Goal: Transaction & Acquisition: Purchase product/service

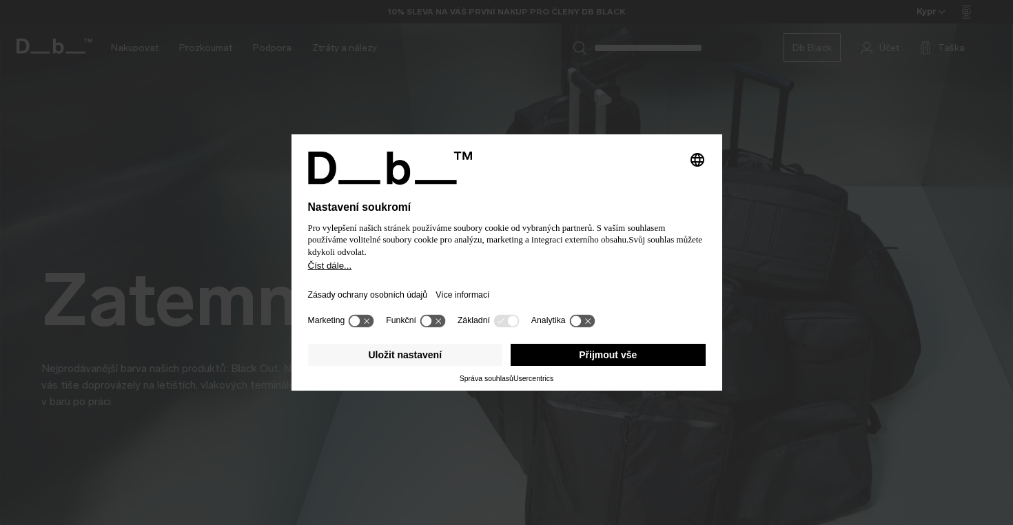
click at [628, 357] on font "Přijmout vše" at bounding box center [608, 354] width 58 height 11
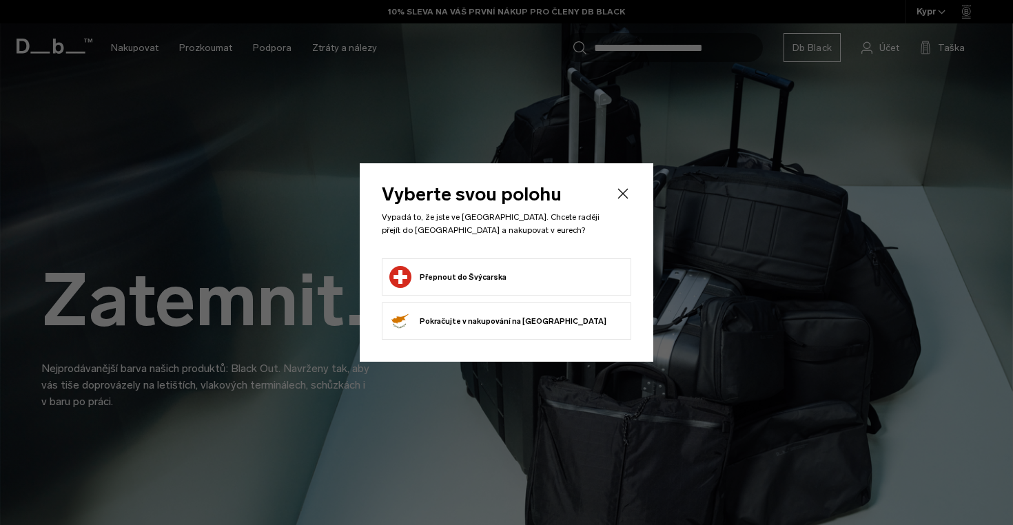
click at [563, 285] on form "Přepnout do Švýcarska" at bounding box center [506, 277] width 234 height 22
click at [480, 276] on button "Přepnout do Švýcarska" at bounding box center [447, 277] width 117 height 22
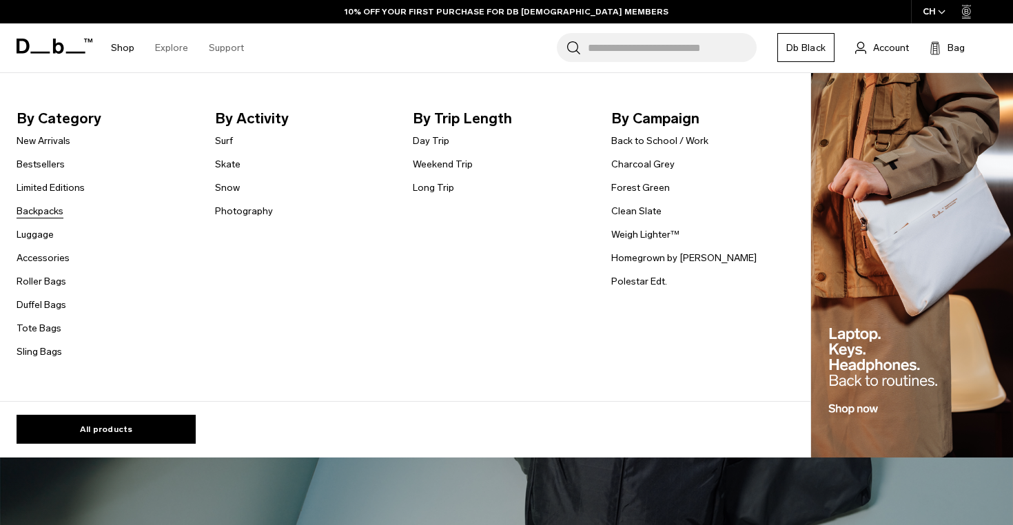
click at [57, 210] on link "Backpacks" at bounding box center [40, 211] width 47 height 14
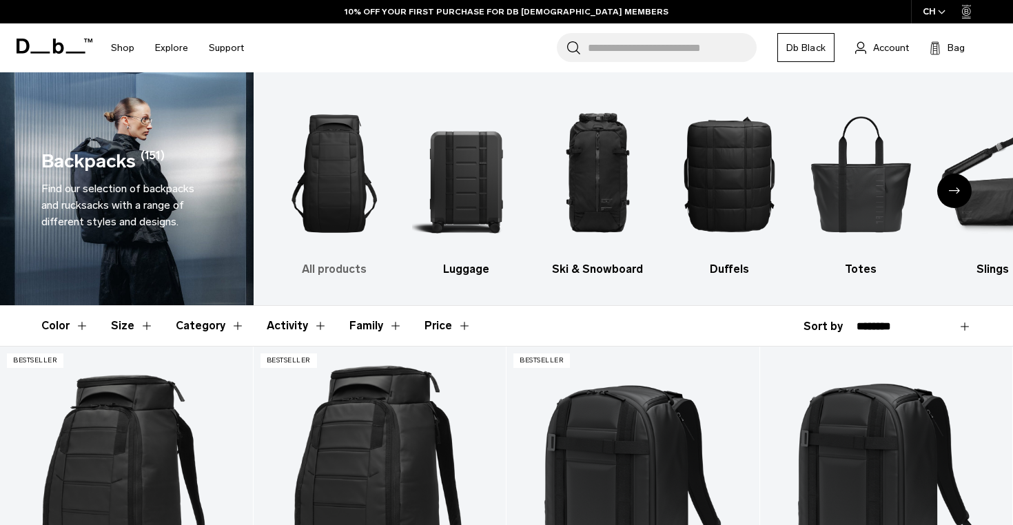
click at [333, 215] on img "1 / 10" at bounding box center [334, 173] width 107 height 161
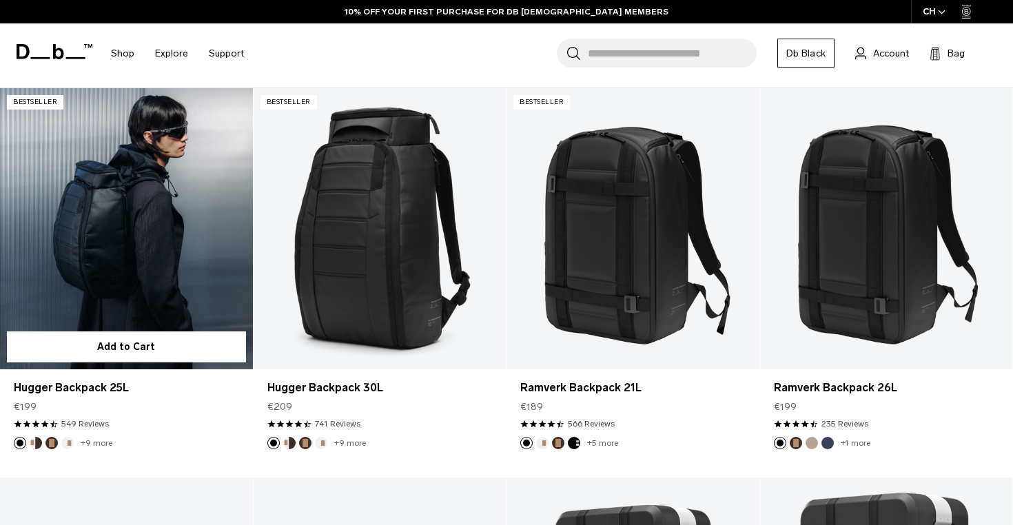
scroll to position [264, 0]
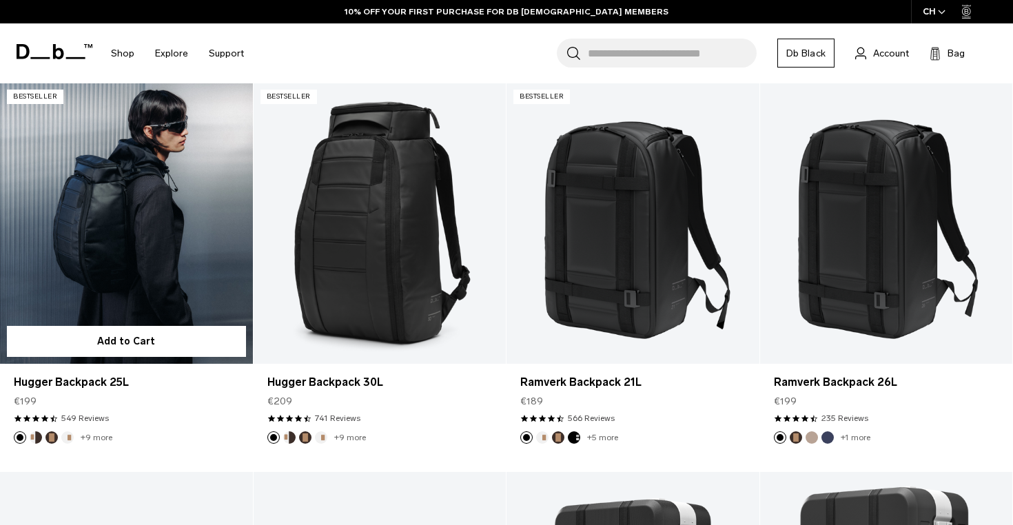
click at [179, 256] on link "Hugger Backpack 25L" at bounding box center [126, 223] width 253 height 280
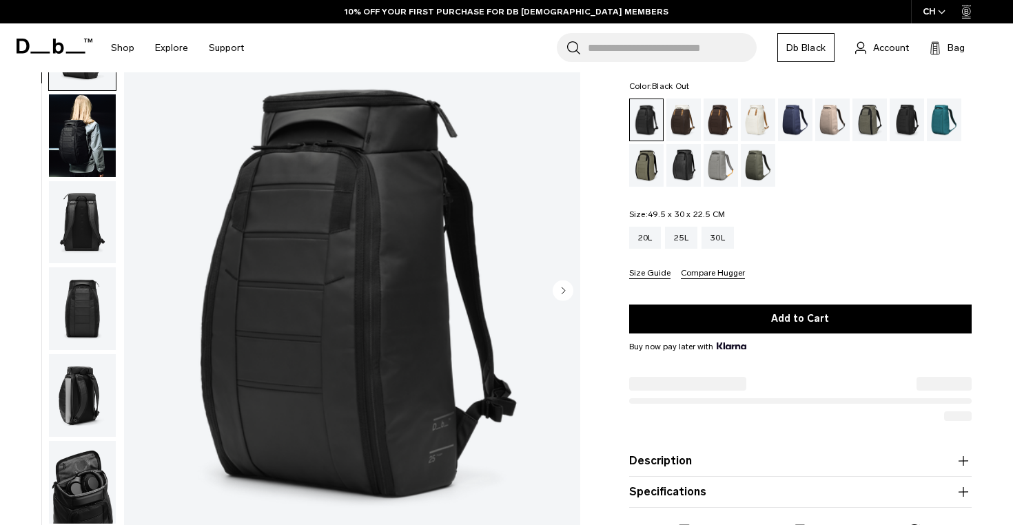
scroll to position [92, 0]
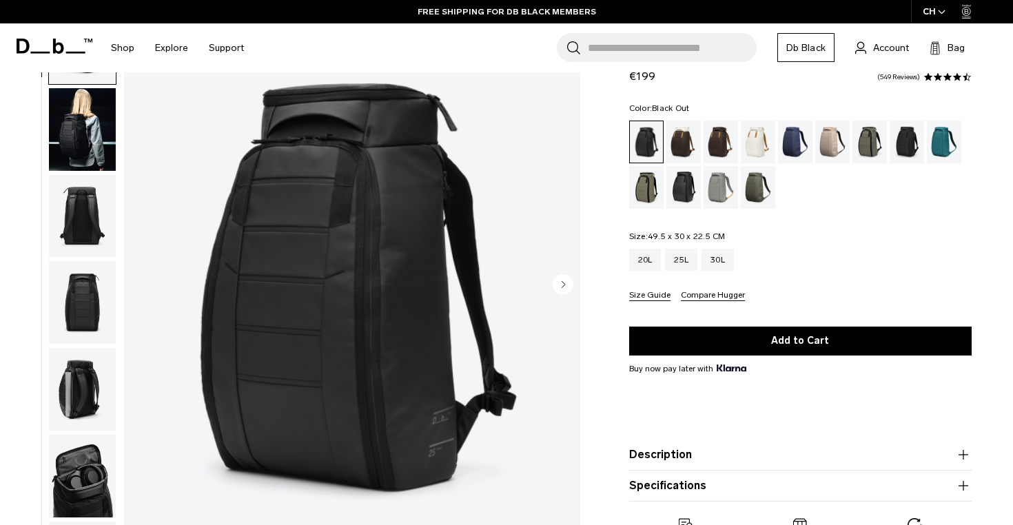
click at [567, 287] on circle "Next slide" at bounding box center [563, 284] width 21 height 21
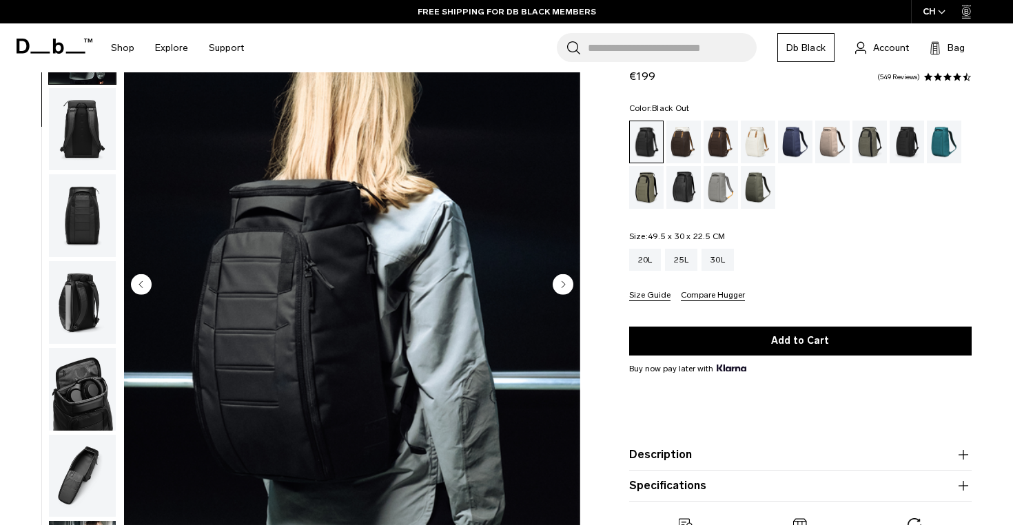
click at [564, 287] on circle "Next slide" at bounding box center [563, 284] width 21 height 21
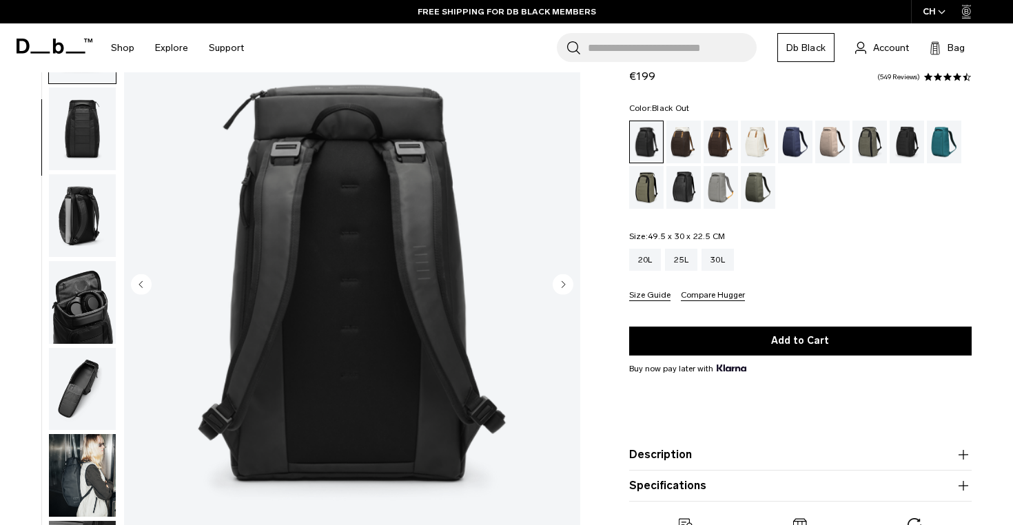
click at [564, 287] on circle "Next slide" at bounding box center [563, 284] width 21 height 21
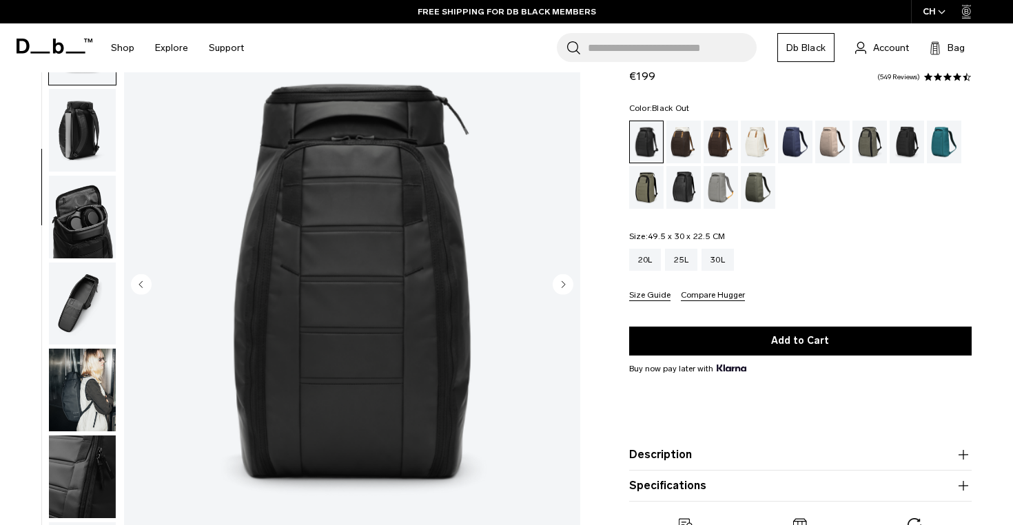
scroll to position [260, 0]
click at [560, 287] on circle "Next slide" at bounding box center [563, 284] width 21 height 21
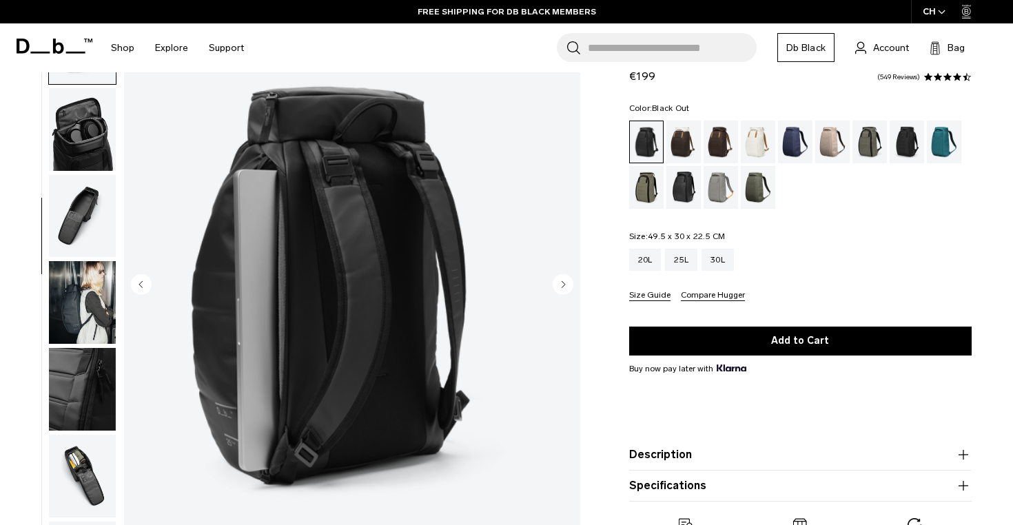
click at [560, 287] on circle "Next slide" at bounding box center [563, 284] width 21 height 21
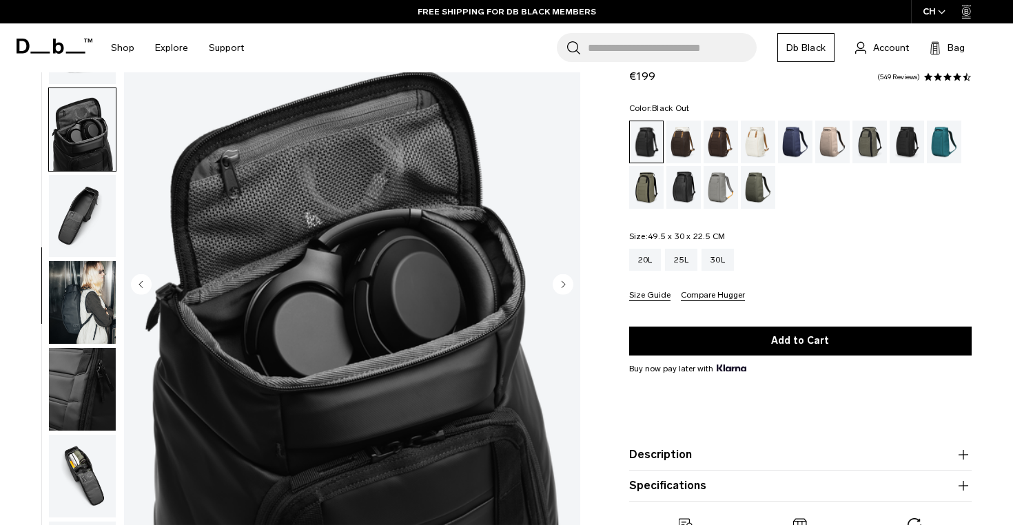
scroll to position [380, 0]
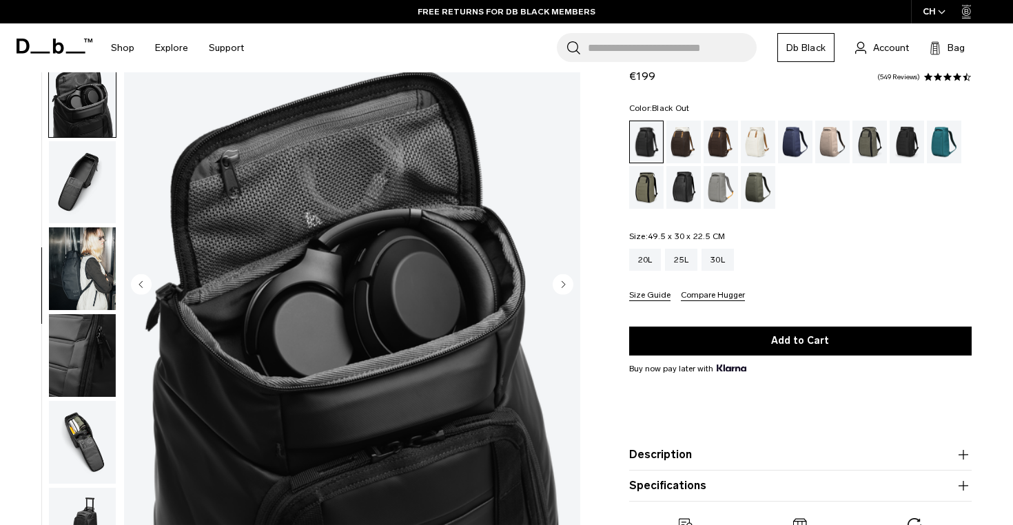
click at [560, 287] on circle "Next slide" at bounding box center [563, 284] width 21 height 21
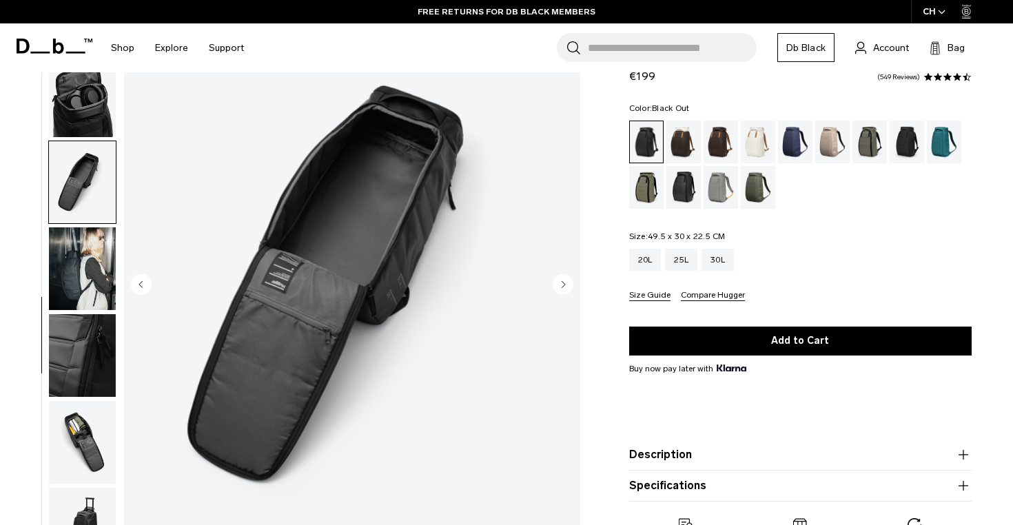
click at [561, 285] on circle "Next slide" at bounding box center [563, 284] width 21 height 21
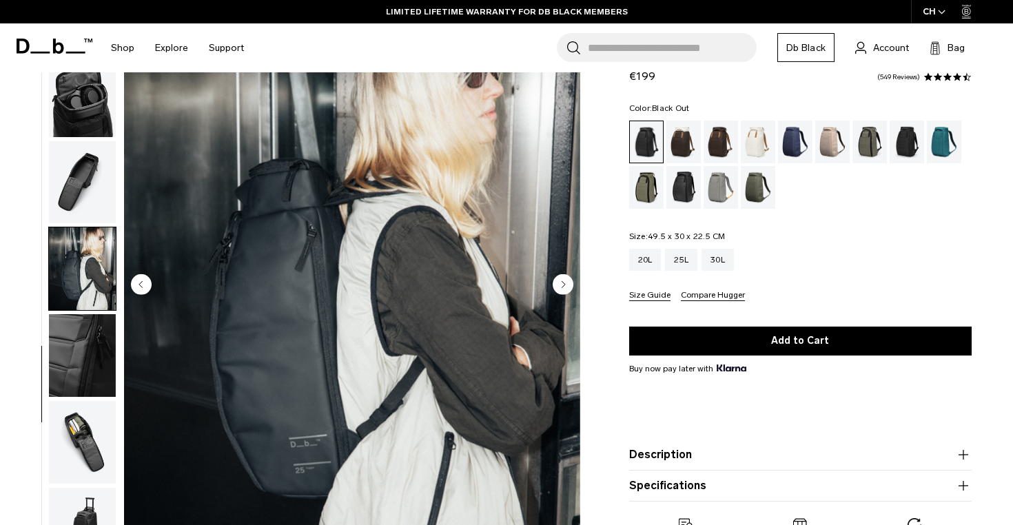
click at [561, 285] on circle "Next slide" at bounding box center [563, 284] width 21 height 21
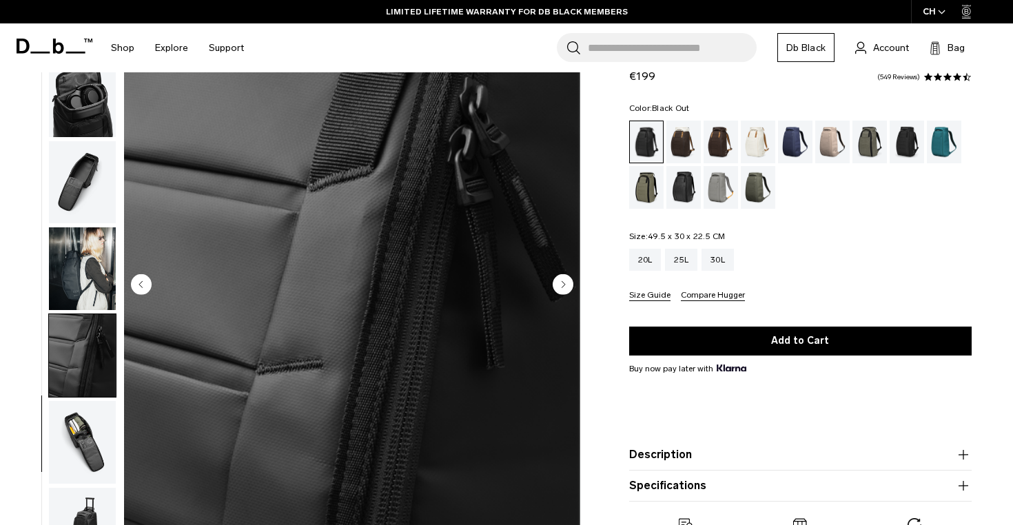
click at [561, 285] on circle "Next slide" at bounding box center [563, 284] width 21 height 21
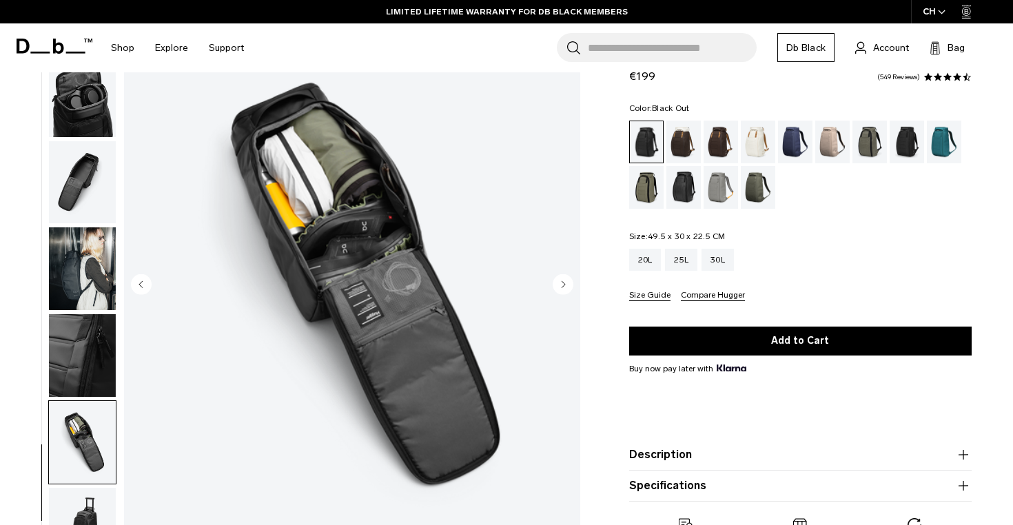
click at [561, 285] on circle "Next slide" at bounding box center [563, 284] width 21 height 21
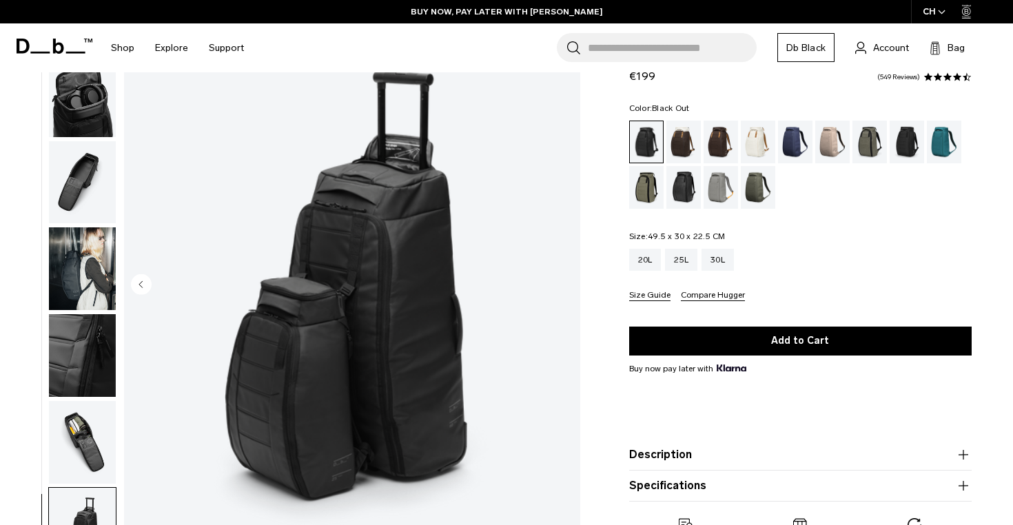
click at [561, 285] on img "11 / 11" at bounding box center [352, 286] width 456 height 570
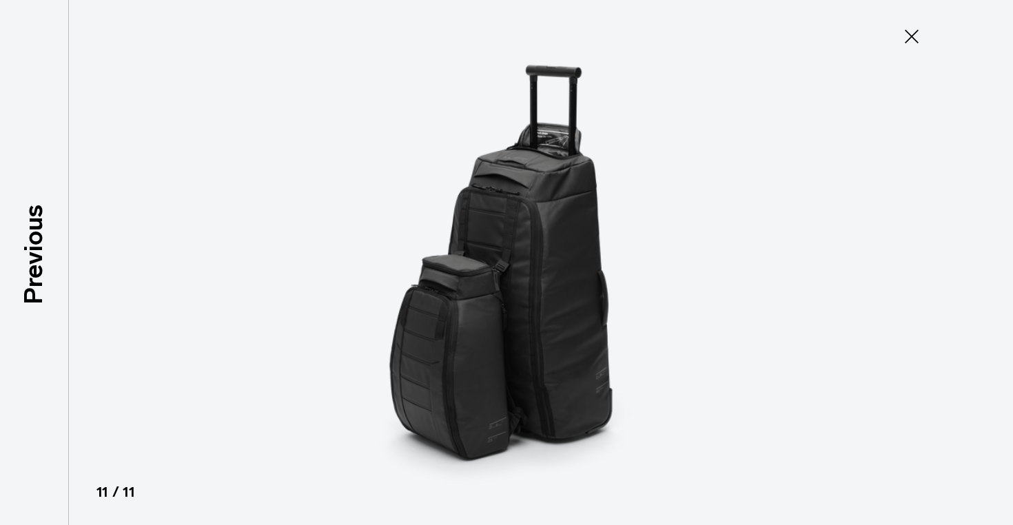
click at [892, 41] on button "Close" at bounding box center [911, 36] width 45 height 29
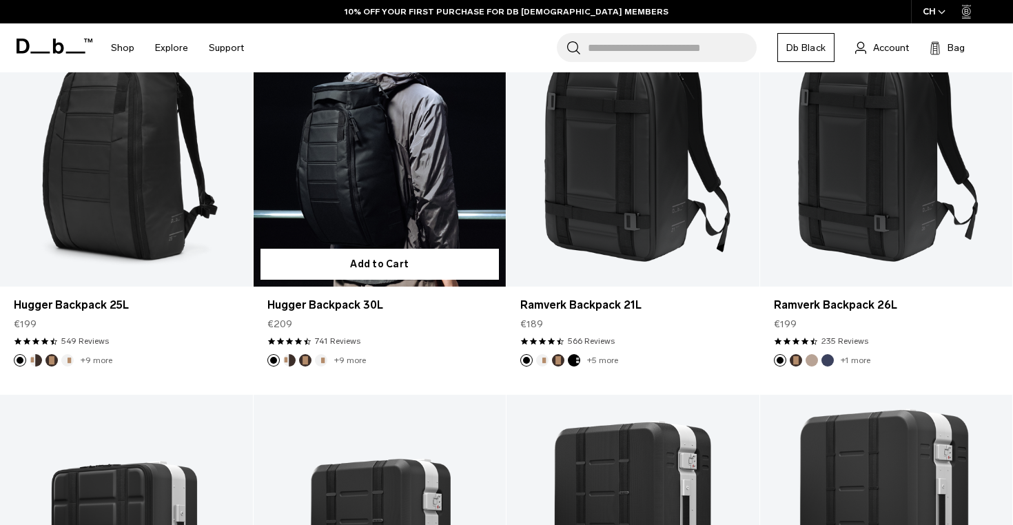
click at [365, 181] on link "Hugger Backpack 30L" at bounding box center [380, 146] width 253 height 280
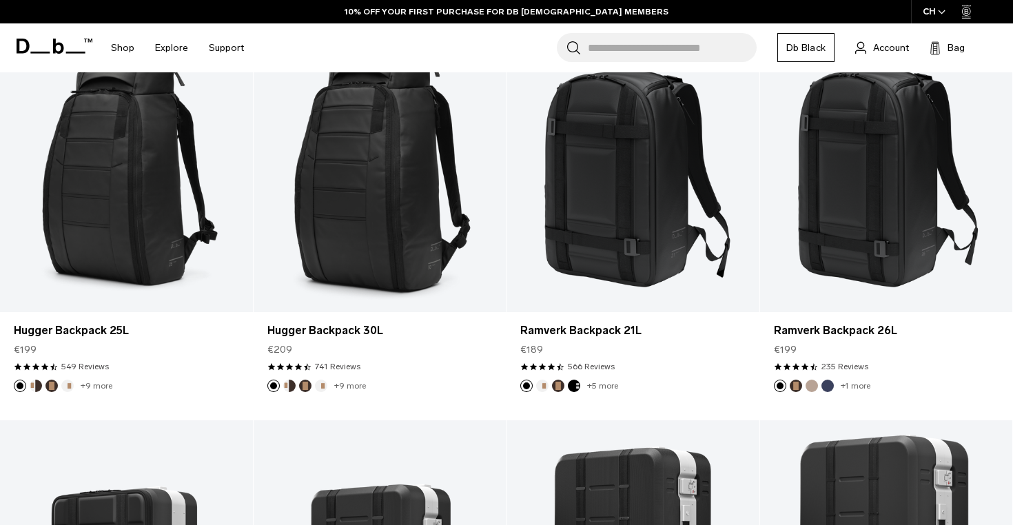
scroll to position [314, 0]
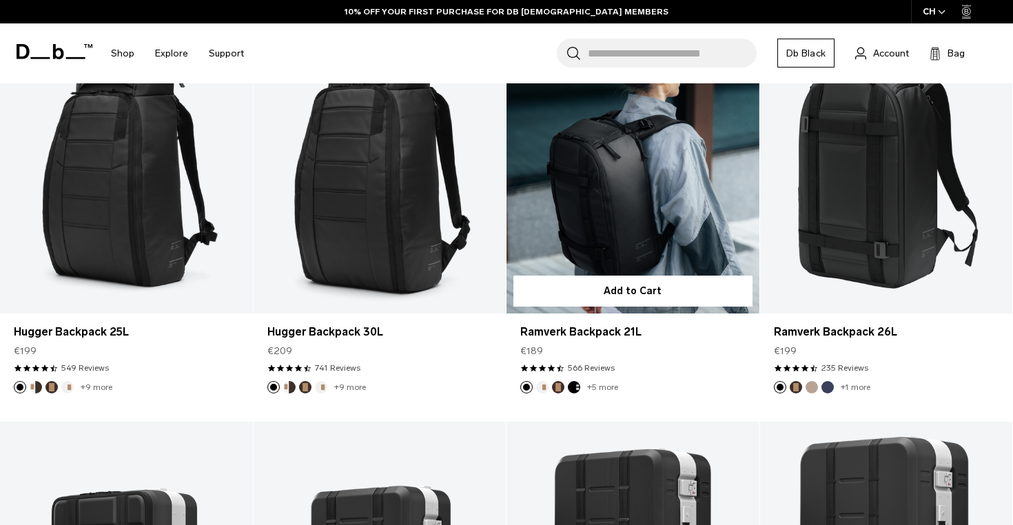
click at [605, 194] on link "Ramverk Backpack 21L" at bounding box center [632, 172] width 253 height 280
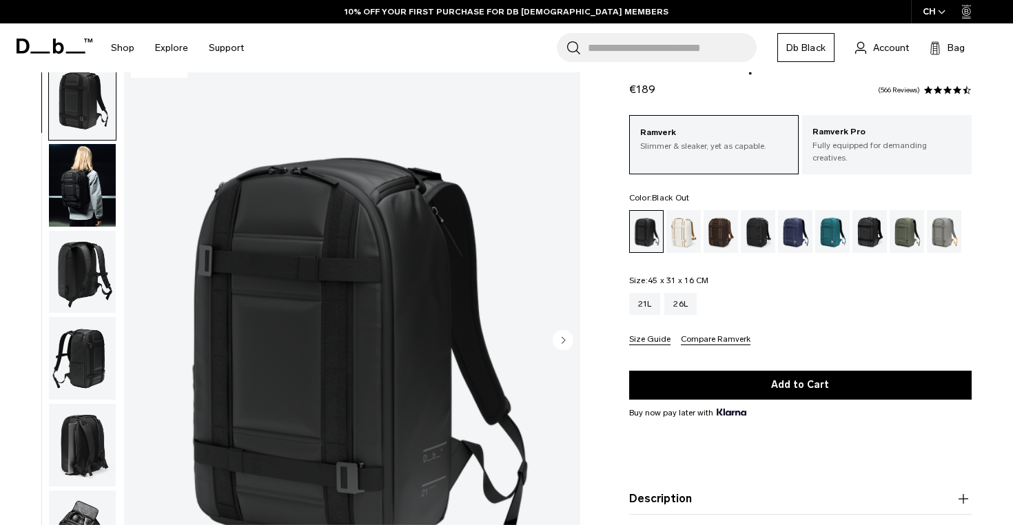
scroll to position [45, 0]
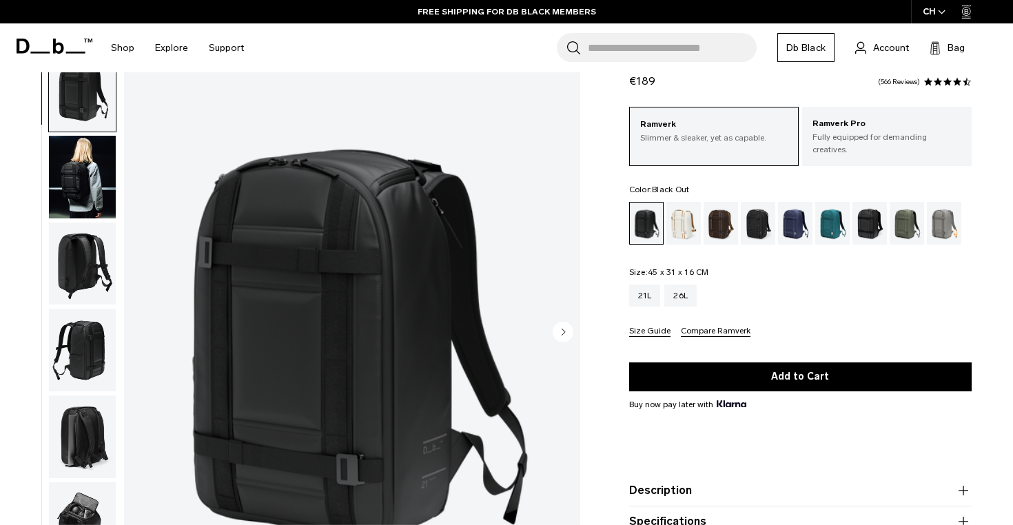
click at [606, 252] on div "Ramverk Backpack 21L €189 4.7 star rating 566 Reviews Ramverk Slimmer & sleaker…" at bounding box center [800, 330] width 425 height 565
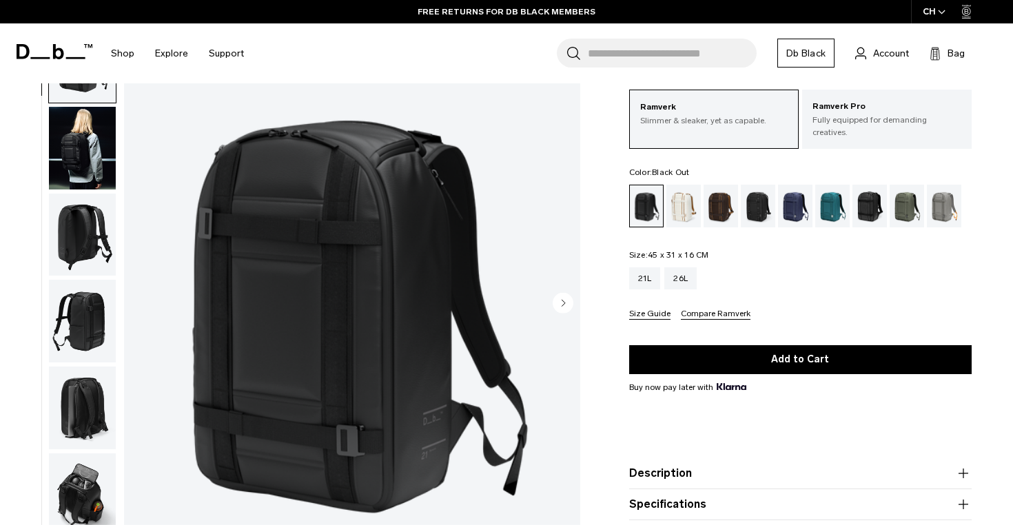
click at [557, 298] on circle "Next slide" at bounding box center [563, 302] width 21 height 21
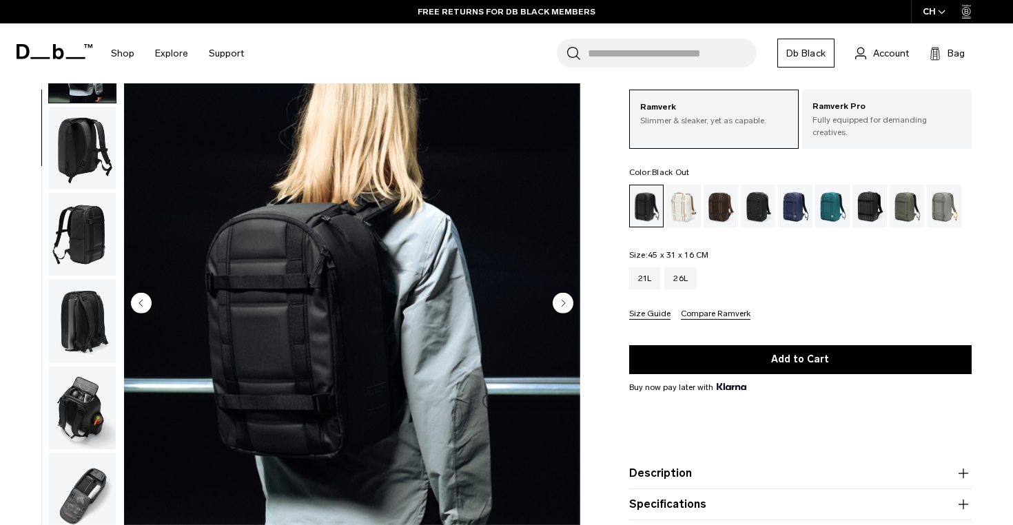
click at [557, 298] on circle "Next slide" at bounding box center [563, 302] width 21 height 21
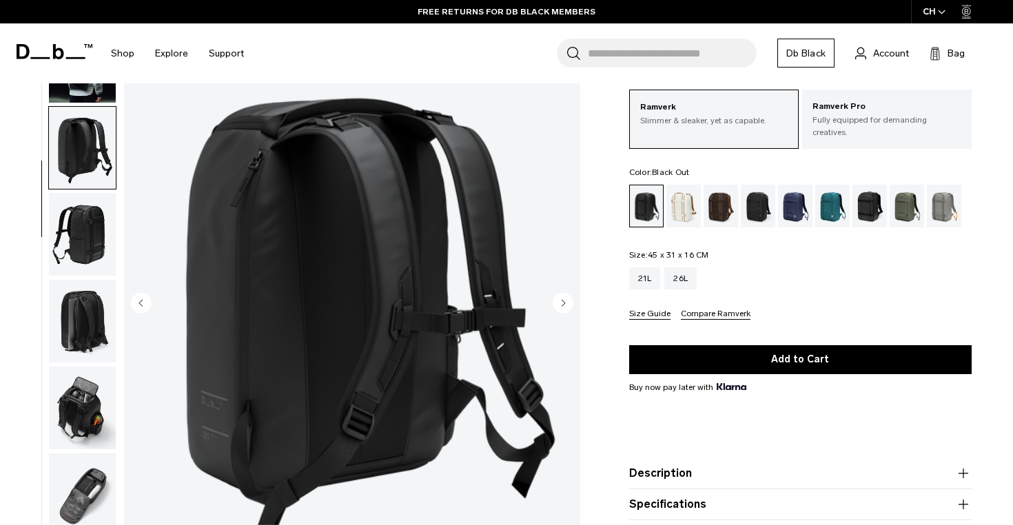
scroll to position [121, 0]
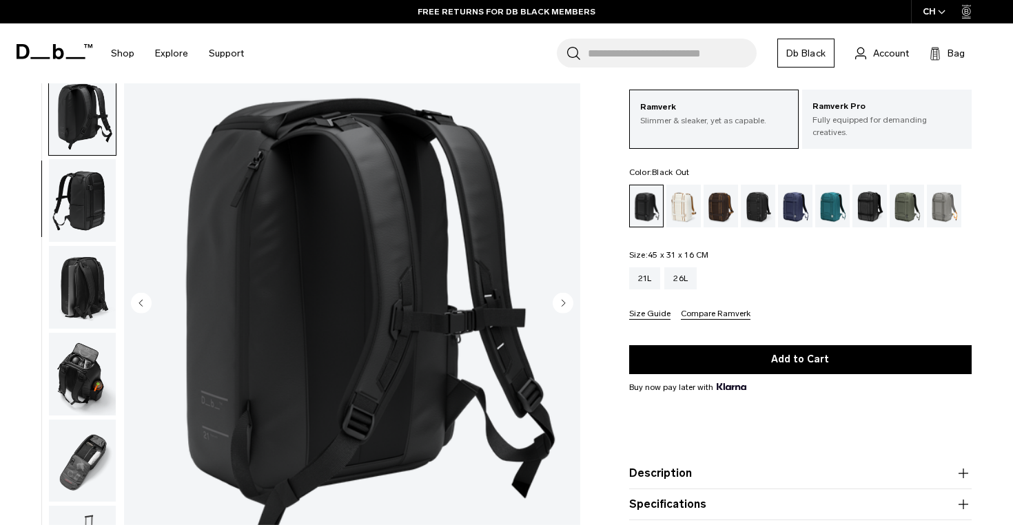
click at [558, 299] on circle "Next slide" at bounding box center [563, 302] width 21 height 21
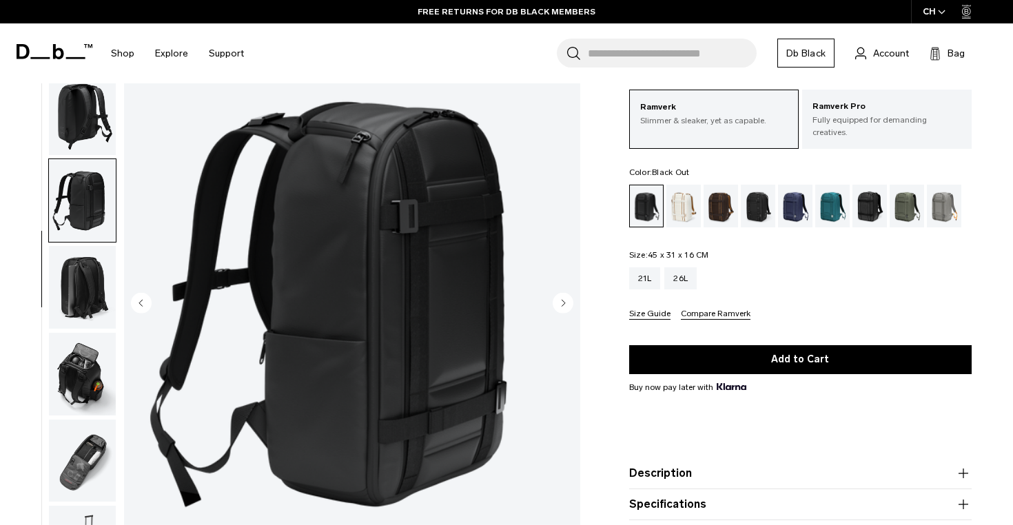
click at [558, 299] on circle "Next slide" at bounding box center [563, 302] width 21 height 21
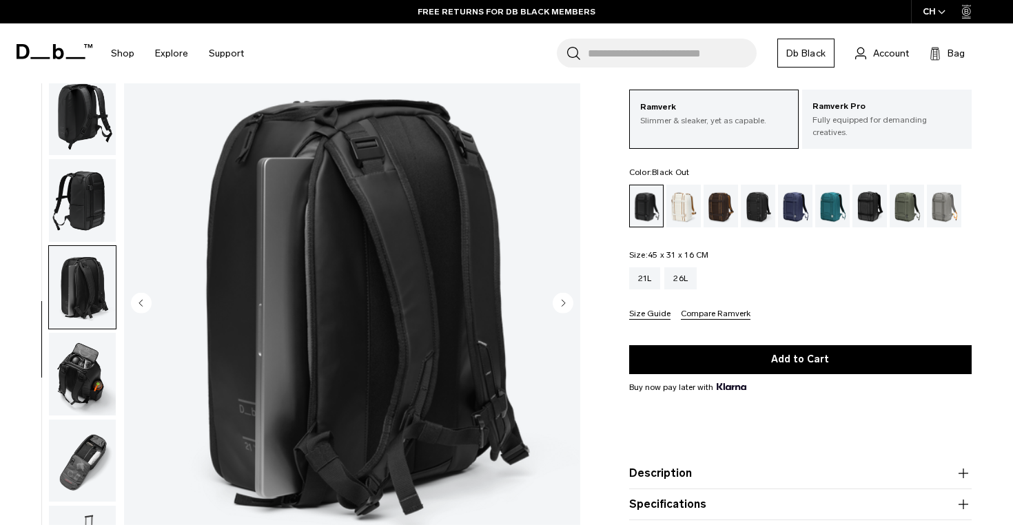
click at [558, 299] on circle "Next slide" at bounding box center [563, 302] width 21 height 21
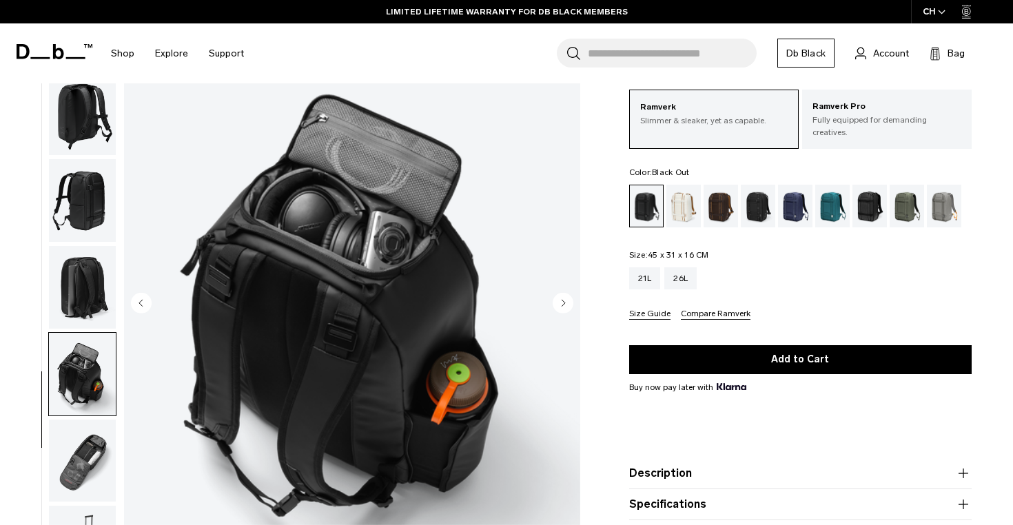
click at [558, 299] on circle "Next slide" at bounding box center [563, 302] width 21 height 21
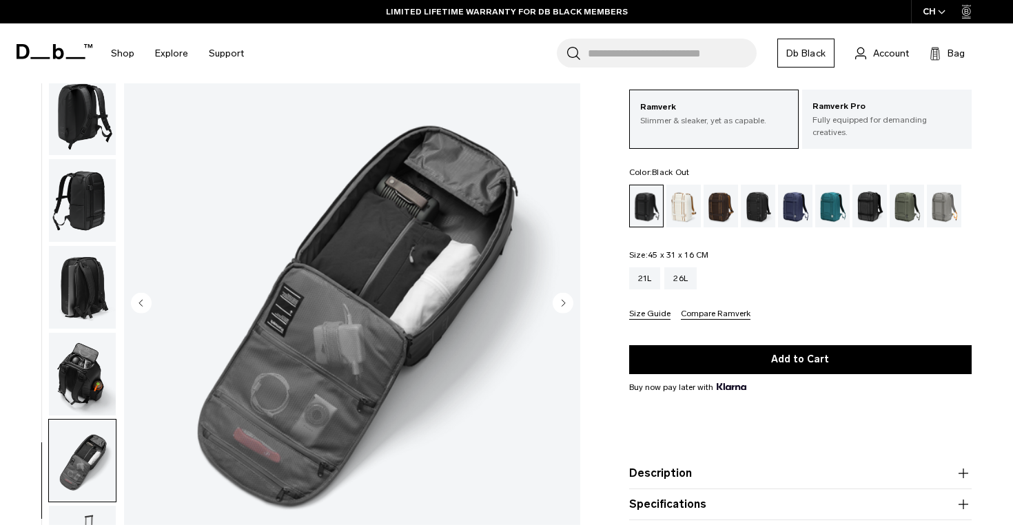
click at [558, 299] on circle "Next slide" at bounding box center [563, 302] width 21 height 21
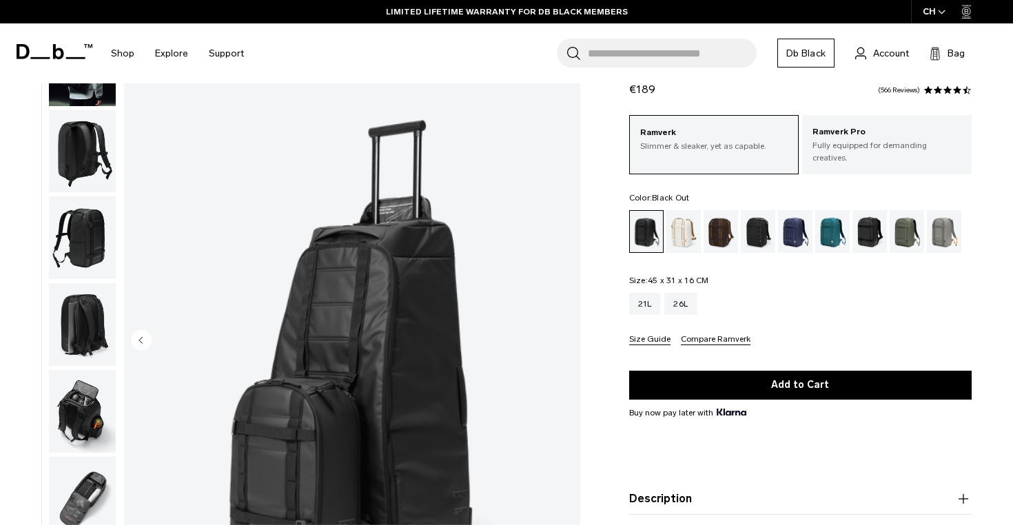
scroll to position [0, 0]
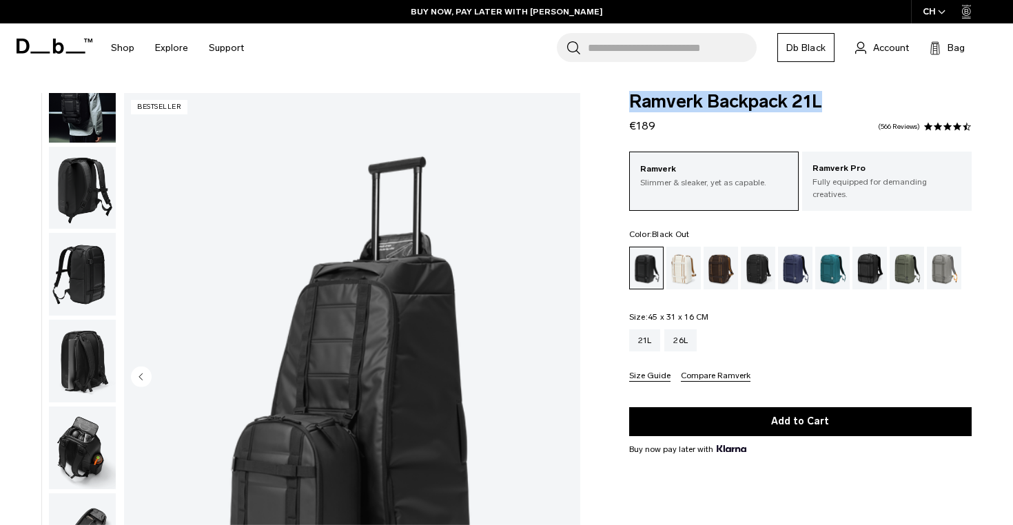
drag, startPoint x: 829, startPoint y: 100, endPoint x: 629, endPoint y: 95, distance: 199.9
click at [629, 95] on span "Ramverk Backpack 21L" at bounding box center [800, 102] width 342 height 18
copy span "Ramverk Backpack 21L"
click at [773, 345] on div "21L 26L Size Guide Compare Ramverk" at bounding box center [800, 355] width 342 height 52
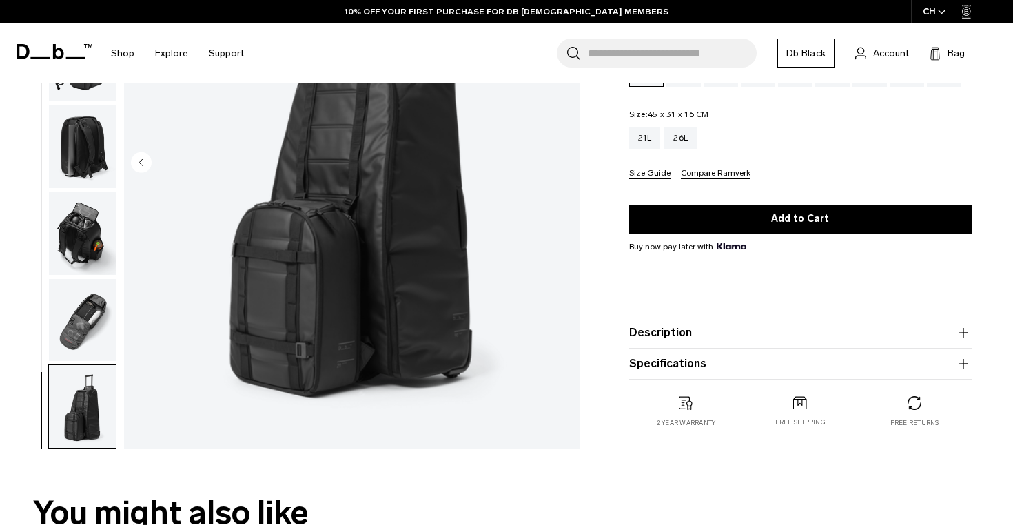
scroll to position [227, 0]
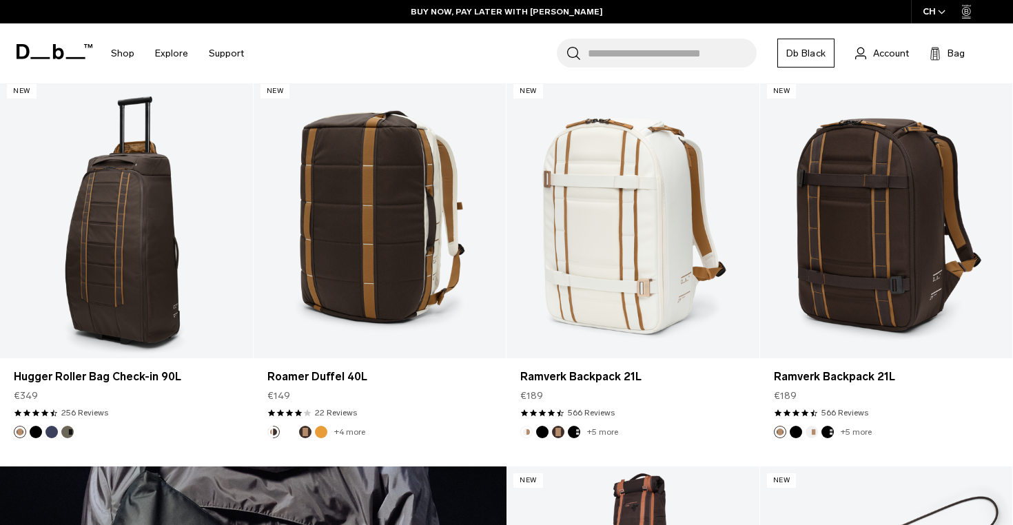
scroll to position [2214, 0]
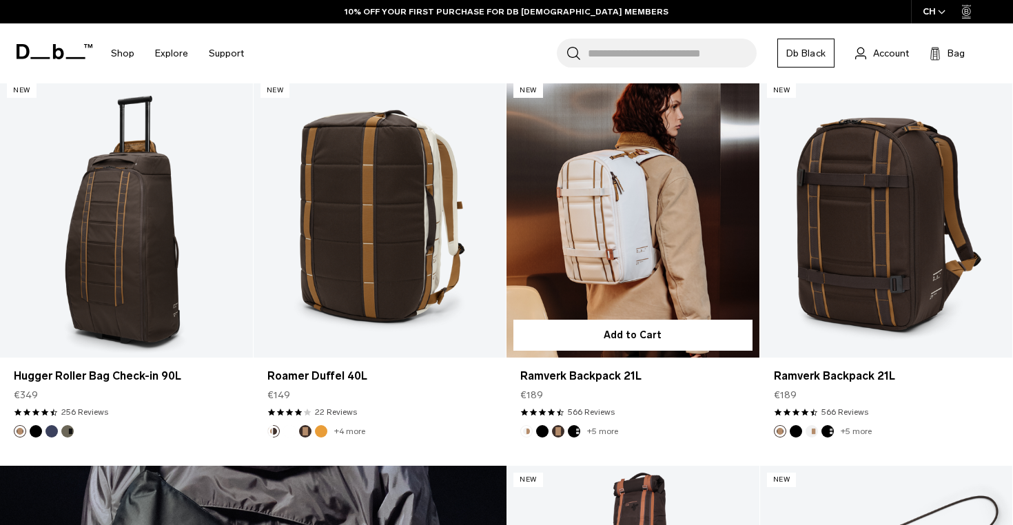
click at [574, 218] on link "Ramverk Backpack 21L" at bounding box center [632, 216] width 253 height 280
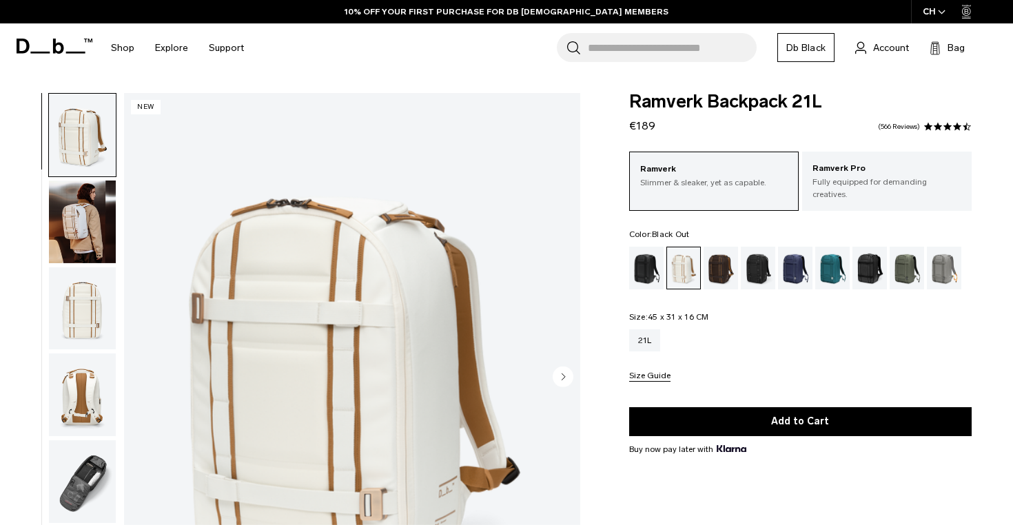
click at [659, 263] on div "Black Out" at bounding box center [646, 268] width 35 height 43
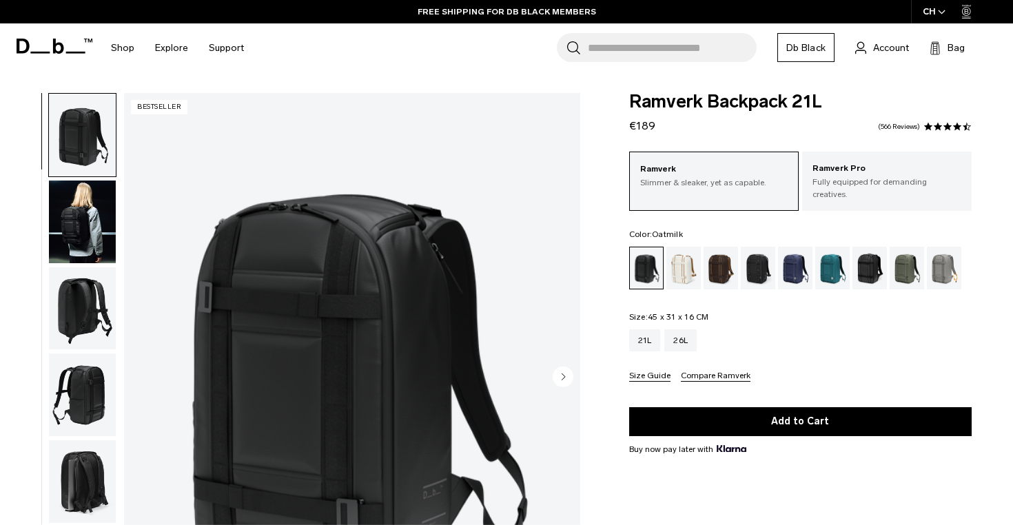
click at [693, 260] on div "Oatmilk" at bounding box center [683, 268] width 35 height 43
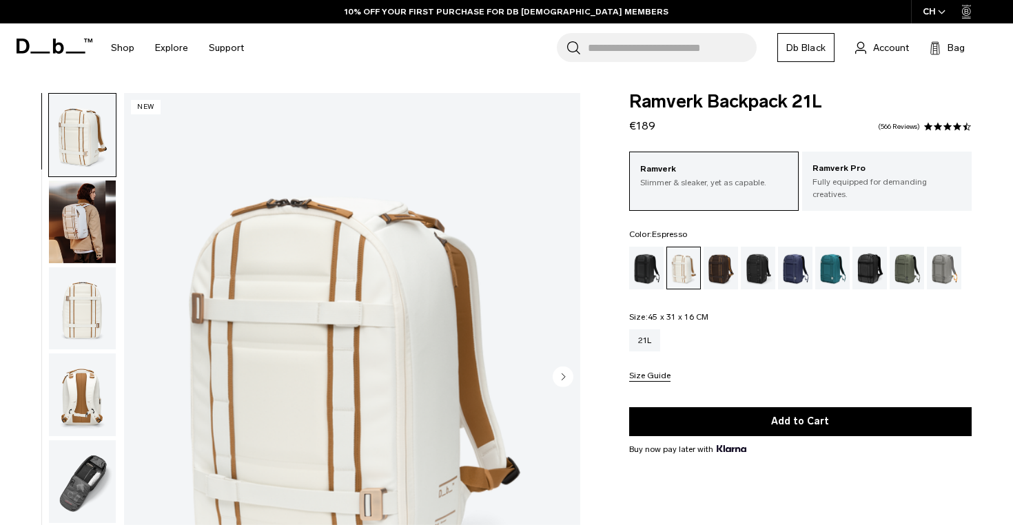
click at [721, 264] on div "Espresso" at bounding box center [721, 268] width 35 height 43
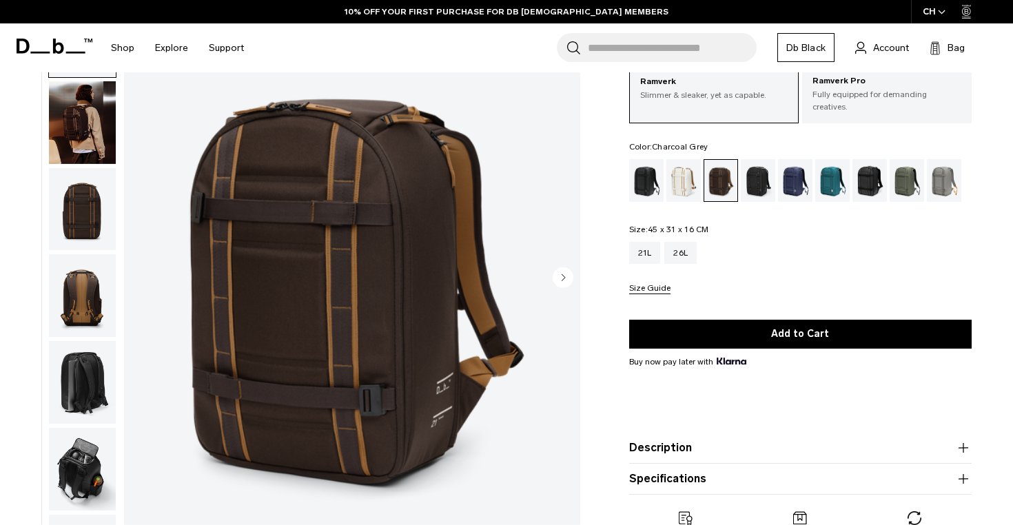
click at [755, 190] on div "Charcoal Grey" at bounding box center [758, 180] width 35 height 43
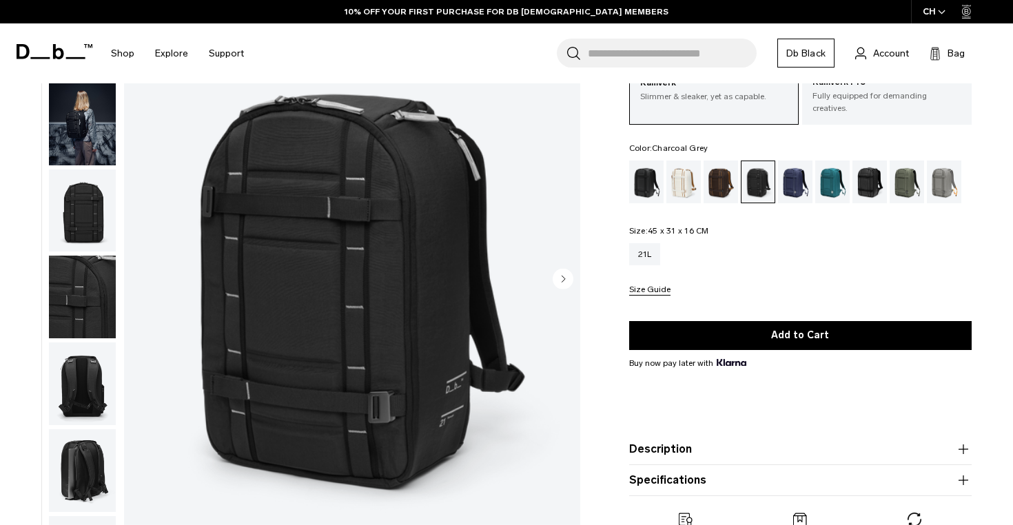
scroll to position [108, 0]
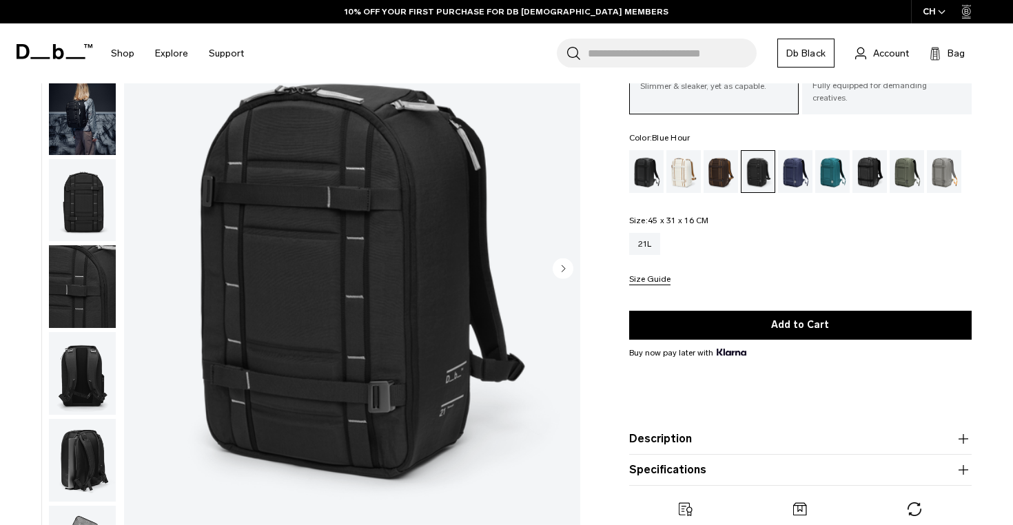
click at [810, 179] on div "Blue Hour" at bounding box center [795, 171] width 35 height 43
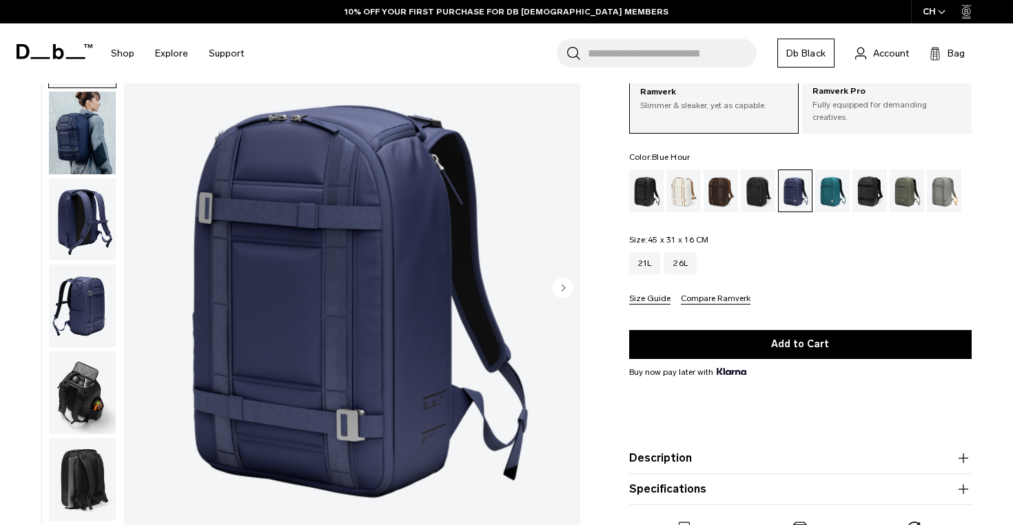
scroll to position [79, 0]
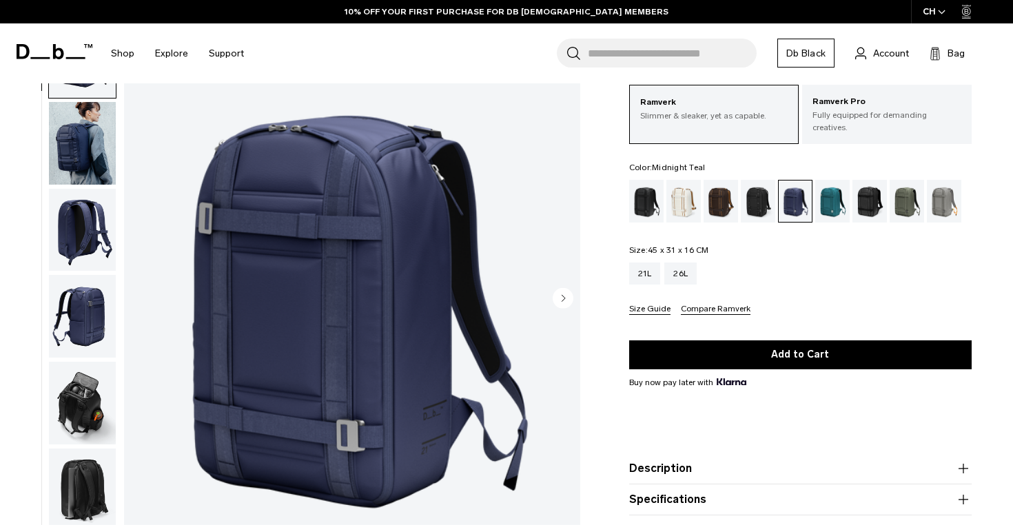
click at [830, 205] on div "Midnight Teal" at bounding box center [832, 201] width 35 height 43
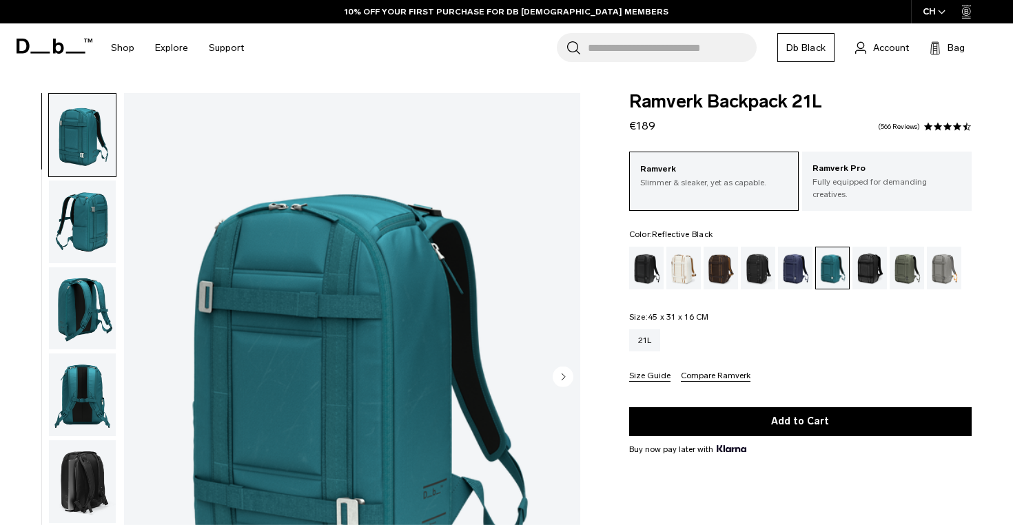
click at [865, 252] on div "Reflective Black" at bounding box center [869, 268] width 35 height 43
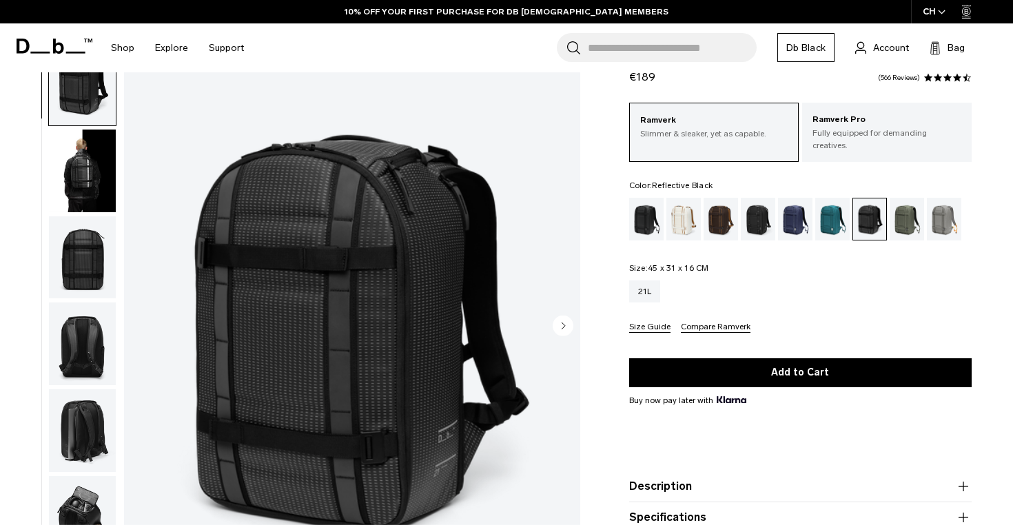
scroll to position [61, 0]
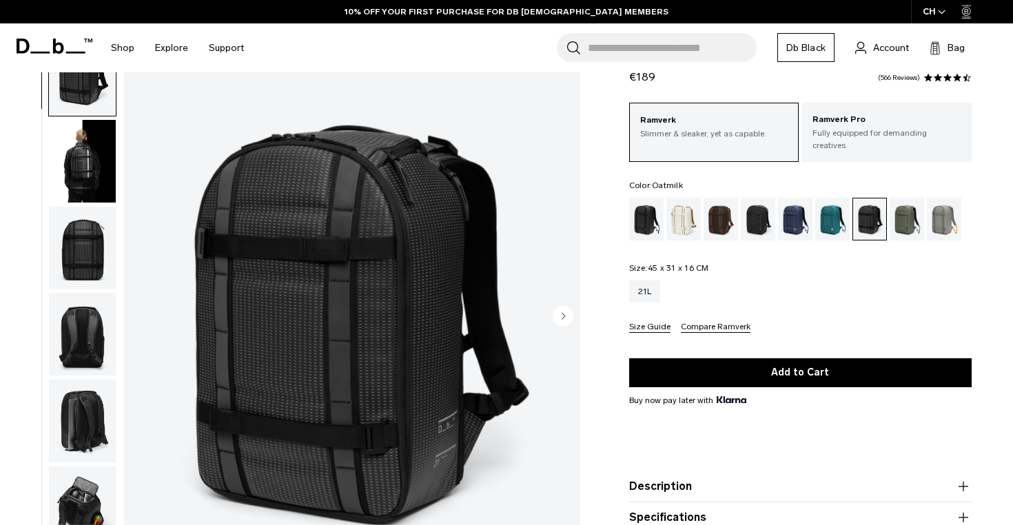
click at [678, 214] on div "Oatmilk" at bounding box center [683, 219] width 35 height 43
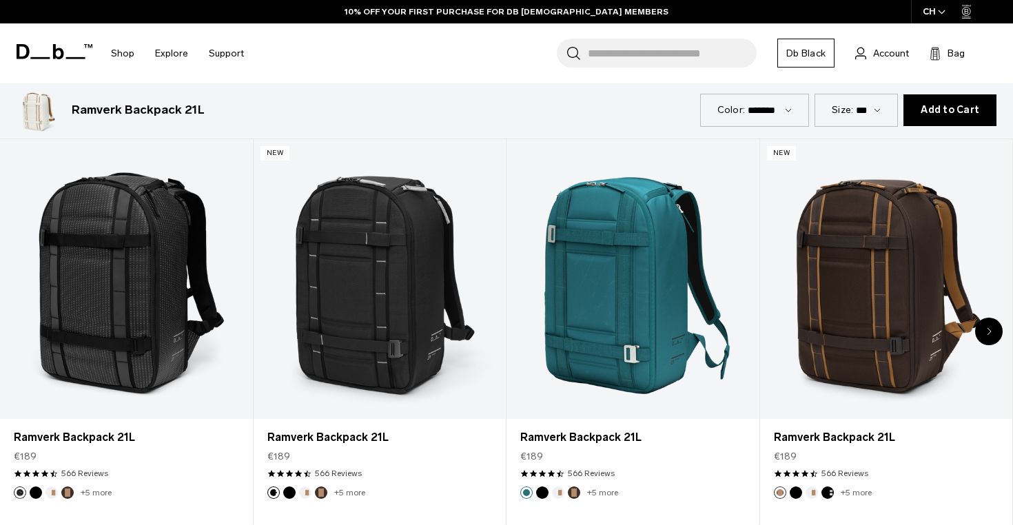
scroll to position [648, 0]
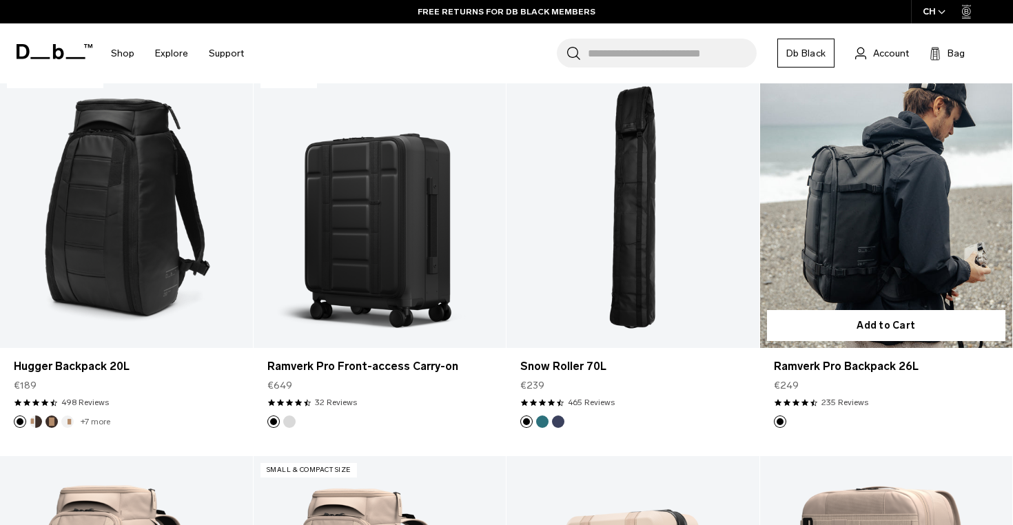
scroll to position [3780, 0]
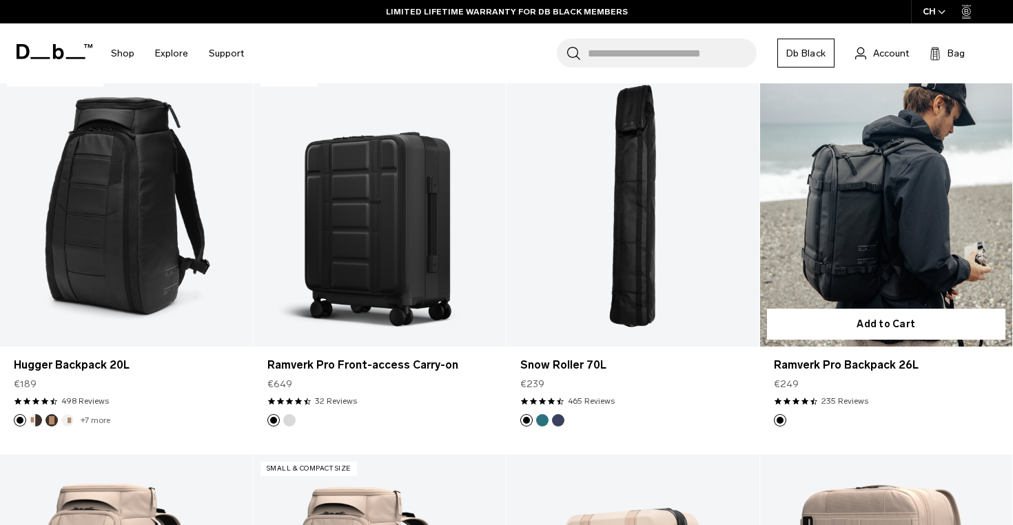
click at [811, 232] on link "Ramverk Pro Backpack 26L" at bounding box center [886, 205] width 253 height 280
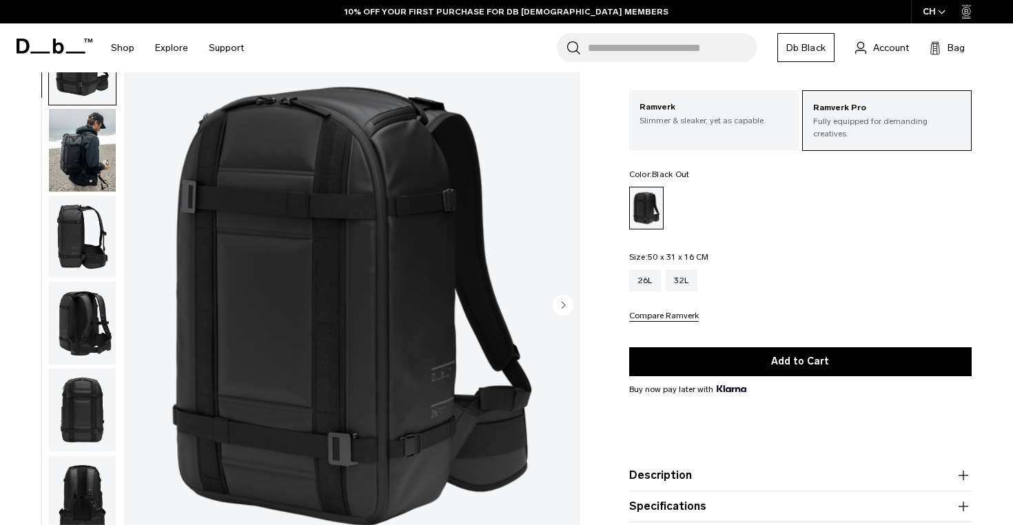
scroll to position [82, 0]
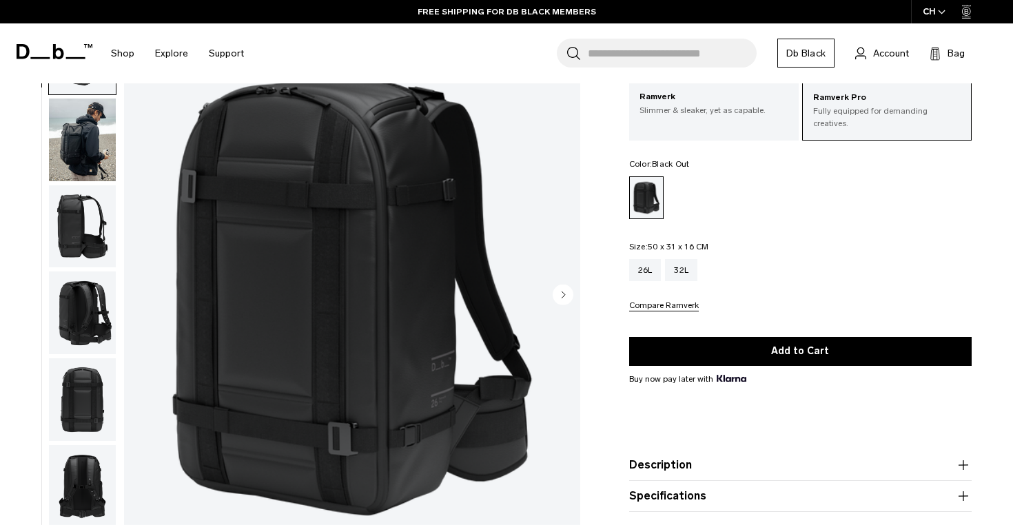
click at [562, 294] on icon "Next slide" at bounding box center [563, 294] width 3 height 6
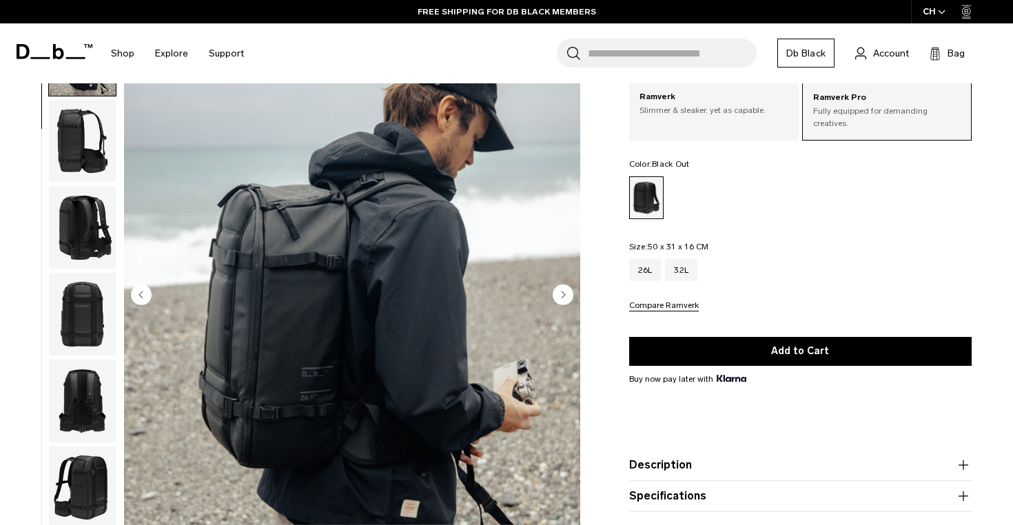
scroll to position [87, 0]
click at [562, 294] on icon "Next slide" at bounding box center [563, 294] width 3 height 6
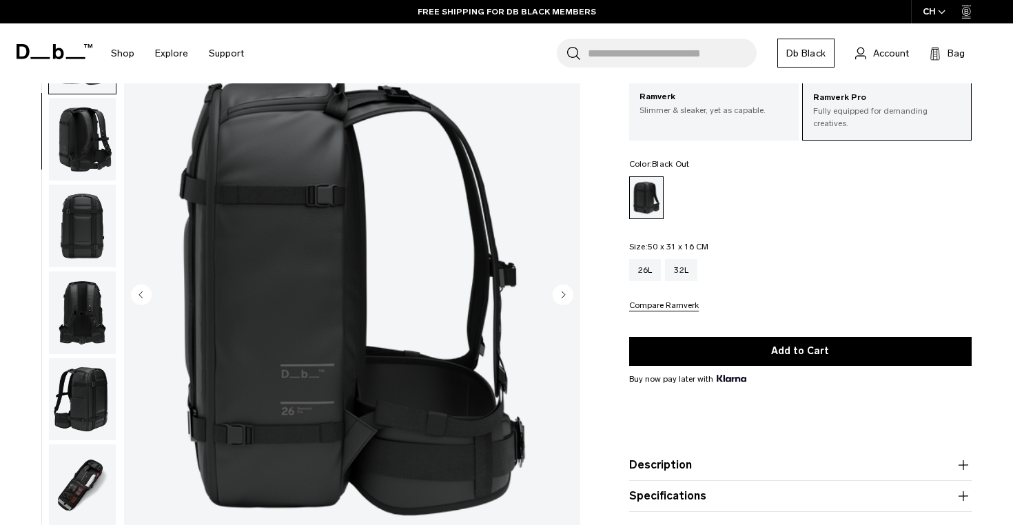
click at [562, 294] on icon "Next slide" at bounding box center [563, 294] width 3 height 6
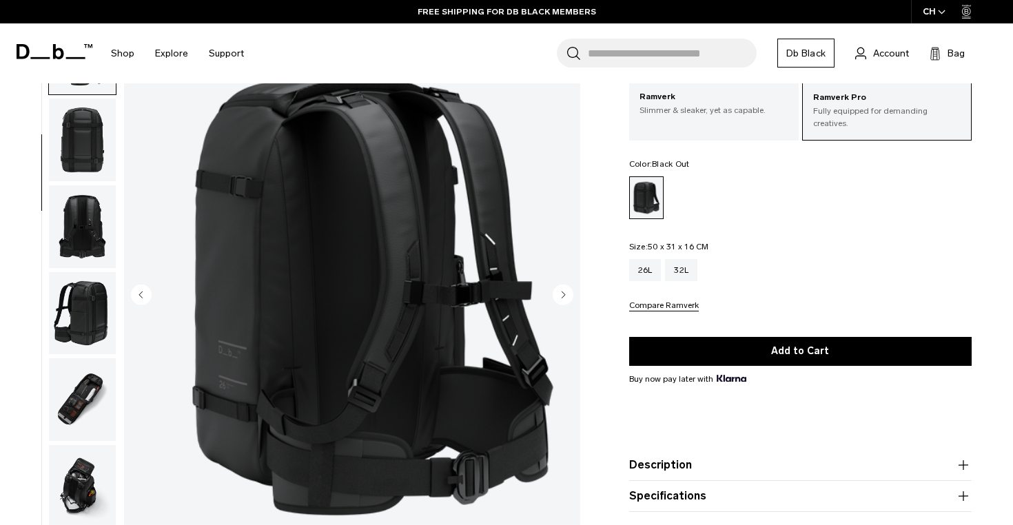
click at [562, 294] on icon "Next slide" at bounding box center [563, 294] width 3 height 6
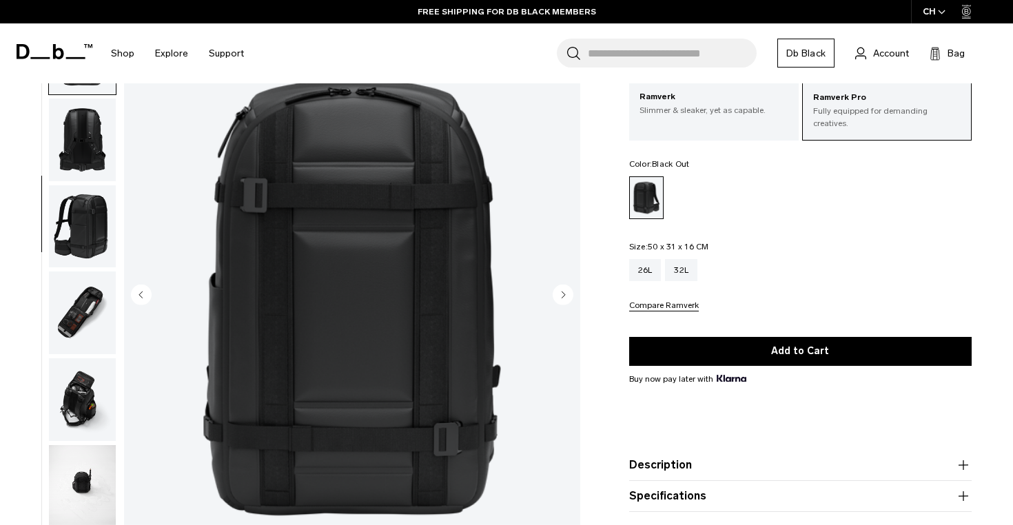
click at [562, 294] on icon "Next slide" at bounding box center [563, 294] width 3 height 6
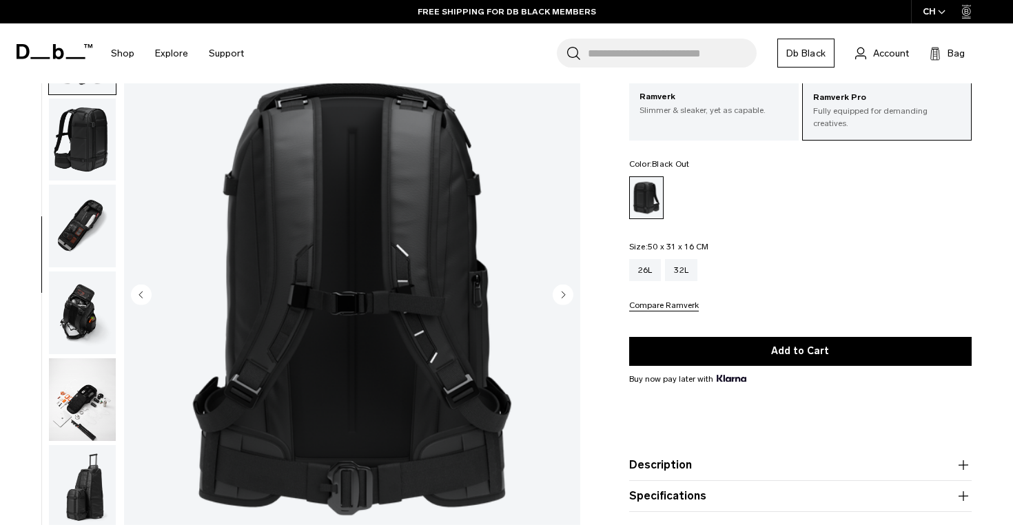
click at [562, 294] on icon "Next slide" at bounding box center [563, 294] width 3 height 6
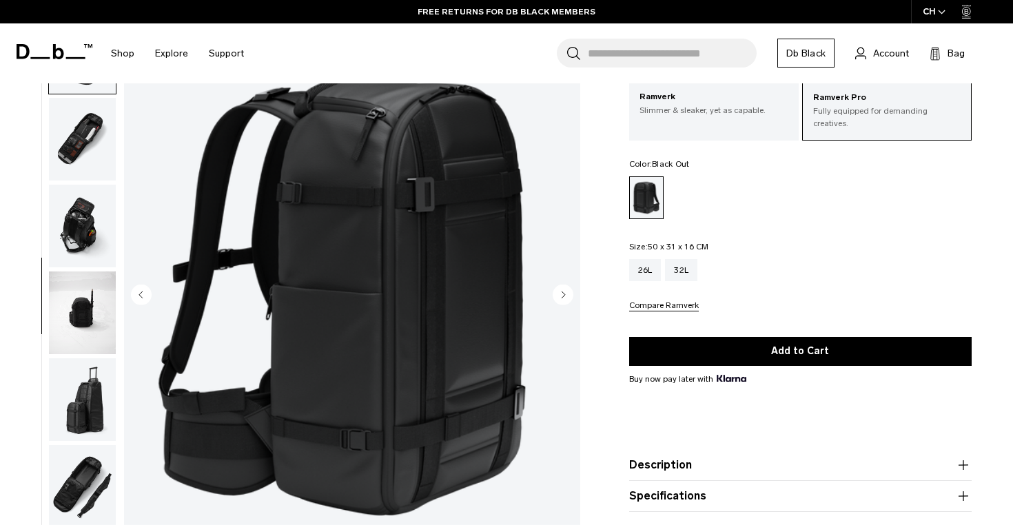
click at [562, 294] on icon "Next slide" at bounding box center [563, 294] width 3 height 6
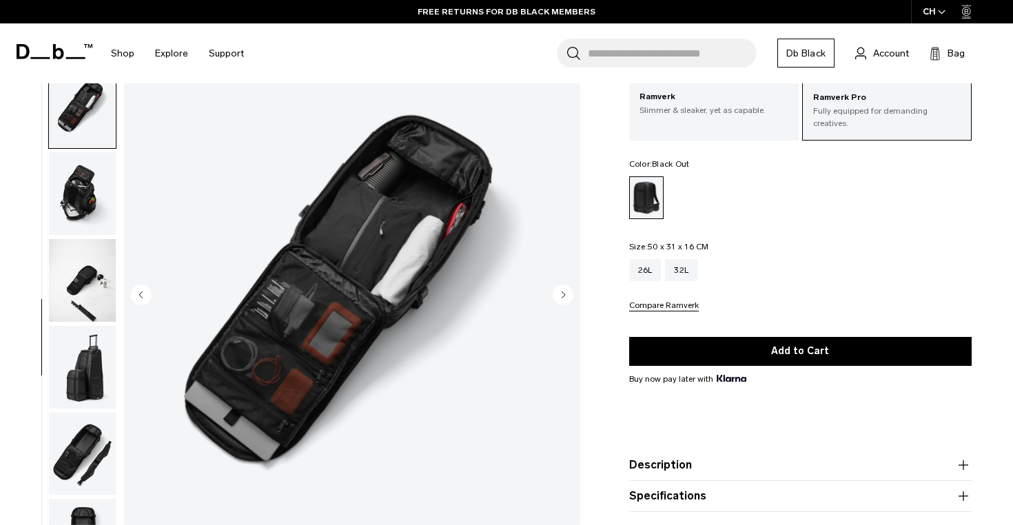
scroll to position [554, 0]
click at [562, 294] on icon "Next slide" at bounding box center [563, 294] width 3 height 6
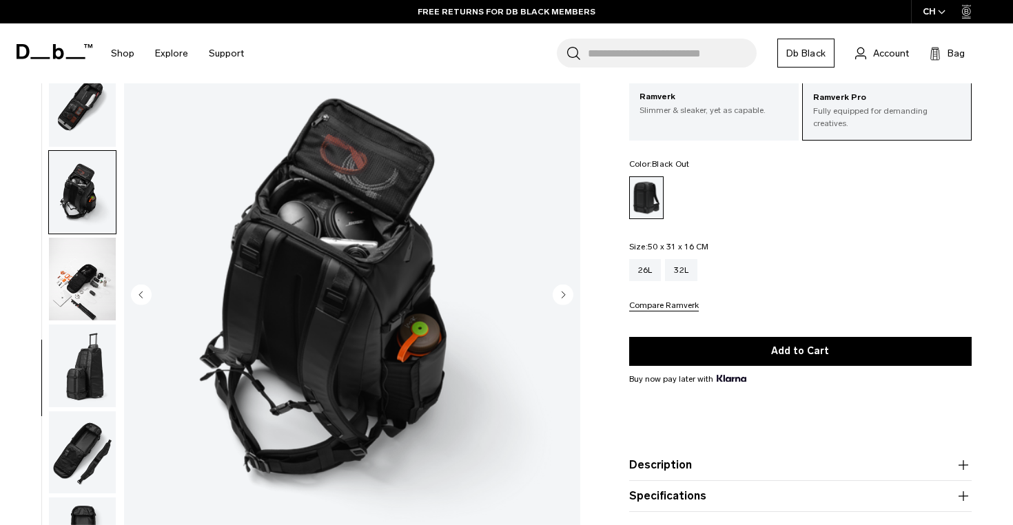
click at [562, 294] on icon "Next slide" at bounding box center [563, 294] width 3 height 6
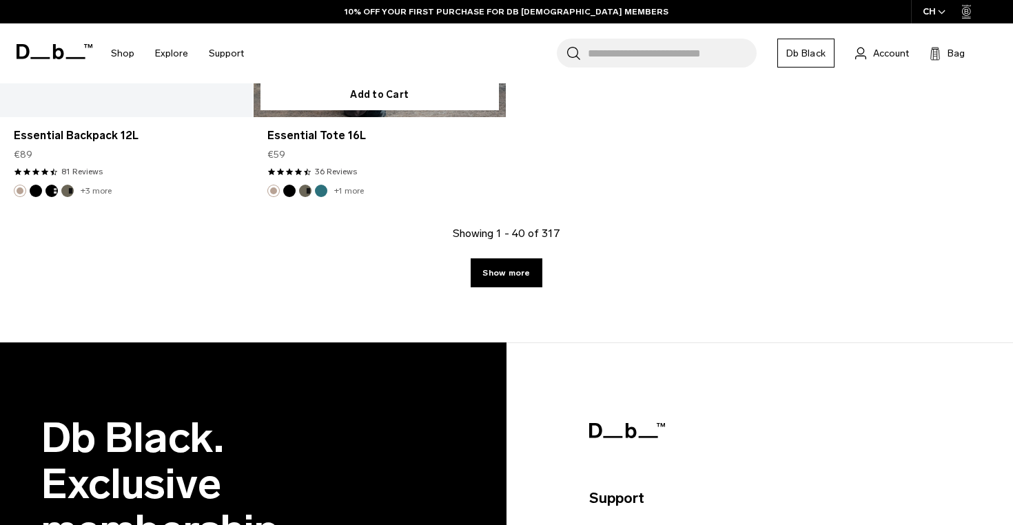
scroll to position [4825, 0]
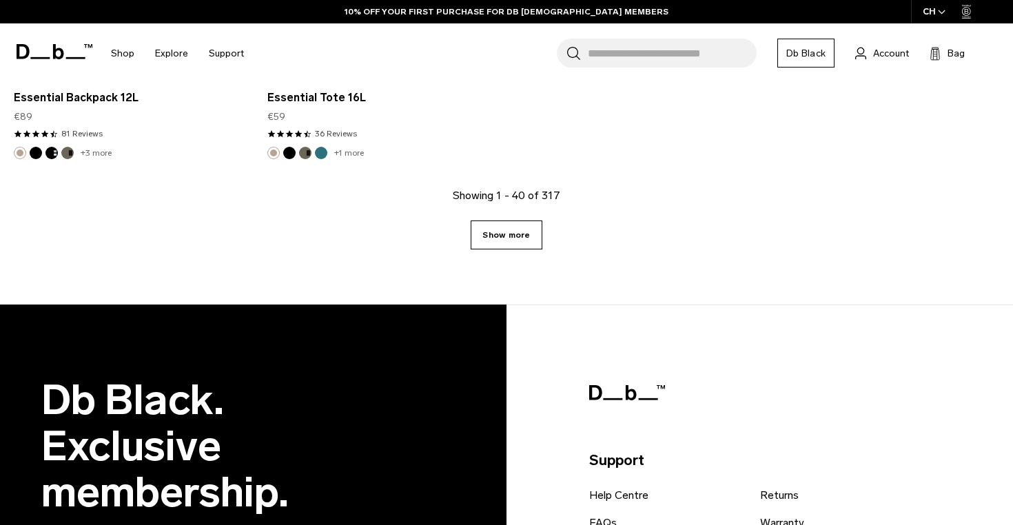
click at [524, 236] on link "Show more" at bounding box center [506, 235] width 71 height 29
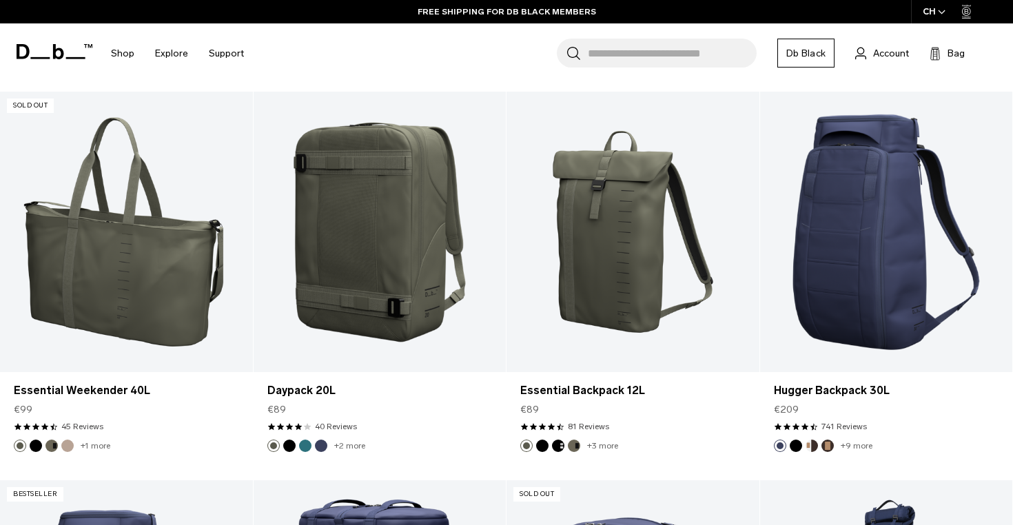
scroll to position [5303, 0]
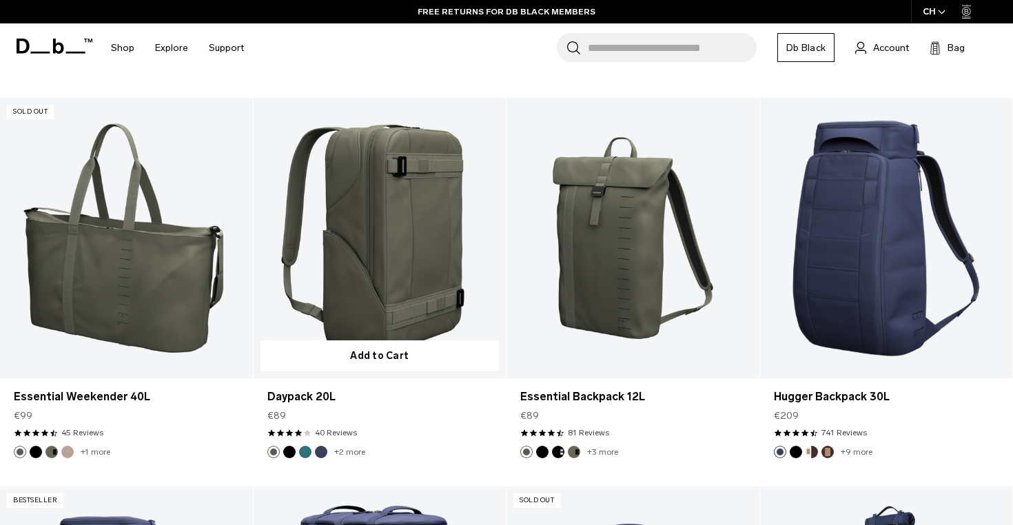
click at [416, 225] on link "Daypack 20L" at bounding box center [380, 238] width 253 height 280
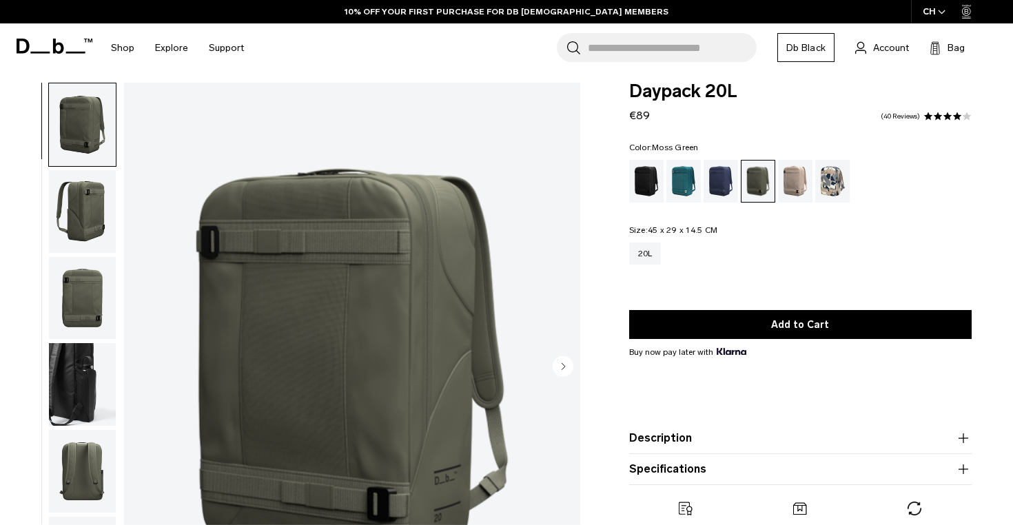
scroll to position [12, 0]
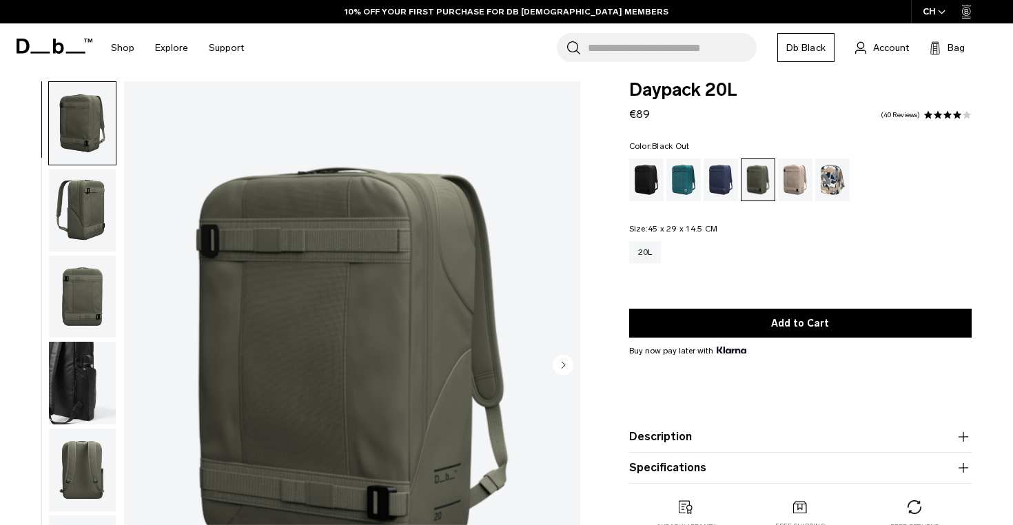
click at [653, 188] on div "Black Out" at bounding box center [646, 179] width 35 height 43
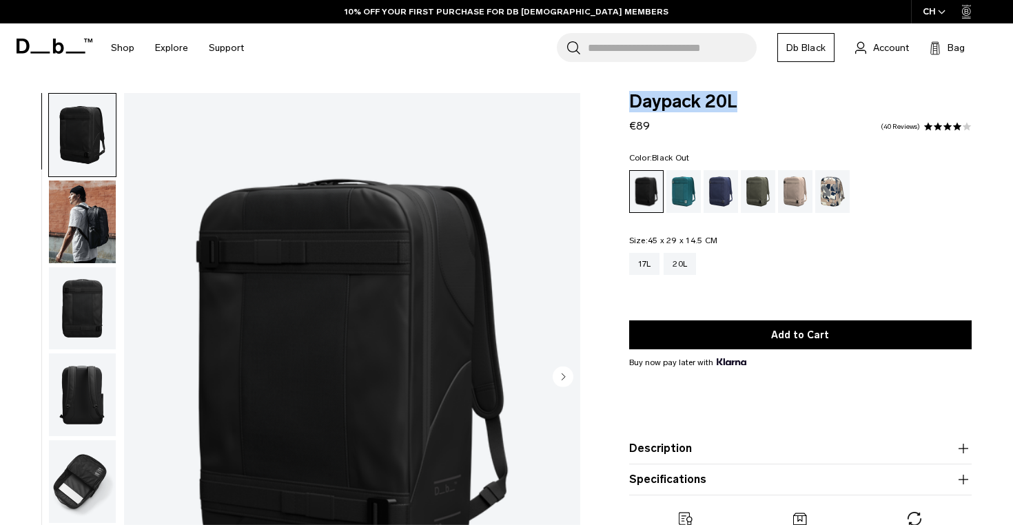
drag, startPoint x: 743, startPoint y: 99, endPoint x: 624, endPoint y: 104, distance: 119.3
click at [624, 104] on div "Daypack 20L €89 4.1 star rating 40 Reviews Color: Black Out Out of stock Size: …" at bounding box center [800, 332] width 425 height 478
copy span "Daypack 20L"
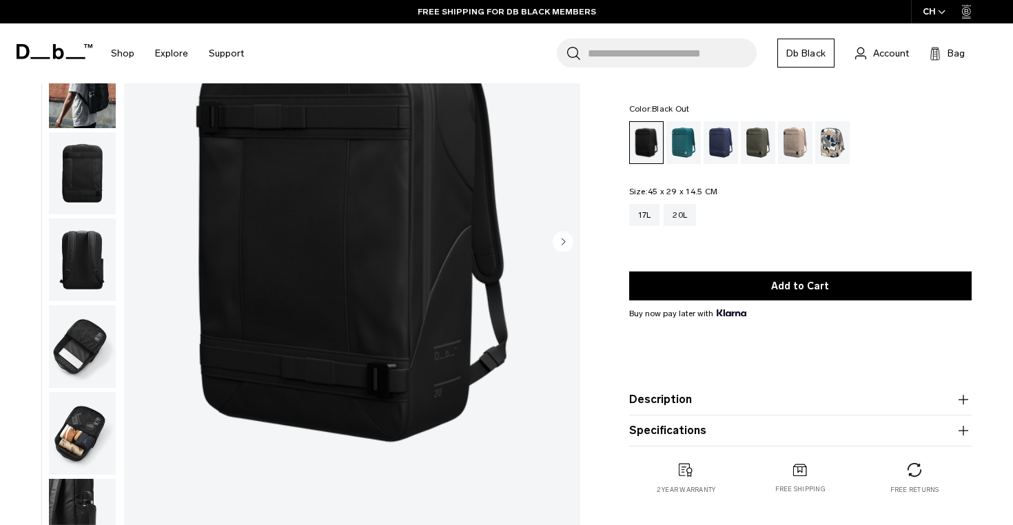
scroll to position [161, 0]
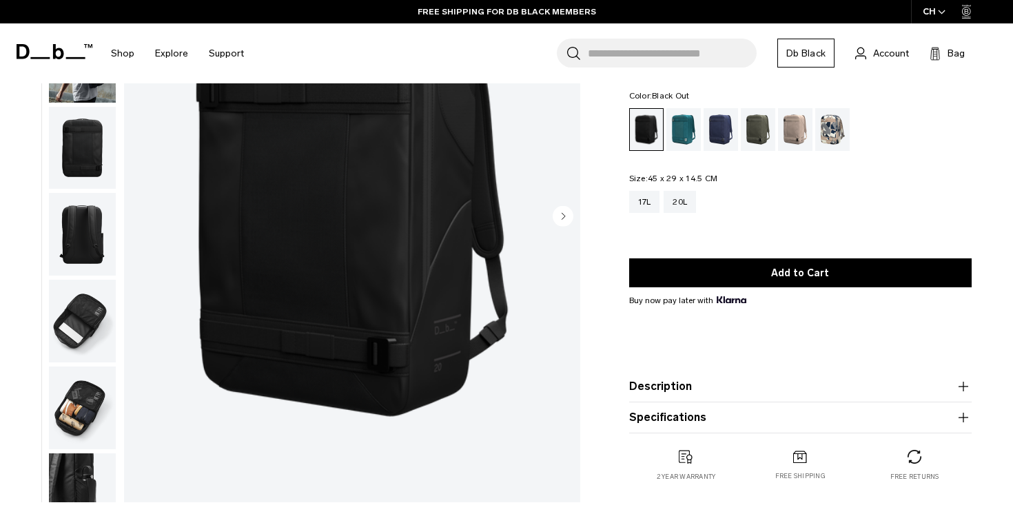
click at [562, 215] on icon "Next slide" at bounding box center [563, 216] width 3 height 6
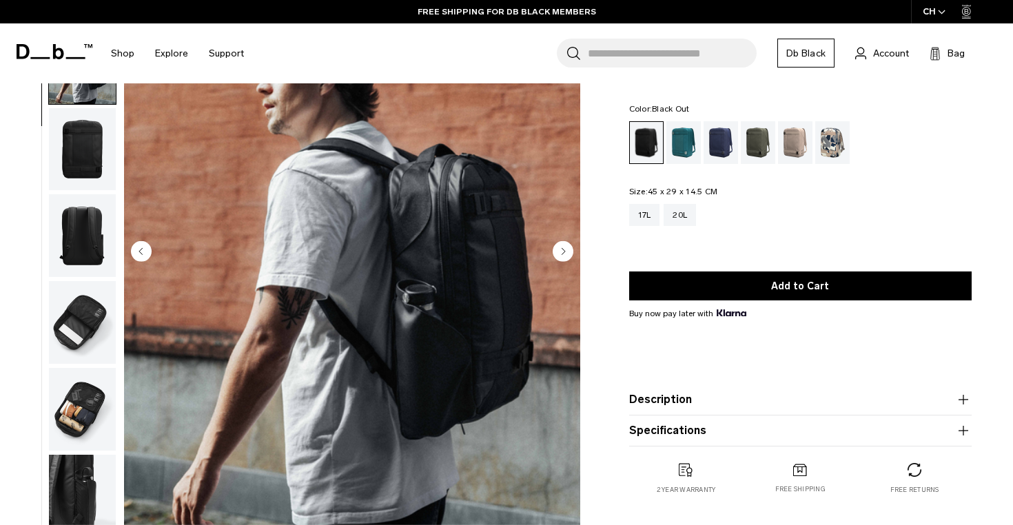
scroll to position [110, 0]
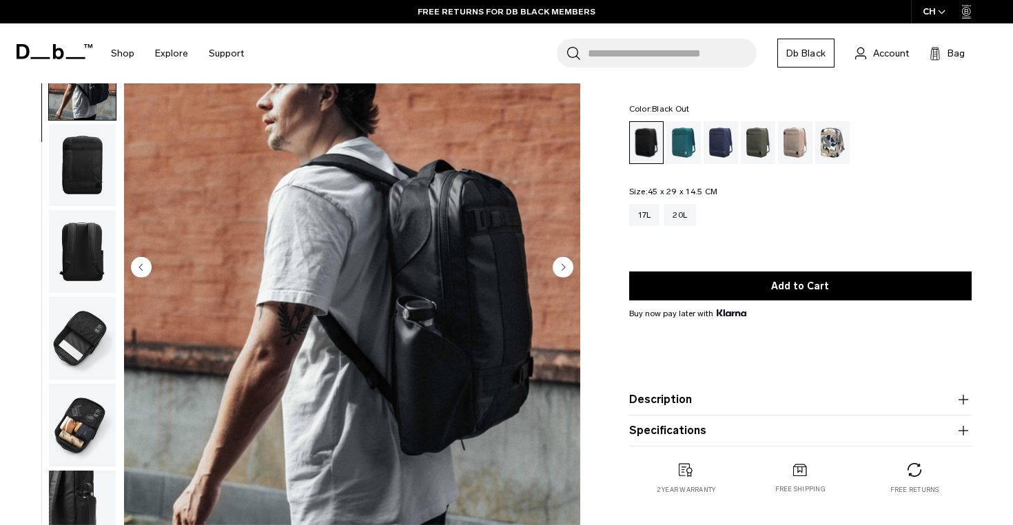
click at [566, 267] on circle "Next slide" at bounding box center [563, 266] width 21 height 21
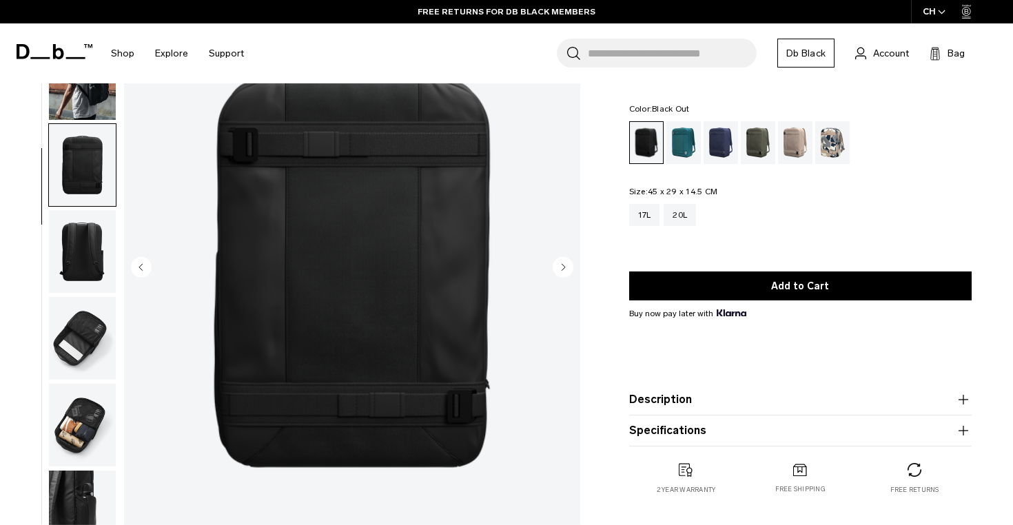
click at [566, 267] on circle "Next slide" at bounding box center [563, 266] width 21 height 21
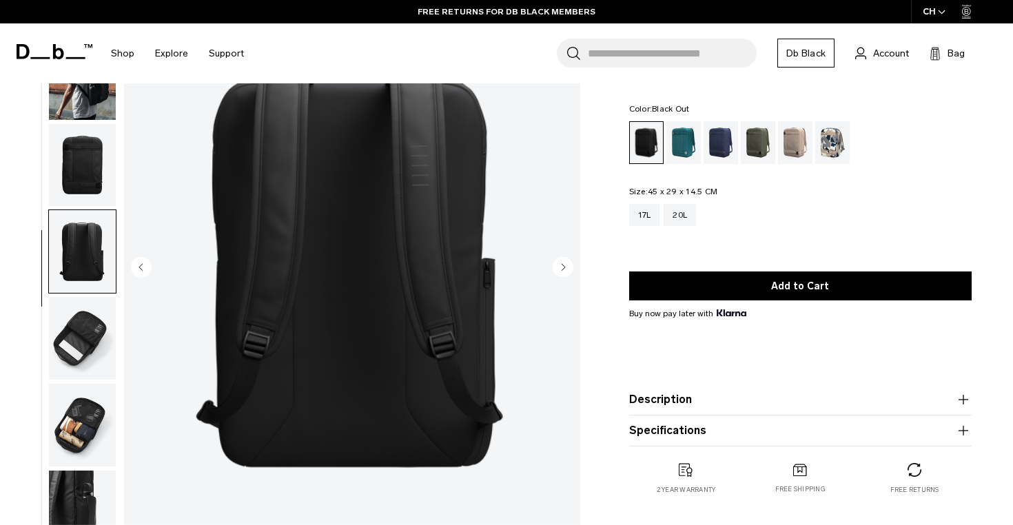
click at [564, 267] on icon "Next slide" at bounding box center [563, 267] width 3 height 6
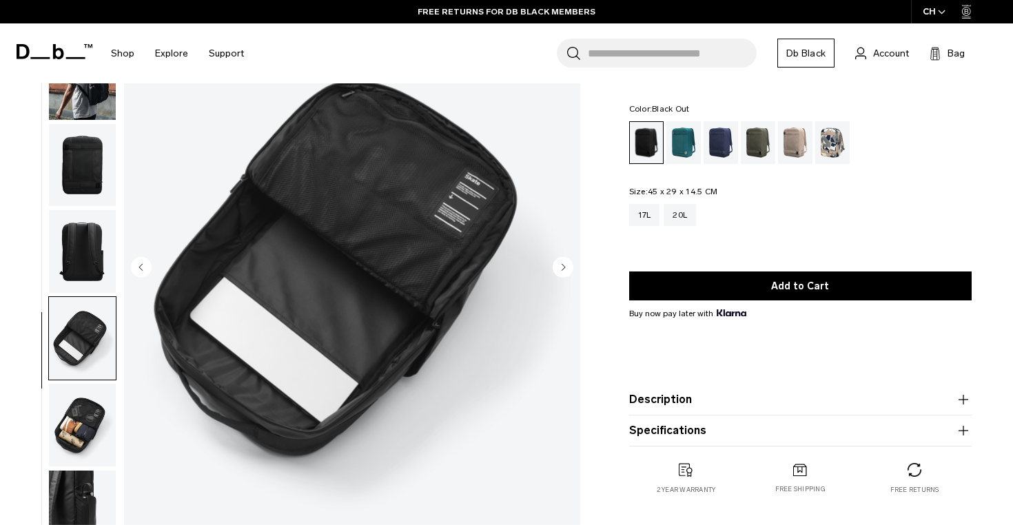
click at [564, 267] on icon "Next slide" at bounding box center [563, 267] width 3 height 6
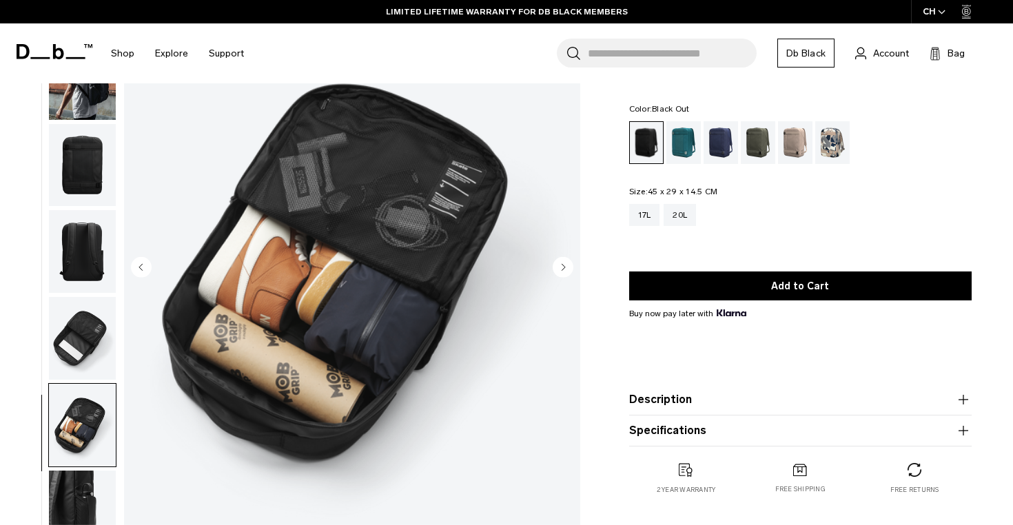
click at [564, 266] on icon "Next slide" at bounding box center [563, 267] width 3 height 6
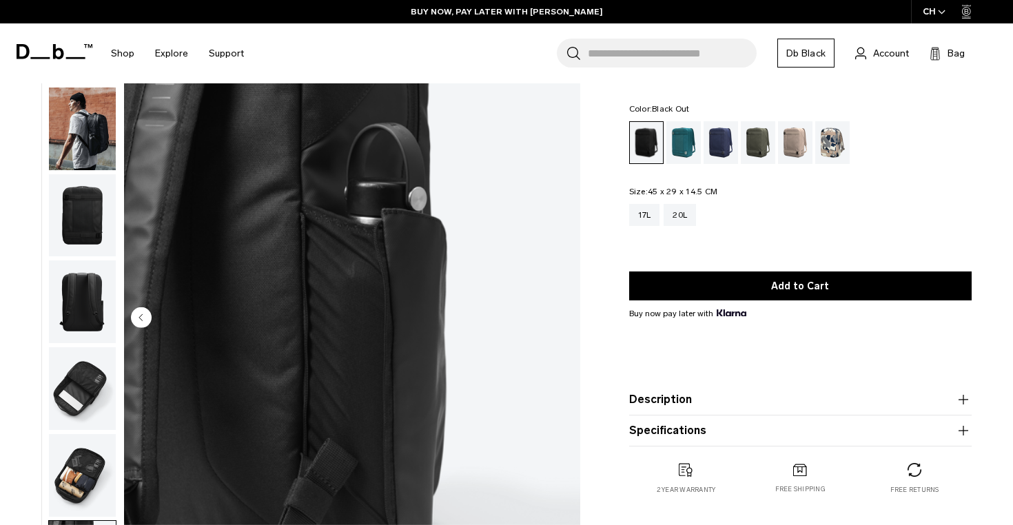
scroll to position [0, 0]
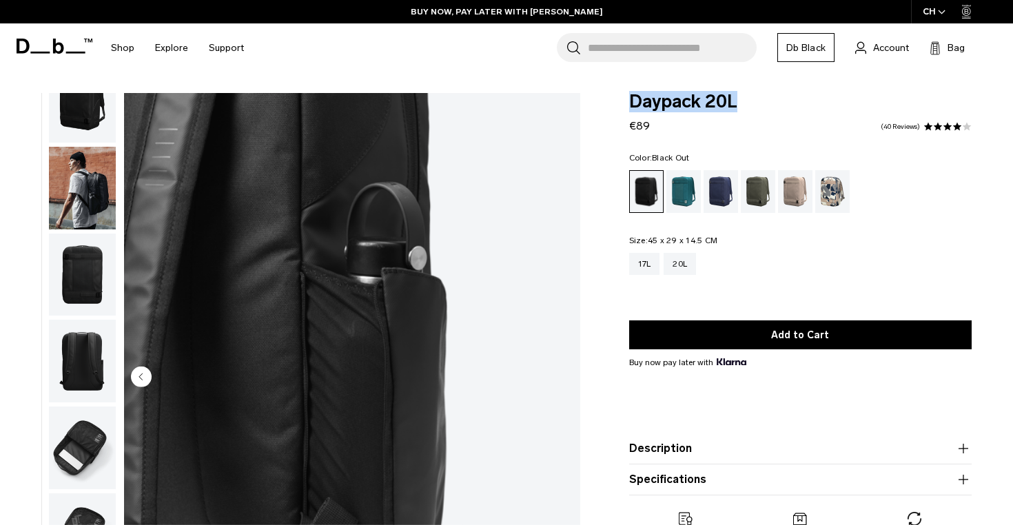
click at [83, 203] on img "button" at bounding box center [82, 188] width 67 height 83
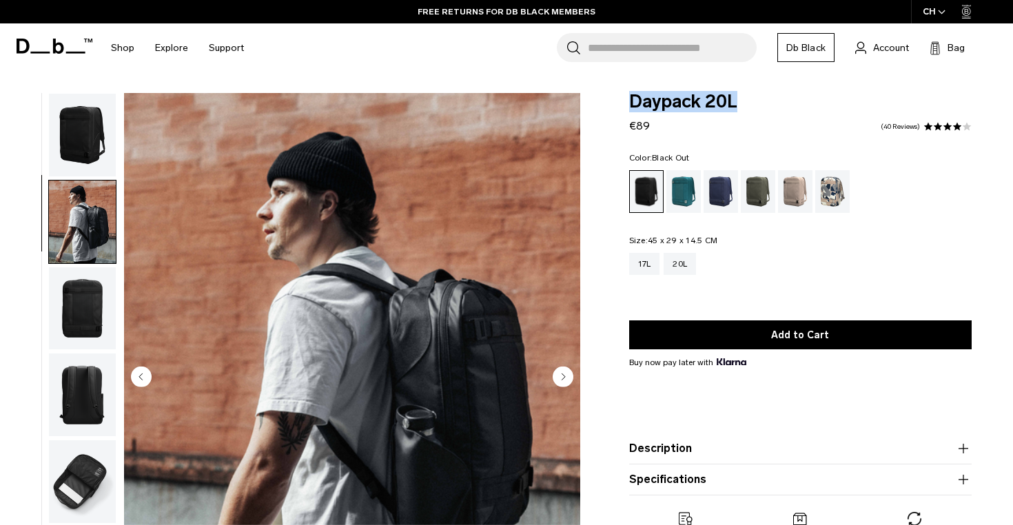
click at [68, 125] on img "button" at bounding box center [82, 135] width 67 height 83
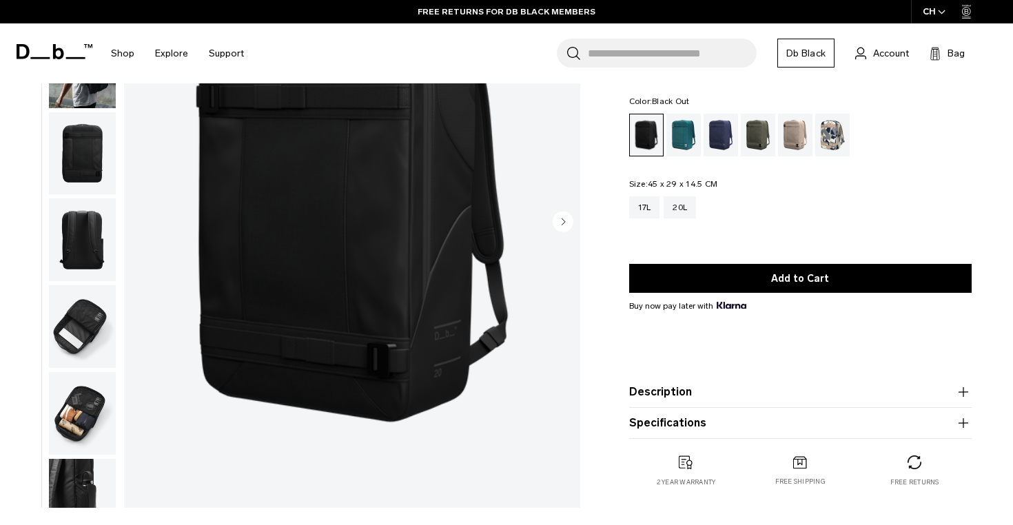
scroll to position [158, 0]
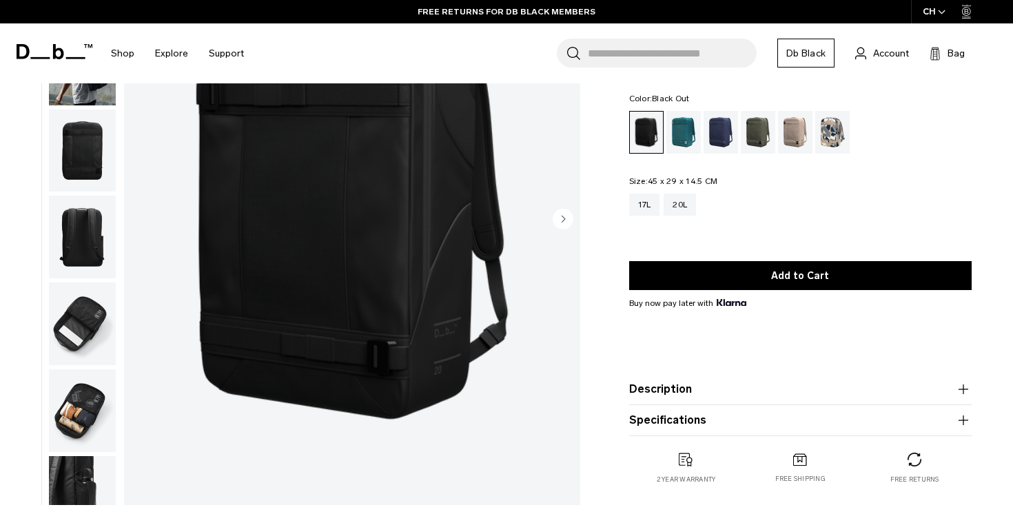
click at [362, 249] on img "1 / 7" at bounding box center [352, 220] width 456 height 570
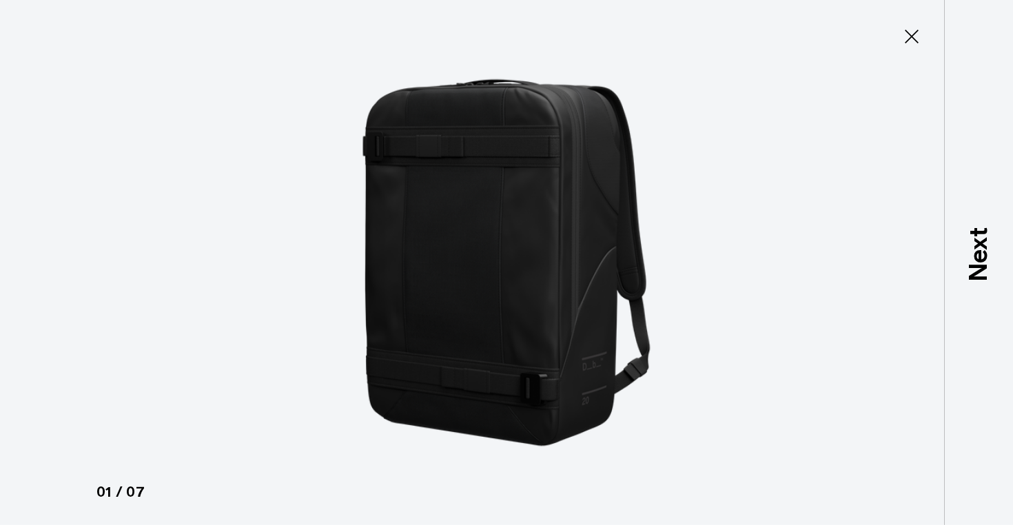
click at [531, 253] on img at bounding box center [506, 262] width 620 height 525
click at [907, 40] on icon at bounding box center [912, 37] width 14 height 14
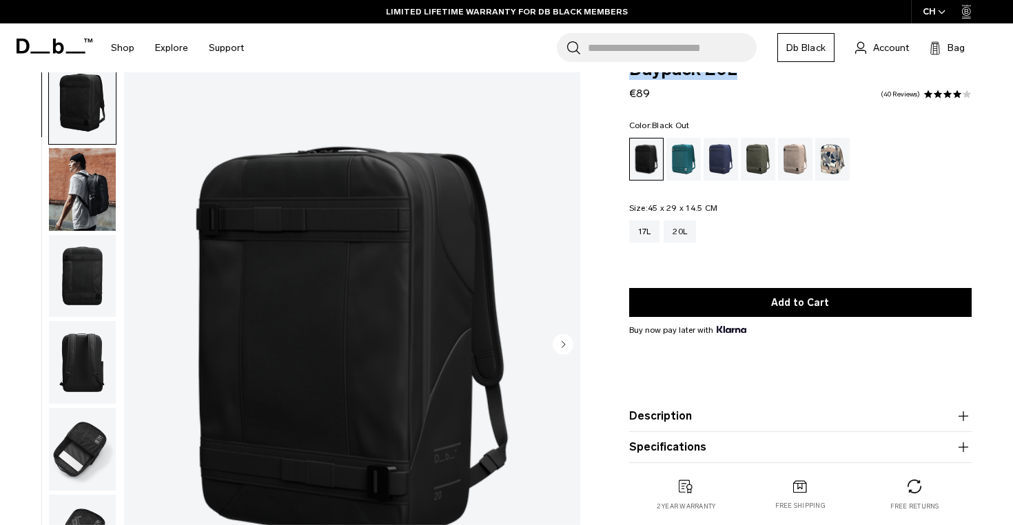
scroll to position [0, 0]
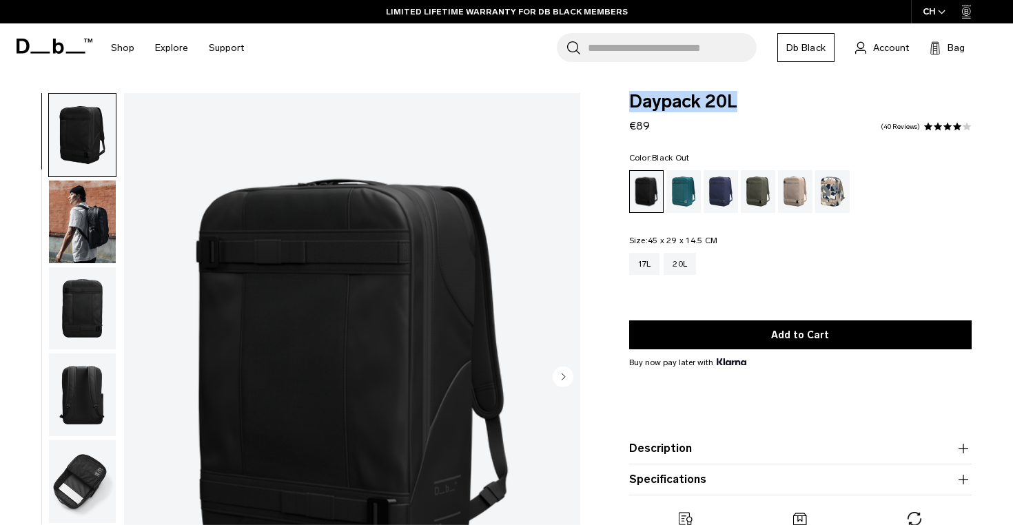
click at [90, 236] on img "button" at bounding box center [82, 222] width 67 height 83
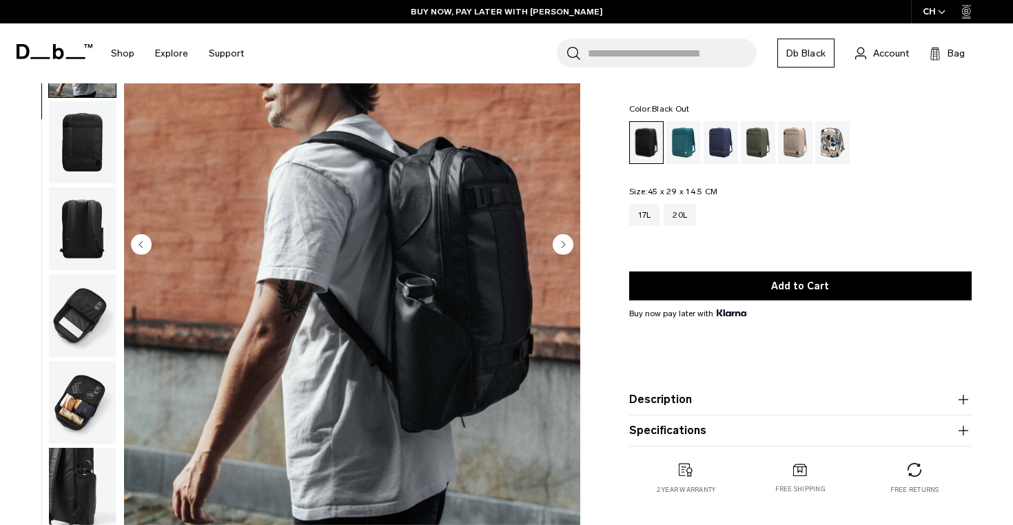
scroll to position [134, 0]
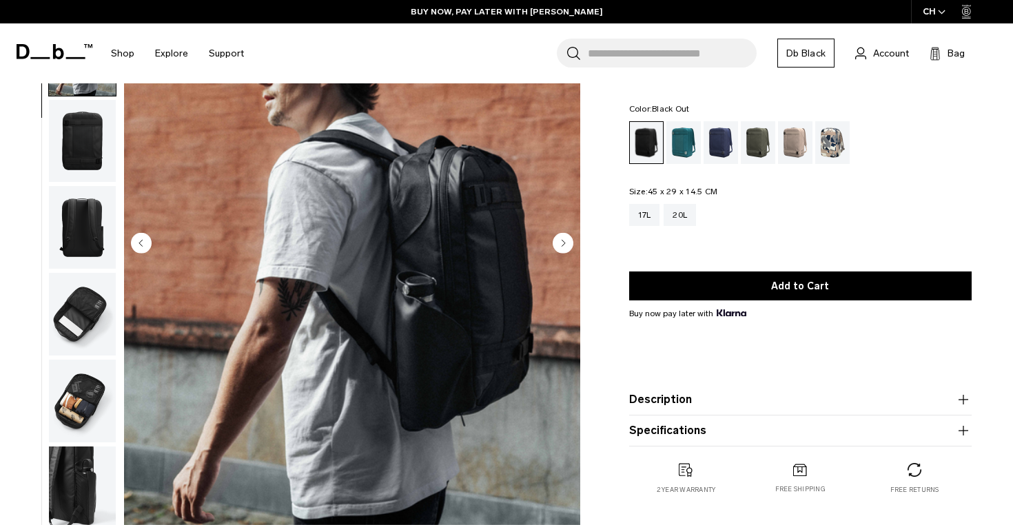
click at [92, 210] on img "button" at bounding box center [82, 227] width 67 height 83
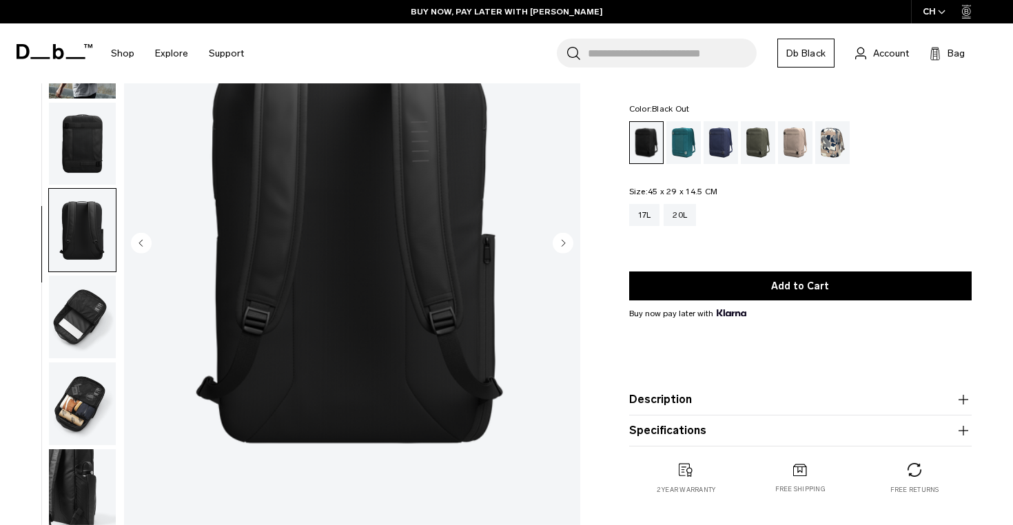
scroll to position [34, 0]
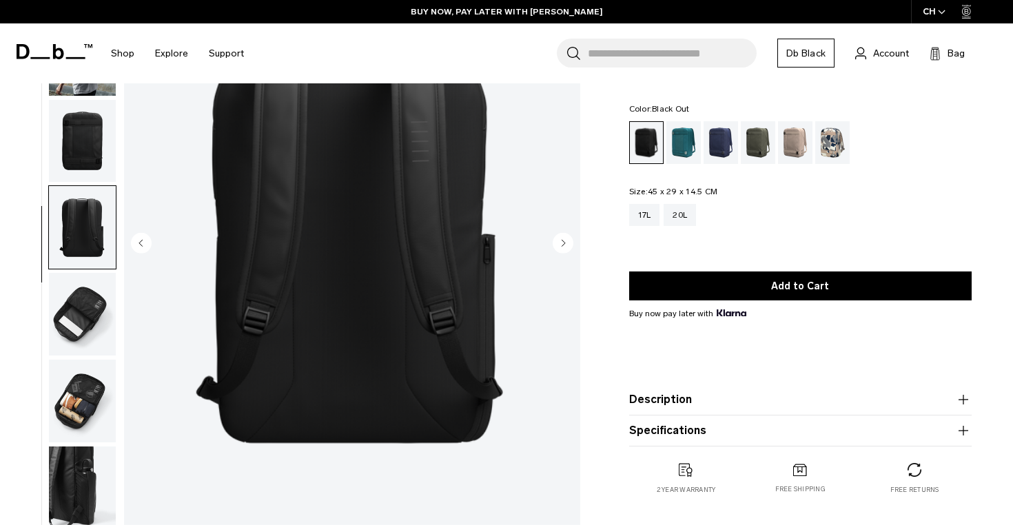
click at [81, 298] on img "button" at bounding box center [82, 314] width 67 height 83
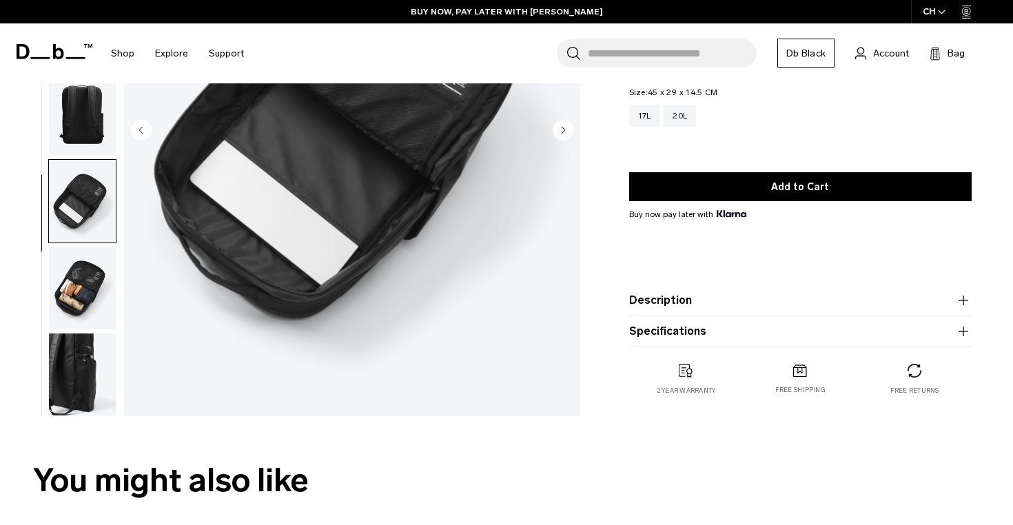
scroll to position [258, 0]
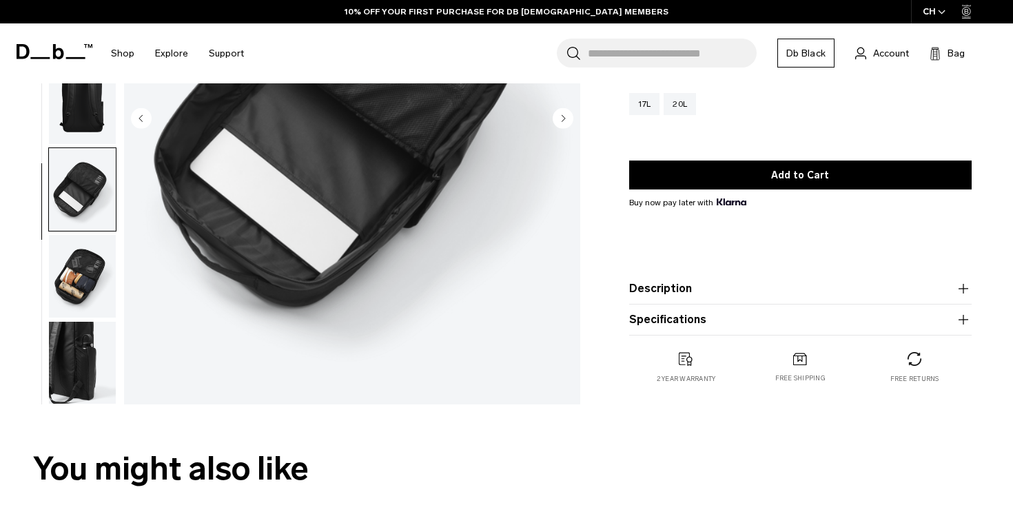
click at [81, 296] on img "button" at bounding box center [82, 276] width 67 height 83
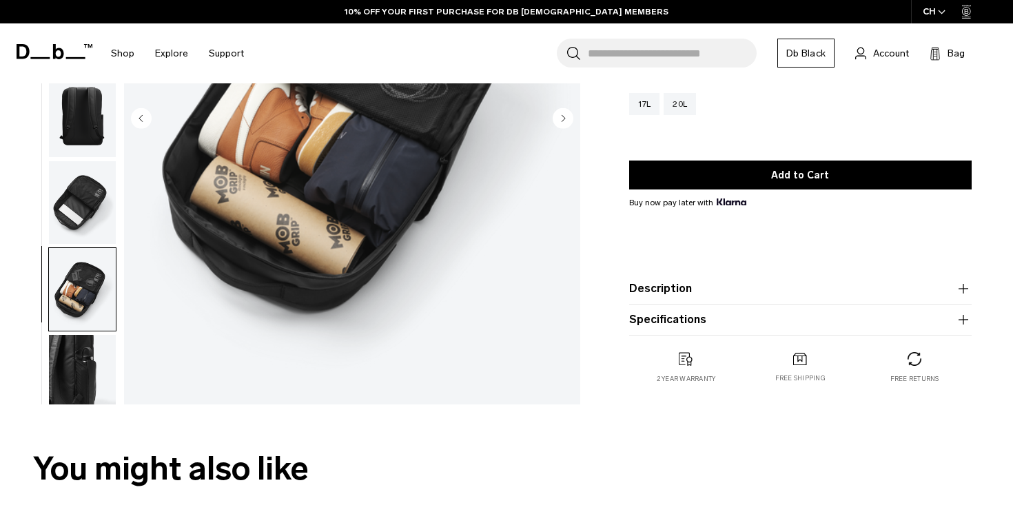
scroll to position [34, 0]
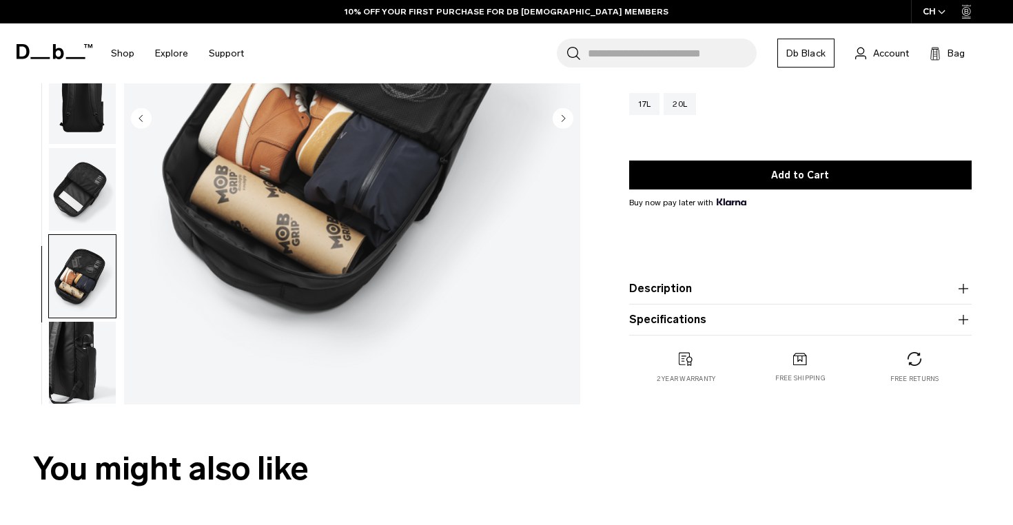
click at [81, 358] on img "button" at bounding box center [82, 363] width 67 height 83
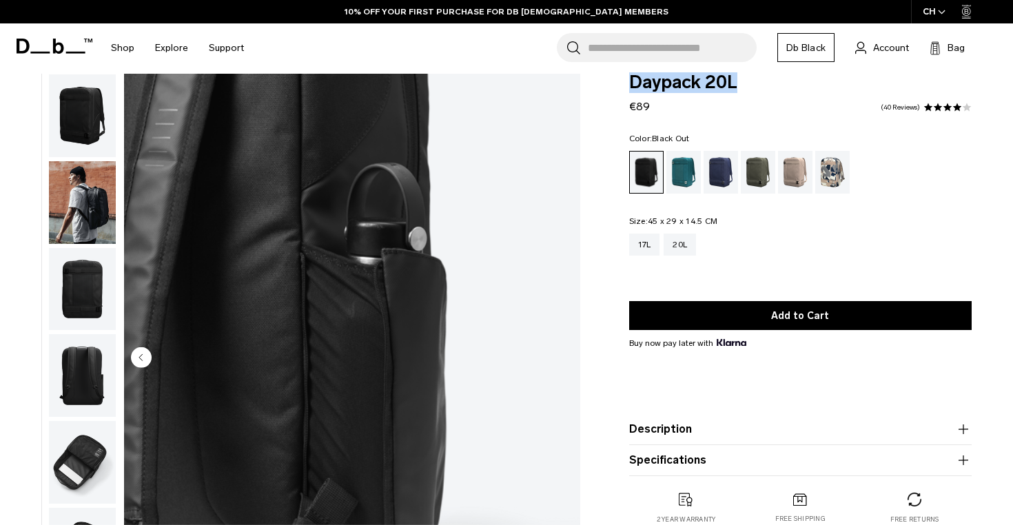
scroll to position [23, 0]
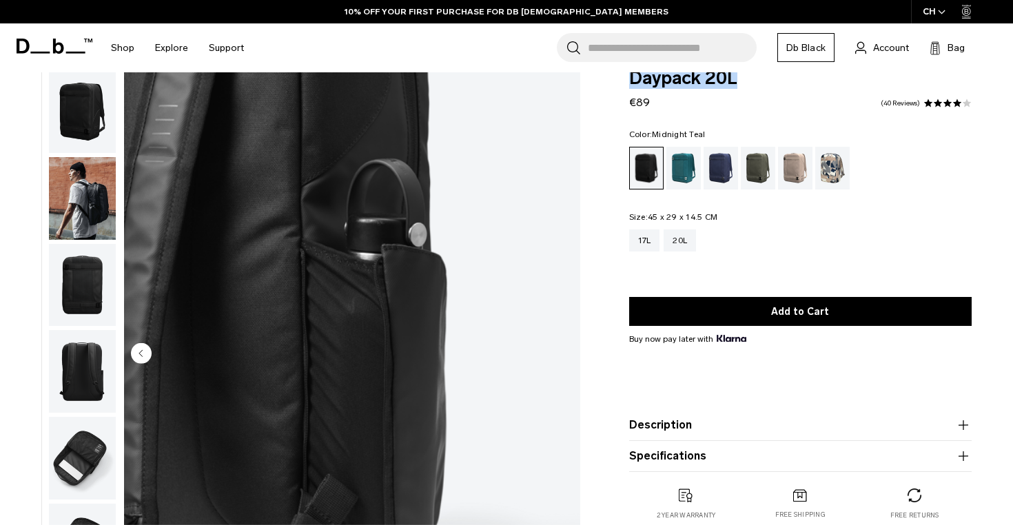
click at [682, 169] on div "Midnight Teal" at bounding box center [683, 168] width 35 height 43
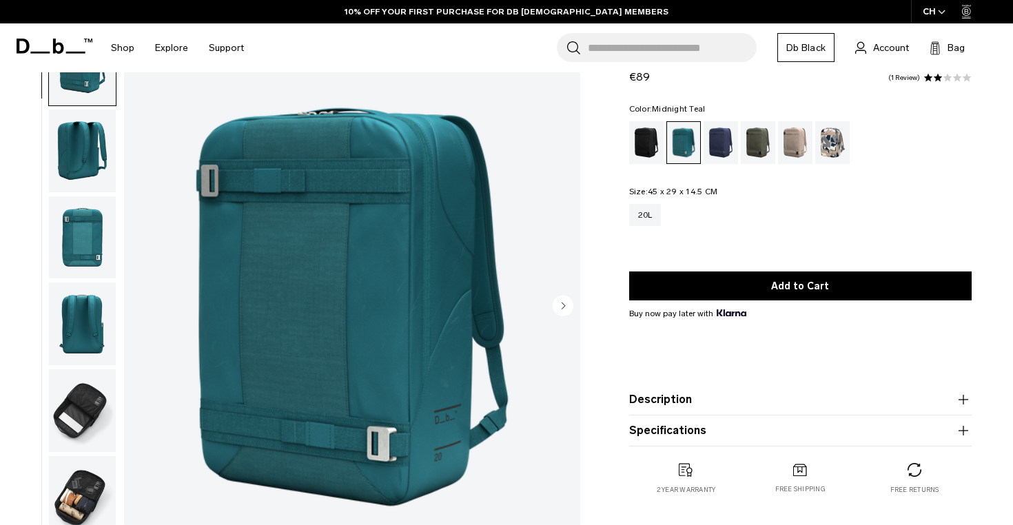
scroll to position [70, 0]
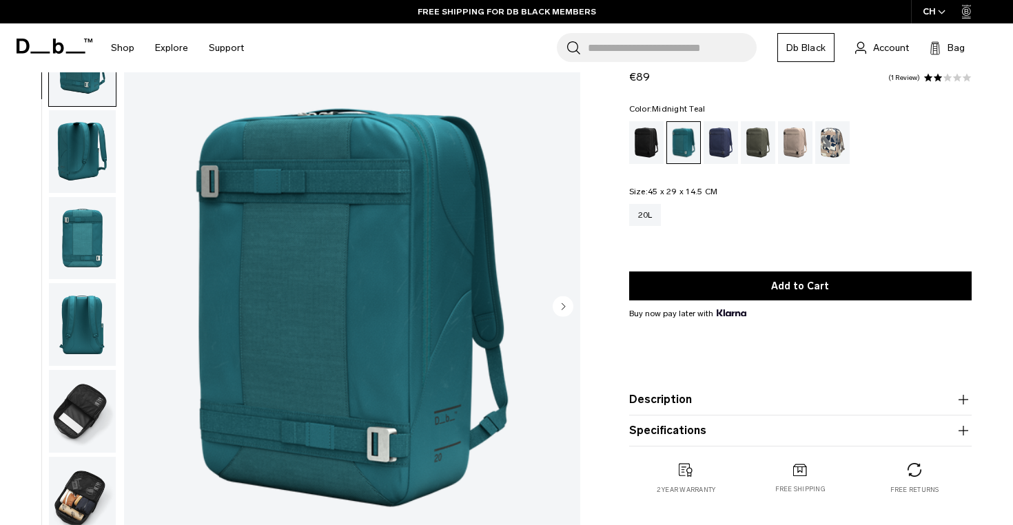
click at [560, 311] on circle "Next slide" at bounding box center [563, 306] width 21 height 21
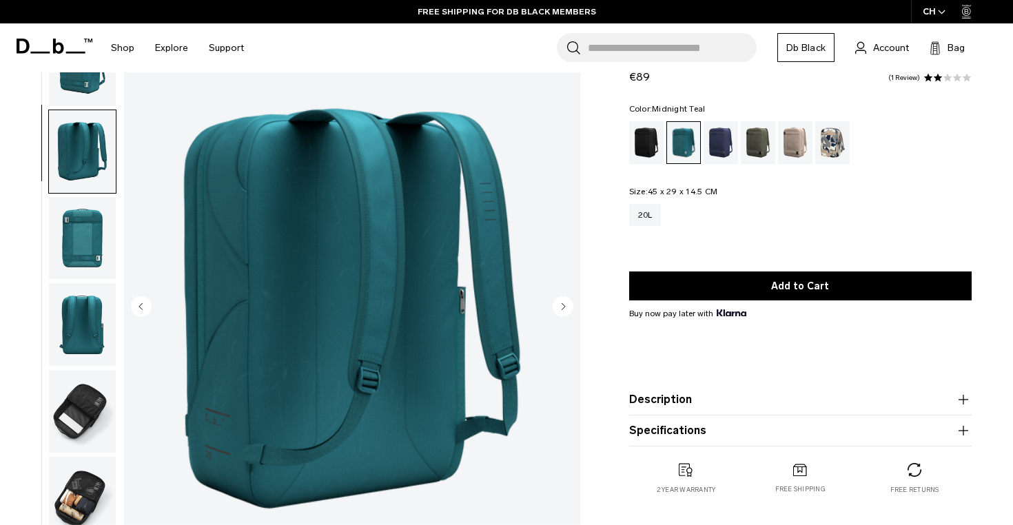
scroll to position [34, 0]
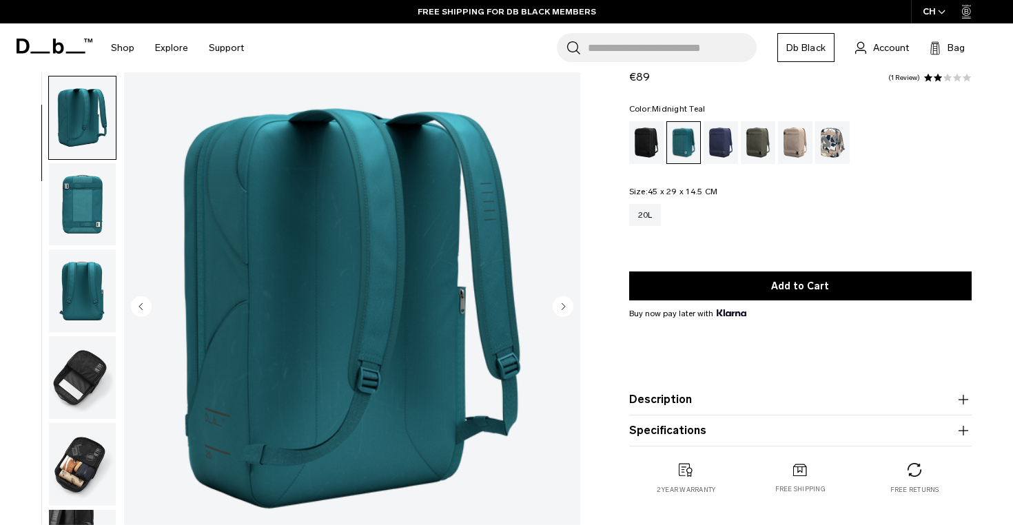
click at [562, 308] on icon "Next slide" at bounding box center [563, 306] width 3 height 6
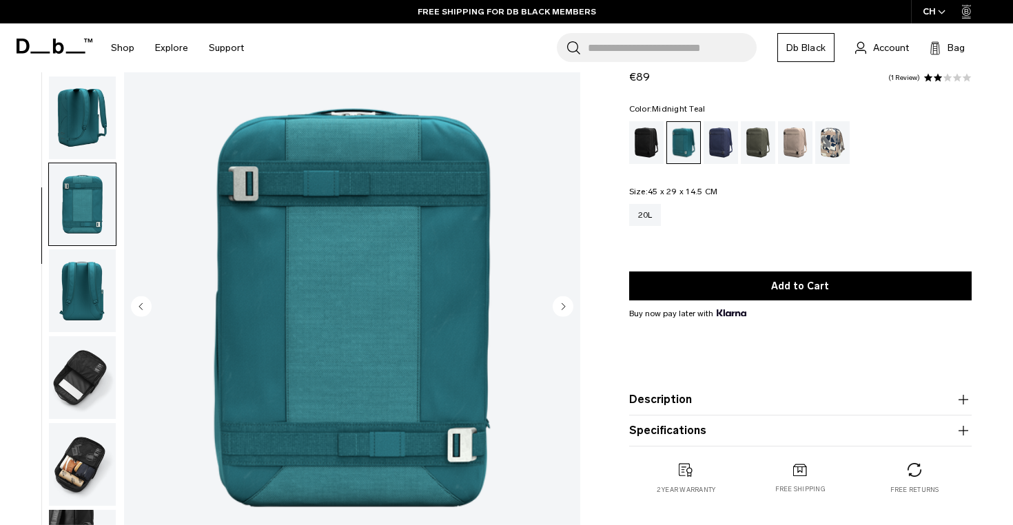
click at [562, 308] on icon "Next slide" at bounding box center [563, 306] width 3 height 6
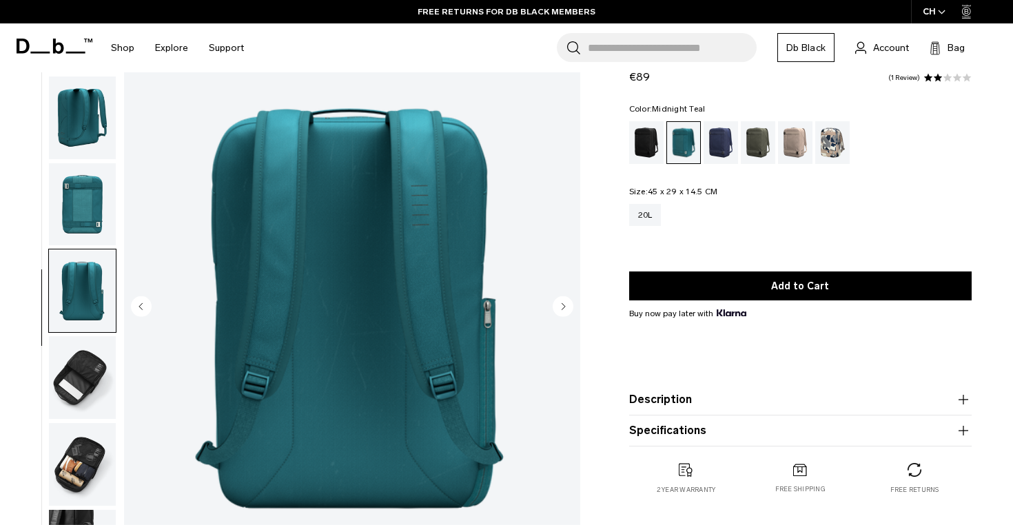
click at [562, 308] on icon "Next slide" at bounding box center [563, 306] width 3 height 6
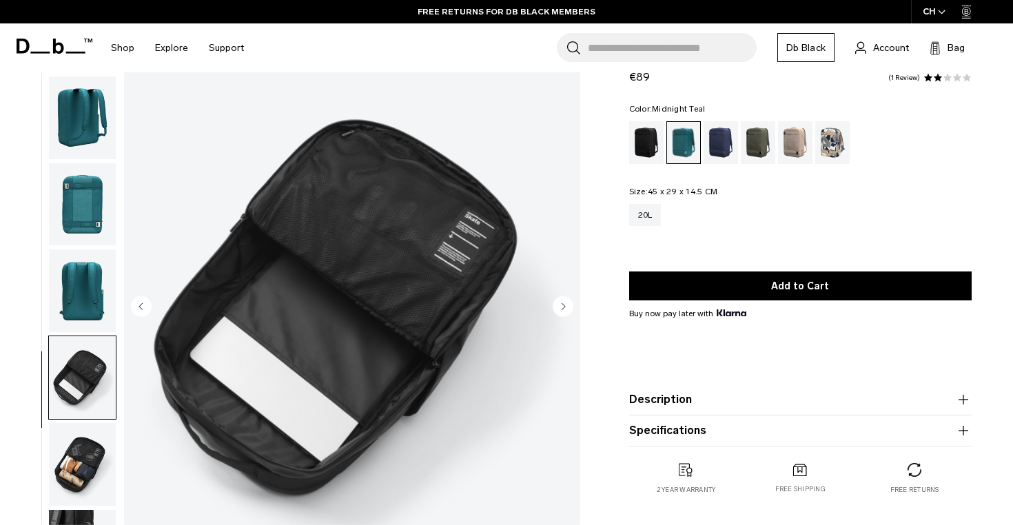
click at [562, 308] on icon "Next slide" at bounding box center [563, 306] width 3 height 6
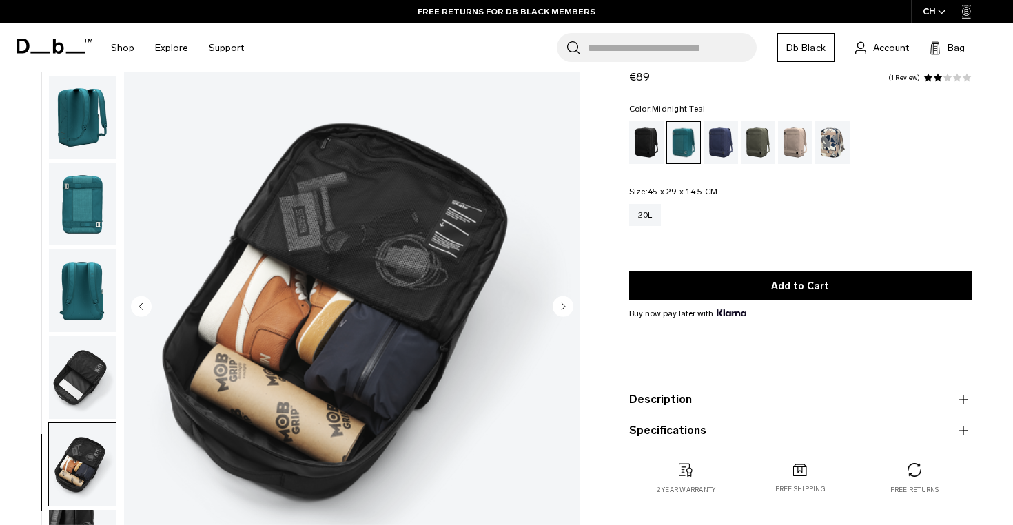
click at [562, 308] on icon "Next slide" at bounding box center [563, 306] width 3 height 6
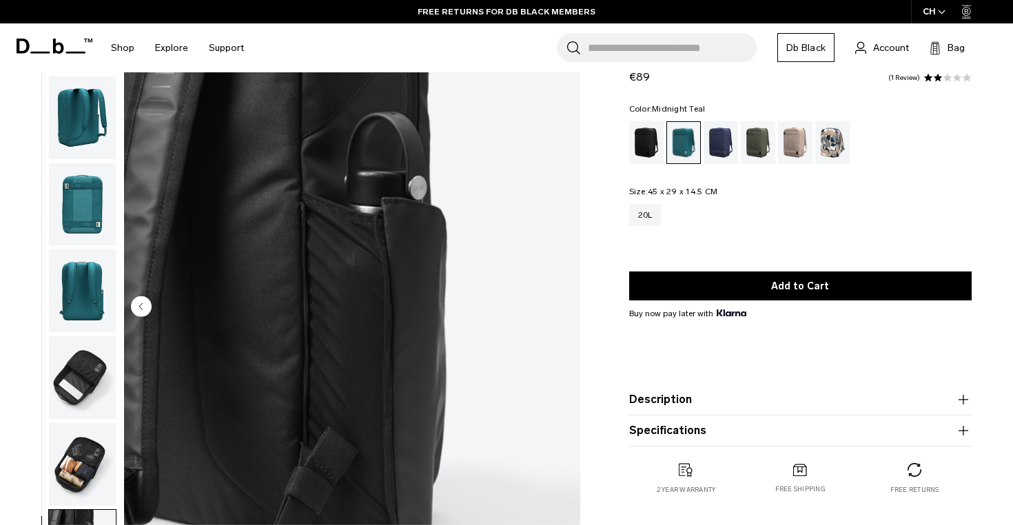
click at [562, 308] on img "7 / 7" at bounding box center [352, 308] width 456 height 570
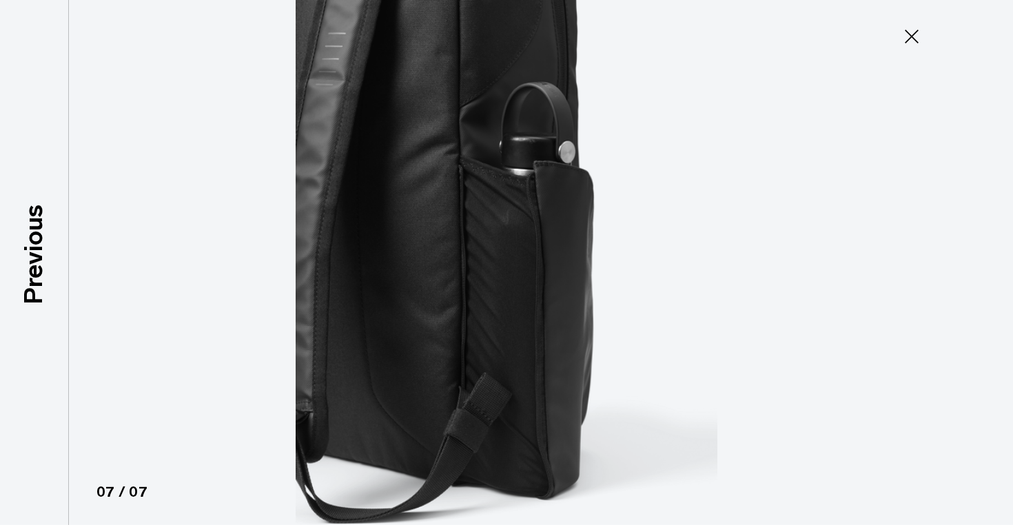
click at [908, 37] on icon at bounding box center [912, 36] width 22 height 22
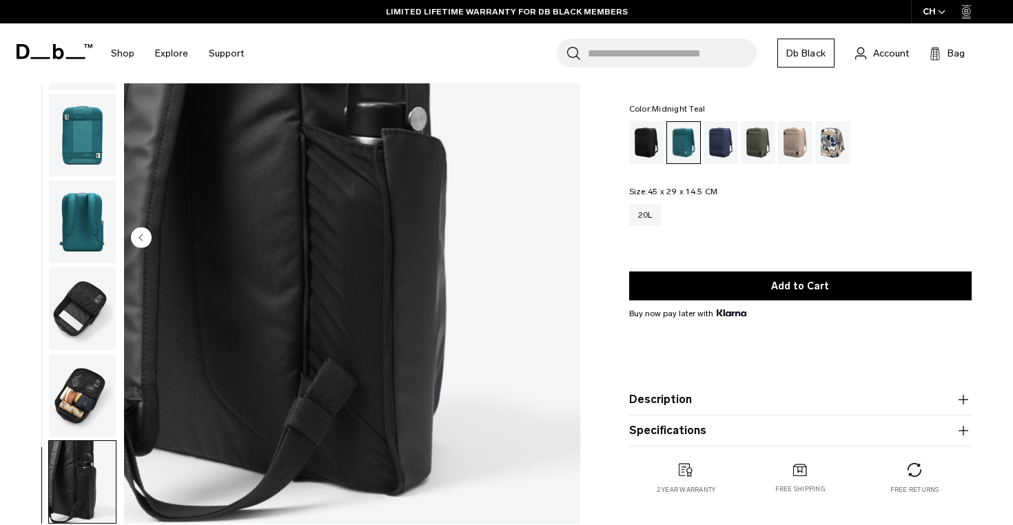
scroll to position [288, 0]
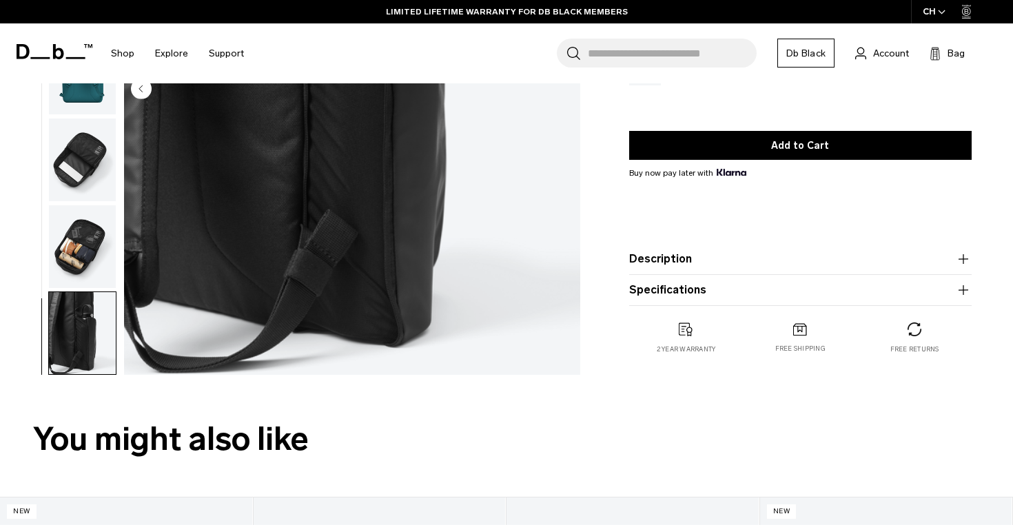
click at [722, 259] on button "Description" at bounding box center [800, 259] width 342 height 17
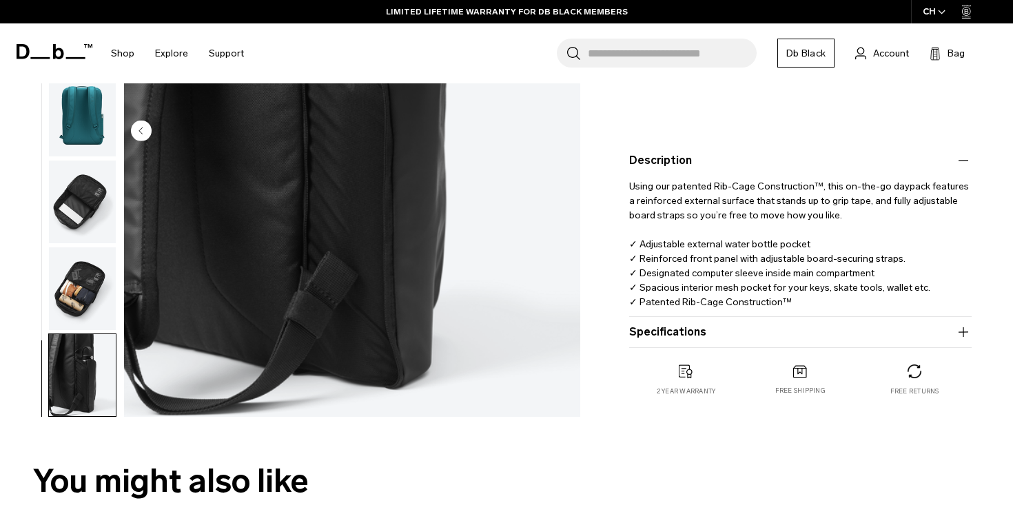
click at [677, 332] on button "Specifications" at bounding box center [800, 332] width 342 height 17
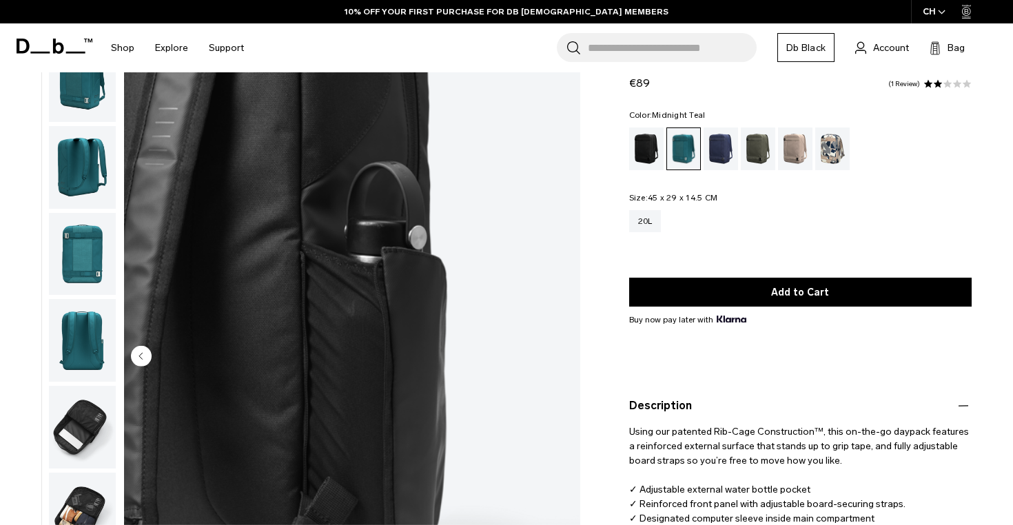
scroll to position [0, 0]
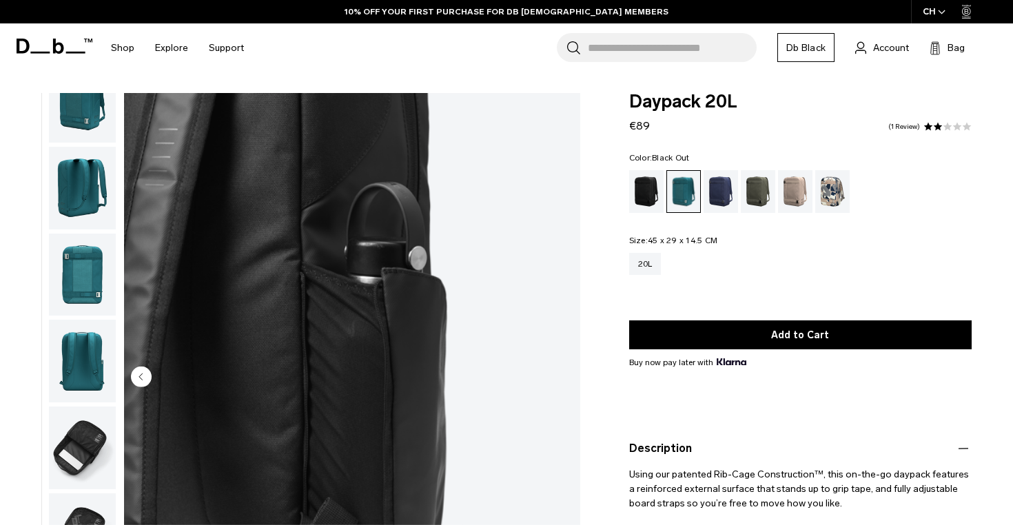
click at [646, 196] on div "Black Out" at bounding box center [646, 191] width 35 height 43
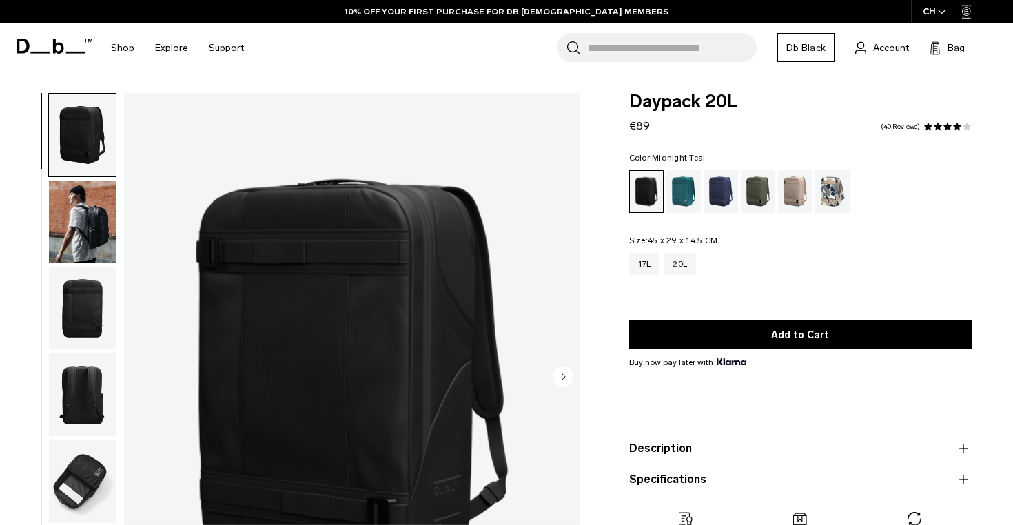
click at [682, 197] on div "Midnight Teal" at bounding box center [683, 191] width 35 height 43
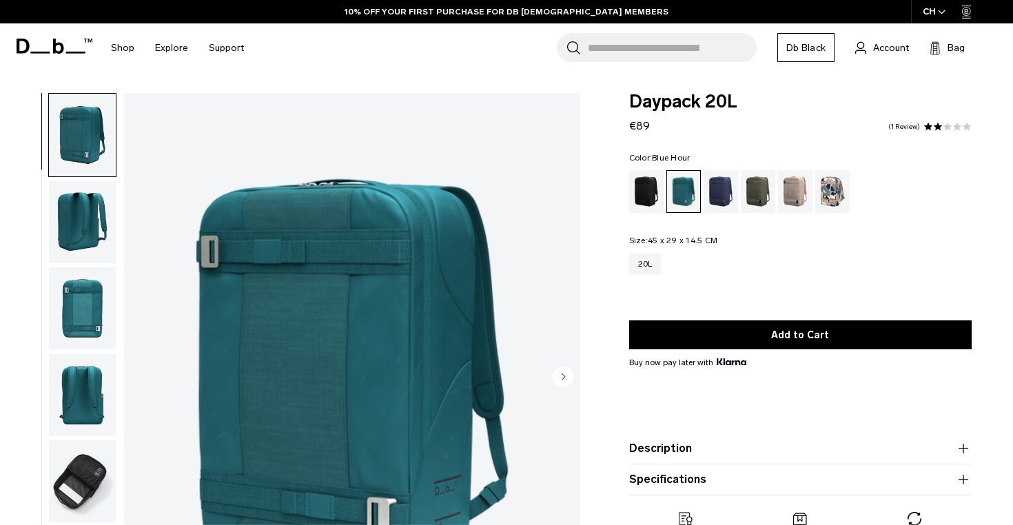
click at [714, 196] on div "Blue Hour" at bounding box center [721, 191] width 35 height 43
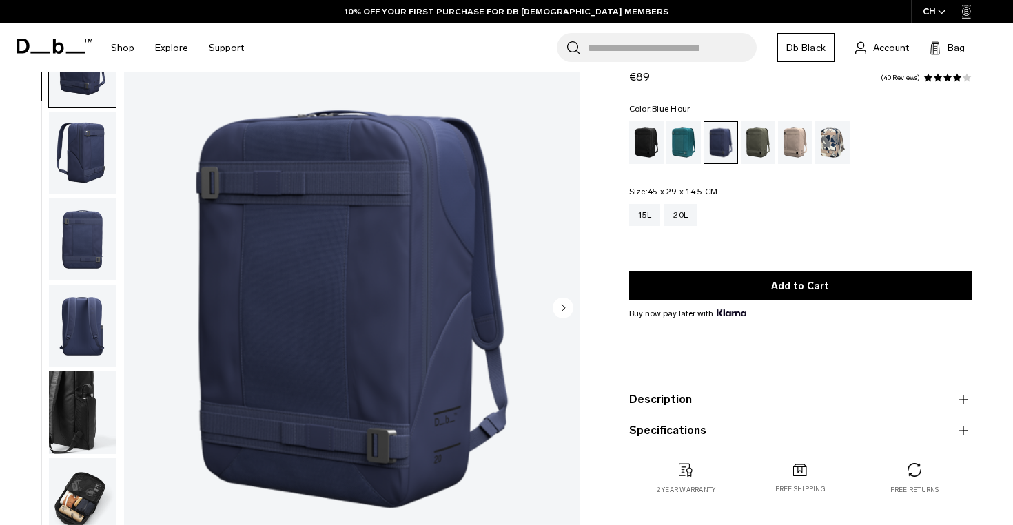
scroll to position [70, 0]
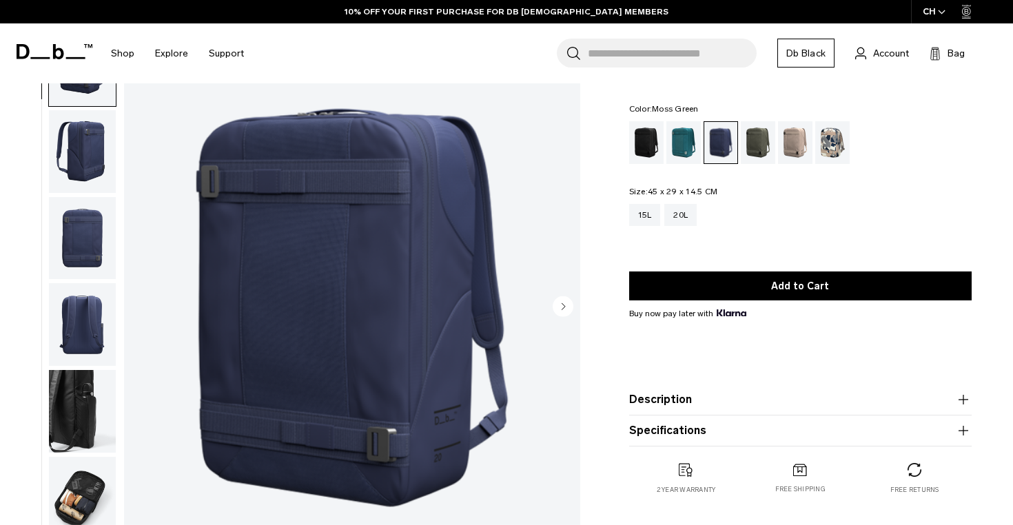
click at [760, 151] on div "Moss Green" at bounding box center [758, 142] width 35 height 43
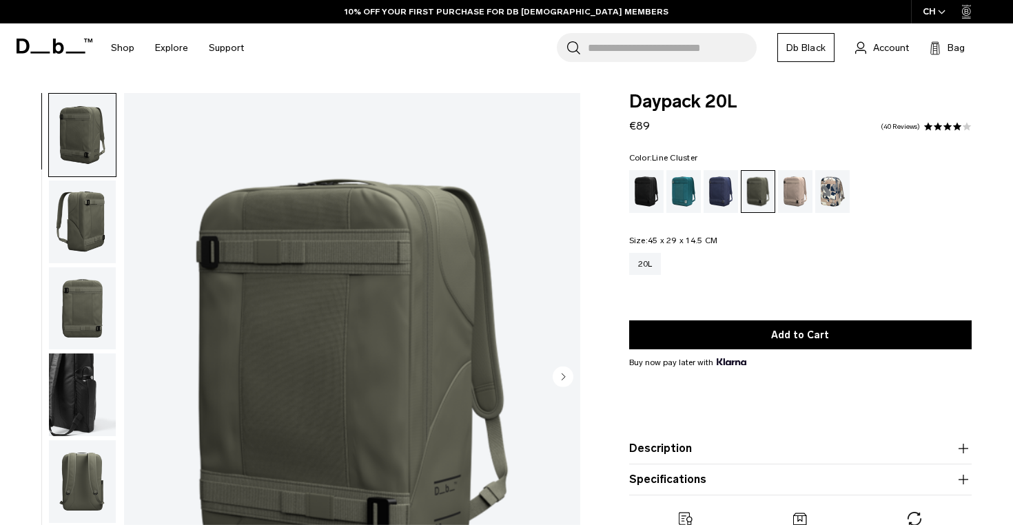
click at [834, 185] on div "Line Cluster" at bounding box center [832, 191] width 35 height 43
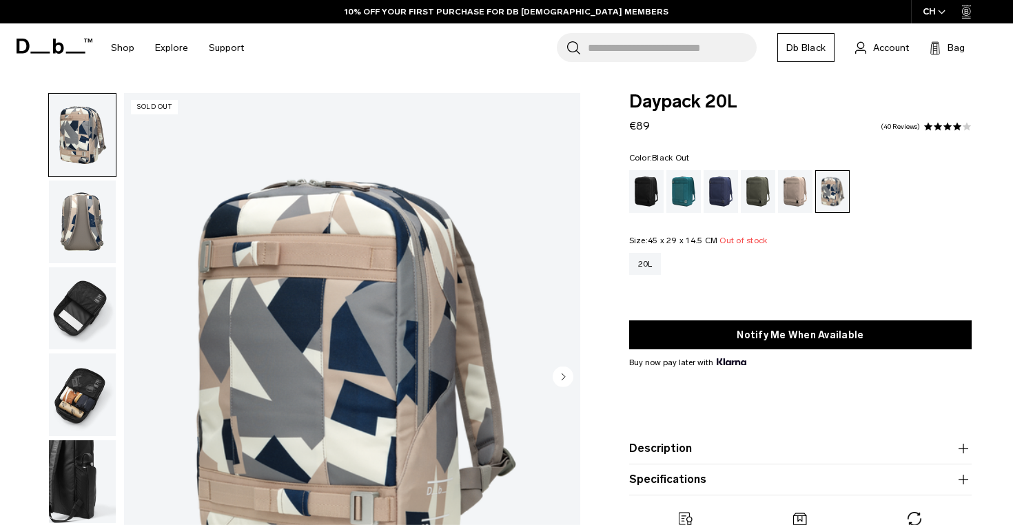
click at [652, 194] on div "Black Out" at bounding box center [646, 191] width 35 height 43
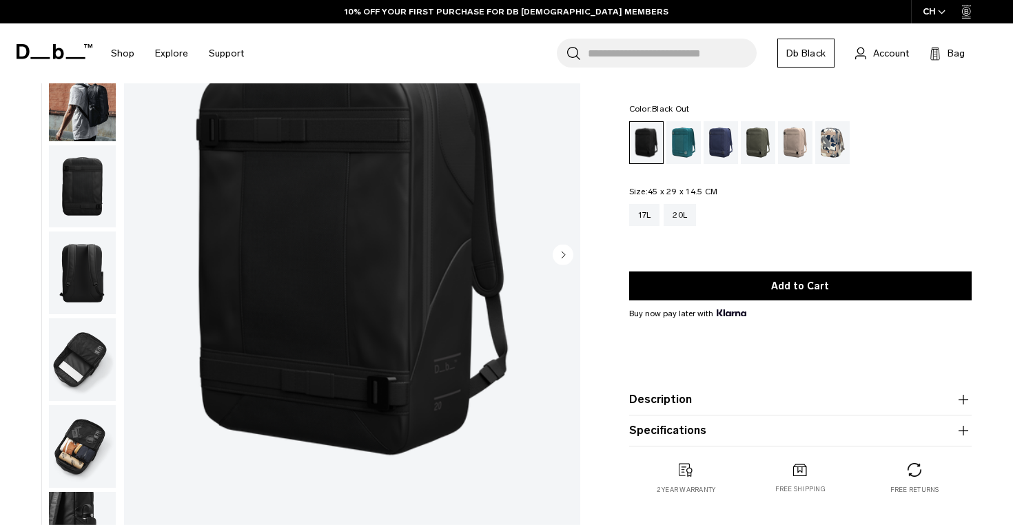
scroll to position [126, 0]
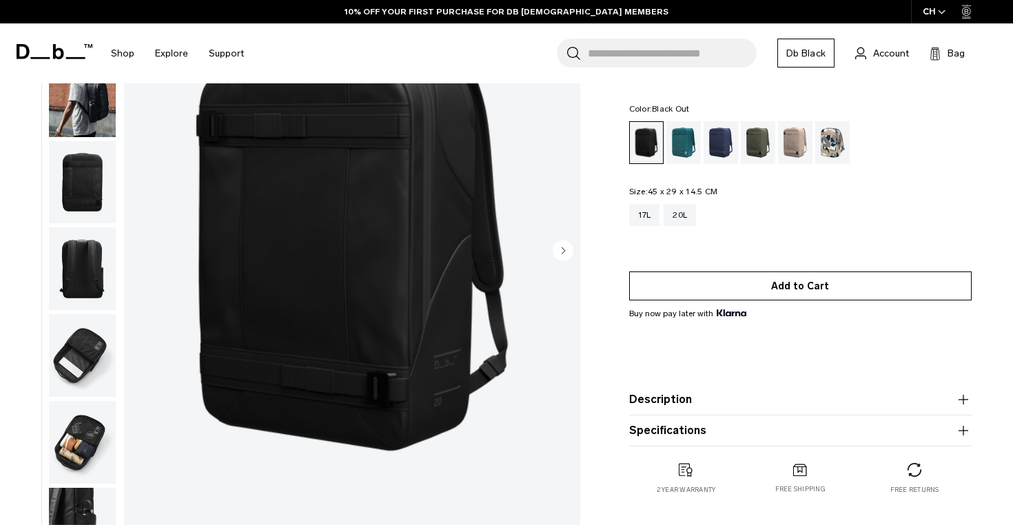
click at [739, 294] on button "Add to Cart" at bounding box center [800, 285] width 342 height 29
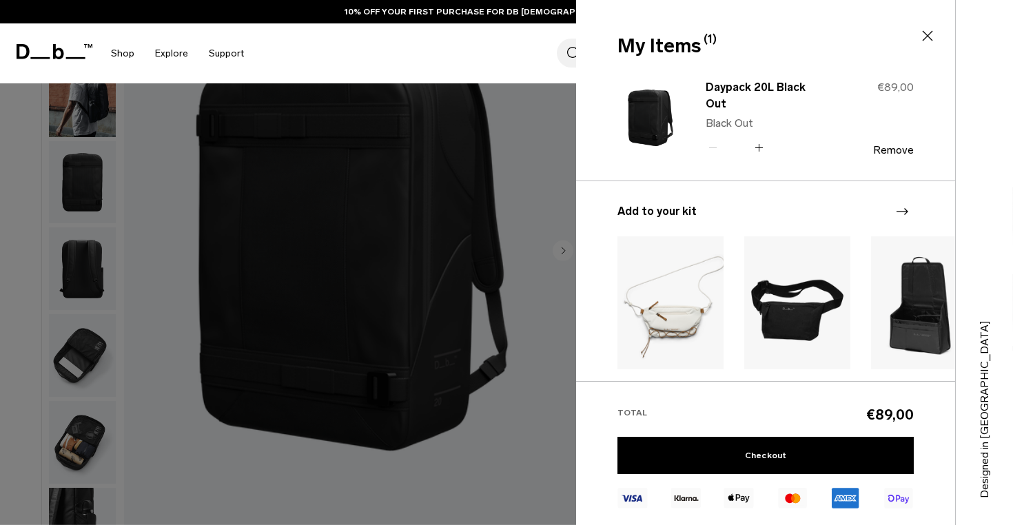
click at [449, 253] on div at bounding box center [506, 262] width 1013 height 525
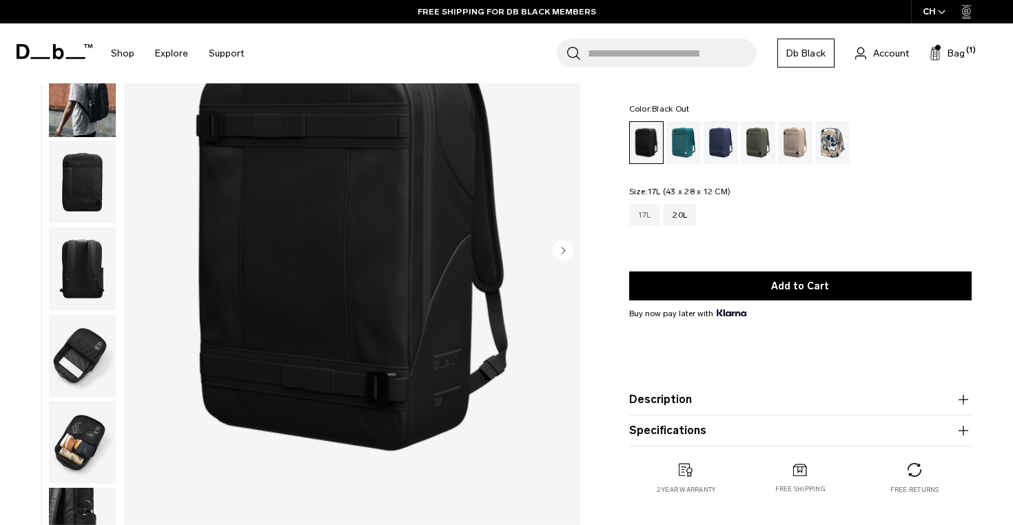
click at [650, 214] on div "17L" at bounding box center [644, 215] width 31 height 22
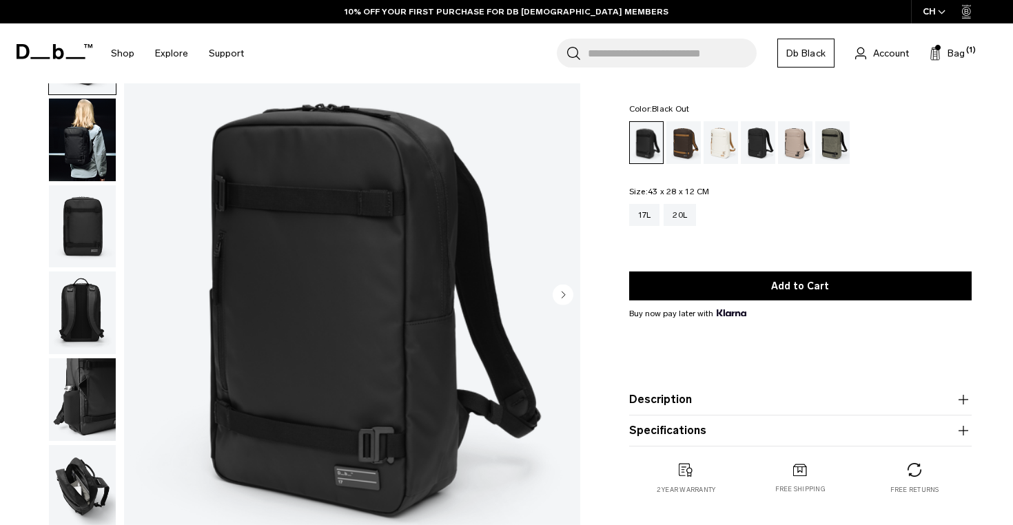
scroll to position [81, 0]
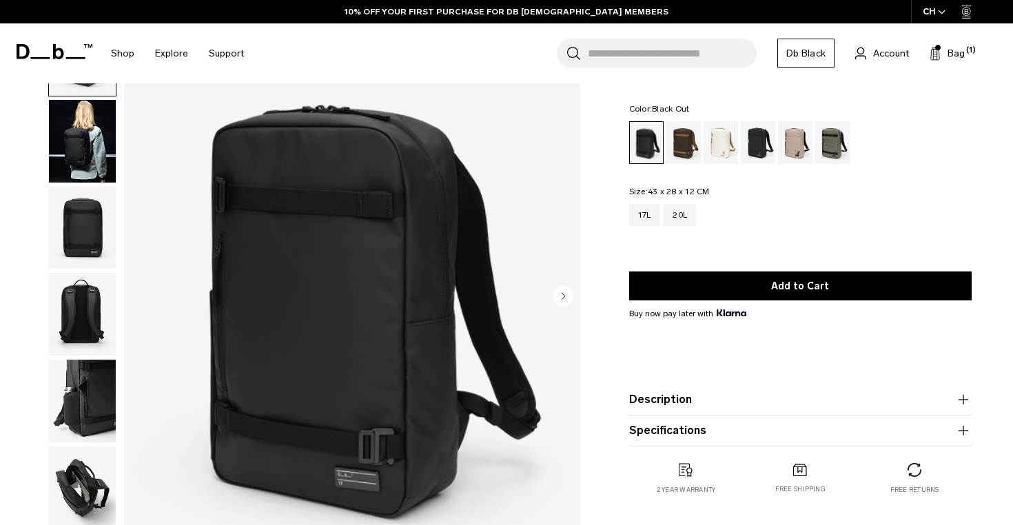
click at [97, 156] on img "button" at bounding box center [82, 141] width 67 height 83
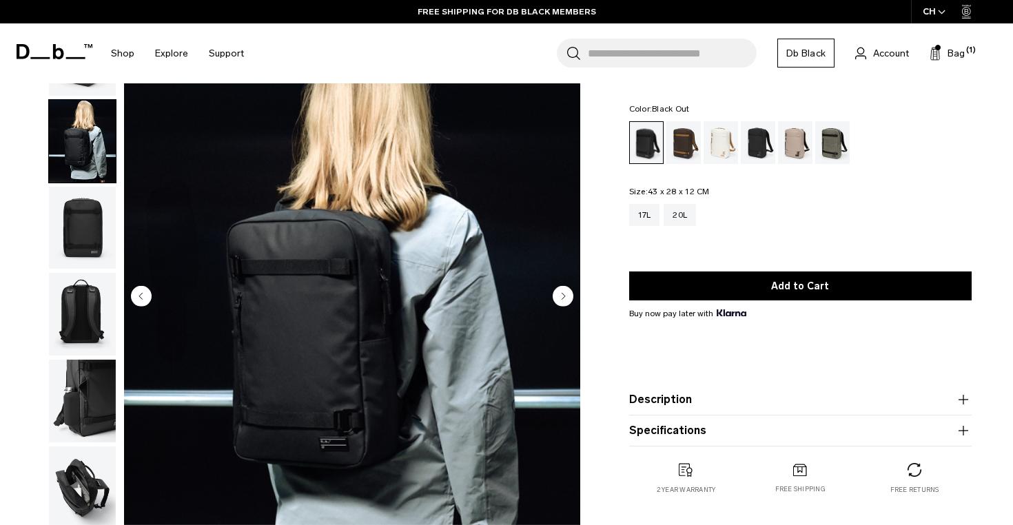
scroll to position [0, 0]
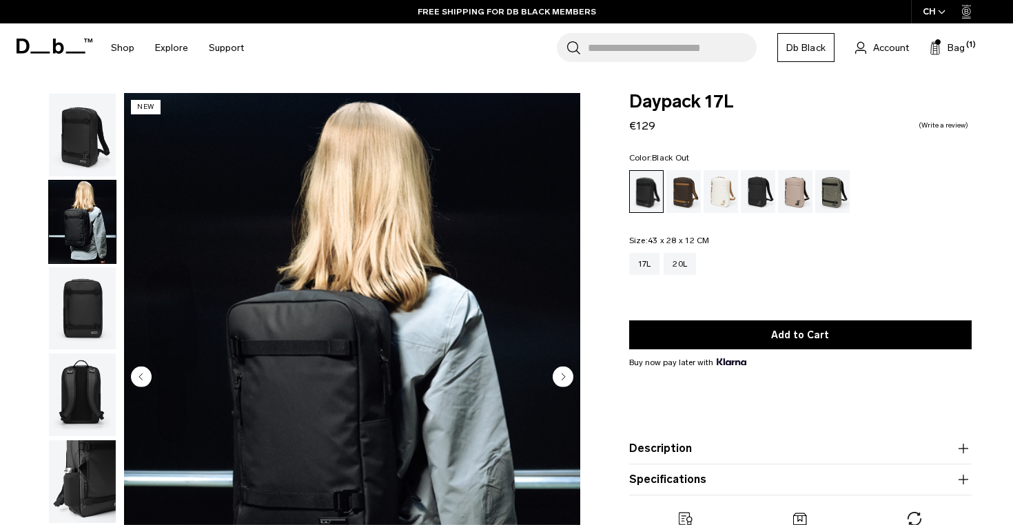
click at [88, 145] on img "button" at bounding box center [82, 135] width 67 height 83
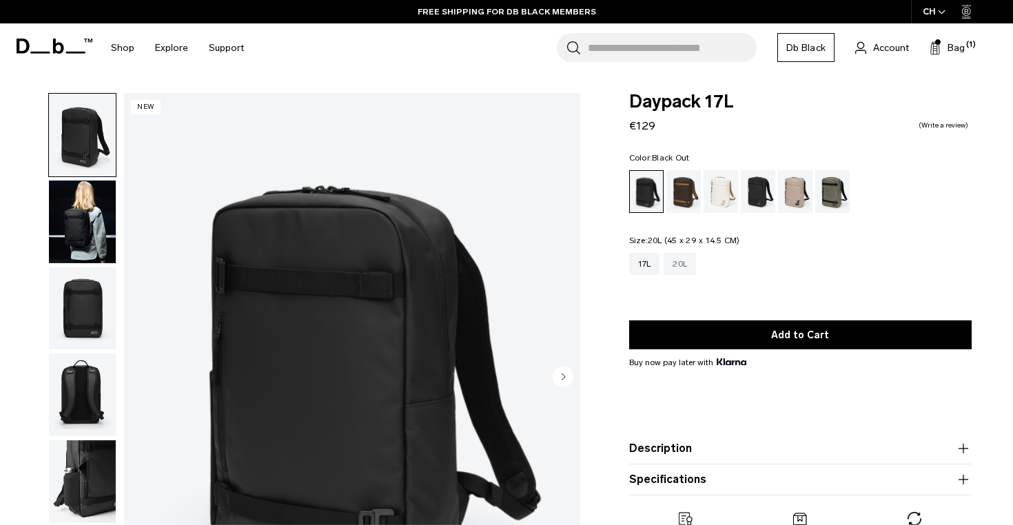
click at [688, 269] on div "20L" at bounding box center [680, 264] width 32 height 22
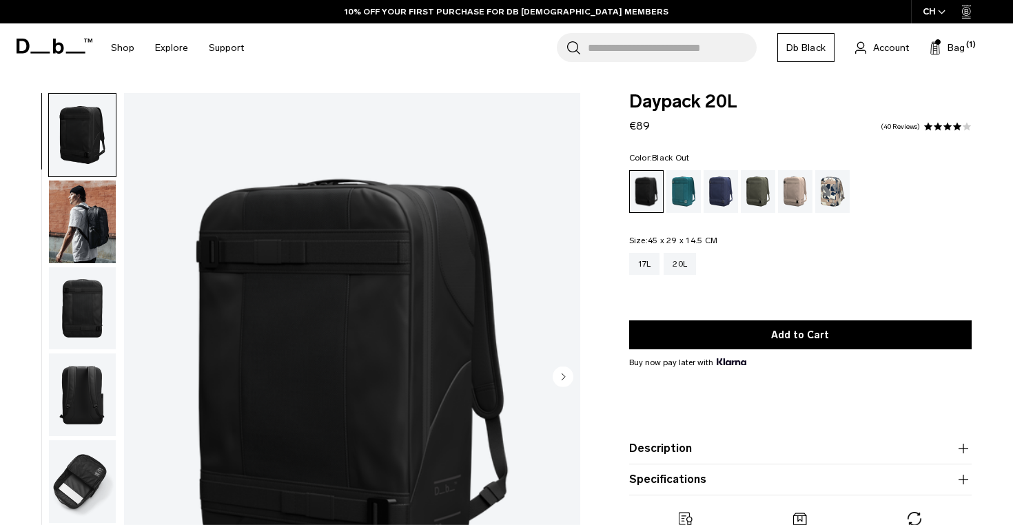
click at [90, 210] on img "button" at bounding box center [82, 222] width 67 height 83
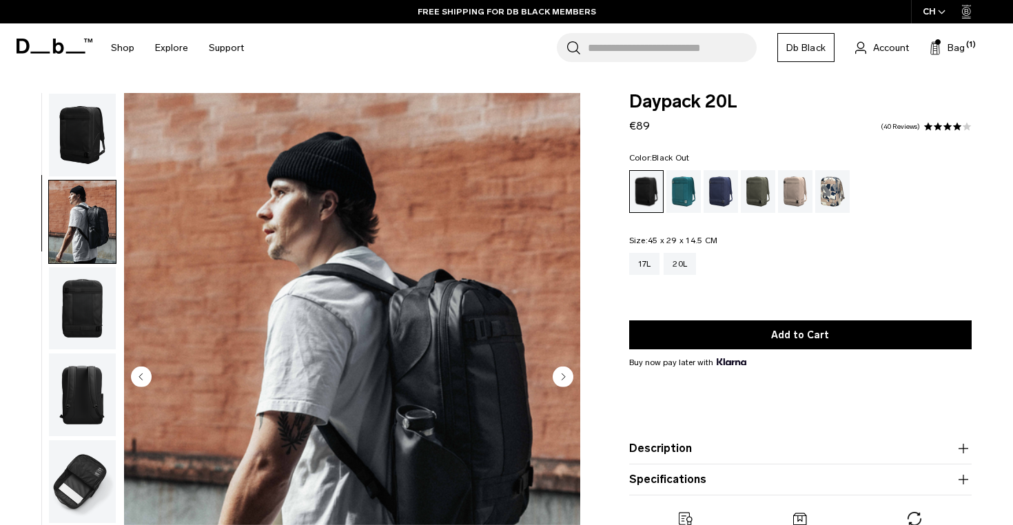
click at [83, 139] on img "button" at bounding box center [82, 135] width 67 height 83
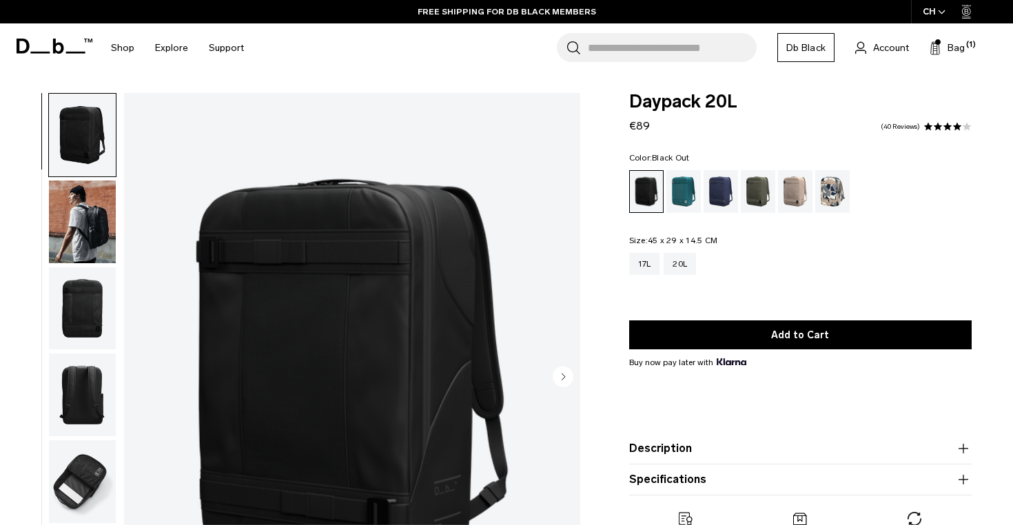
click at [83, 240] on img "button" at bounding box center [82, 222] width 67 height 83
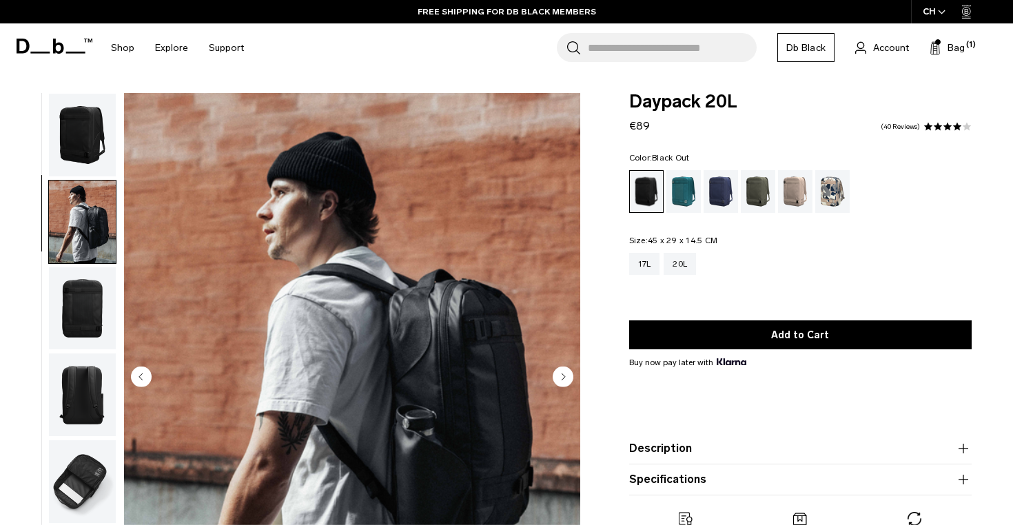
scroll to position [34, 0]
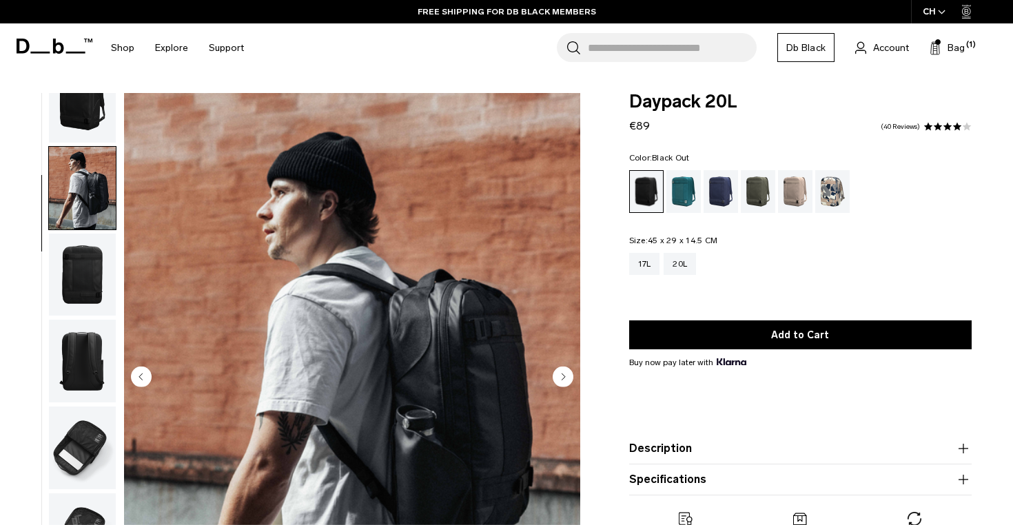
click at [89, 333] on img "button" at bounding box center [82, 361] width 67 height 83
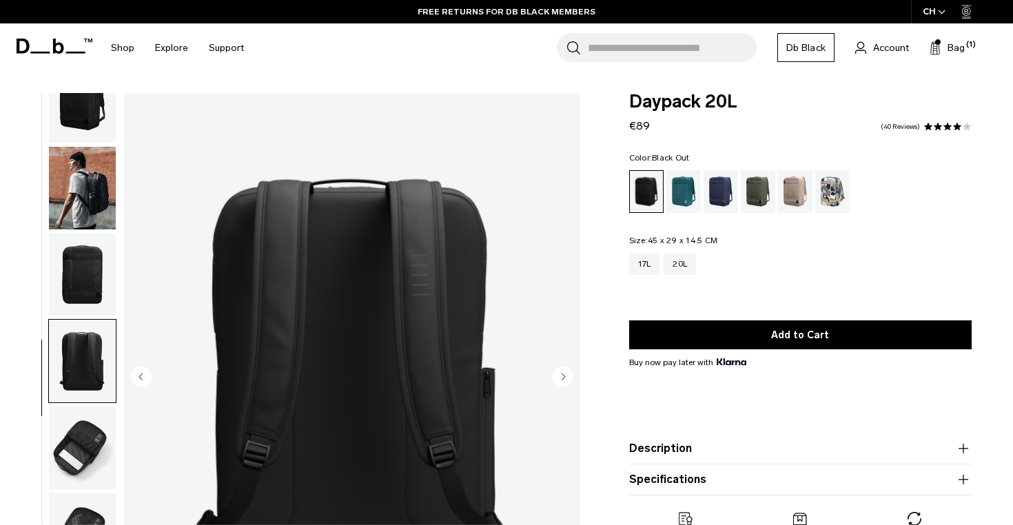
click at [79, 421] on img "button" at bounding box center [82, 448] width 67 height 83
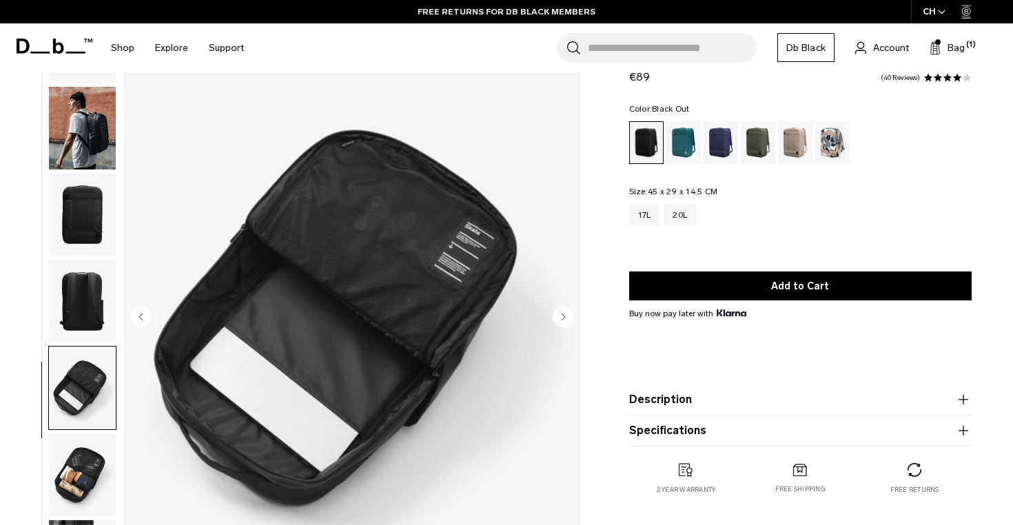
scroll to position [78, 0]
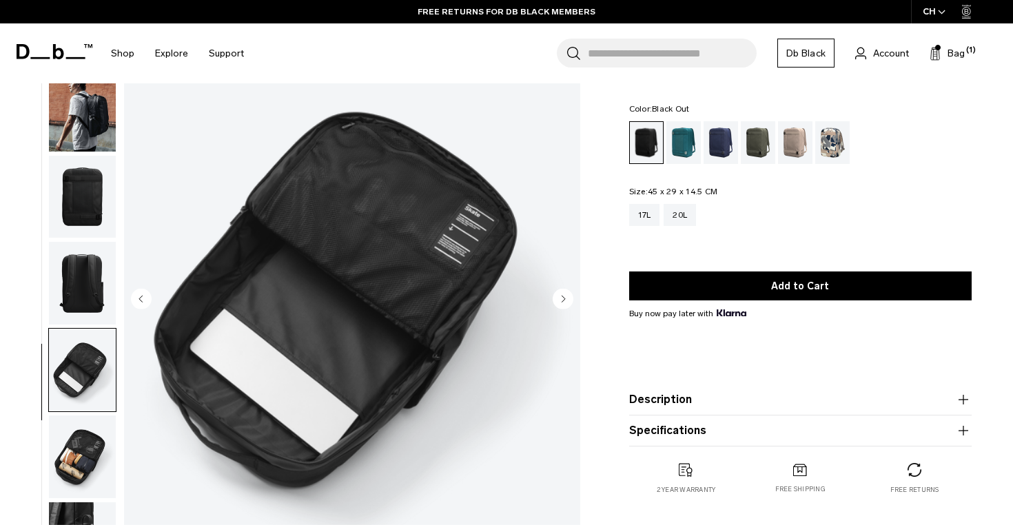
click at [351, 394] on img "5 / 7" at bounding box center [352, 300] width 456 height 570
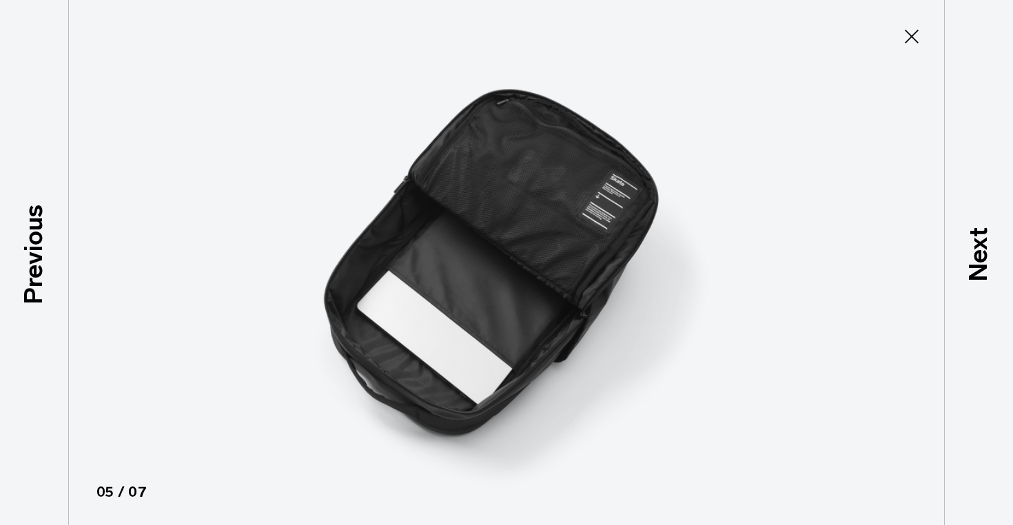
click at [579, 241] on img at bounding box center [506, 262] width 620 height 525
click at [915, 35] on icon at bounding box center [912, 36] width 22 height 22
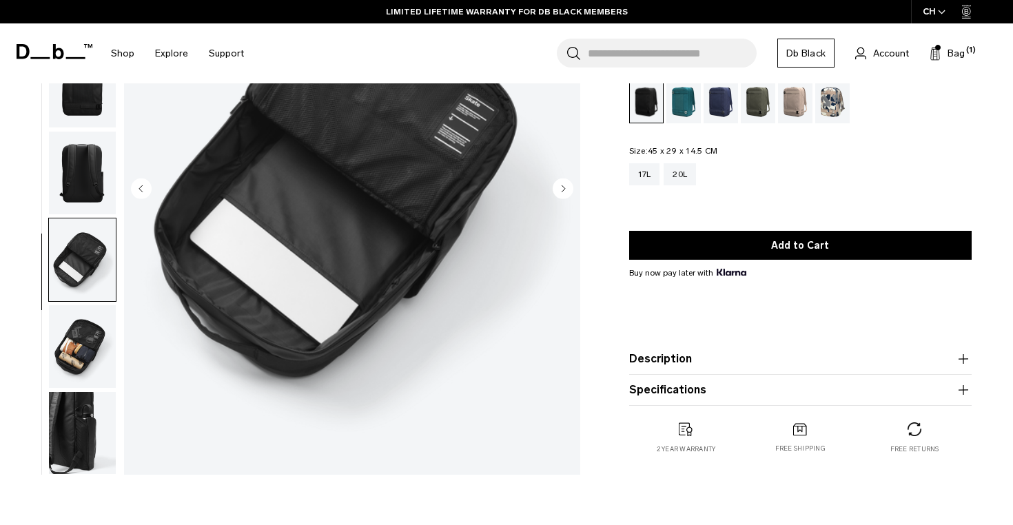
scroll to position [226, 0]
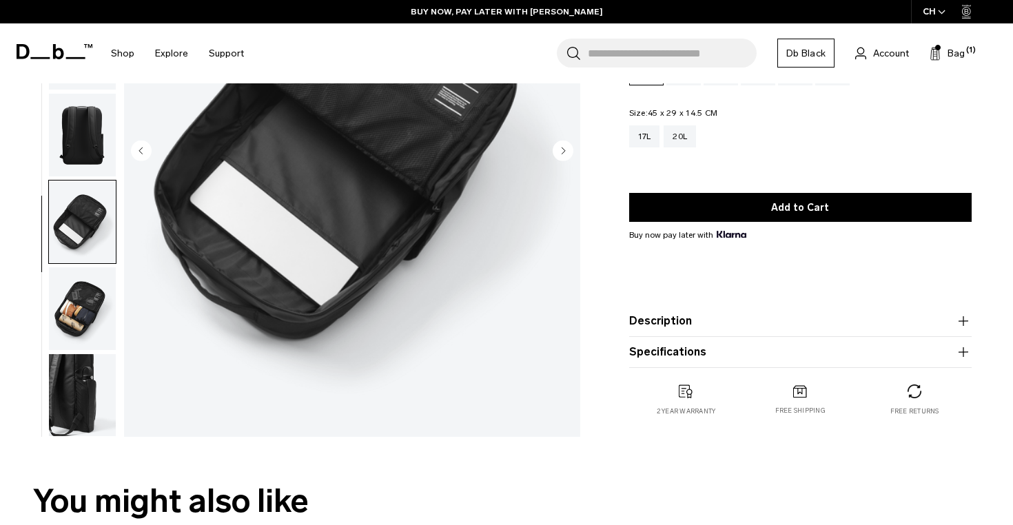
click at [65, 393] on img "button" at bounding box center [82, 395] width 67 height 83
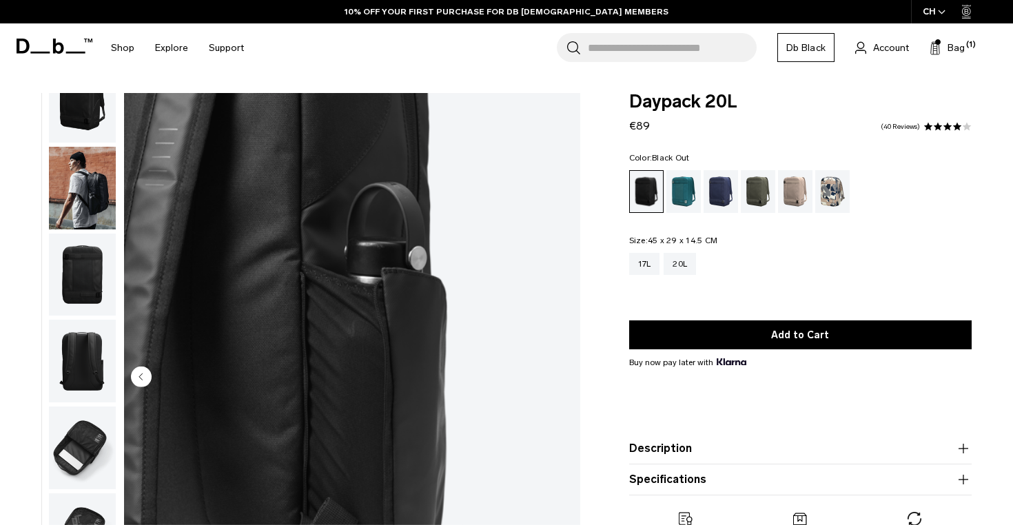
scroll to position [0, 0]
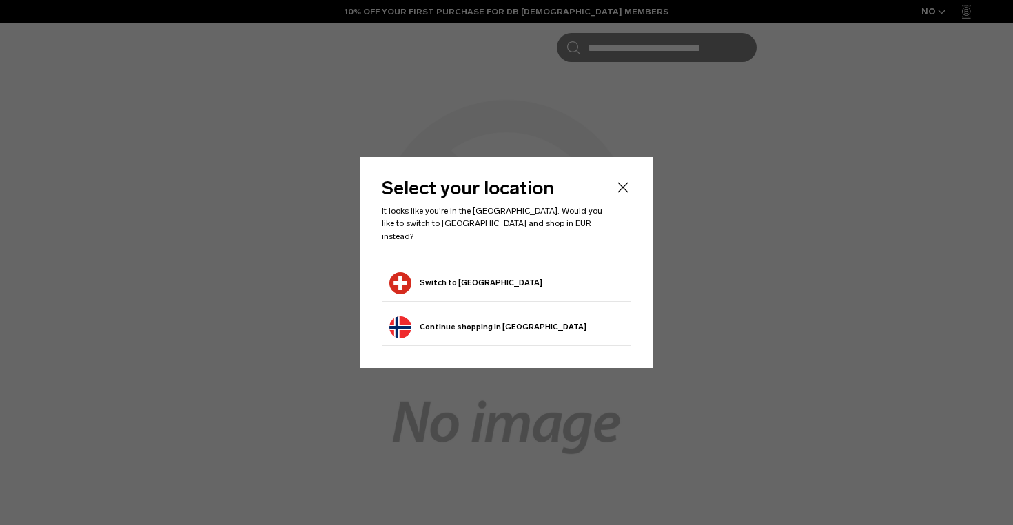
scroll to position [126, 0]
click at [449, 280] on button "Switch to [GEOGRAPHIC_DATA]" at bounding box center [465, 283] width 153 height 22
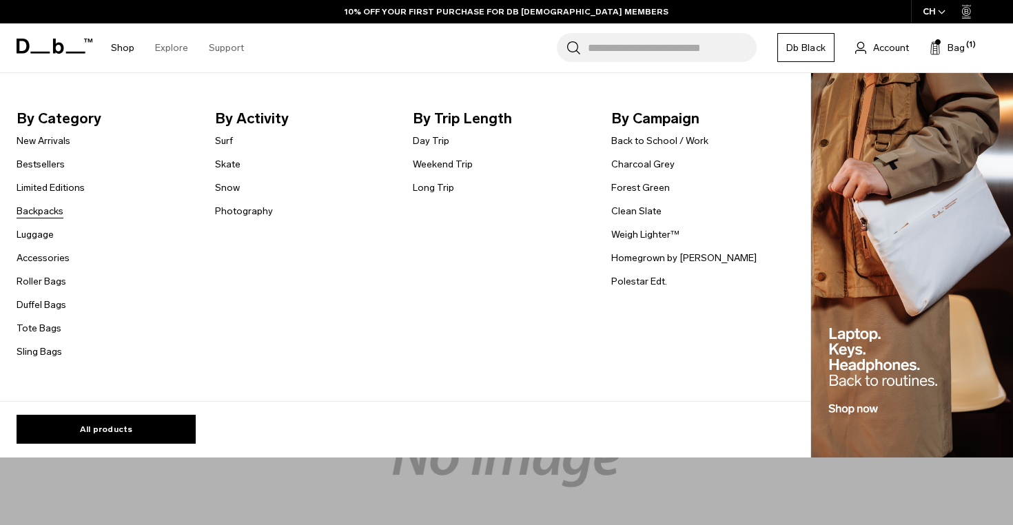
click at [59, 207] on link "Backpacks" at bounding box center [40, 211] width 47 height 14
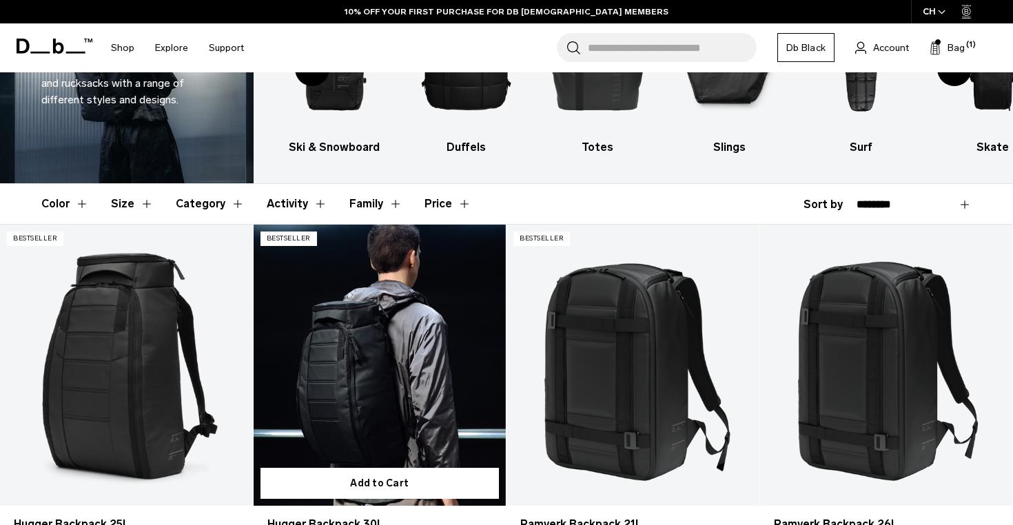
scroll to position [156, 0]
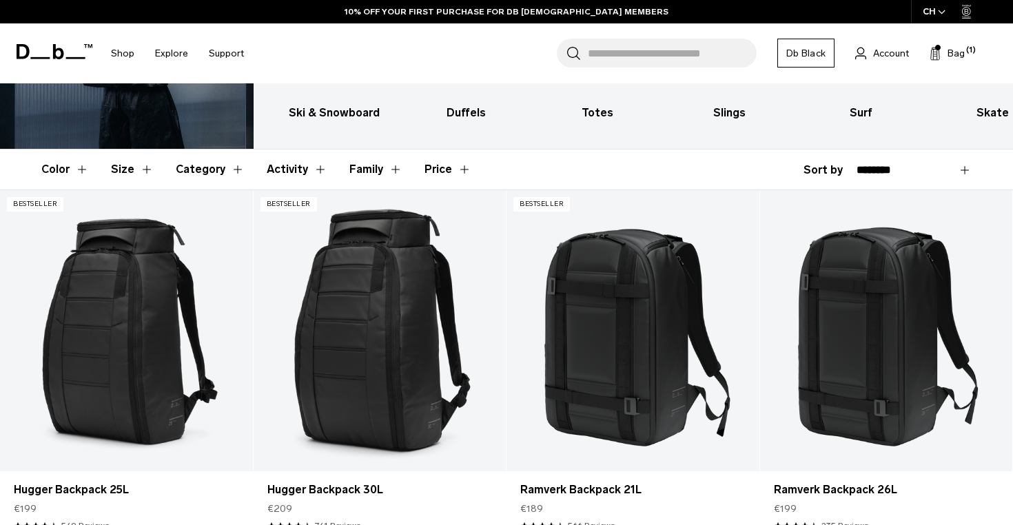
click at [191, 169] on button "Category" at bounding box center [210, 170] width 69 height 40
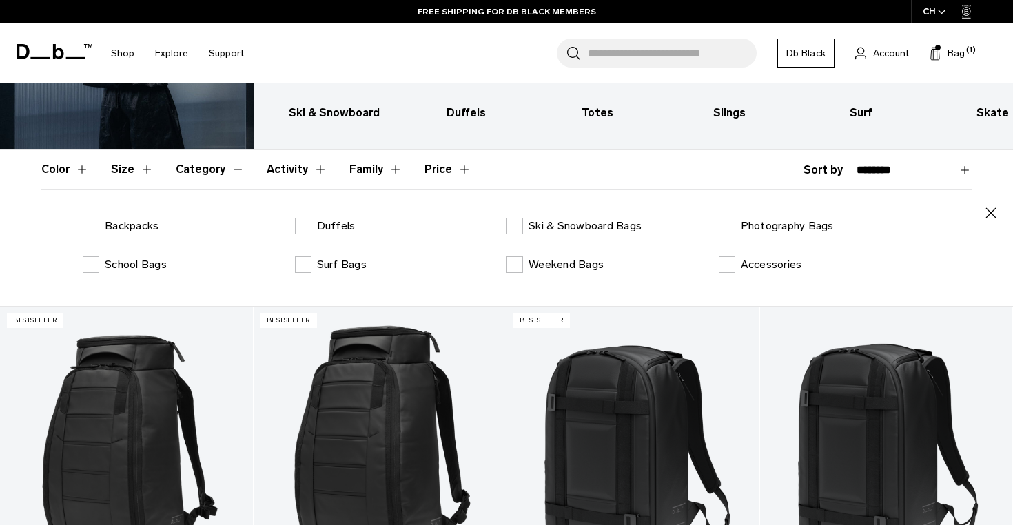
click at [599, 177] on header "Color Size Category Activity Family Price" at bounding box center [506, 170] width 930 height 40
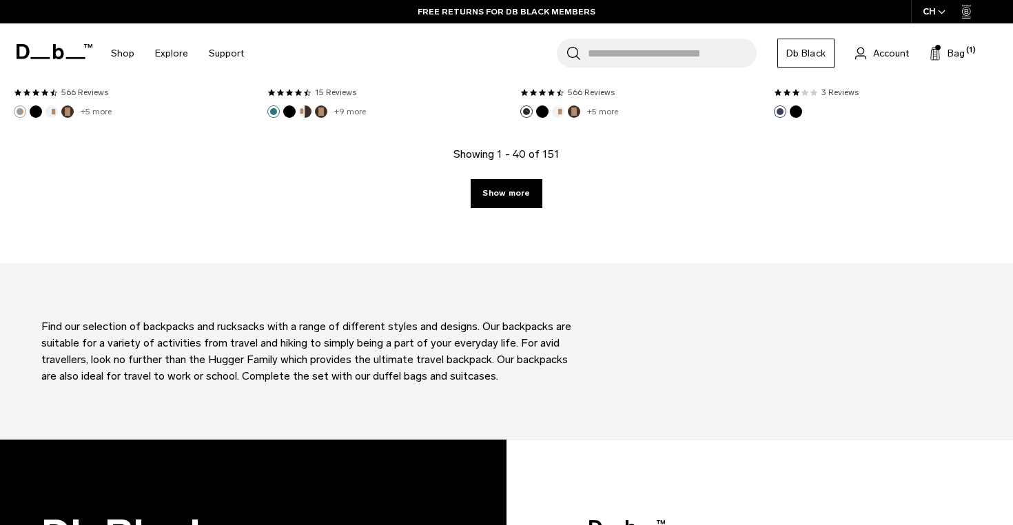
scroll to position [4092, 0]
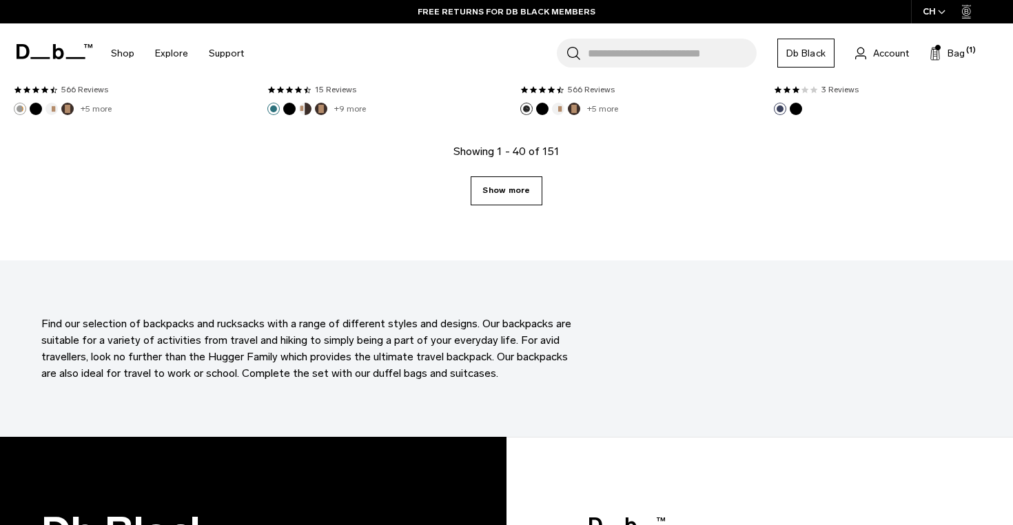
click at [526, 192] on link "Show more" at bounding box center [506, 190] width 71 height 29
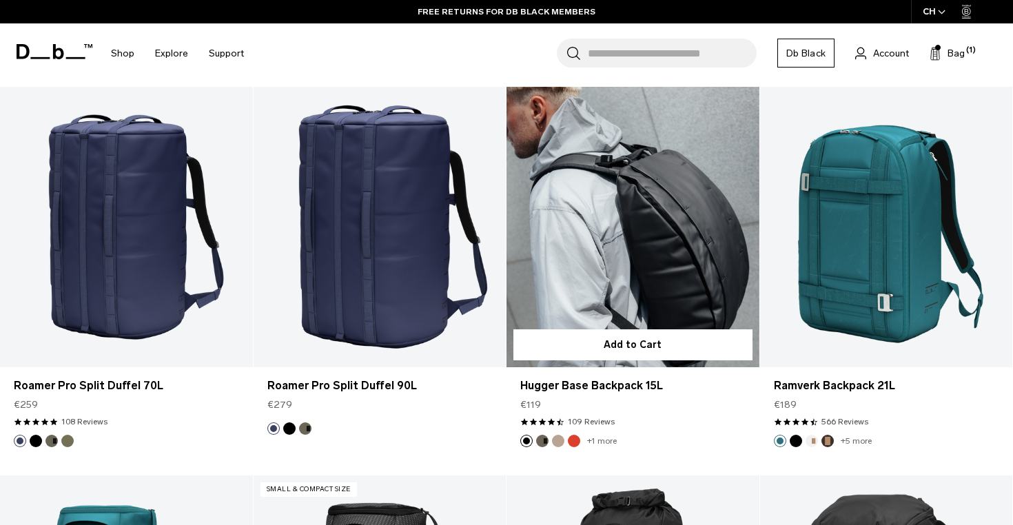
scroll to position [4925, 0]
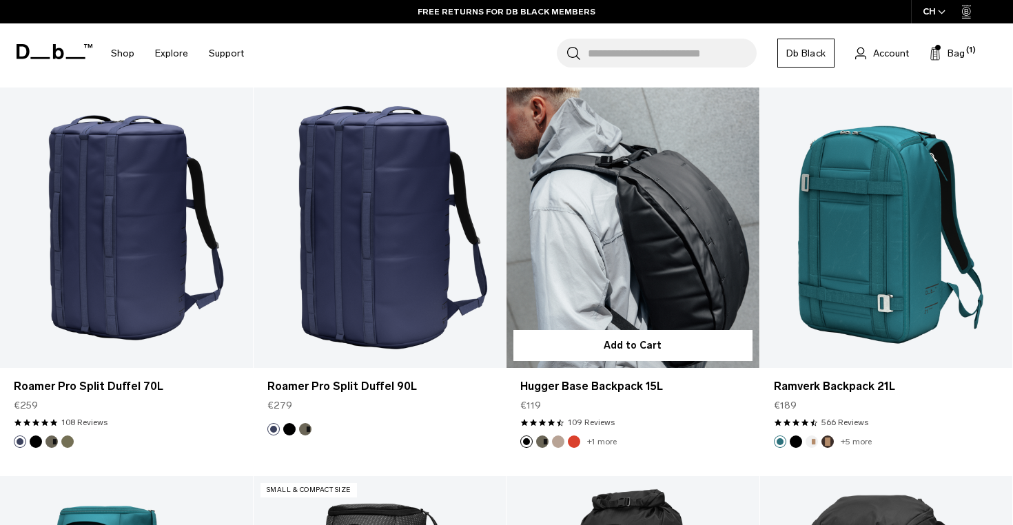
click at [576, 256] on link "Hugger Base Backpack 15L" at bounding box center [632, 228] width 253 height 280
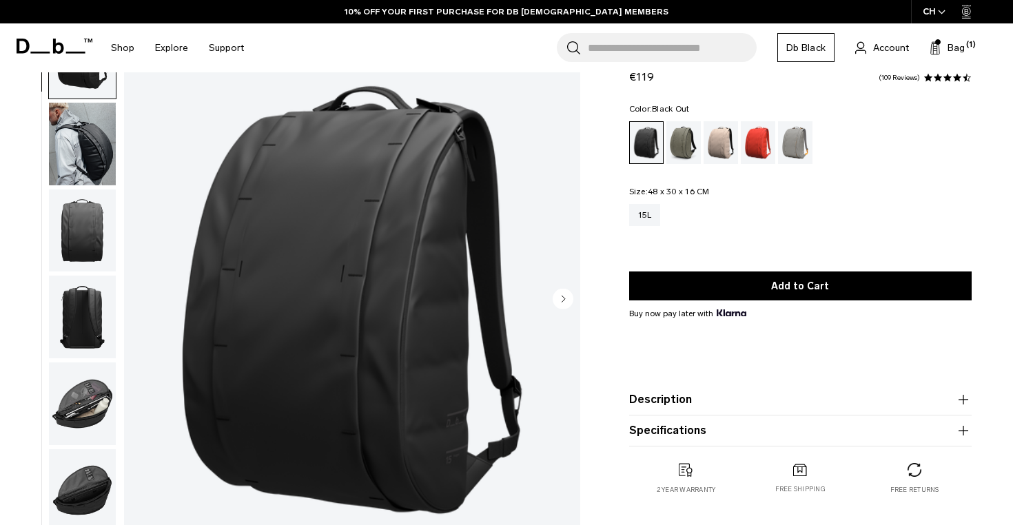
scroll to position [80, 0]
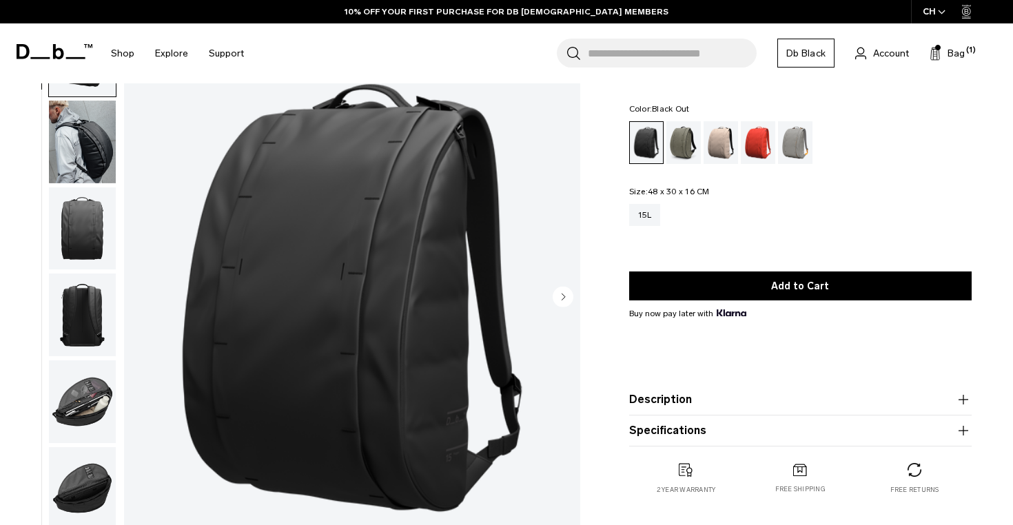
click at [564, 301] on circle "Next slide" at bounding box center [563, 296] width 21 height 21
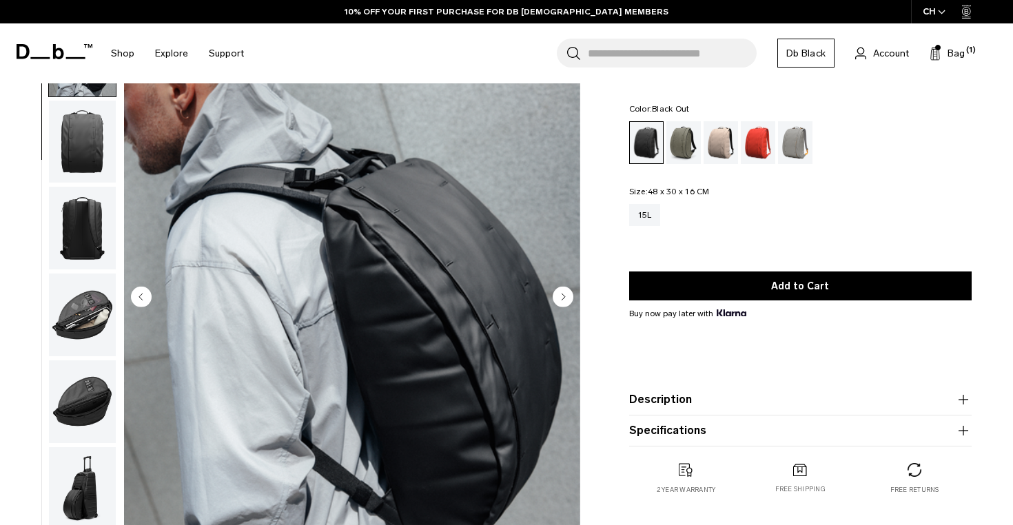
click at [565, 299] on circle "Next slide" at bounding box center [563, 296] width 21 height 21
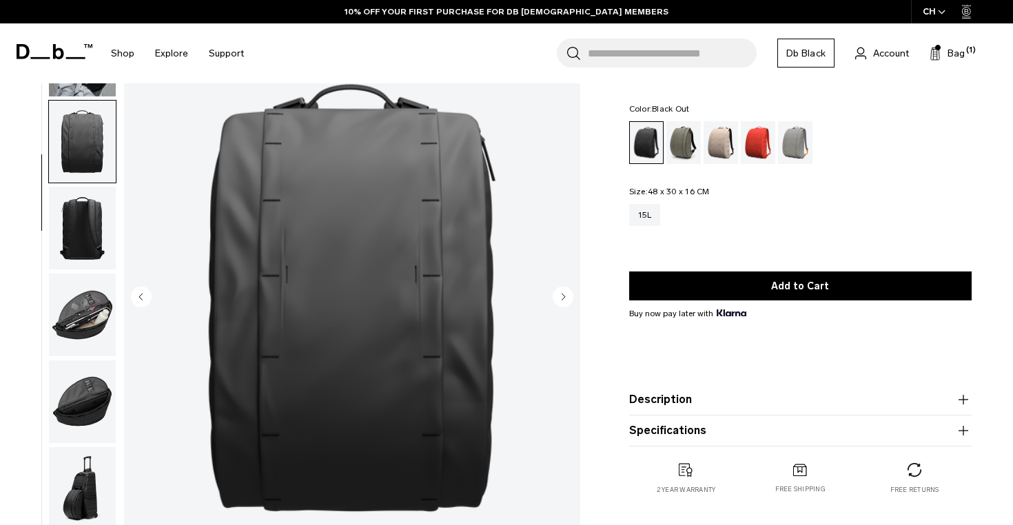
scroll to position [121, 0]
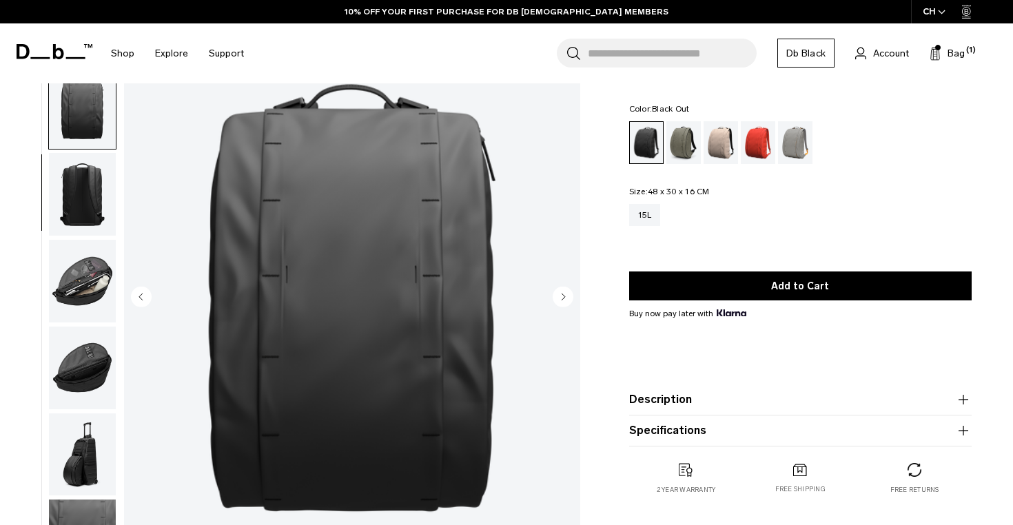
click at [565, 299] on circle "Next slide" at bounding box center [563, 296] width 21 height 21
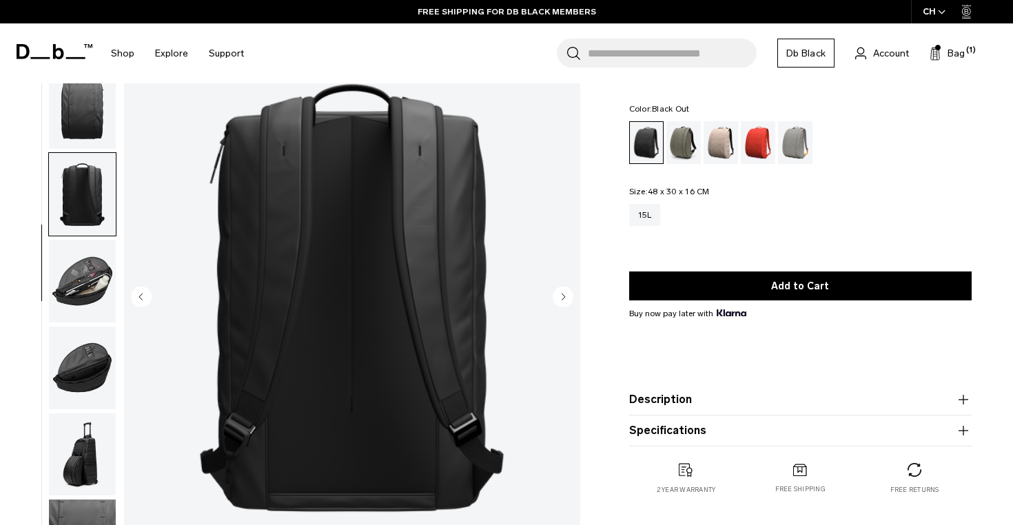
click at [565, 299] on circle "Next slide" at bounding box center [563, 296] width 21 height 21
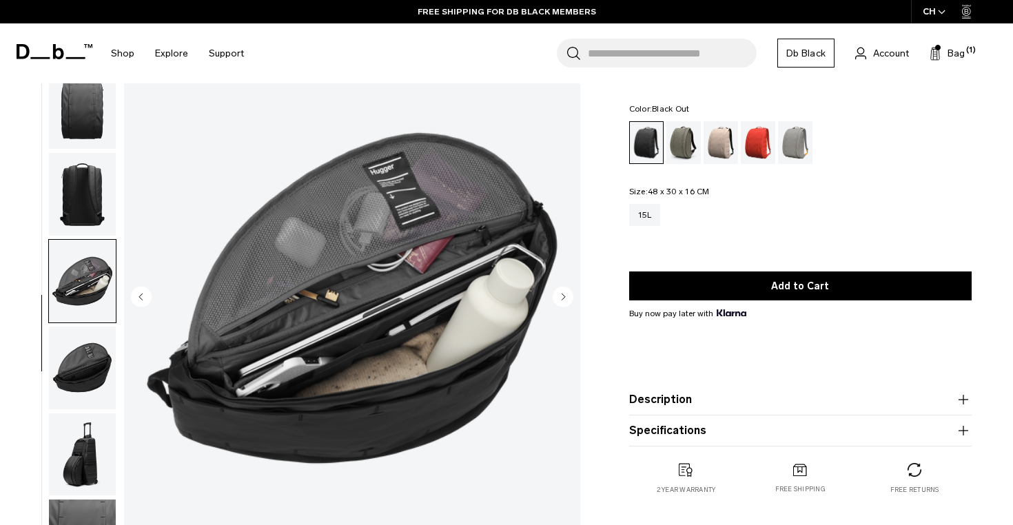
click at [565, 299] on circle "Next slide" at bounding box center [563, 296] width 21 height 21
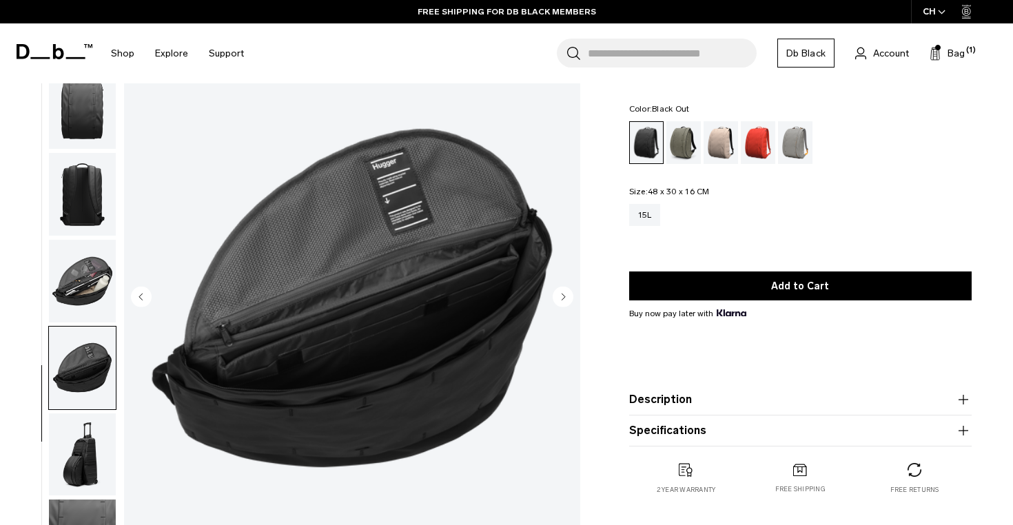
click at [565, 299] on circle "Next slide" at bounding box center [563, 296] width 21 height 21
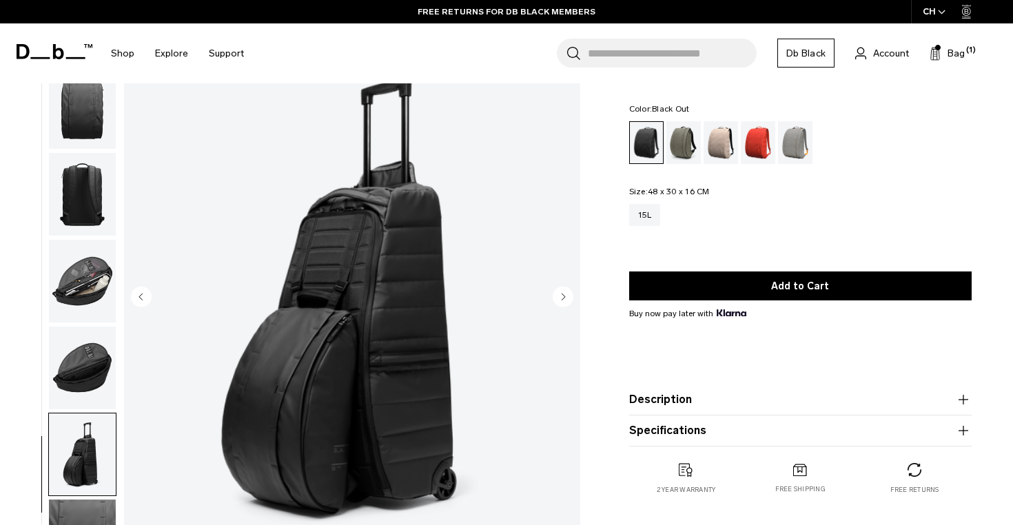
click at [565, 299] on circle "Next slide" at bounding box center [563, 296] width 21 height 21
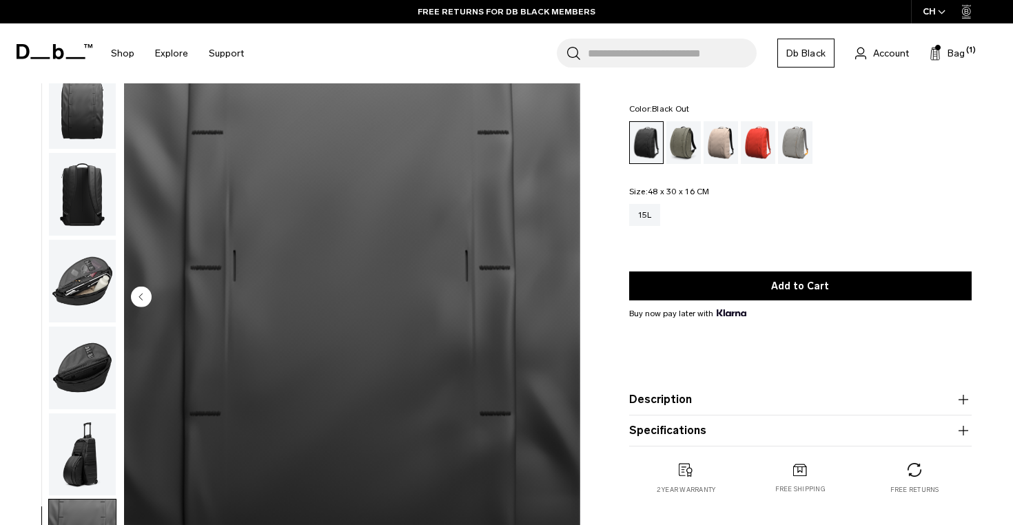
click at [565, 299] on img "8 / 8" at bounding box center [352, 298] width 456 height 570
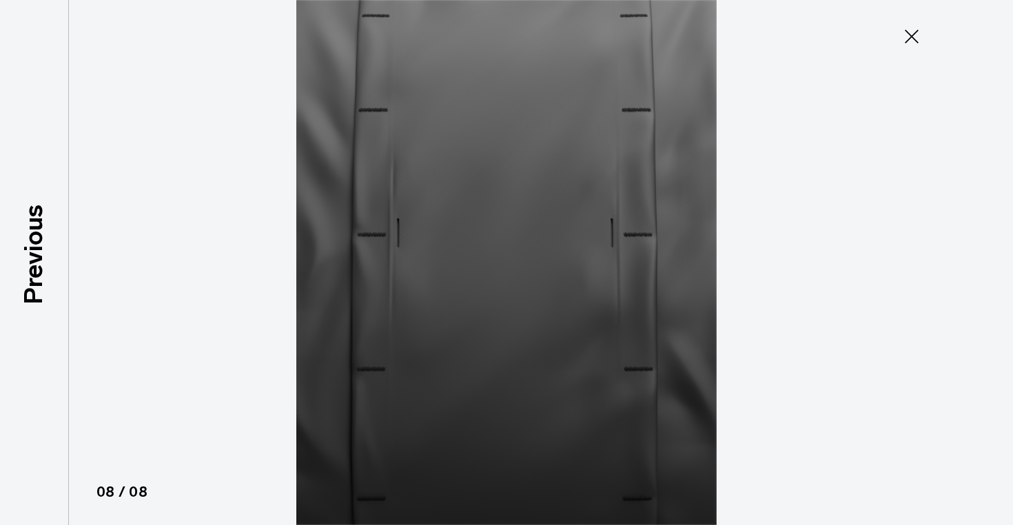
click at [914, 36] on icon at bounding box center [912, 36] width 22 height 22
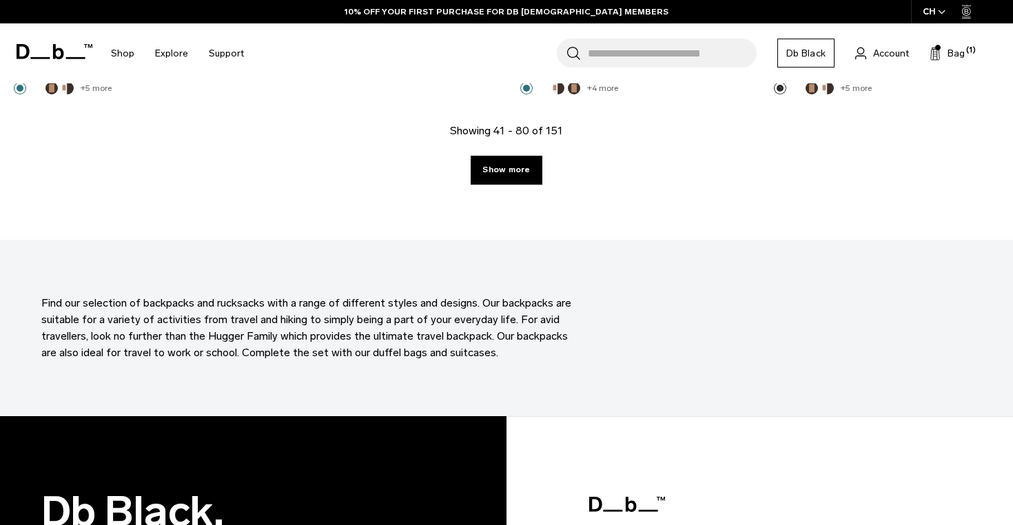
scroll to position [4185, 0]
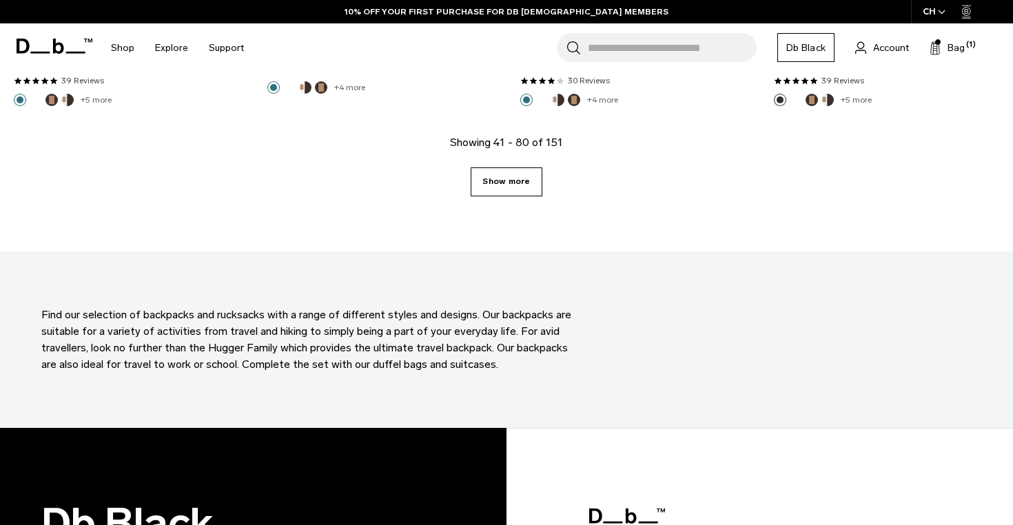
click at [508, 181] on link "Show more" at bounding box center [506, 181] width 71 height 29
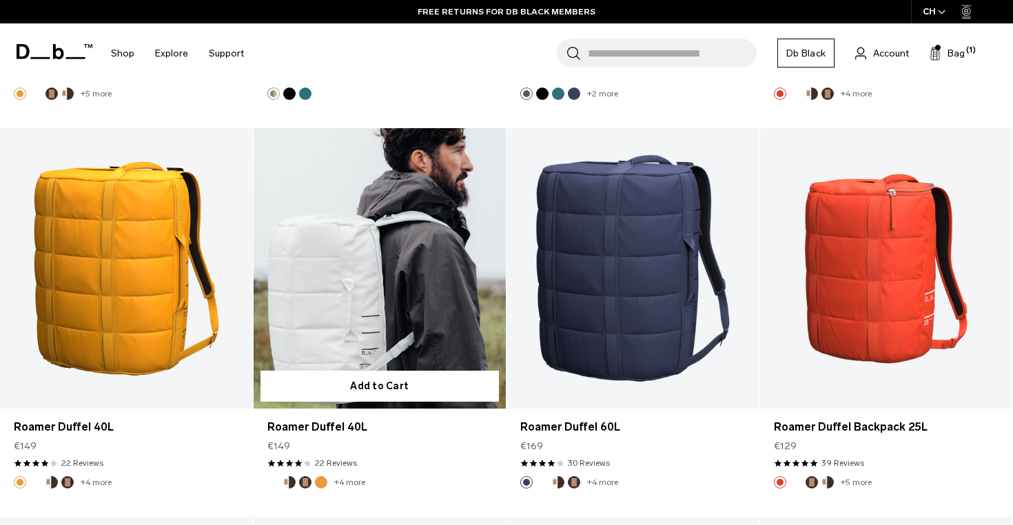
scroll to position [4972, 0]
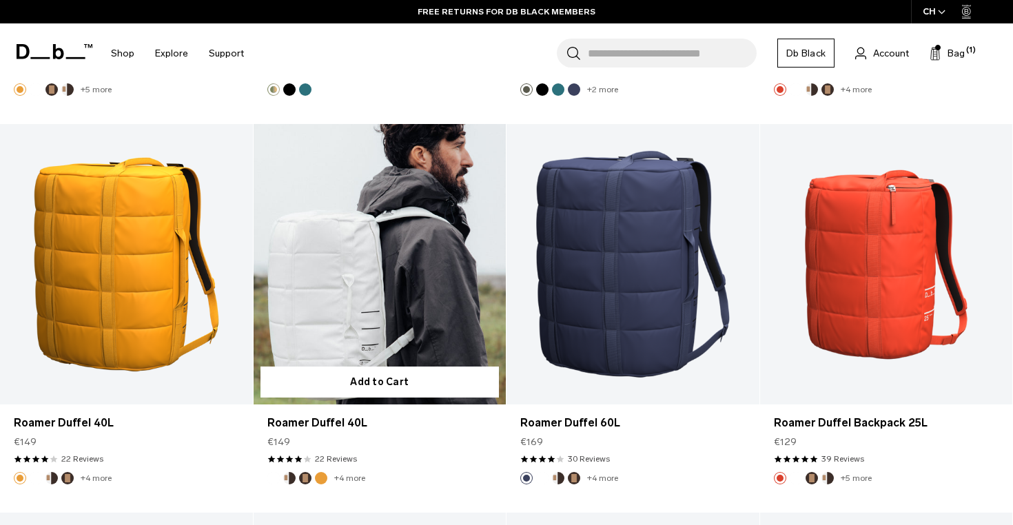
click at [382, 308] on link "Roamer Duffel 40L" at bounding box center [380, 264] width 253 height 280
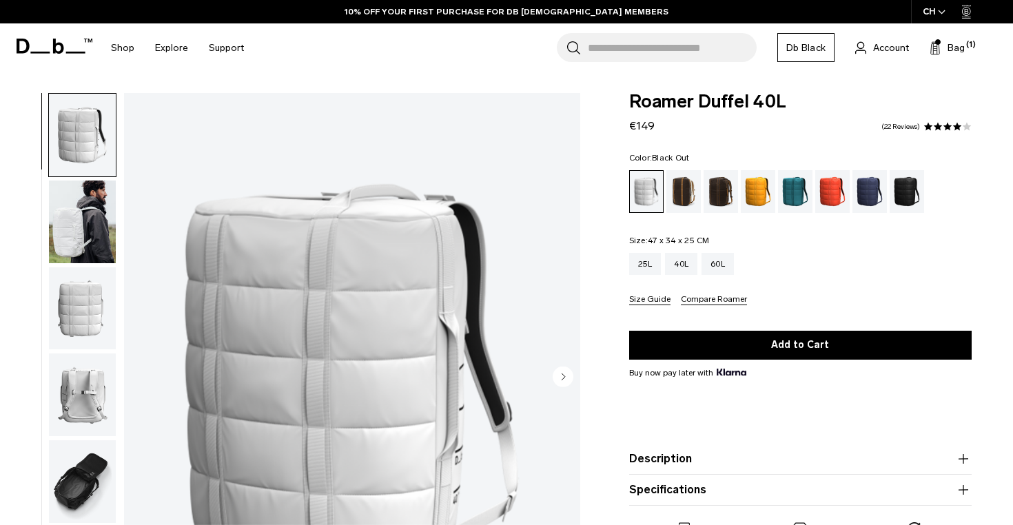
click at [904, 196] on div "Black Out" at bounding box center [907, 191] width 35 height 43
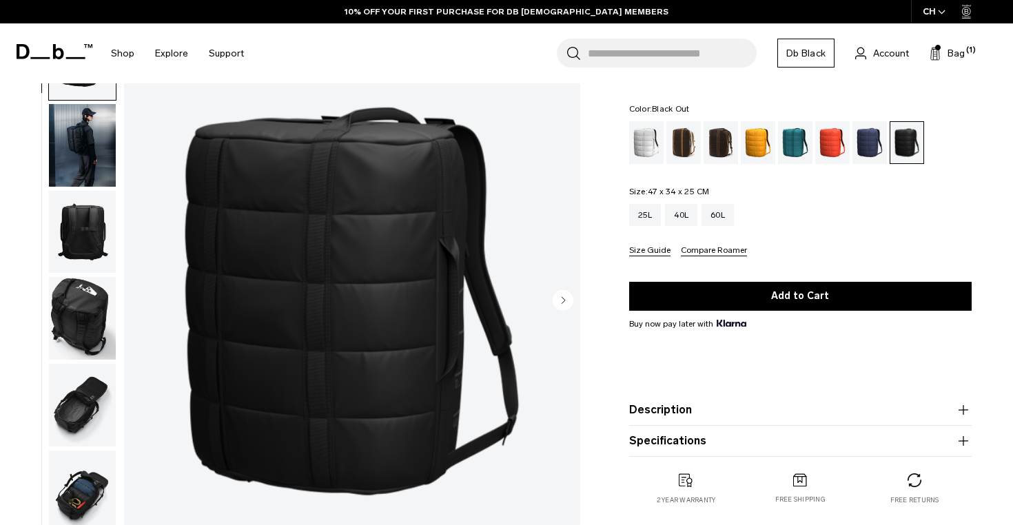
scroll to position [79, 0]
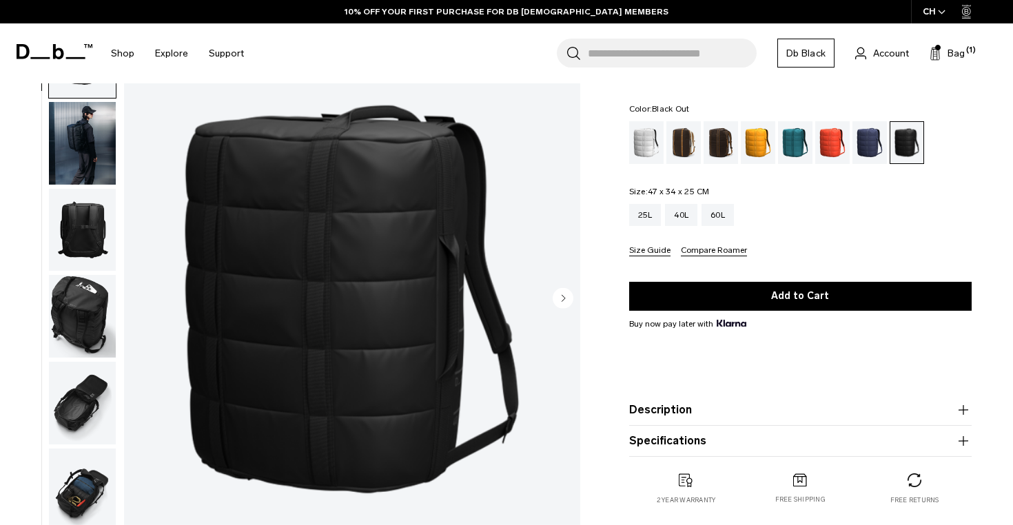
click at [566, 298] on circle "Next slide" at bounding box center [563, 297] width 21 height 21
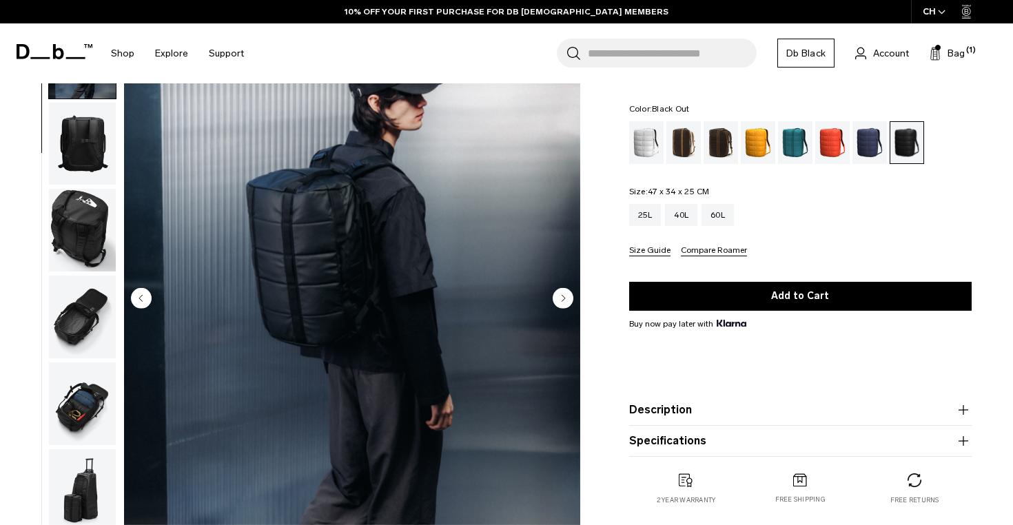
scroll to position [87, 0]
click at [566, 299] on circle "Next slide" at bounding box center [563, 297] width 21 height 21
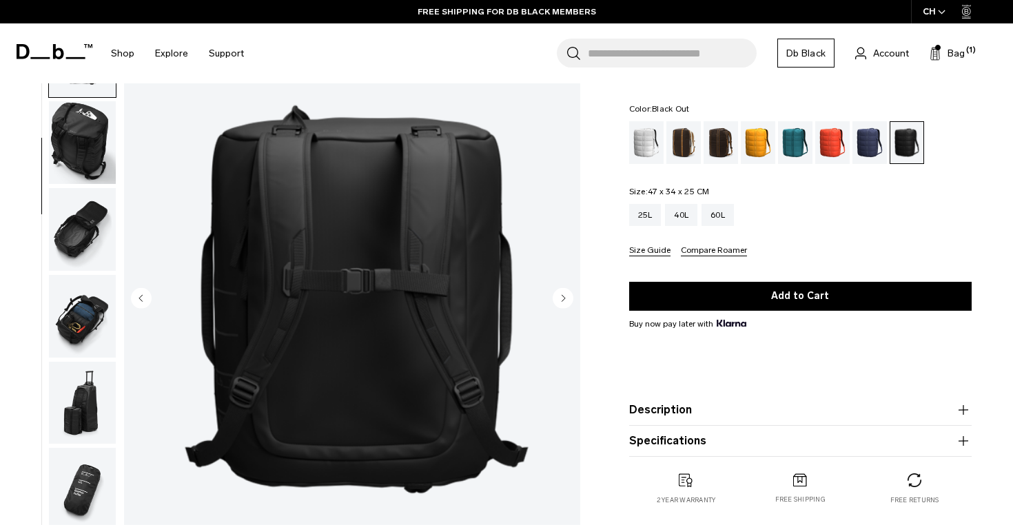
click at [566, 299] on circle "Next slide" at bounding box center [563, 297] width 21 height 21
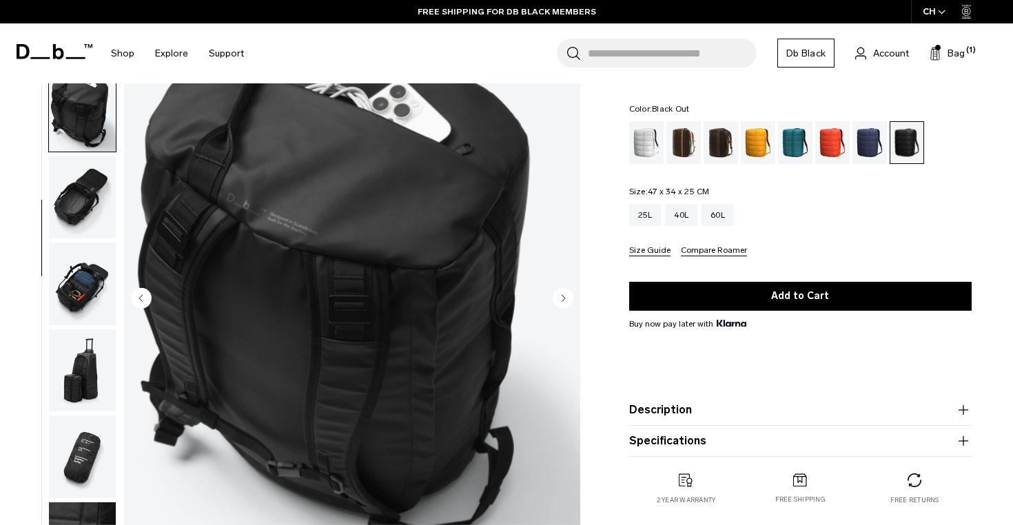
scroll to position [207, 0]
click at [566, 299] on circle "Next slide" at bounding box center [563, 297] width 21 height 21
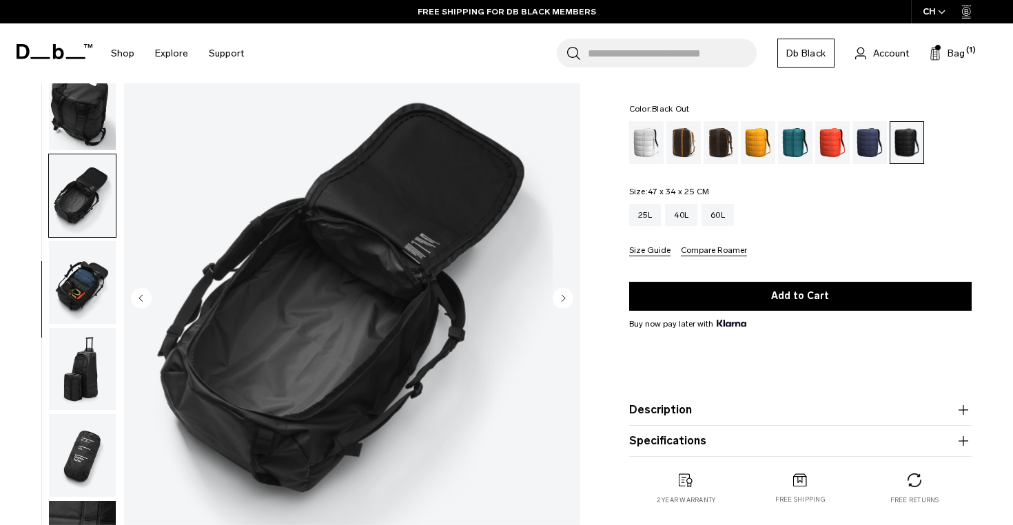
click at [566, 299] on circle "Next slide" at bounding box center [563, 297] width 21 height 21
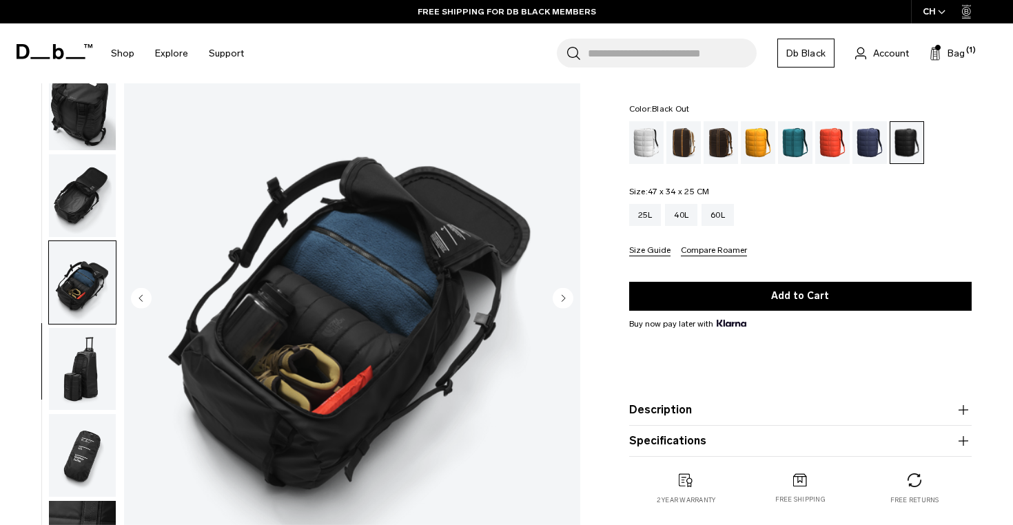
click at [566, 299] on circle "Next slide" at bounding box center [563, 297] width 21 height 21
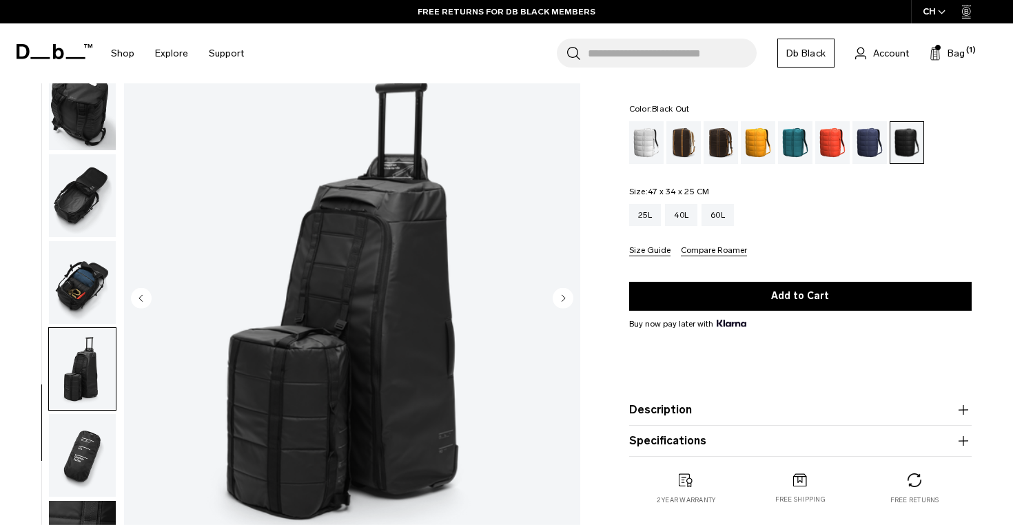
click at [566, 299] on circle "Next slide" at bounding box center [563, 297] width 21 height 21
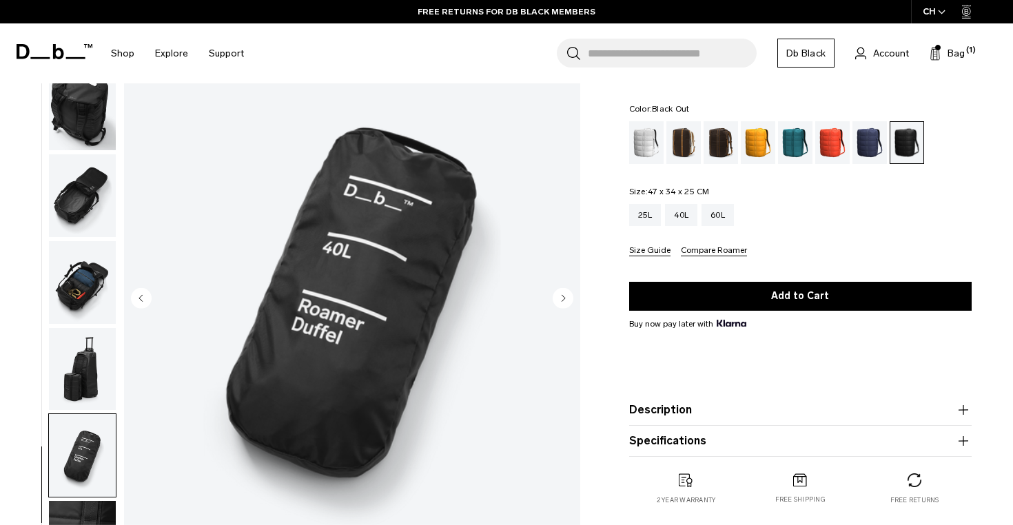
click at [566, 299] on circle "Next slide" at bounding box center [563, 297] width 21 height 21
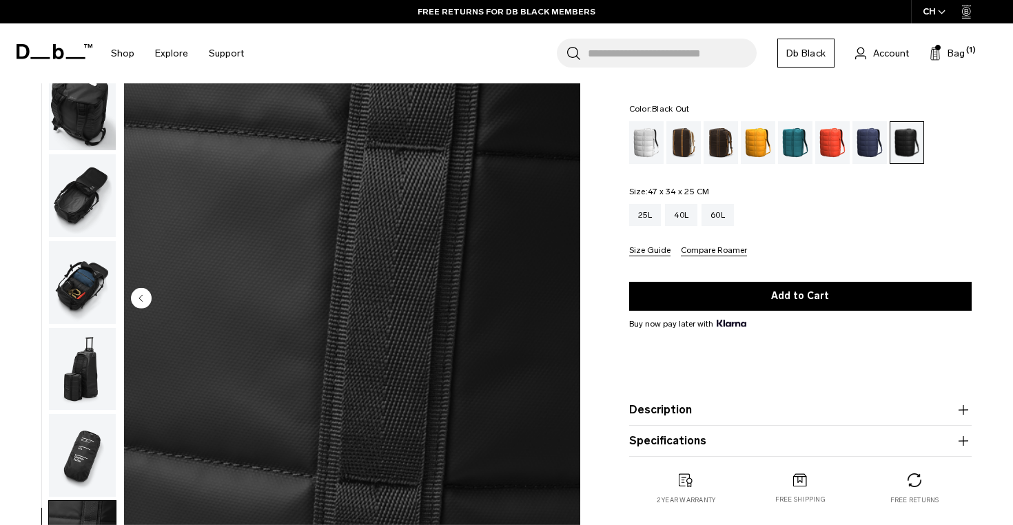
click at [566, 299] on img "9 / 9" at bounding box center [352, 299] width 456 height 570
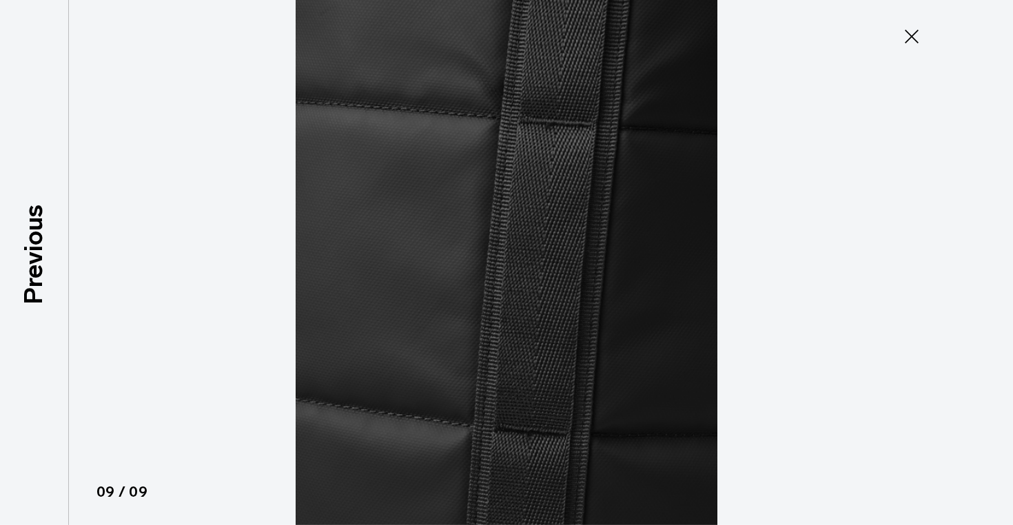
click at [752, 227] on img at bounding box center [506, 262] width 620 height 525
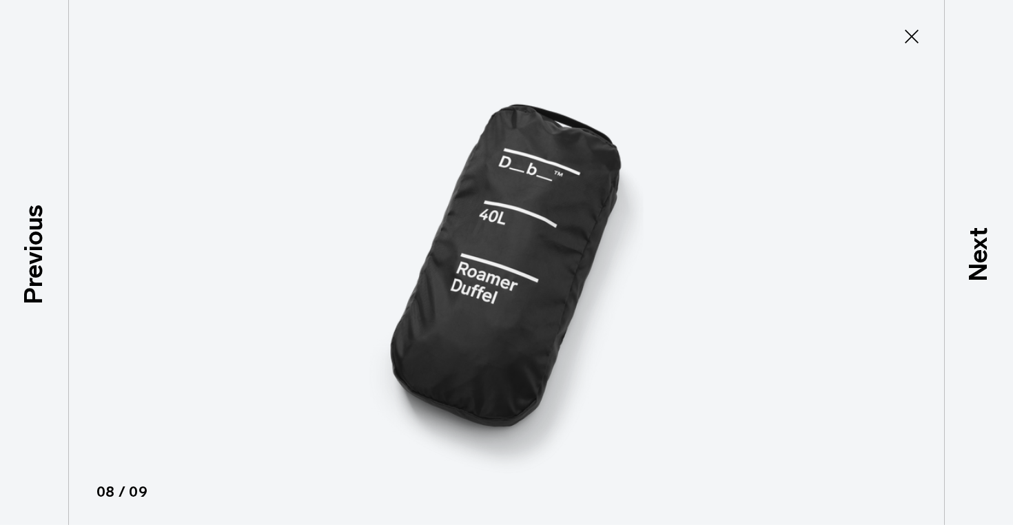
click at [914, 36] on icon at bounding box center [912, 36] width 22 height 22
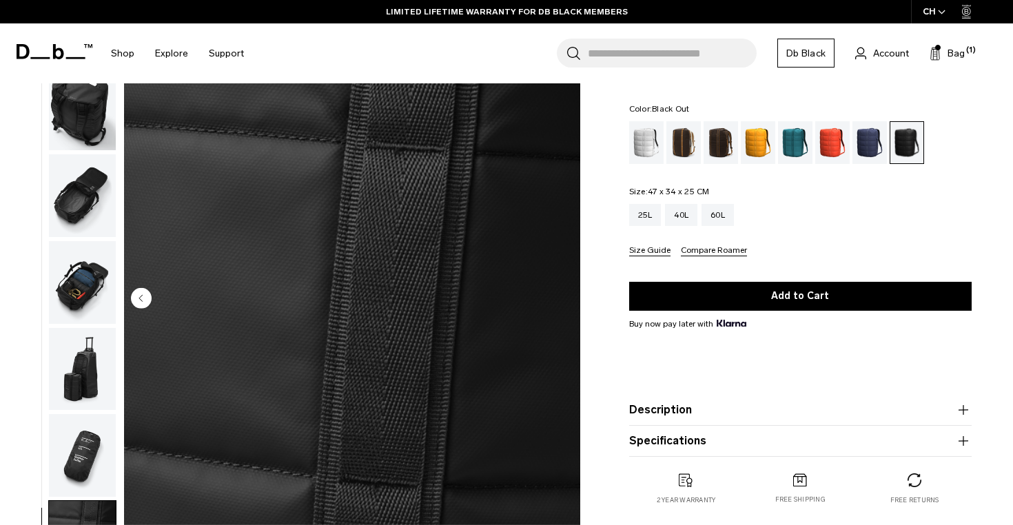
click at [797, 211] on div "25L 40L 60L" at bounding box center [800, 215] width 342 height 22
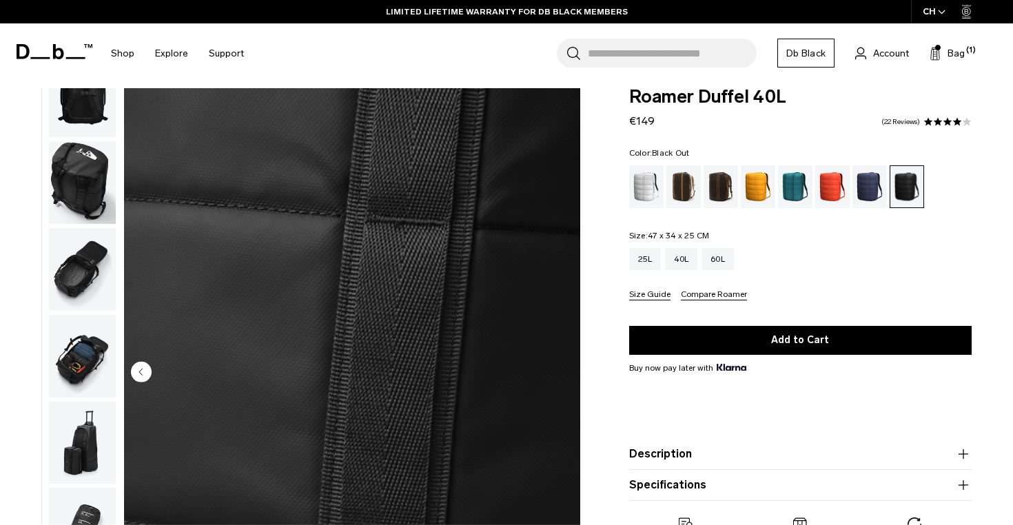
scroll to position [0, 0]
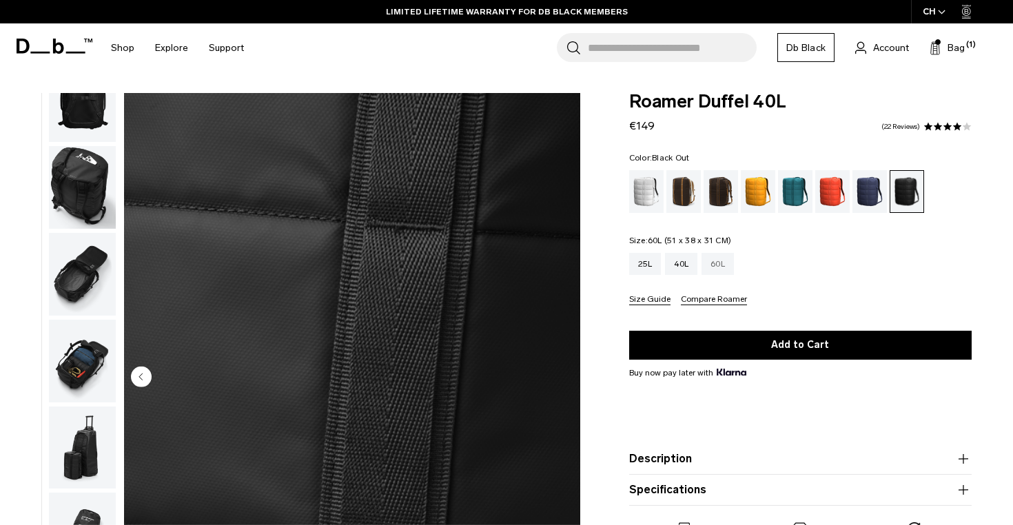
click at [726, 269] on div "60L" at bounding box center [717, 264] width 32 height 22
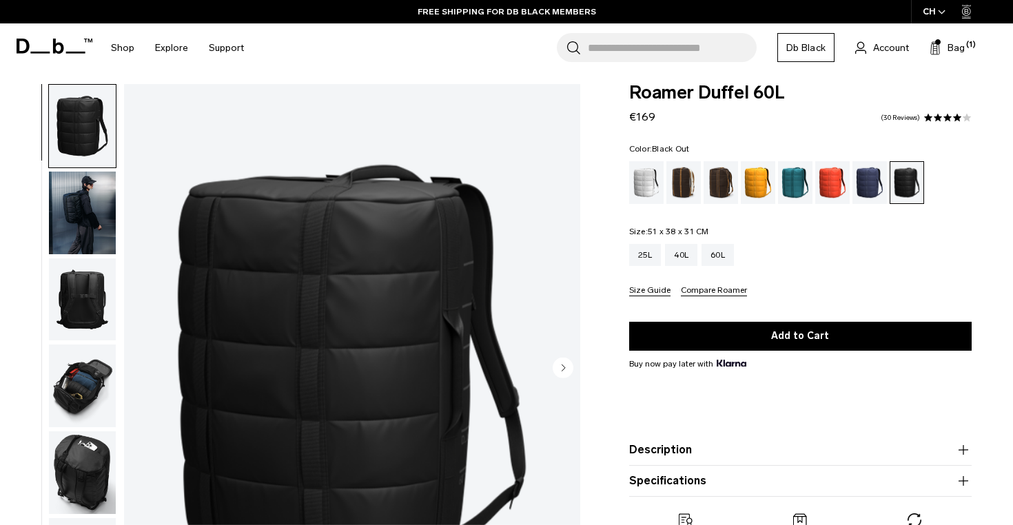
scroll to position [27, 0]
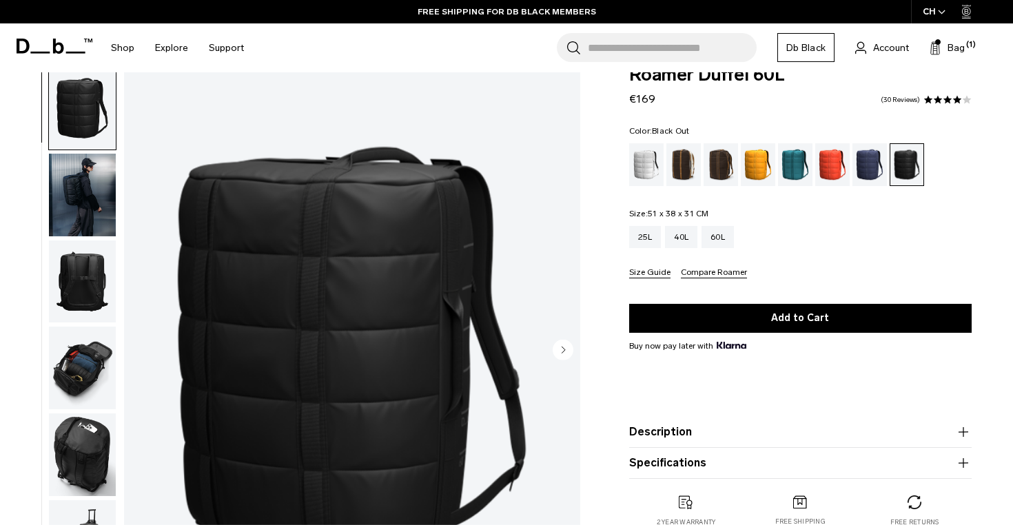
click at [69, 193] on img "button" at bounding box center [82, 195] width 67 height 83
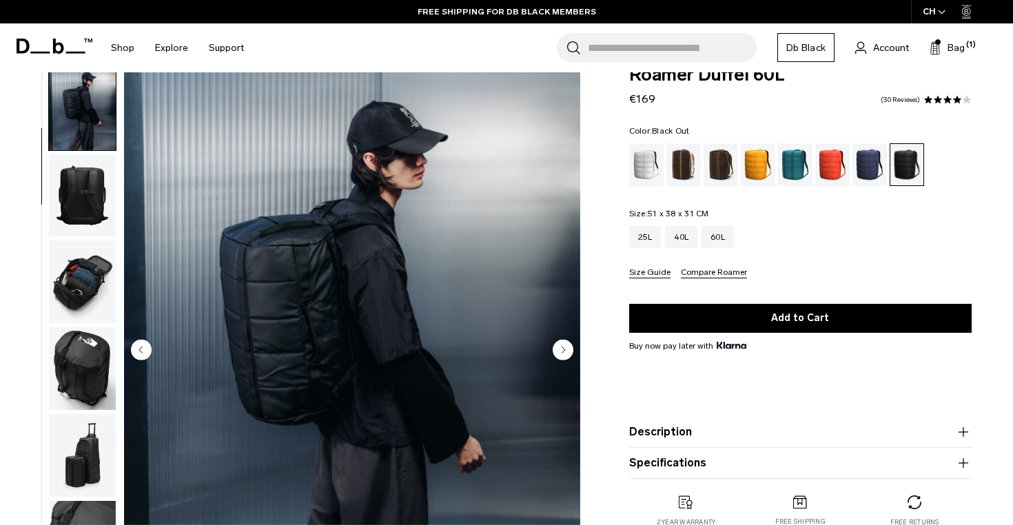
scroll to position [87, 0]
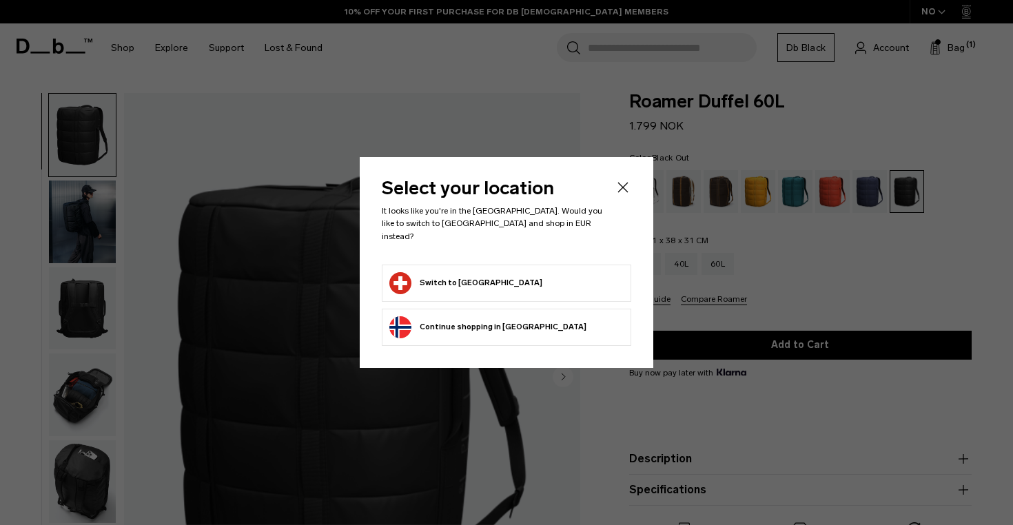
click at [437, 276] on button "Switch to Switzerland" at bounding box center [465, 283] width 153 height 22
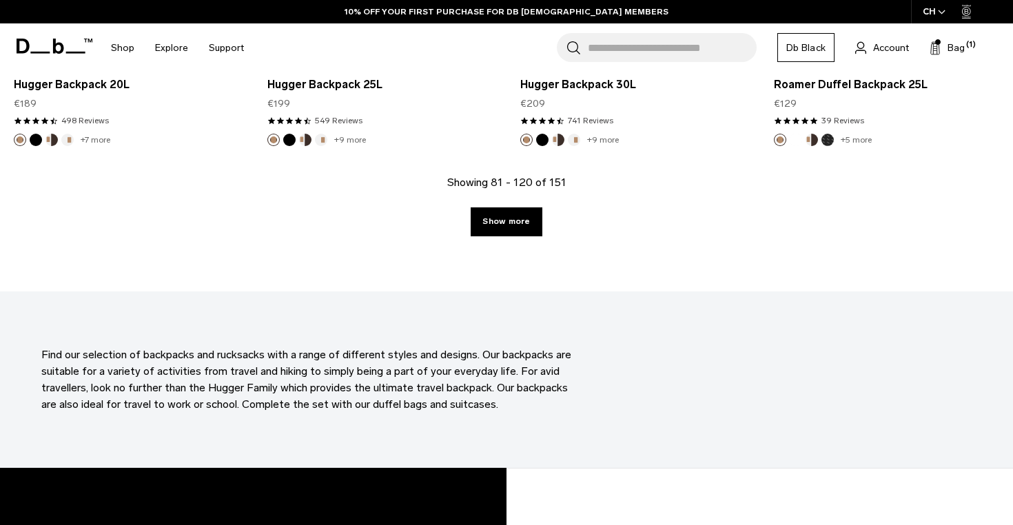
scroll to position [4161, 0]
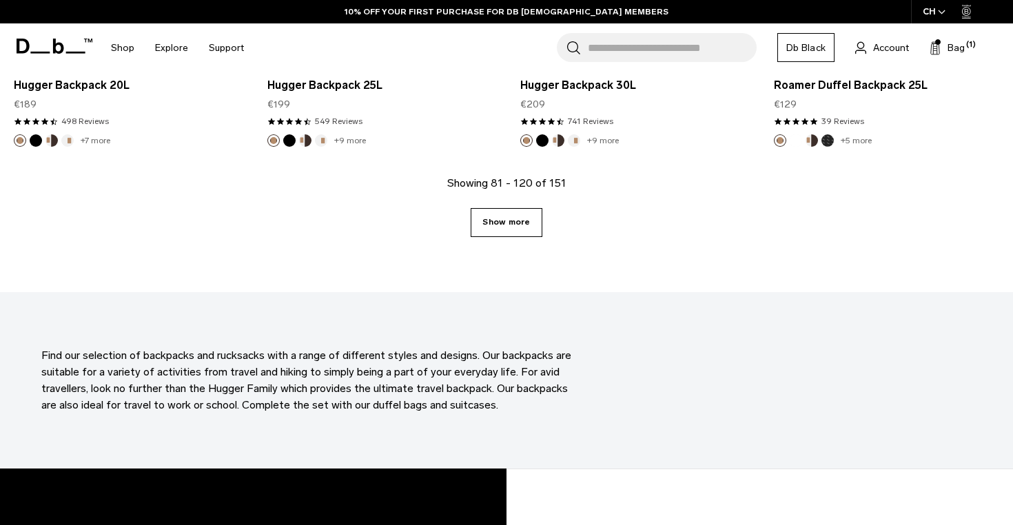
click at [519, 211] on link "Show more" at bounding box center [506, 222] width 71 height 29
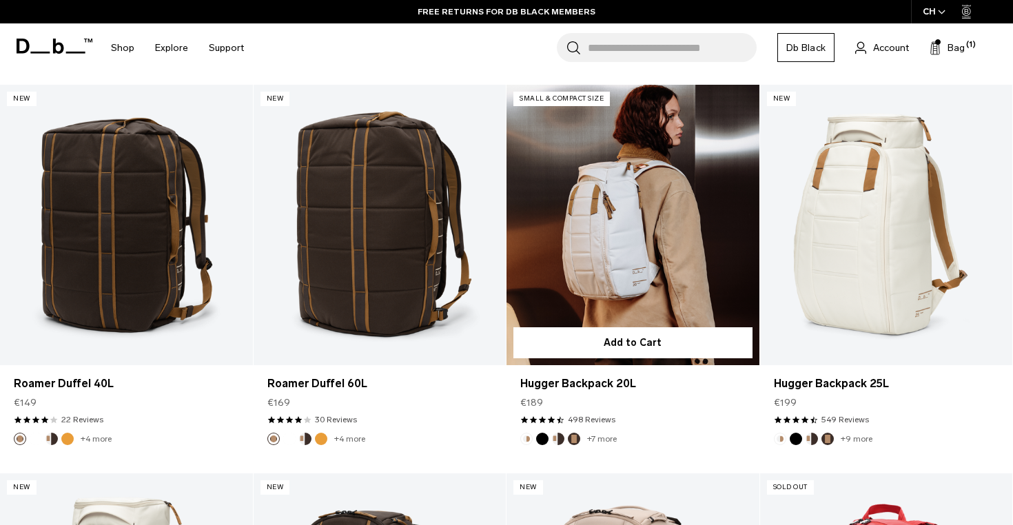
scroll to position [4248, 0]
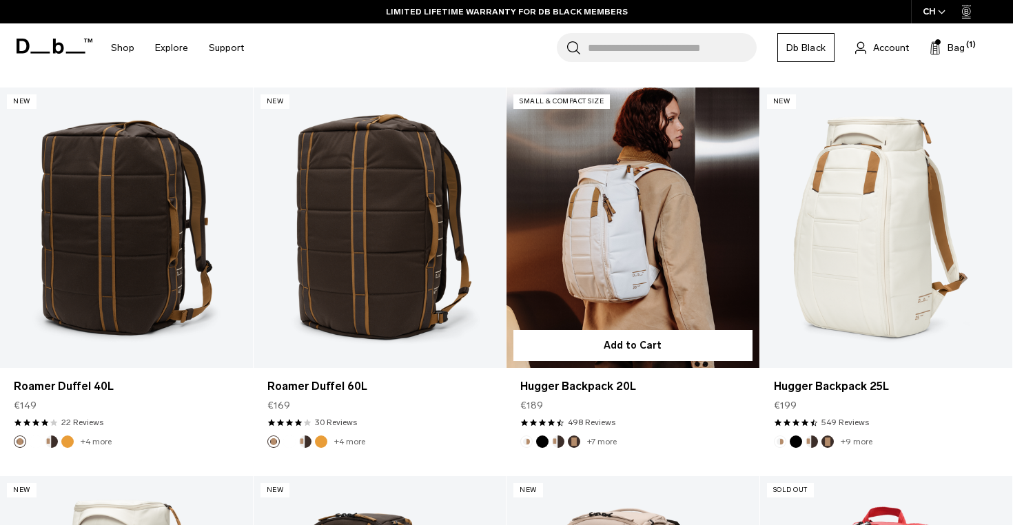
click at [660, 202] on link "Hugger Backpack 20L" at bounding box center [632, 228] width 253 height 280
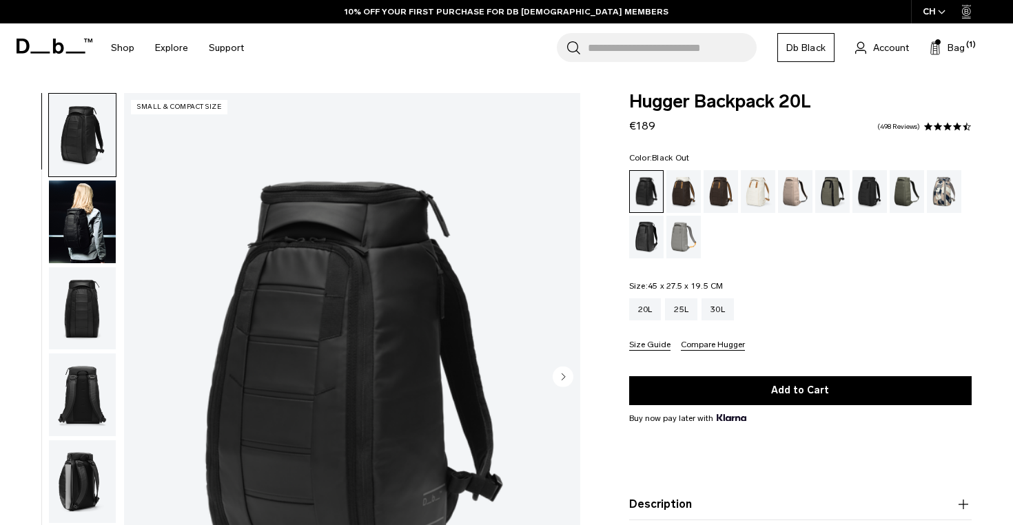
click at [646, 192] on div "Black Out" at bounding box center [647, 191] width 34 height 41
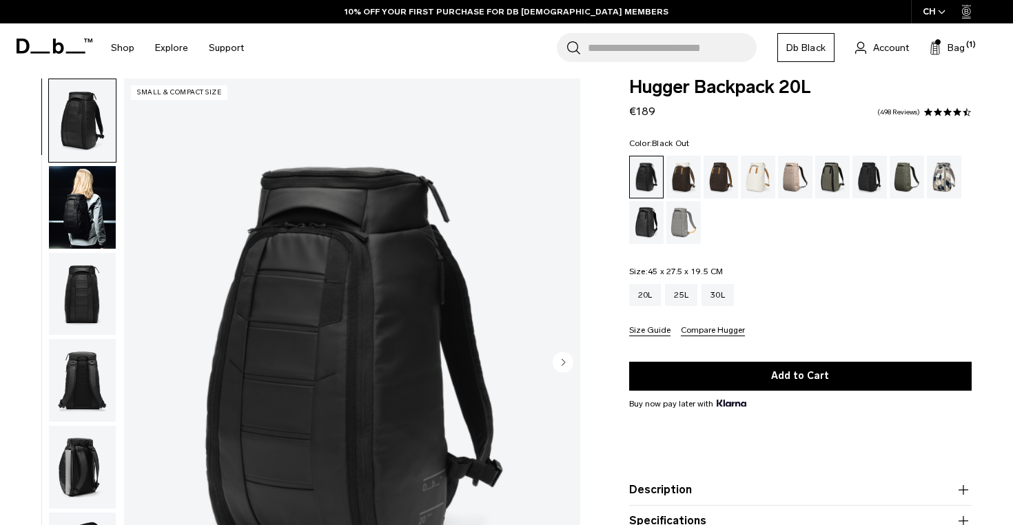
click at [78, 198] on img "button" at bounding box center [82, 207] width 67 height 83
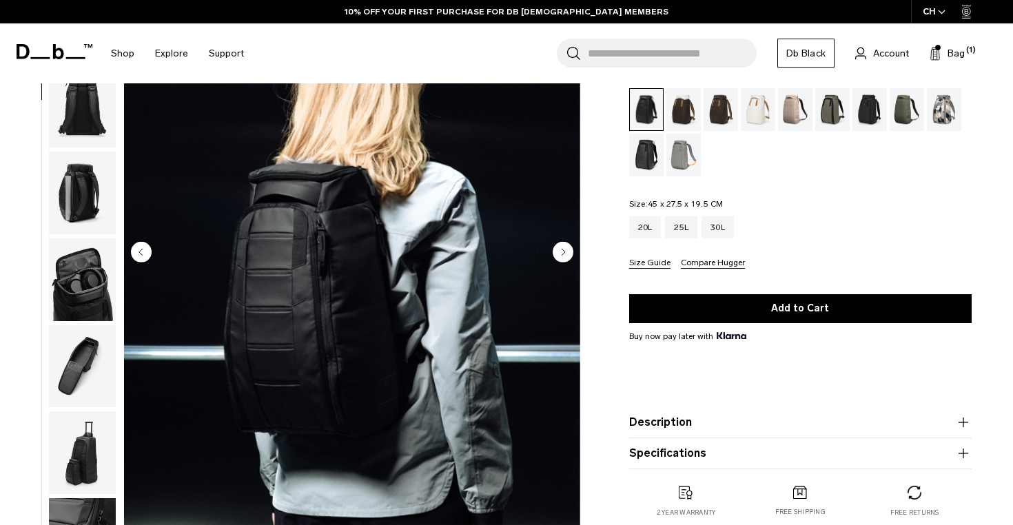
scroll to position [107, 0]
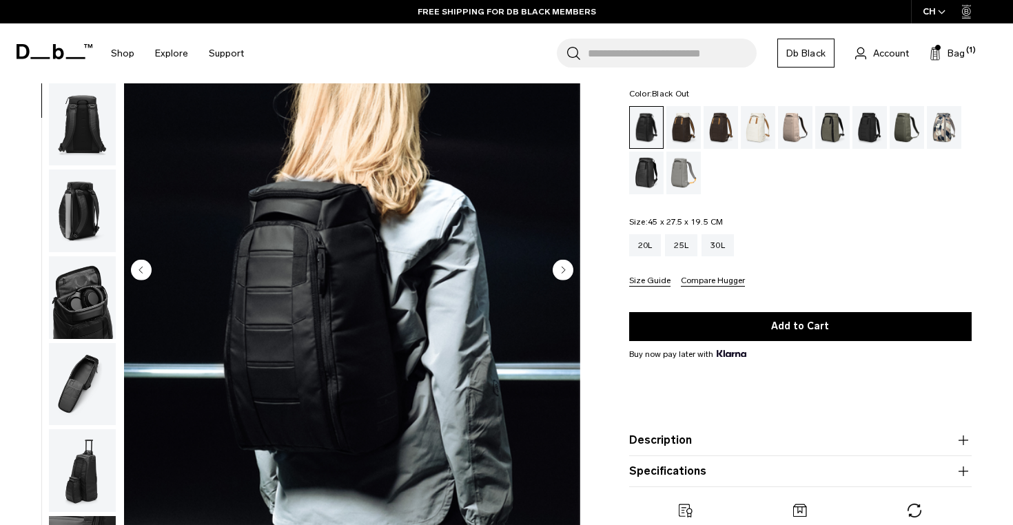
click at [557, 272] on circle "Next slide" at bounding box center [563, 269] width 21 height 21
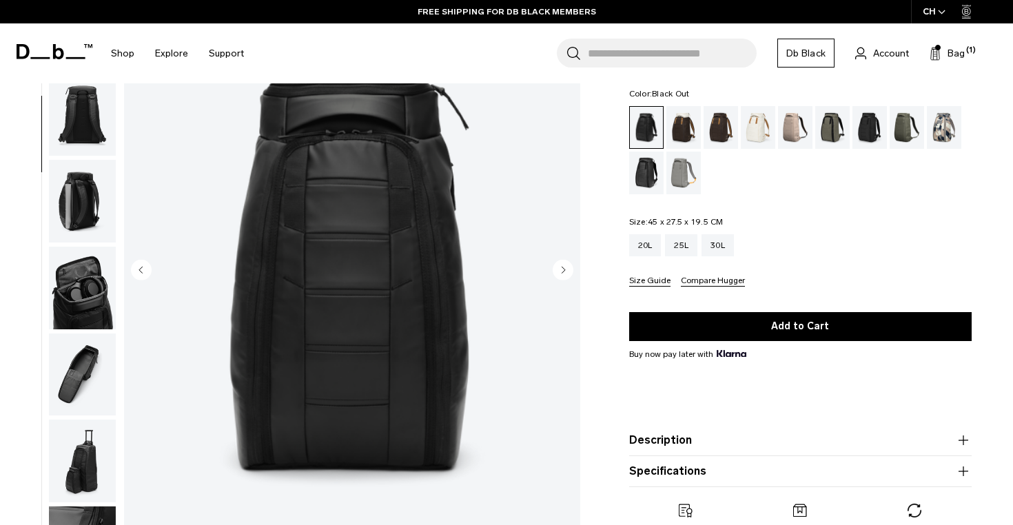
click at [557, 272] on circle "Next slide" at bounding box center [563, 269] width 21 height 21
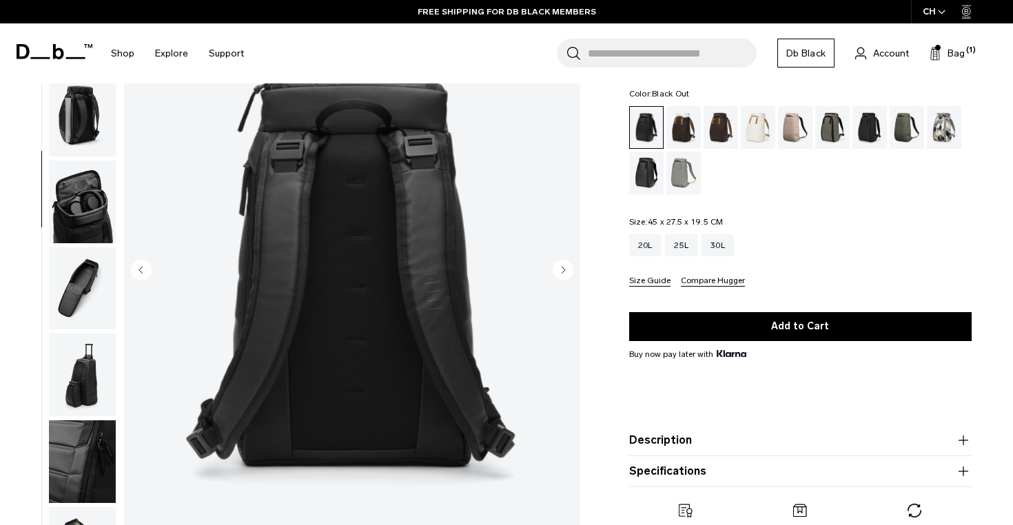
click at [557, 272] on circle "Next slide" at bounding box center [563, 269] width 21 height 21
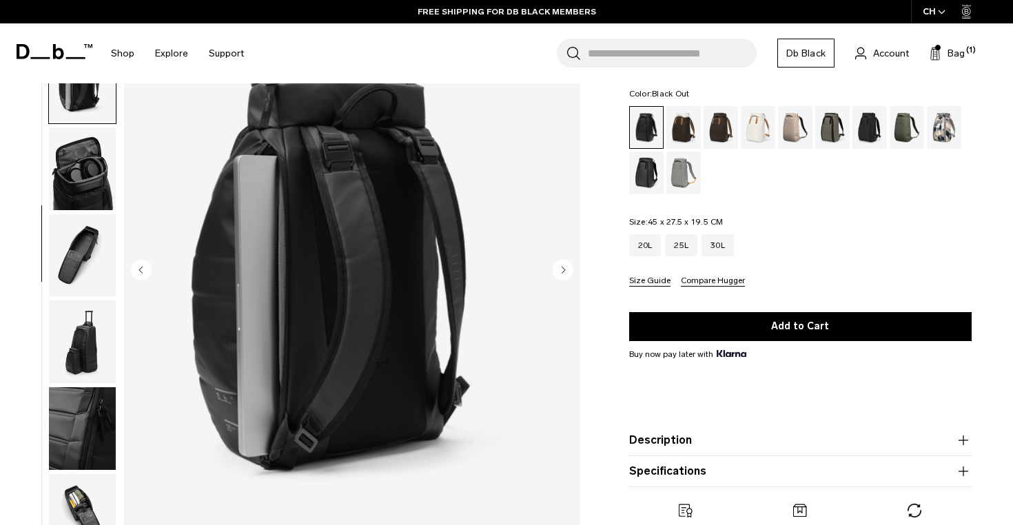
scroll to position [294, 0]
click at [557, 272] on circle "Next slide" at bounding box center [563, 269] width 21 height 21
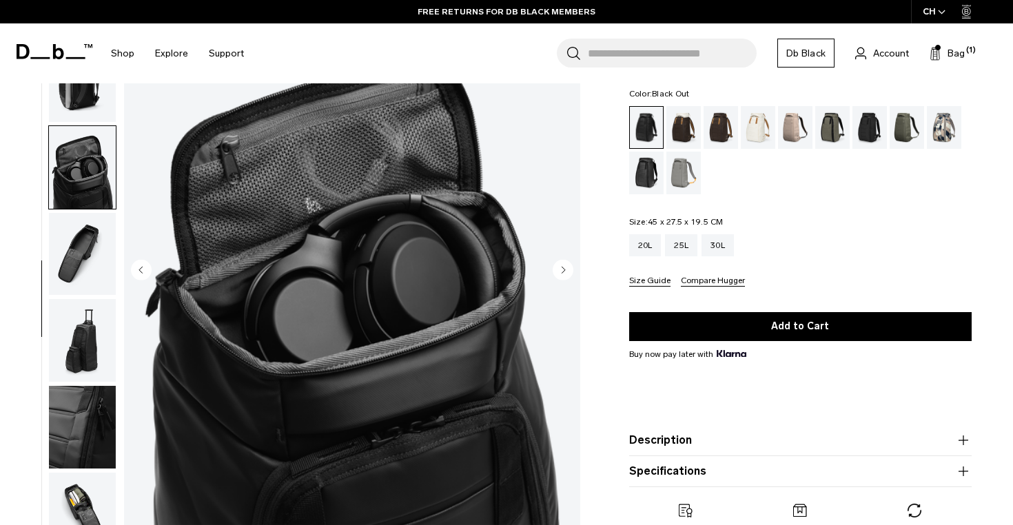
click at [560, 272] on circle "Next slide" at bounding box center [563, 269] width 21 height 21
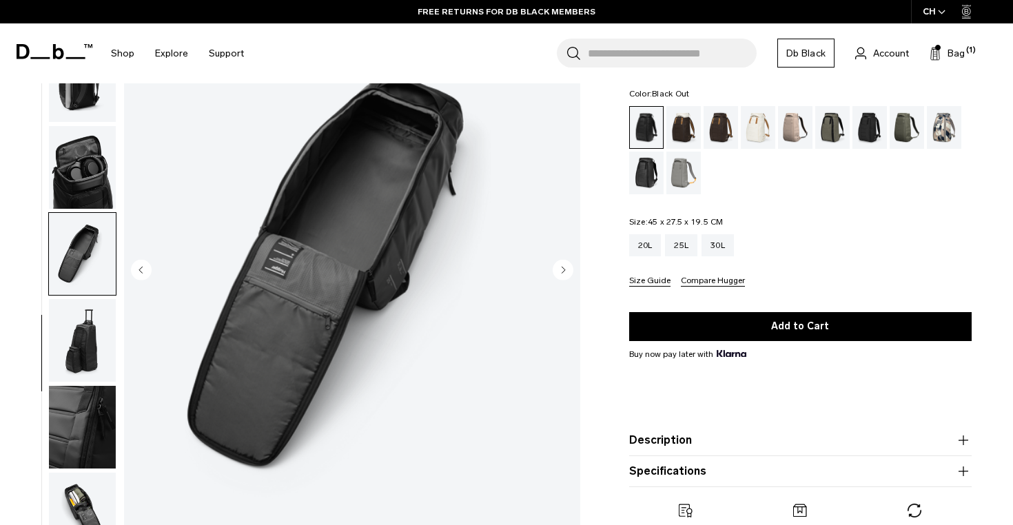
click at [560, 272] on circle "Next slide" at bounding box center [563, 269] width 21 height 21
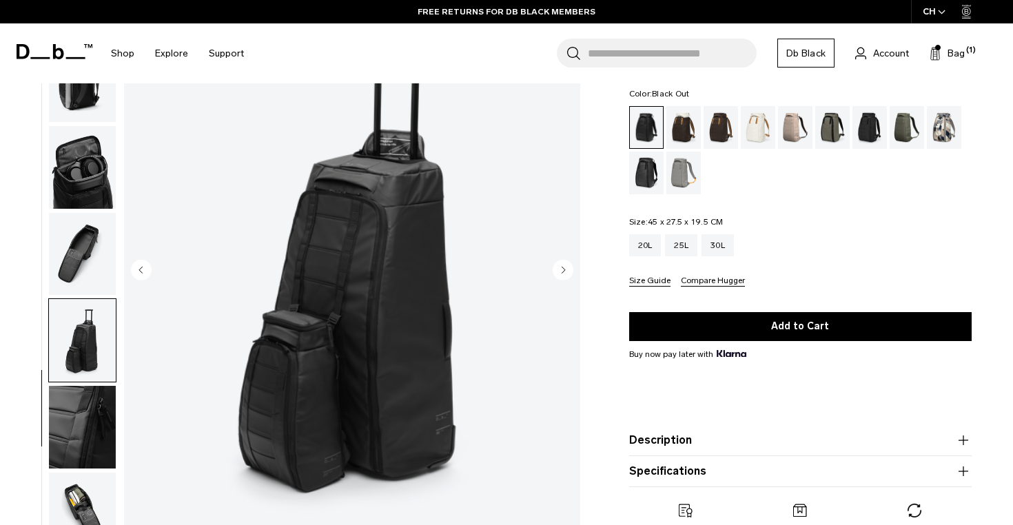
click at [560, 272] on circle "Next slide" at bounding box center [563, 269] width 21 height 21
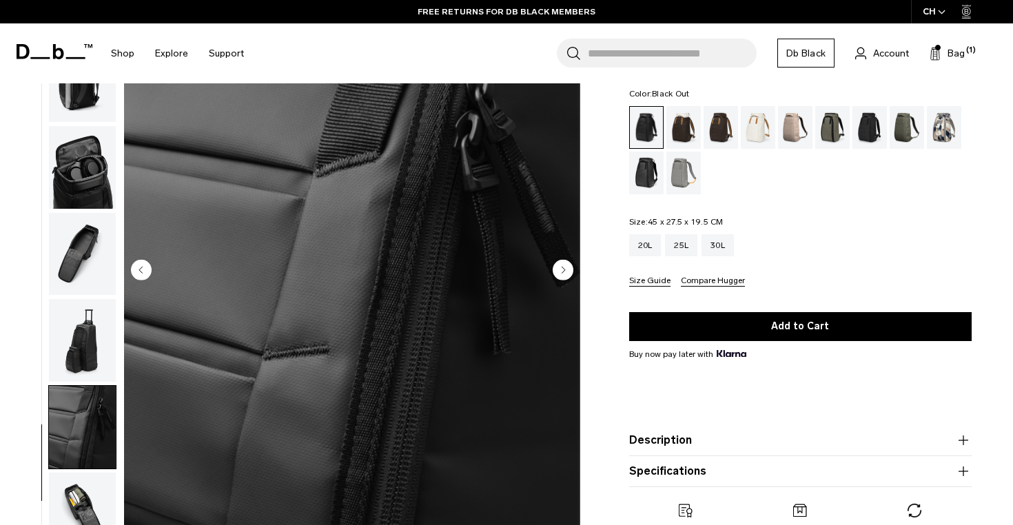
click at [560, 272] on circle "Next slide" at bounding box center [563, 269] width 21 height 21
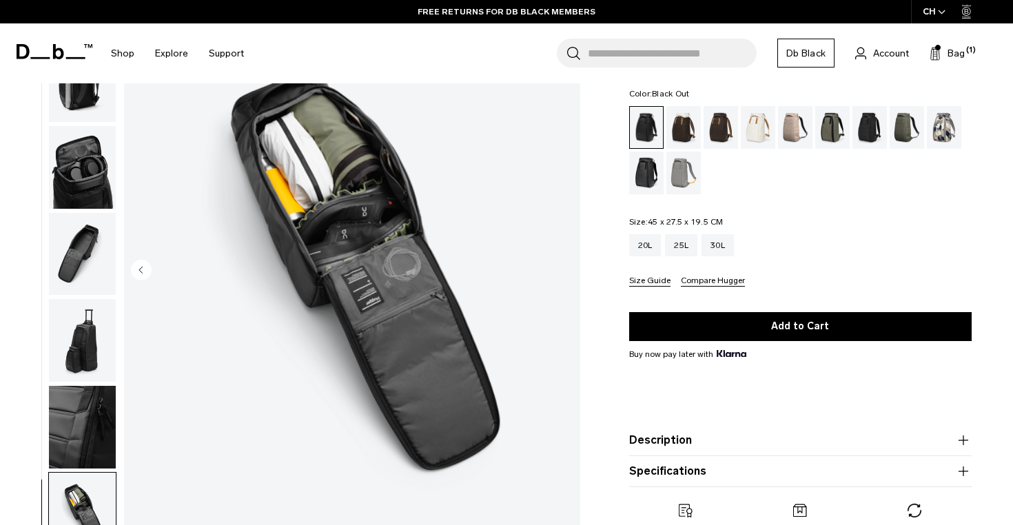
click at [560, 272] on img "10 / 10" at bounding box center [352, 271] width 456 height 570
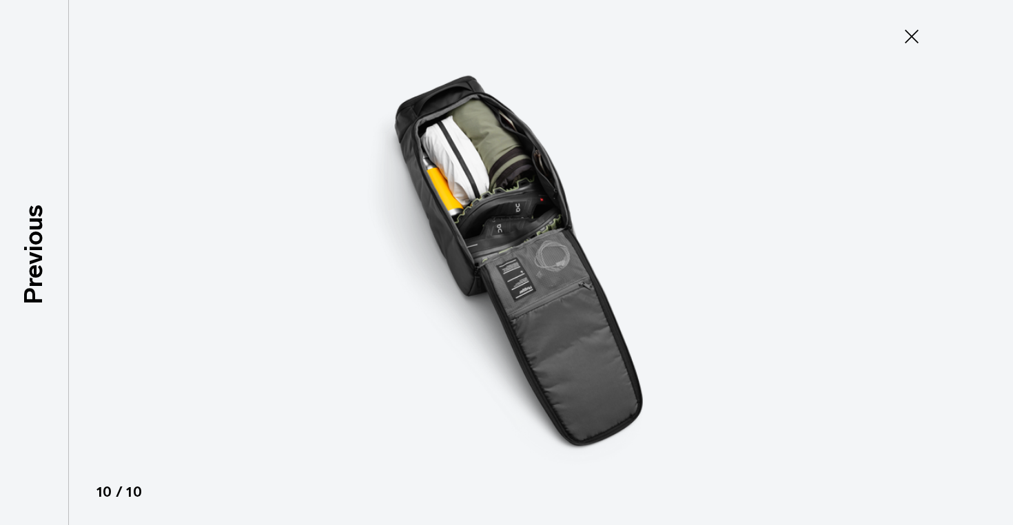
click at [560, 272] on img at bounding box center [506, 262] width 620 height 525
click at [908, 41] on icon at bounding box center [912, 36] width 22 height 22
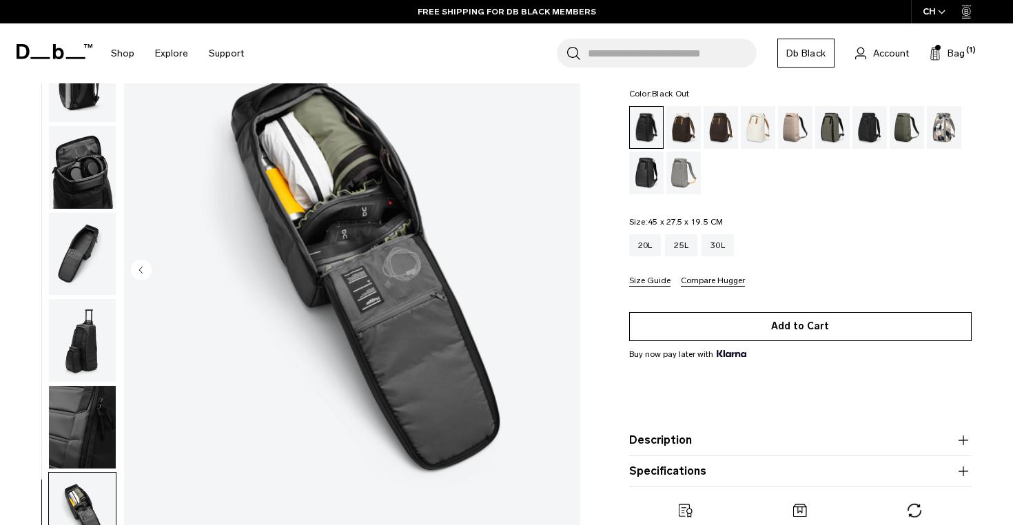
click at [793, 328] on button "Add to Cart" at bounding box center [800, 326] width 342 height 29
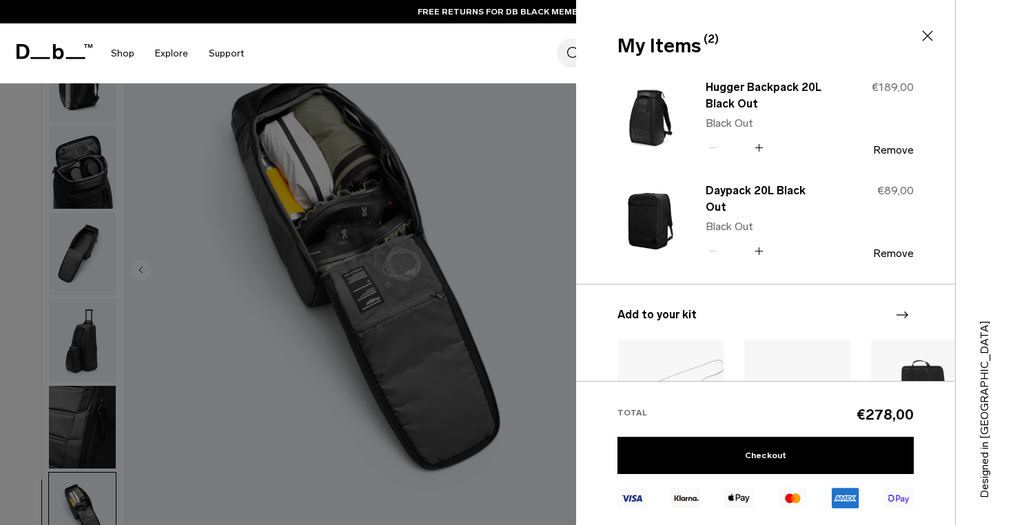
click at [297, 220] on div at bounding box center [506, 262] width 1013 height 525
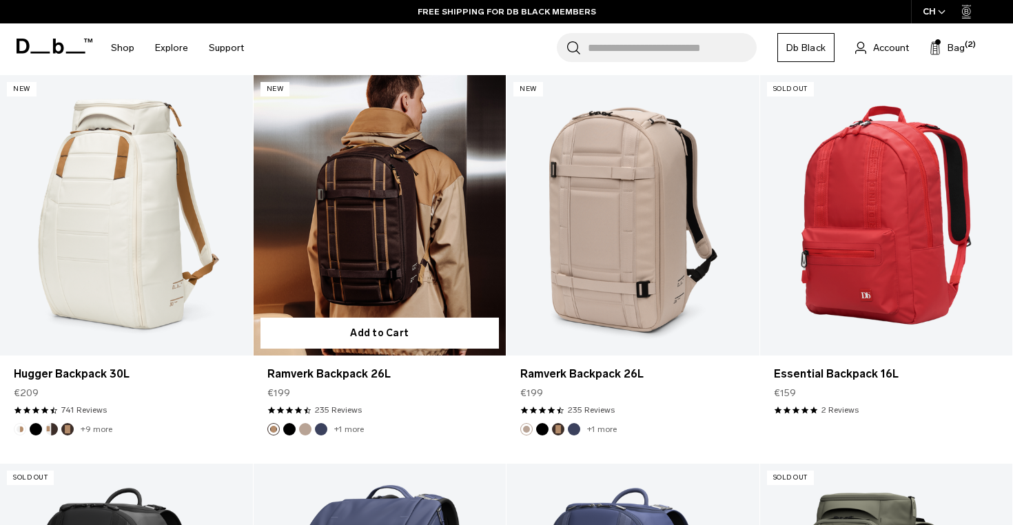
scroll to position [726, 0]
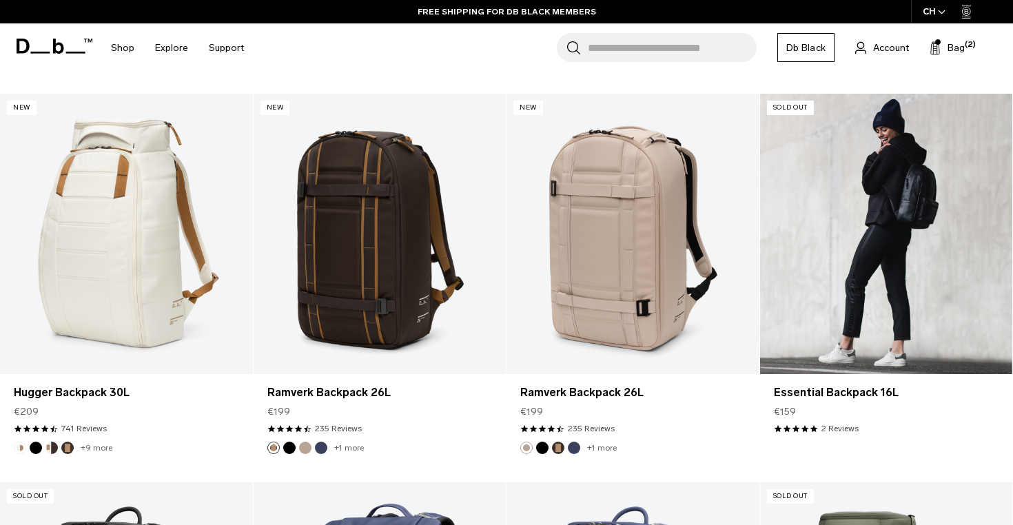
click at [861, 276] on link "Essential Backpack 16L" at bounding box center [886, 234] width 253 height 280
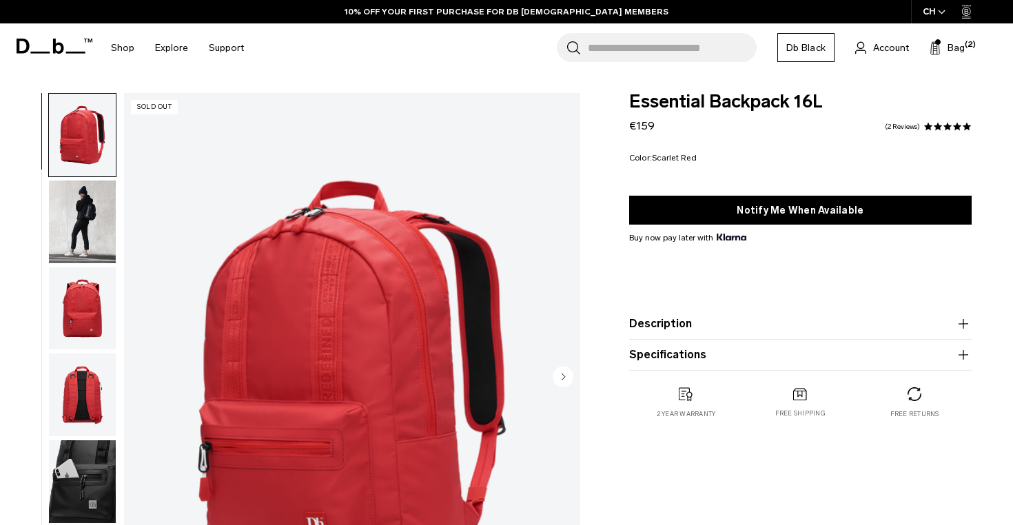
click at [753, 326] on button "Description" at bounding box center [800, 324] width 342 height 17
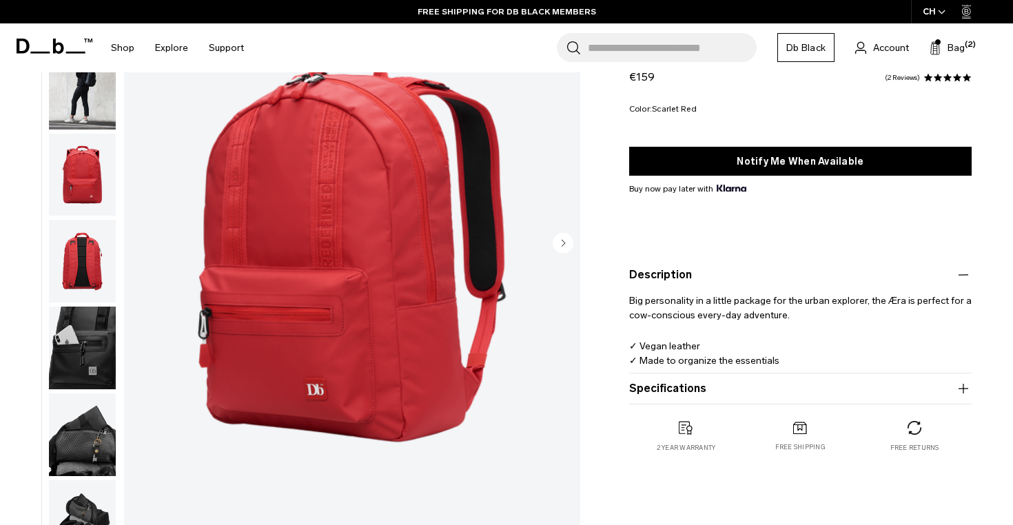
scroll to position [163, 0]
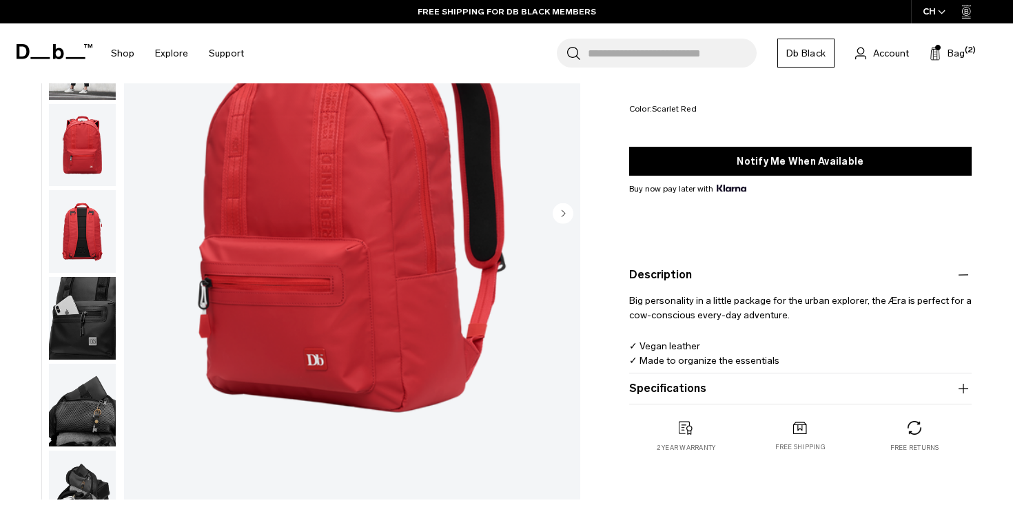
click at [673, 384] on button "Specifications" at bounding box center [800, 388] width 342 height 17
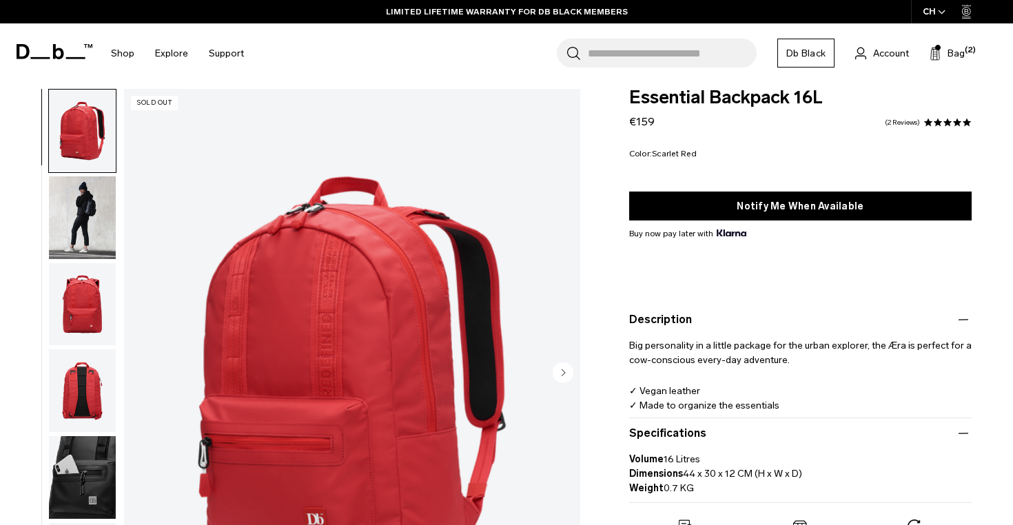
scroll to position [0, 0]
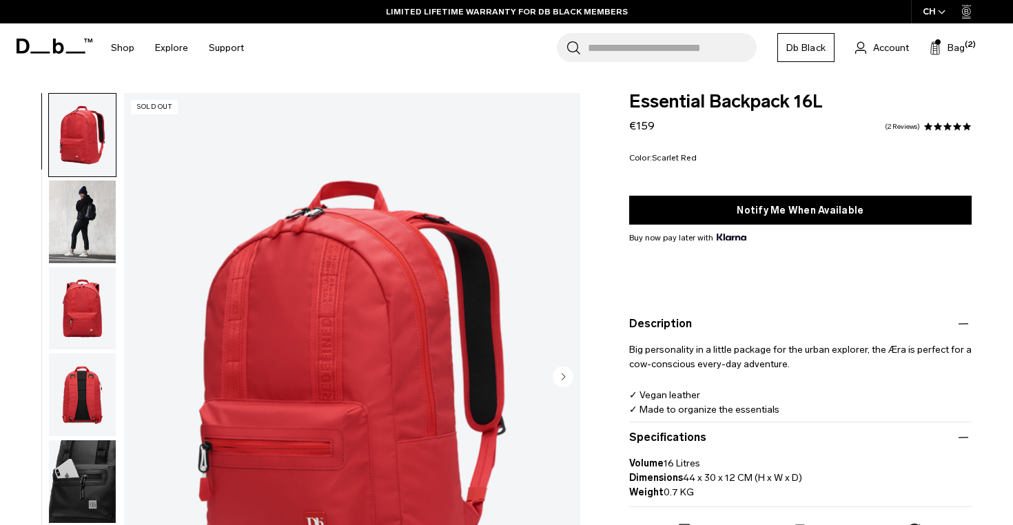
click at [85, 206] on img "button" at bounding box center [82, 222] width 67 height 83
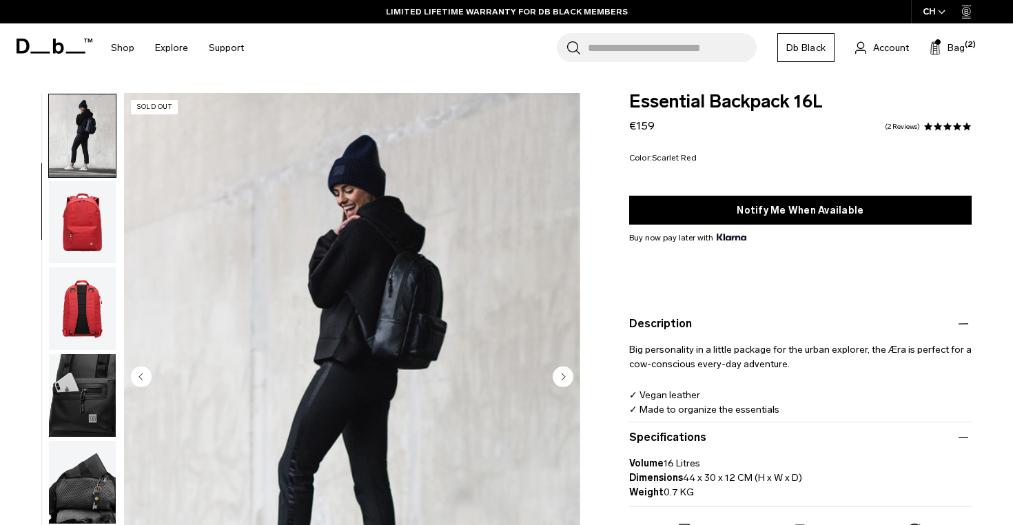
scroll to position [87, 0]
click at [563, 380] on circle "Next slide" at bounding box center [563, 376] width 21 height 21
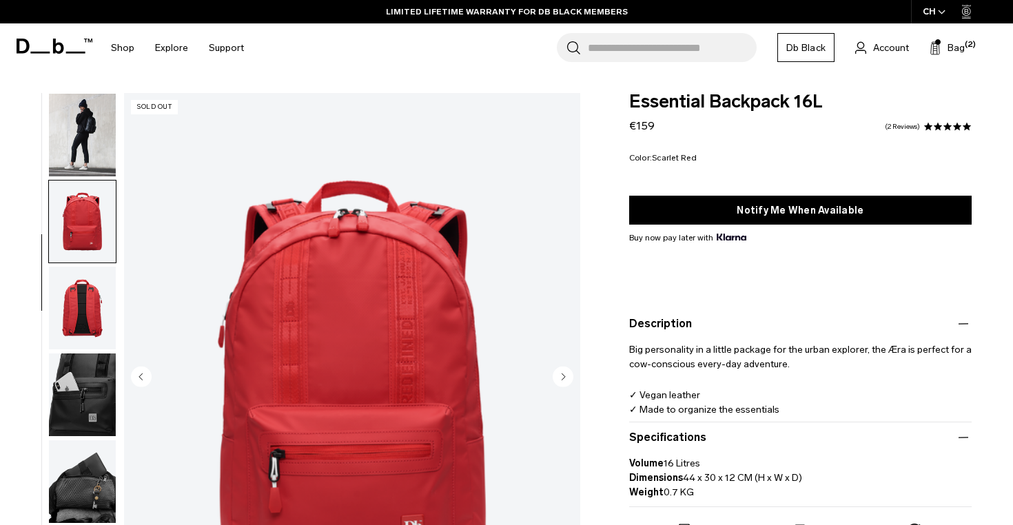
scroll to position [121, 0]
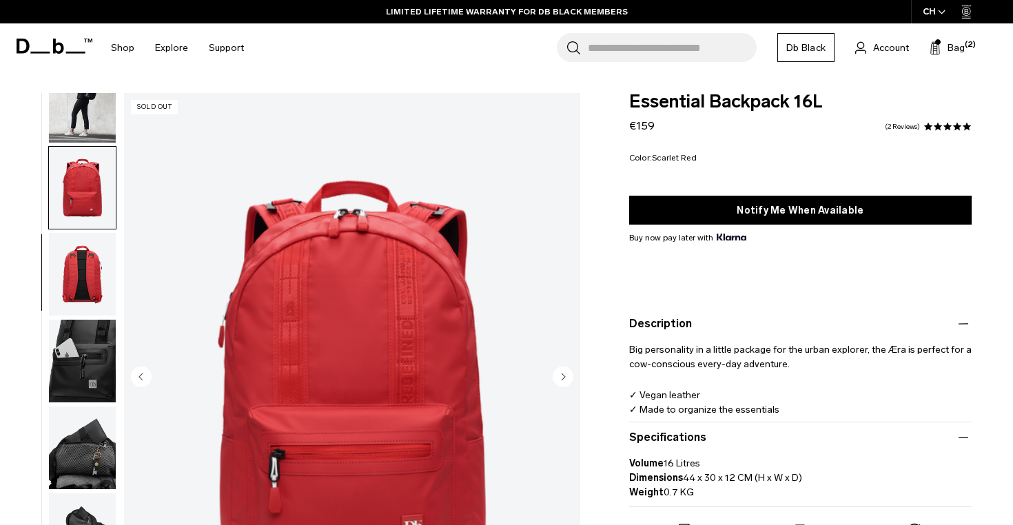
click at [563, 380] on circle "Next slide" at bounding box center [563, 376] width 21 height 21
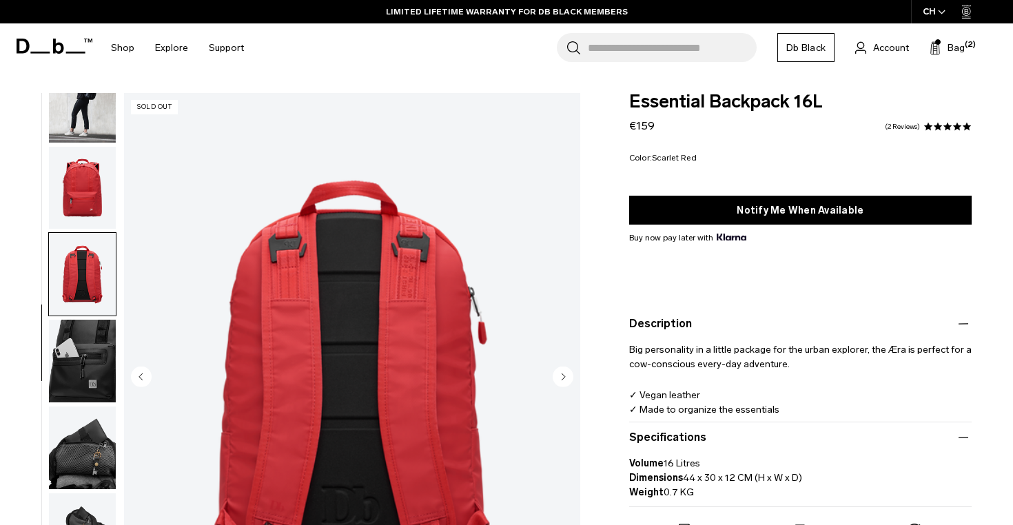
click at [563, 380] on circle "Next slide" at bounding box center [563, 376] width 21 height 21
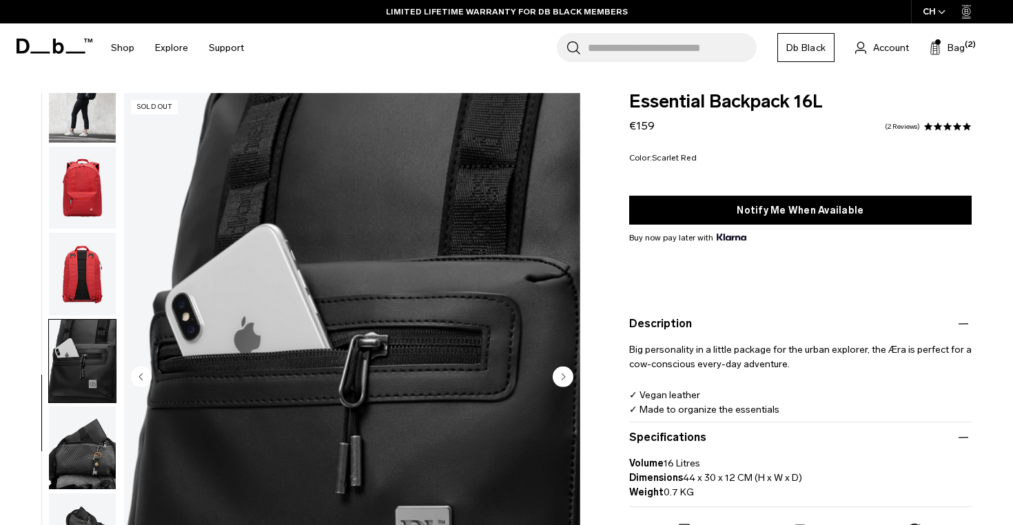
click at [563, 380] on circle "Next slide" at bounding box center [563, 376] width 21 height 21
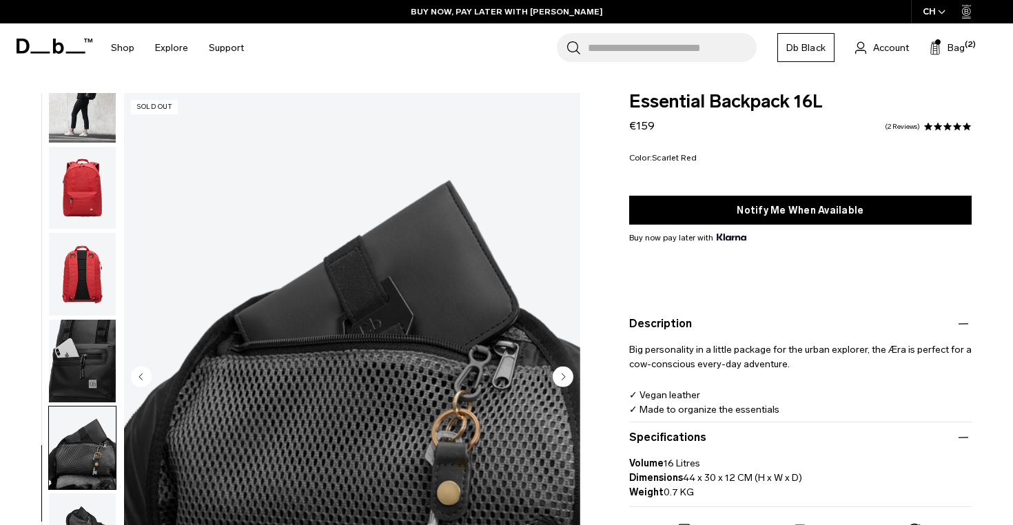
click at [563, 380] on circle "Next slide" at bounding box center [563, 376] width 21 height 21
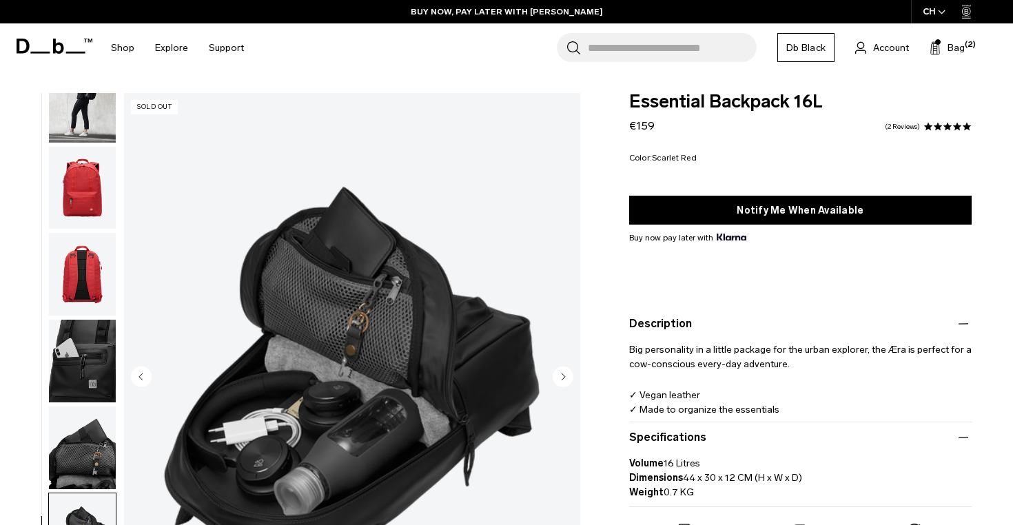
click at [563, 380] on circle "Next slide" at bounding box center [563, 376] width 21 height 21
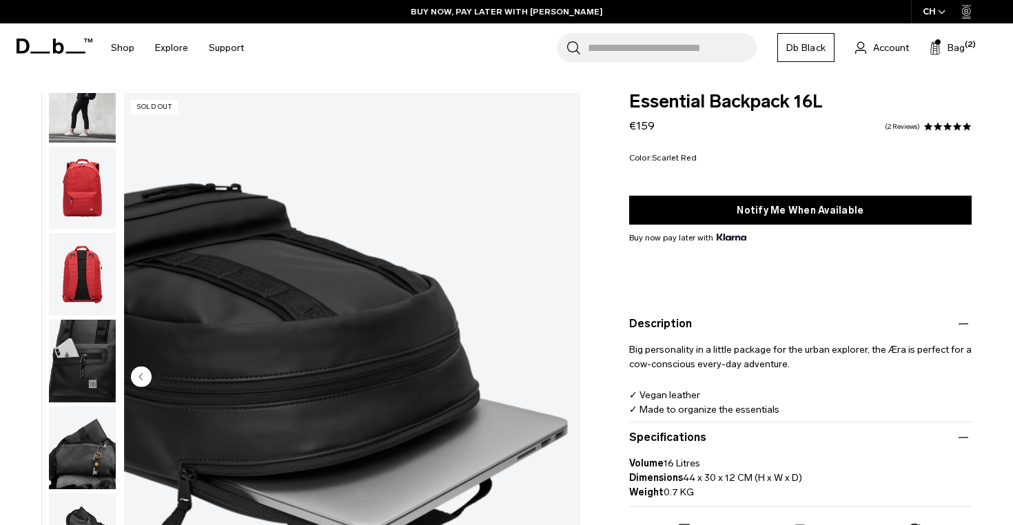
click at [563, 380] on img "8 / 8" at bounding box center [352, 378] width 456 height 570
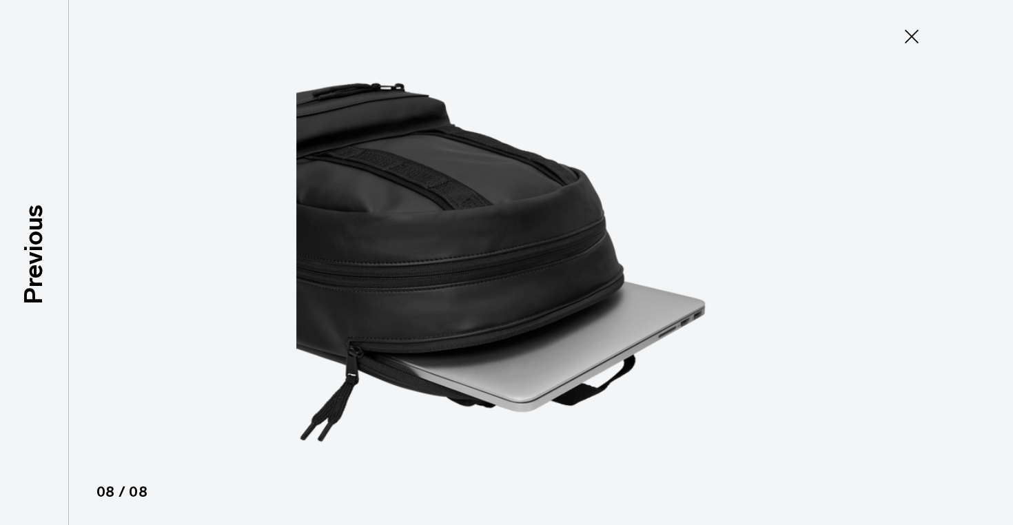
click at [917, 37] on icon at bounding box center [912, 36] width 22 height 22
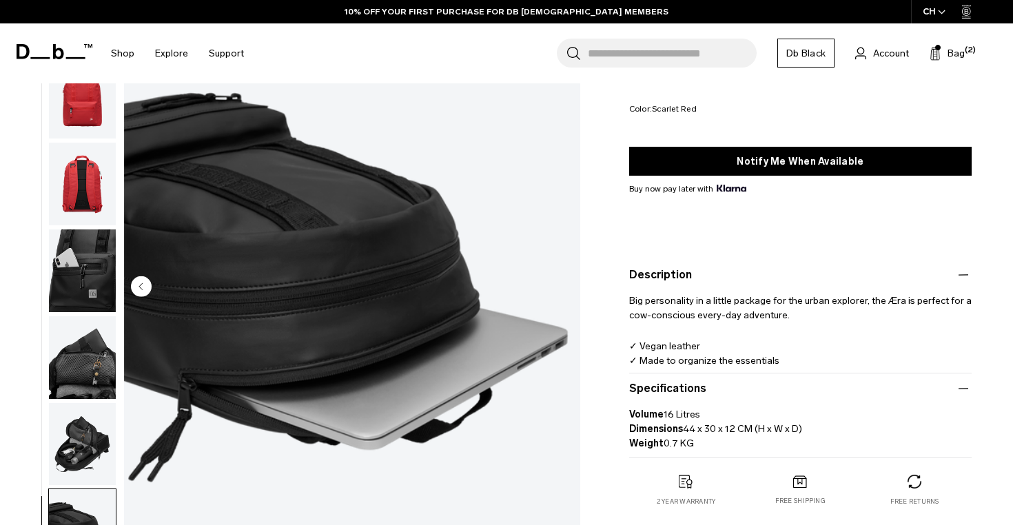
scroll to position [0, 0]
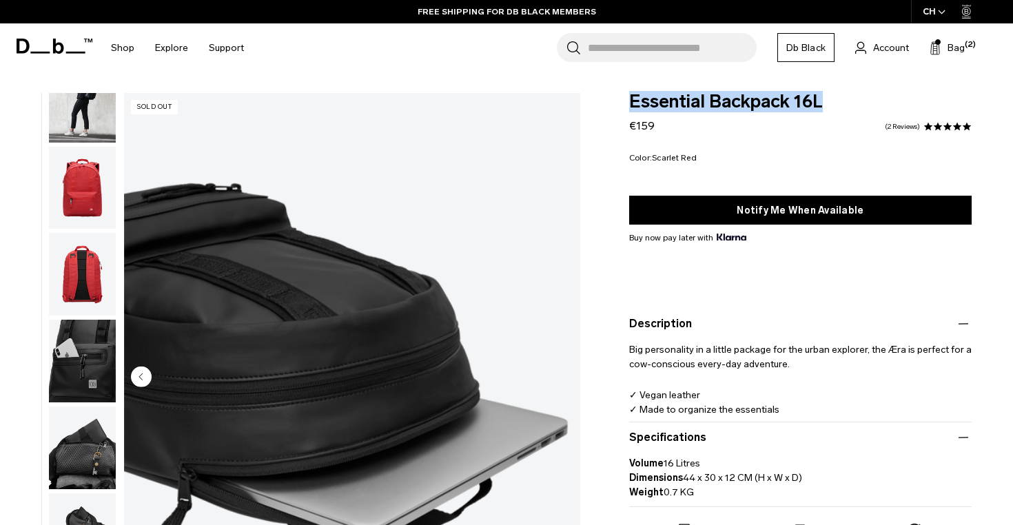
drag, startPoint x: 821, startPoint y: 96, endPoint x: 628, endPoint y: 93, distance: 193.0
click at [629, 93] on span "Essential Backpack 16L" at bounding box center [800, 102] width 342 height 18
copy span "Essential Backpack 16L"
click at [947, 52] on button "Bag (2)" at bounding box center [947, 47] width 35 height 17
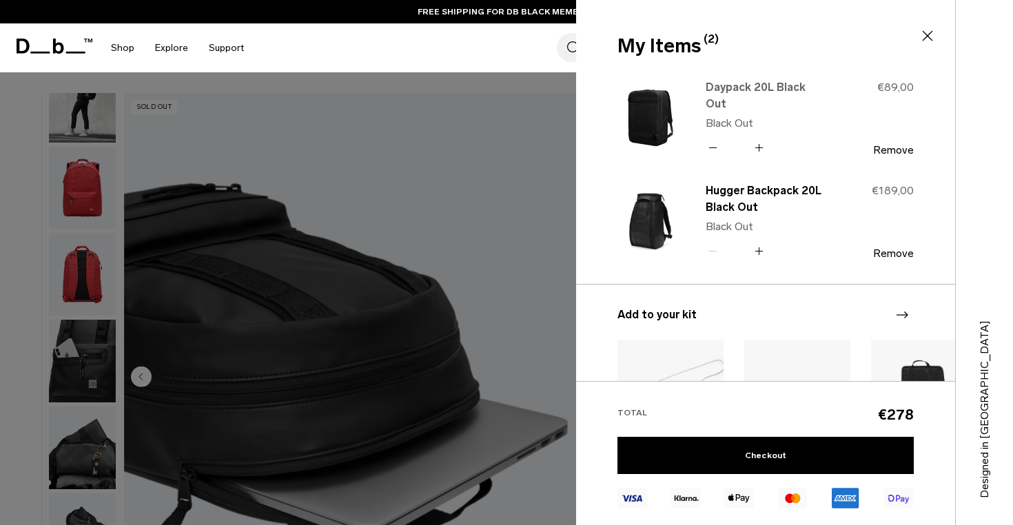
click at [772, 96] on link "Daypack 20L Black Out" at bounding box center [766, 95] width 121 height 33
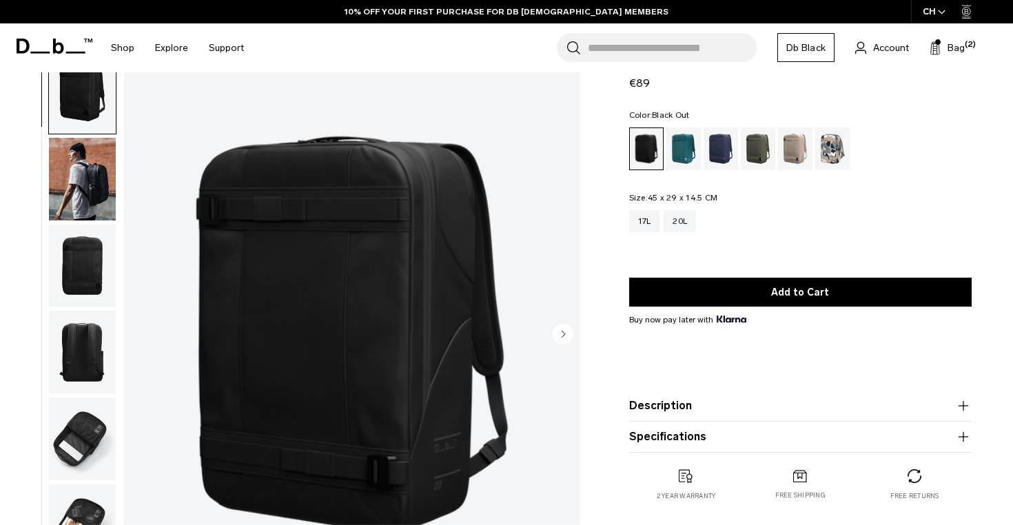
scroll to position [46, 0]
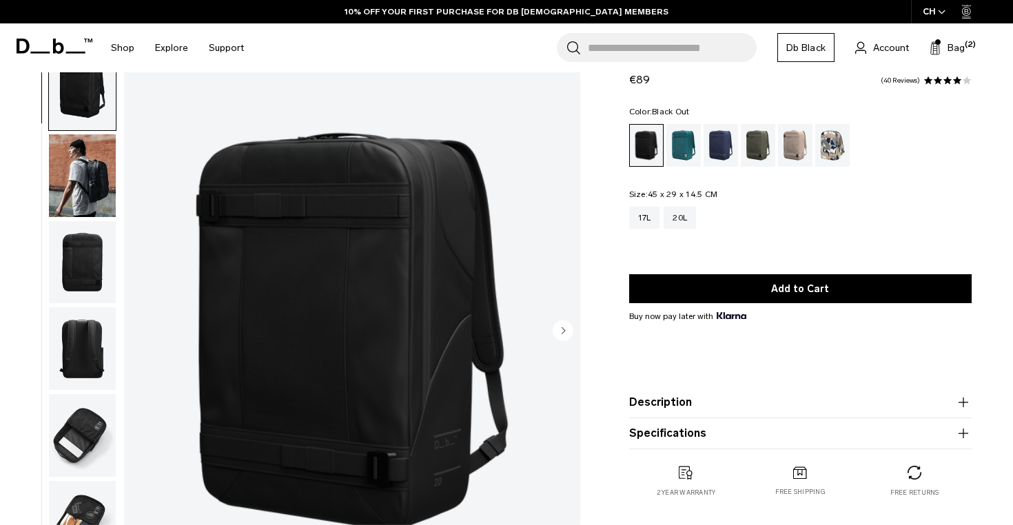
click at [565, 340] on circle "Next slide" at bounding box center [563, 330] width 21 height 21
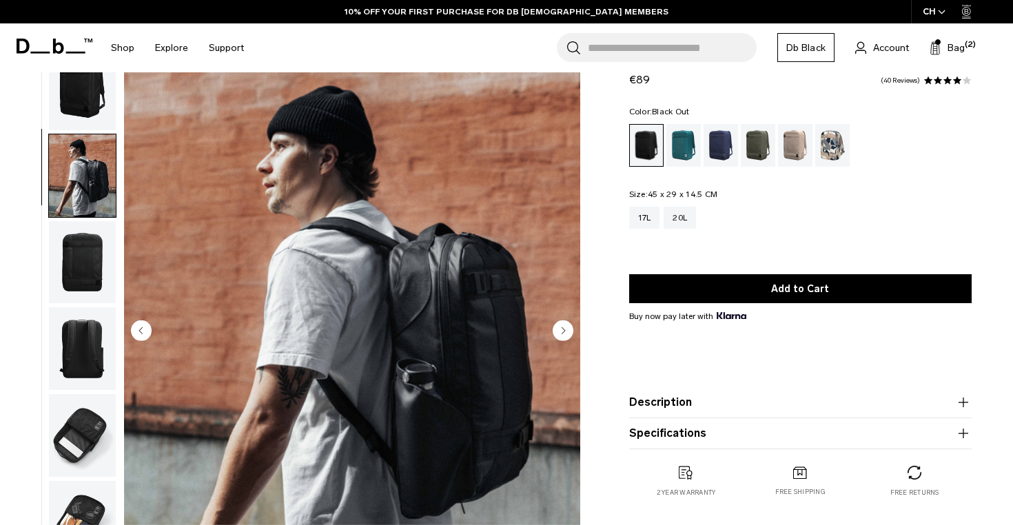
scroll to position [34, 0]
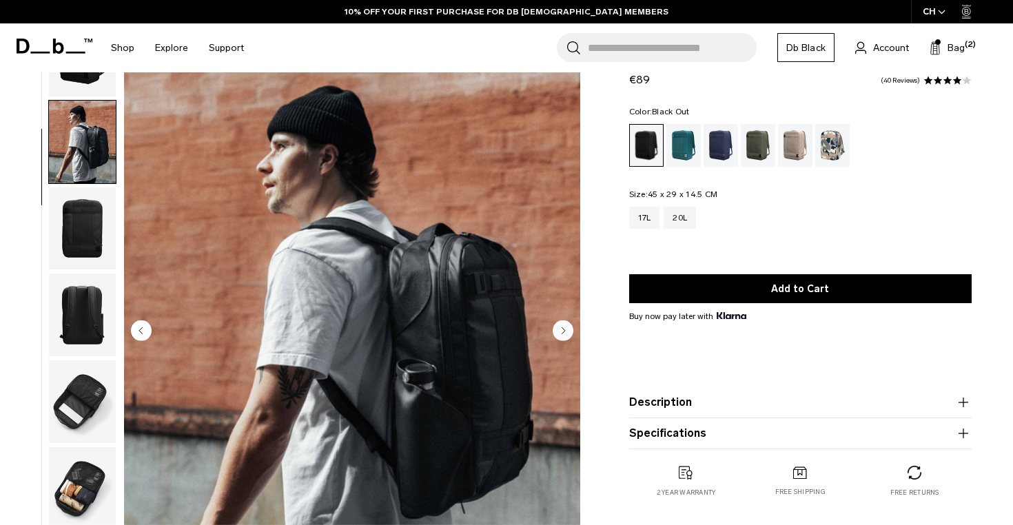
click at [565, 336] on circle "Next slide" at bounding box center [563, 330] width 21 height 21
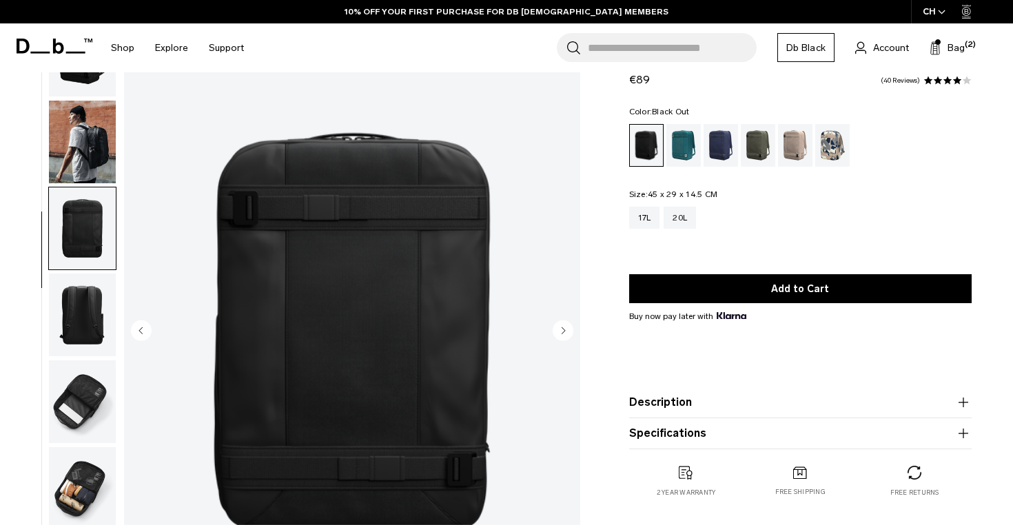
click at [565, 336] on circle "Next slide" at bounding box center [563, 330] width 21 height 21
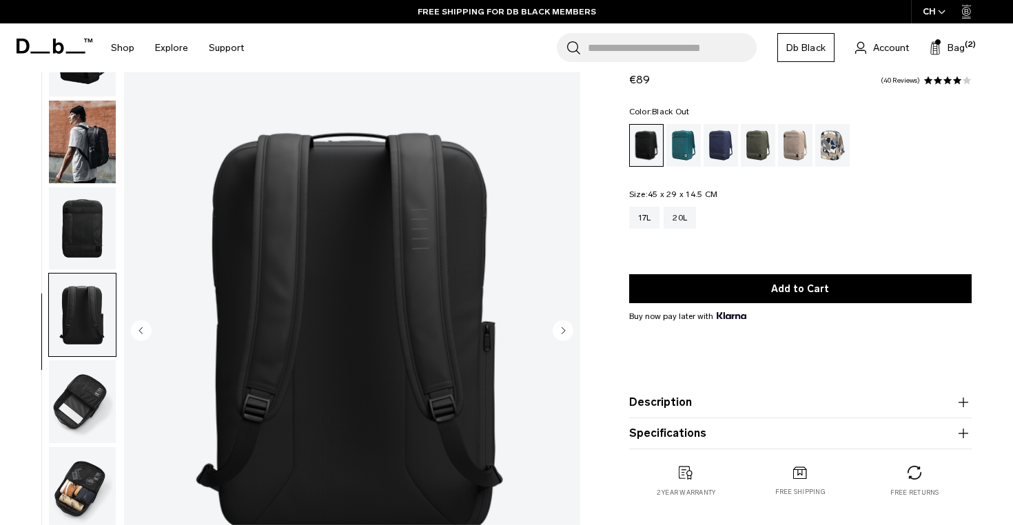
click at [565, 336] on circle "Next slide" at bounding box center [563, 330] width 21 height 21
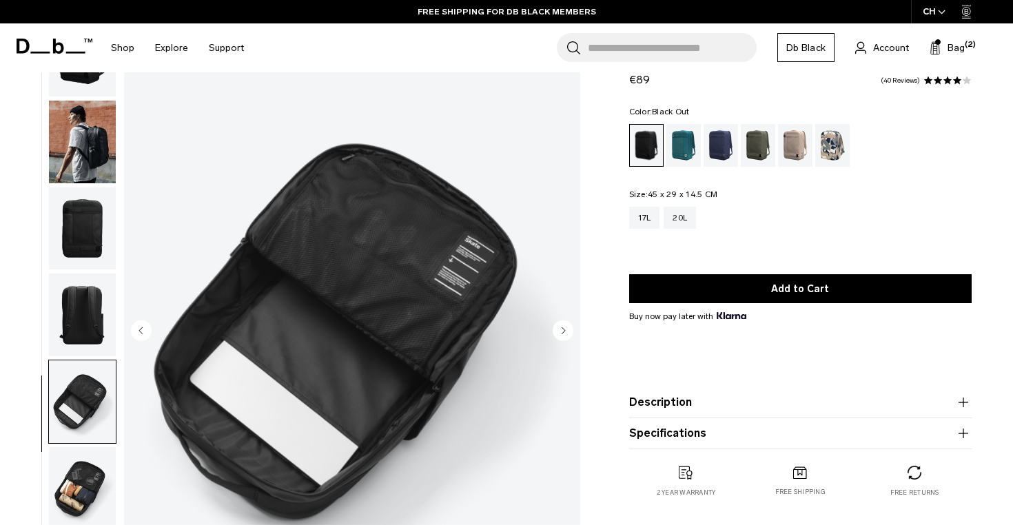
click at [565, 336] on circle "Next slide" at bounding box center [563, 330] width 21 height 21
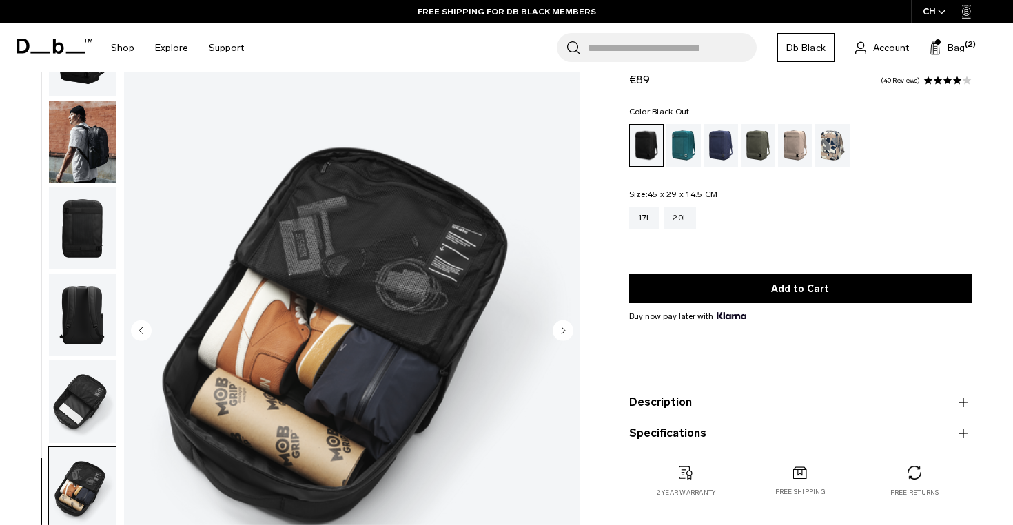
click at [565, 336] on circle "Next slide" at bounding box center [563, 330] width 21 height 21
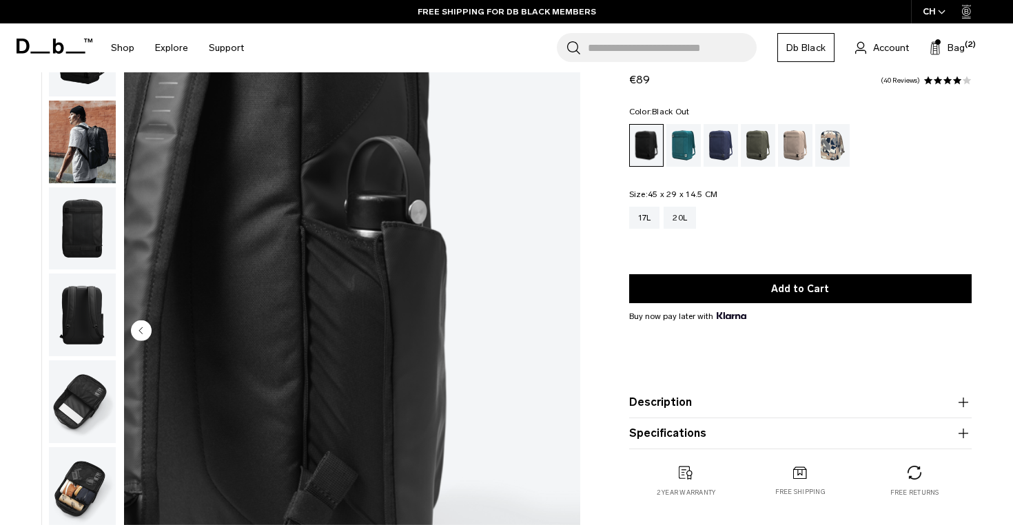
click at [565, 336] on img "7 / 7" at bounding box center [352, 332] width 456 height 570
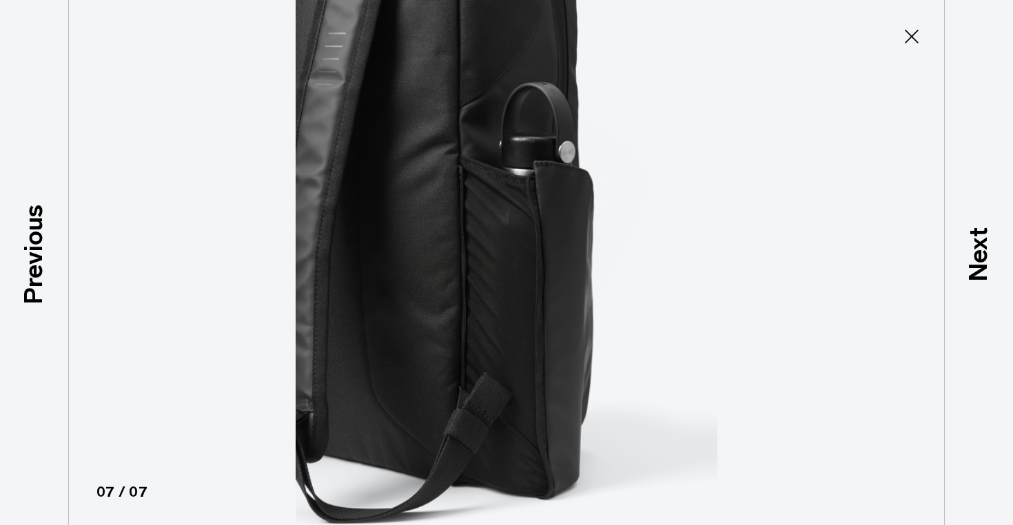
click at [782, 192] on img at bounding box center [506, 262] width 620 height 525
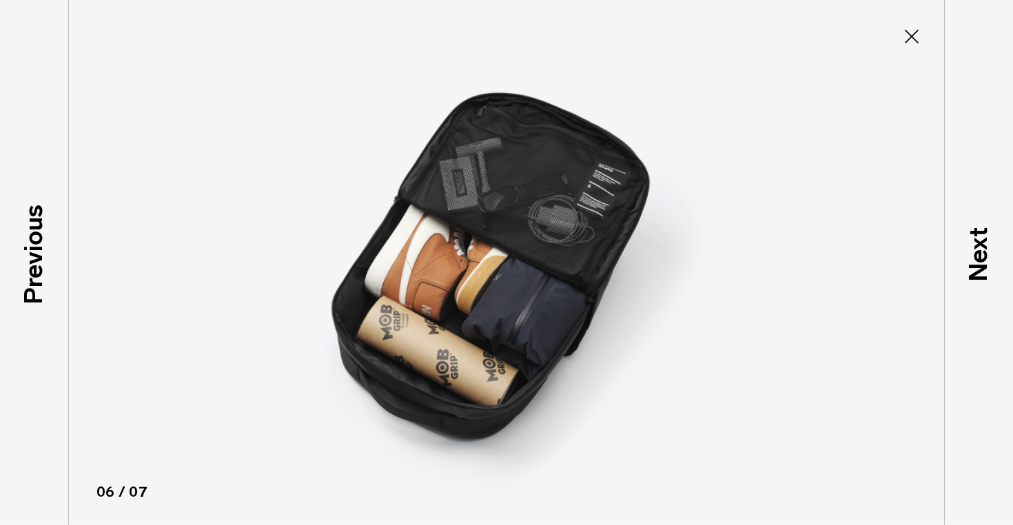
click at [925, 35] on button "Close" at bounding box center [911, 36] width 45 height 29
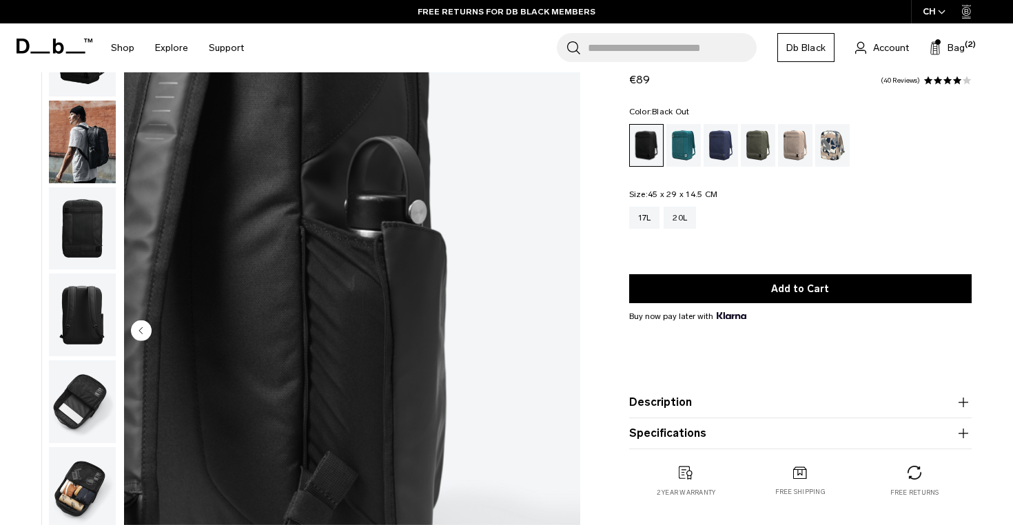
scroll to position [0, 0]
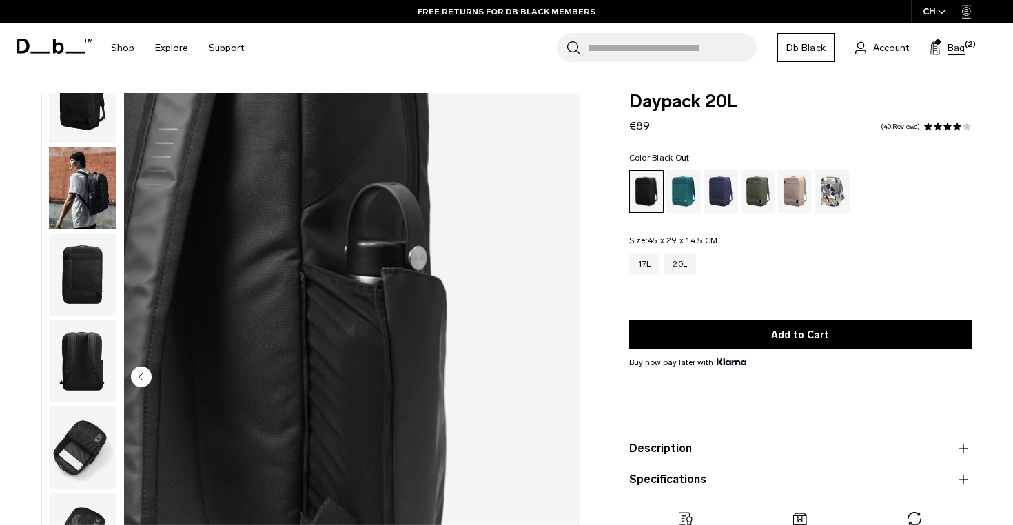
click at [962, 47] on span "Bag" at bounding box center [955, 48] width 17 height 14
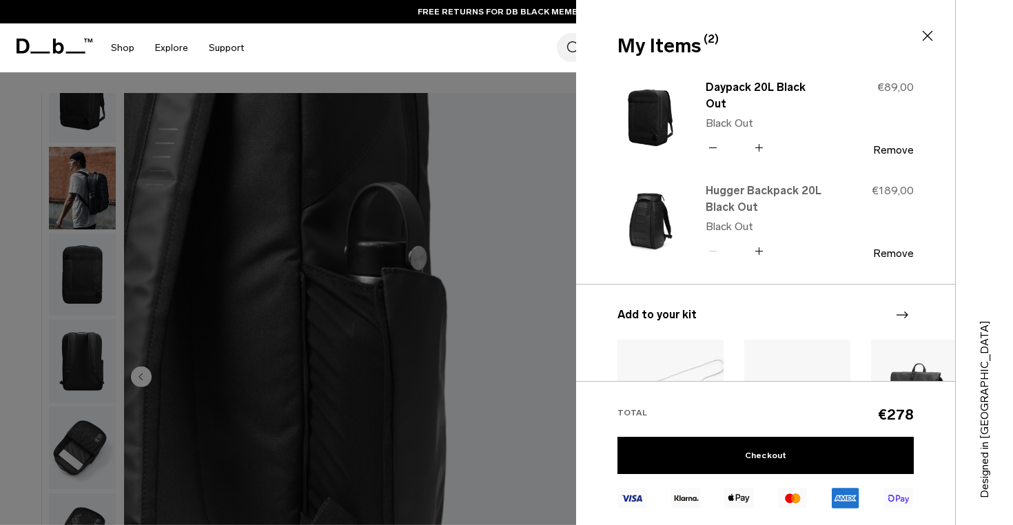
click at [726, 200] on link "Hugger Backpack 20L Black Out" at bounding box center [766, 199] width 121 height 33
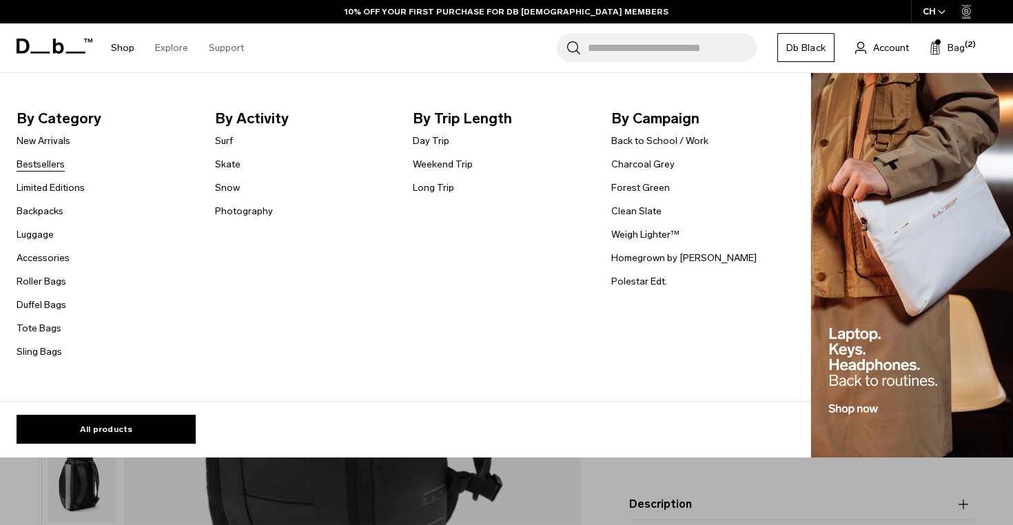
click at [50, 166] on link "Bestsellers" at bounding box center [41, 164] width 48 height 14
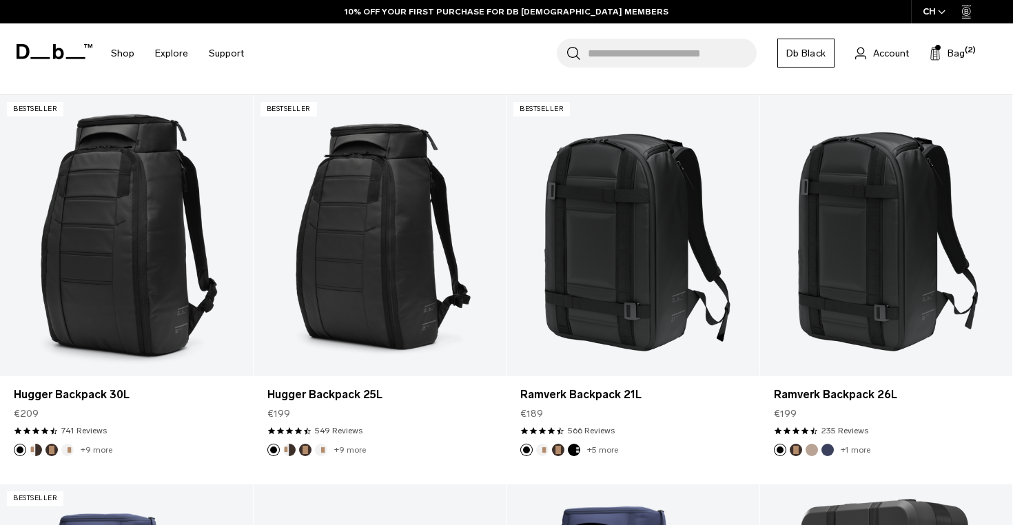
scroll to position [411, 0]
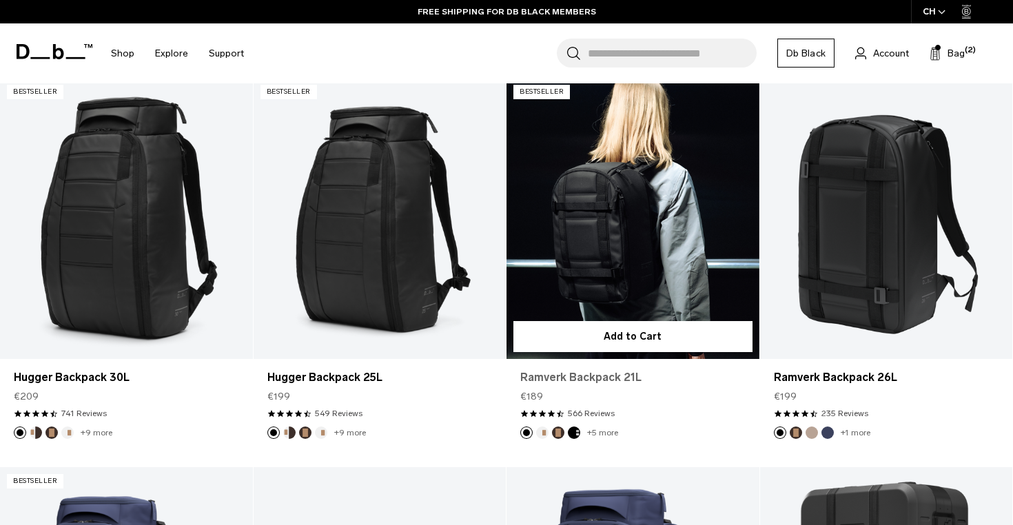
click at [568, 378] on link "Ramverk Backpack 21L" at bounding box center [632, 377] width 225 height 17
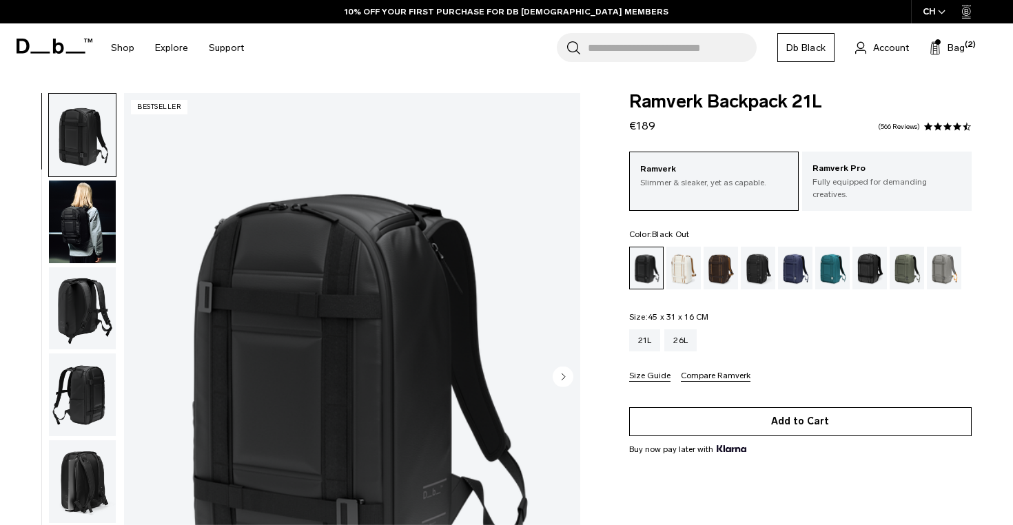
click at [714, 407] on button "Add to Cart" at bounding box center [800, 421] width 342 height 29
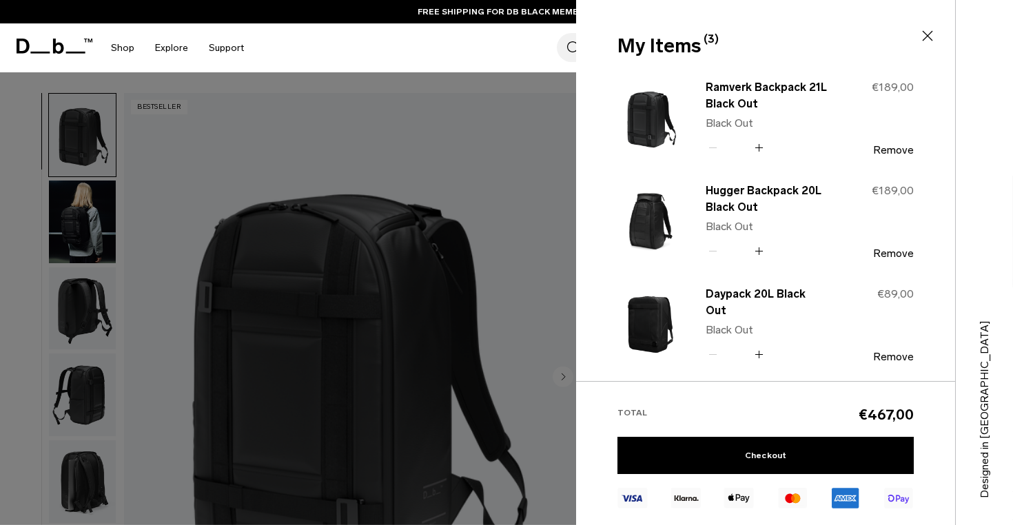
click at [11, 142] on div at bounding box center [506, 262] width 1013 height 525
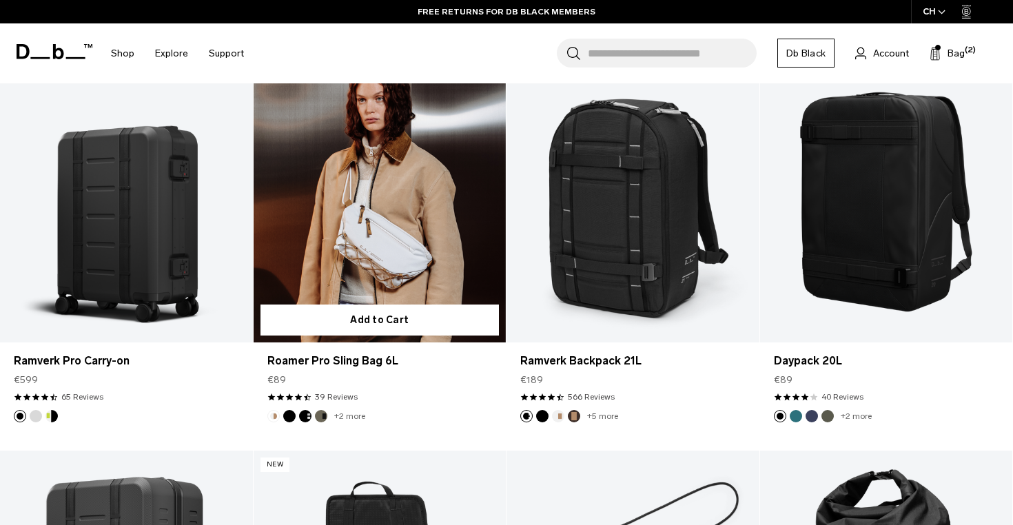
scroll to position [2373, 0]
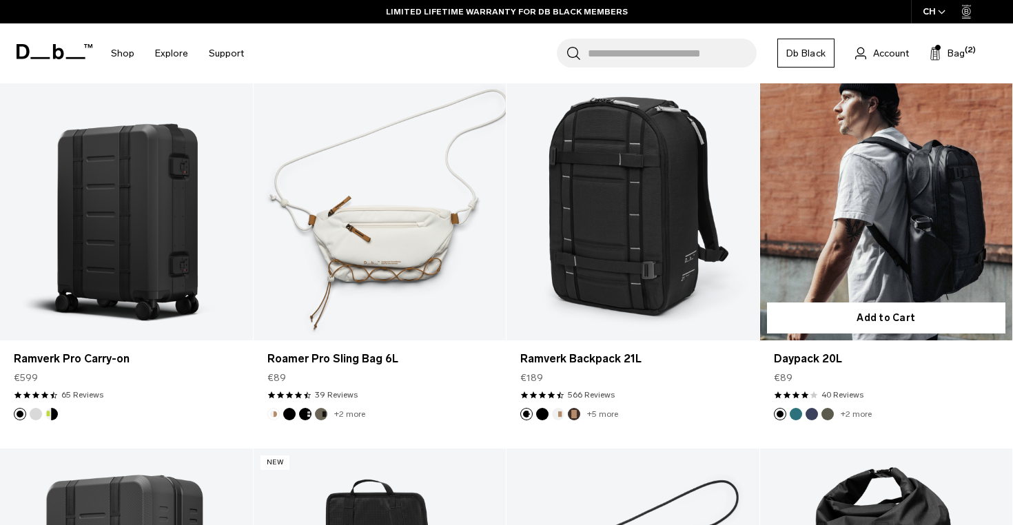
click at [869, 261] on link "Daypack 20L" at bounding box center [886, 199] width 253 height 280
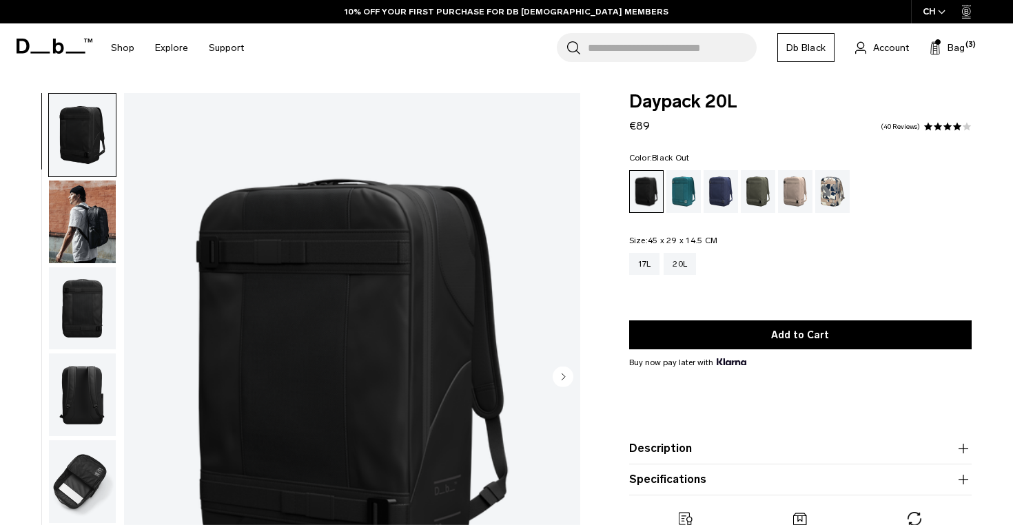
scroll to position [39, 0]
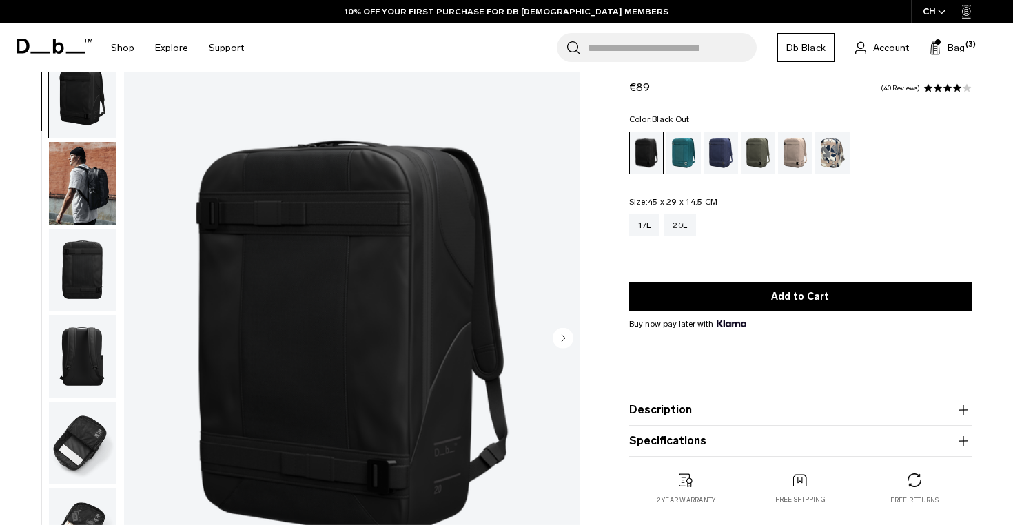
click at [92, 179] on img "button" at bounding box center [82, 183] width 67 height 83
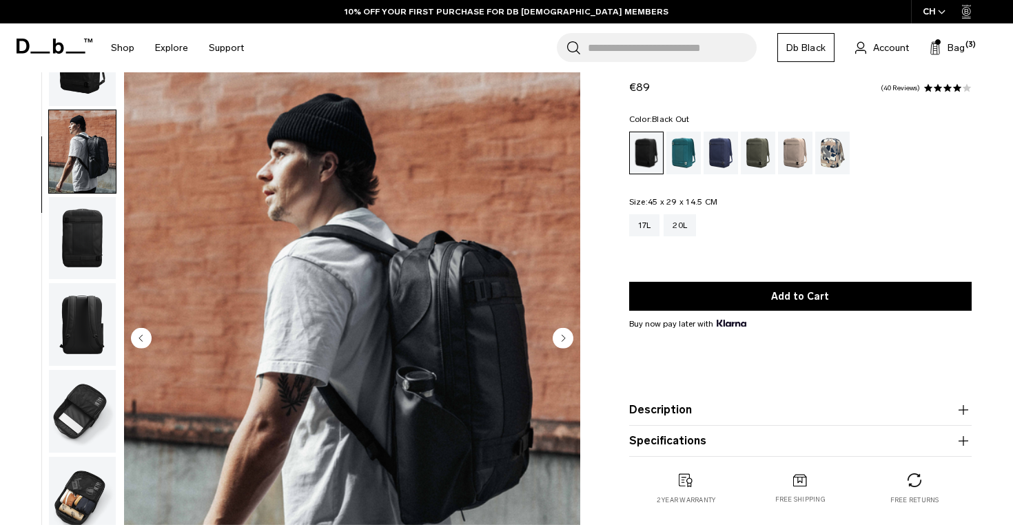
scroll to position [34, 0]
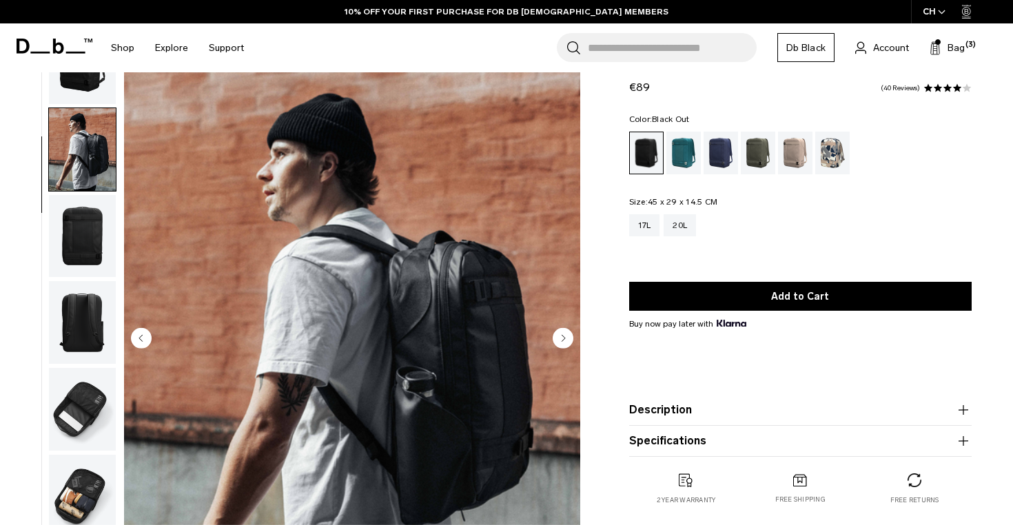
click at [85, 253] on img "button" at bounding box center [82, 236] width 67 height 83
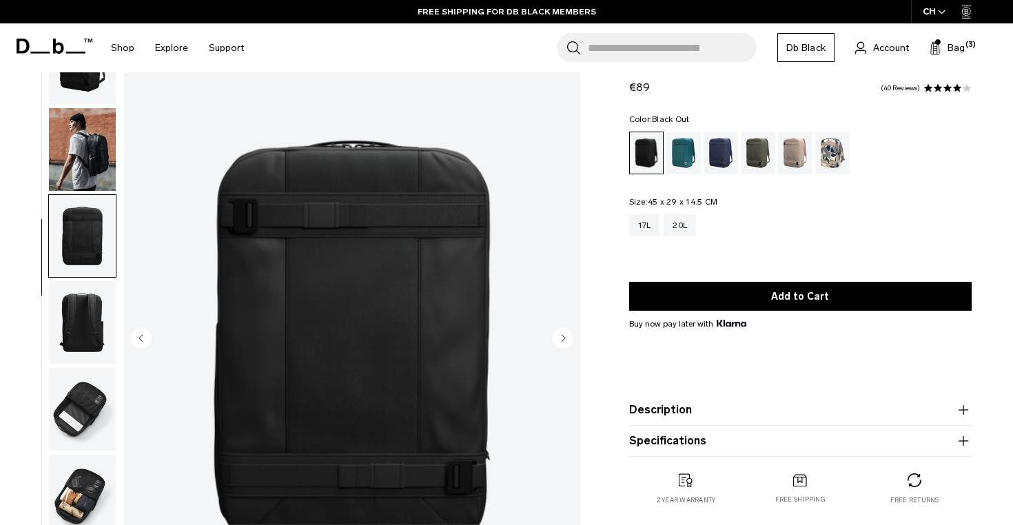
click at [87, 172] on img "button" at bounding box center [82, 149] width 67 height 83
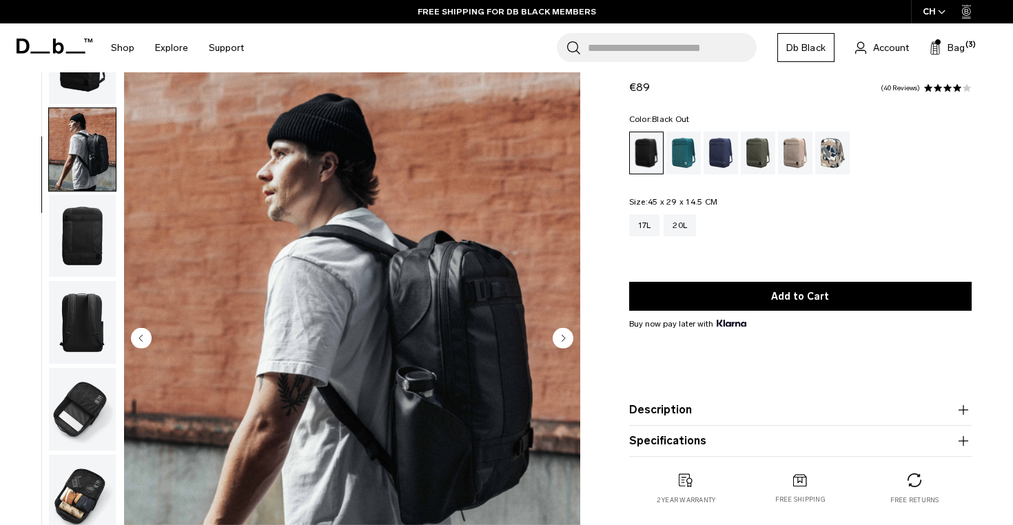
click at [83, 223] on img "button" at bounding box center [82, 236] width 67 height 83
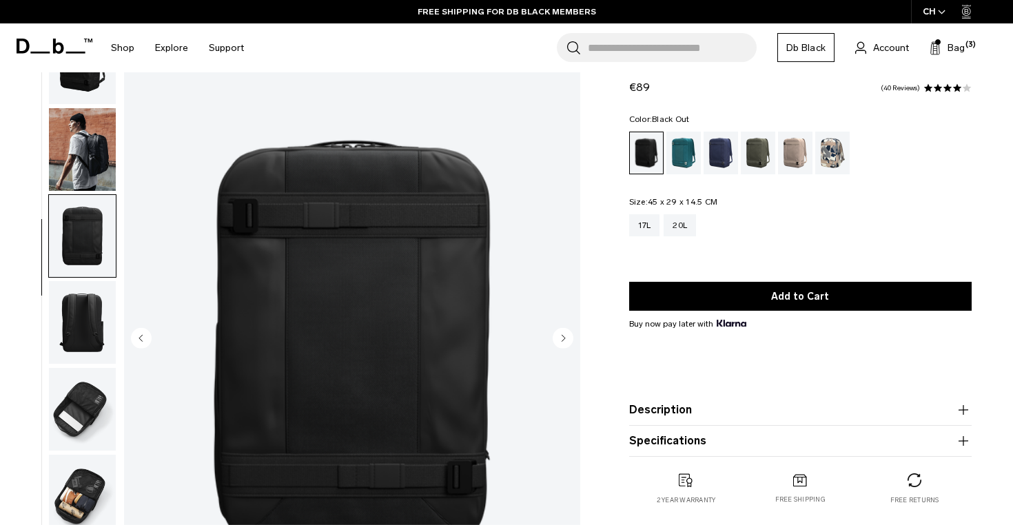
click at [81, 176] on img "button" at bounding box center [82, 149] width 67 height 83
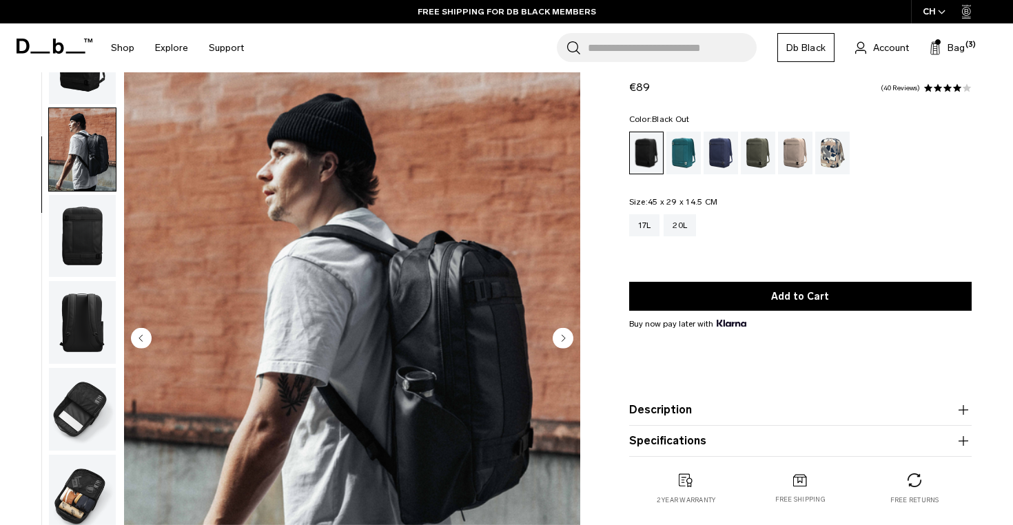
click at [75, 226] on img "button" at bounding box center [82, 236] width 67 height 83
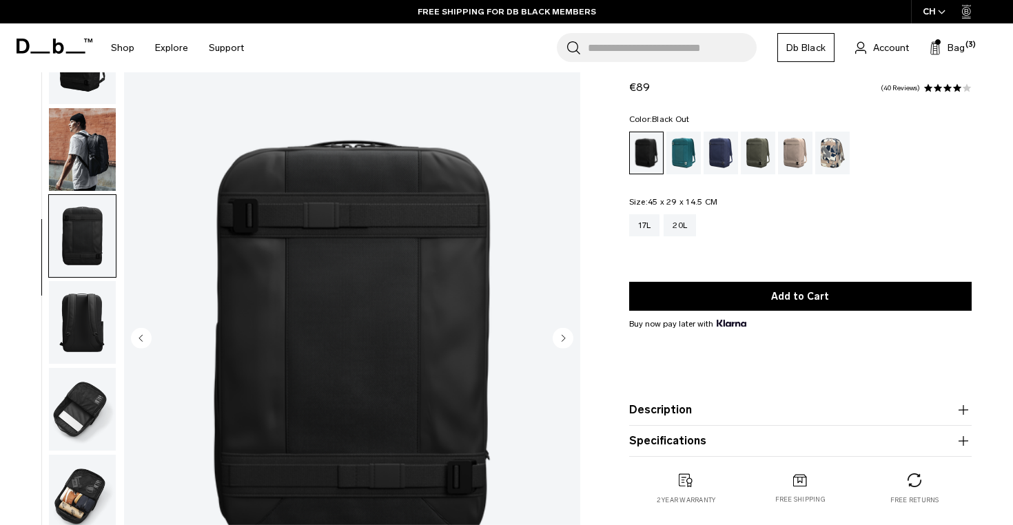
click at [72, 183] on img "button" at bounding box center [82, 149] width 67 height 83
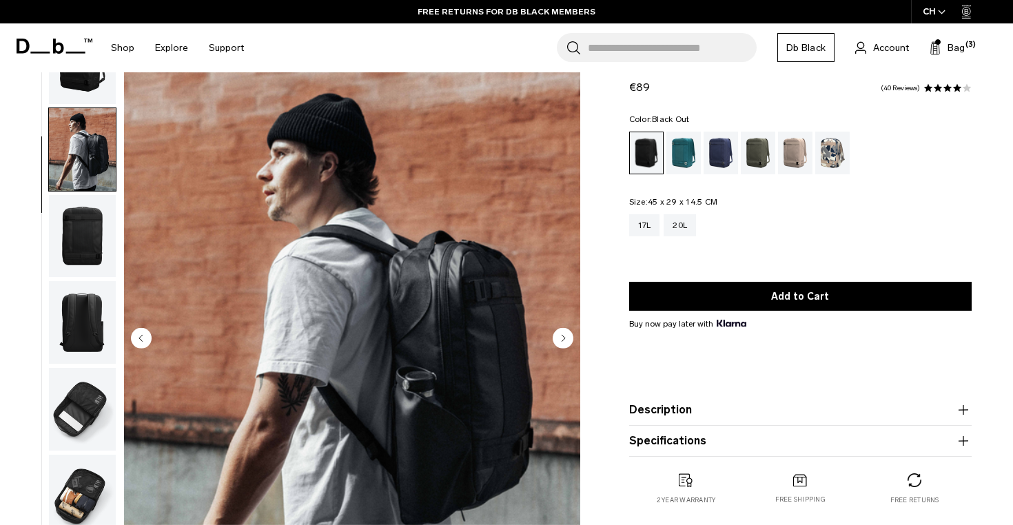
click at [483, 302] on img "2 / 7" at bounding box center [352, 339] width 456 height 570
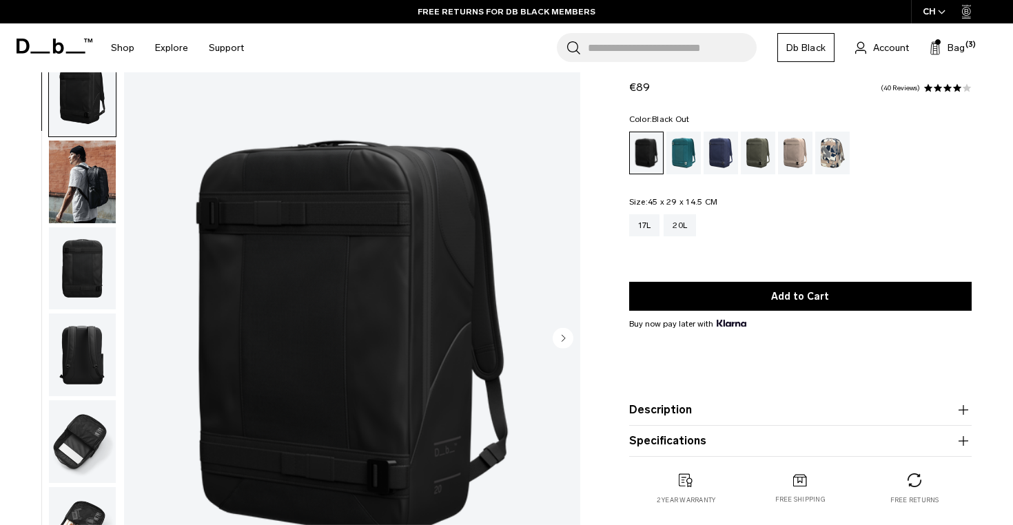
scroll to position [0, 0]
click at [80, 167] on img "button" at bounding box center [82, 183] width 67 height 83
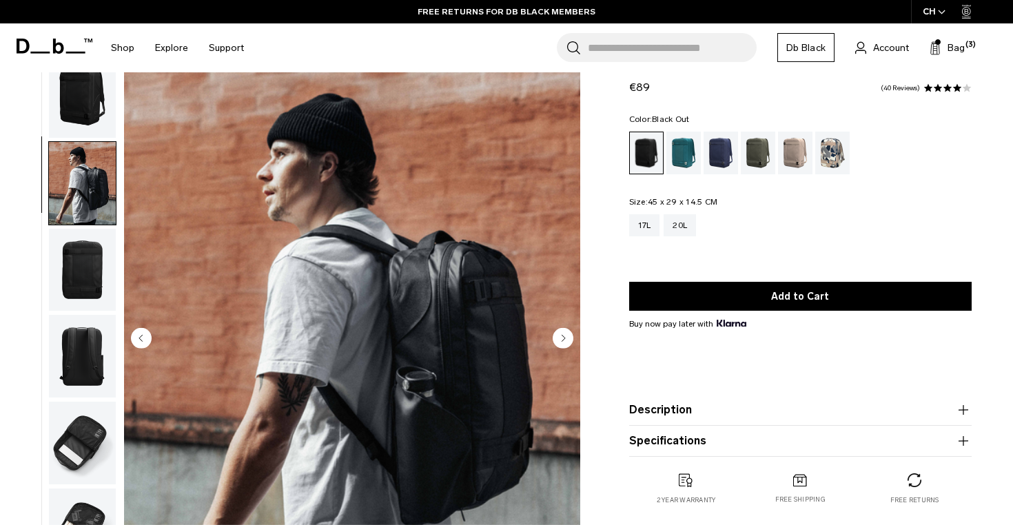
scroll to position [34, 0]
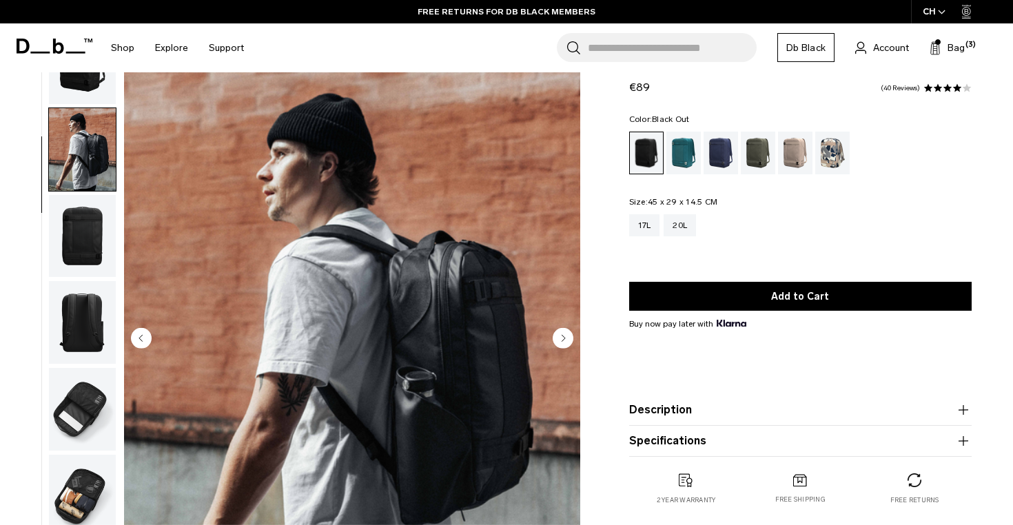
click at [371, 338] on img "2 / 7" at bounding box center [352, 339] width 456 height 570
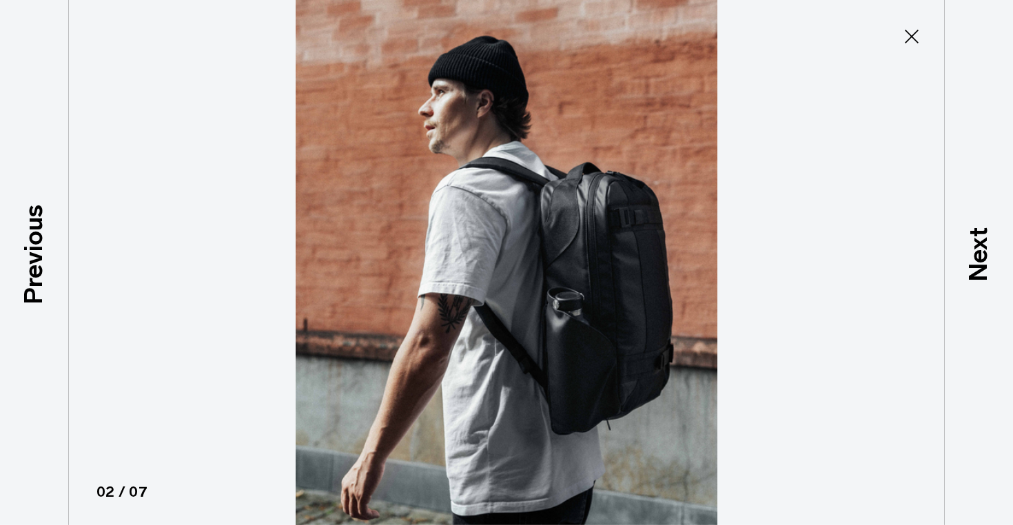
click at [542, 281] on img at bounding box center [506, 262] width 620 height 525
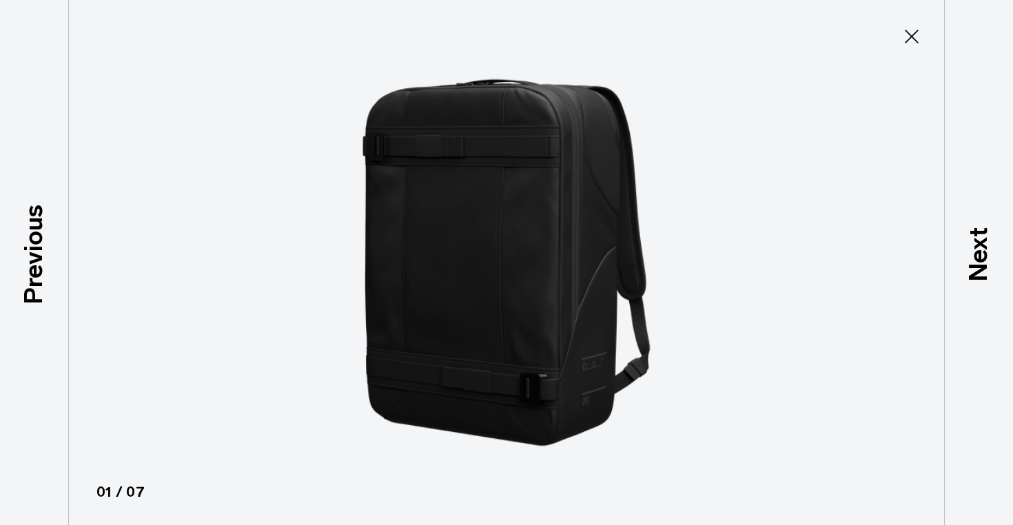
click at [213, 254] on img at bounding box center [506, 262] width 620 height 525
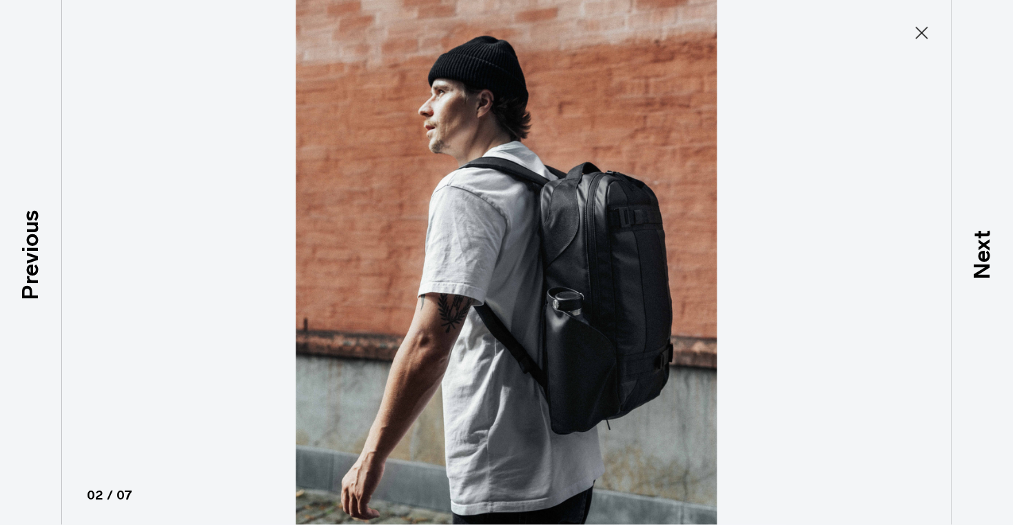
scroll to position [39, 0]
click at [902, 40] on icon at bounding box center [912, 36] width 22 height 22
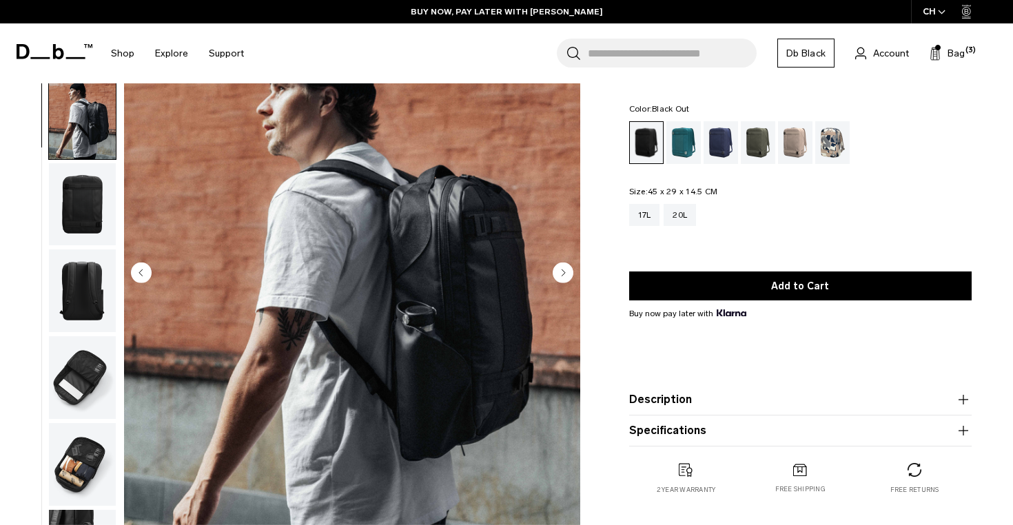
scroll to position [112, 0]
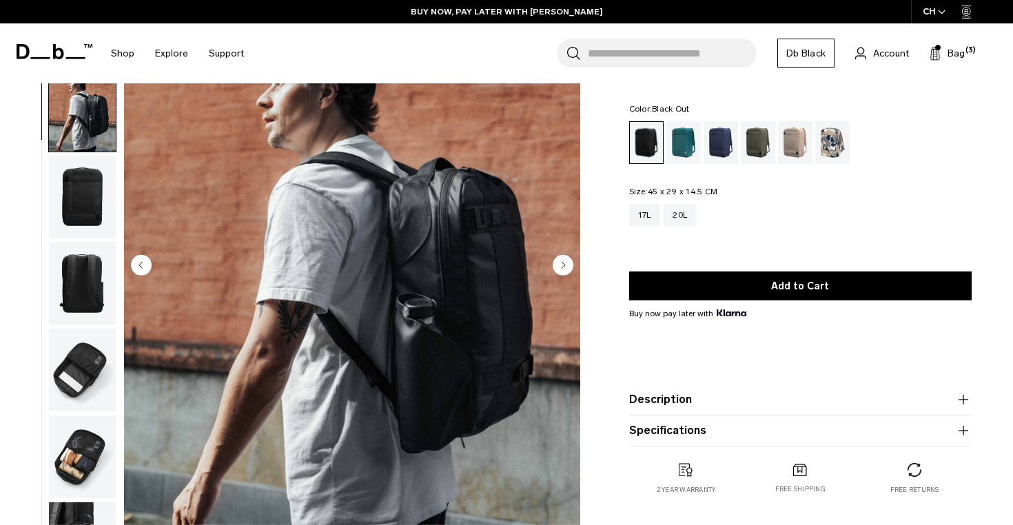
click at [74, 285] on img "button" at bounding box center [82, 283] width 67 height 83
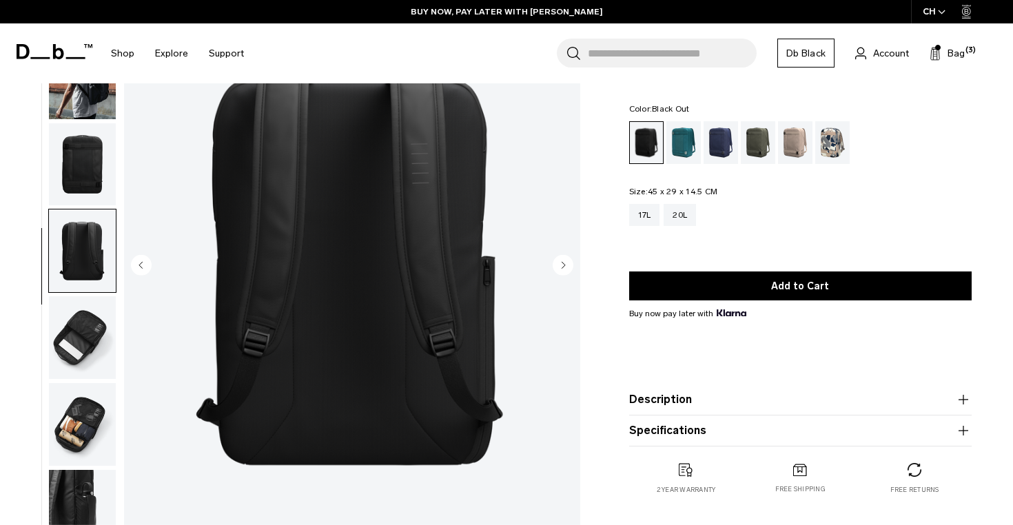
scroll to position [34, 0]
click at [96, 321] on img "button" at bounding box center [82, 336] width 67 height 83
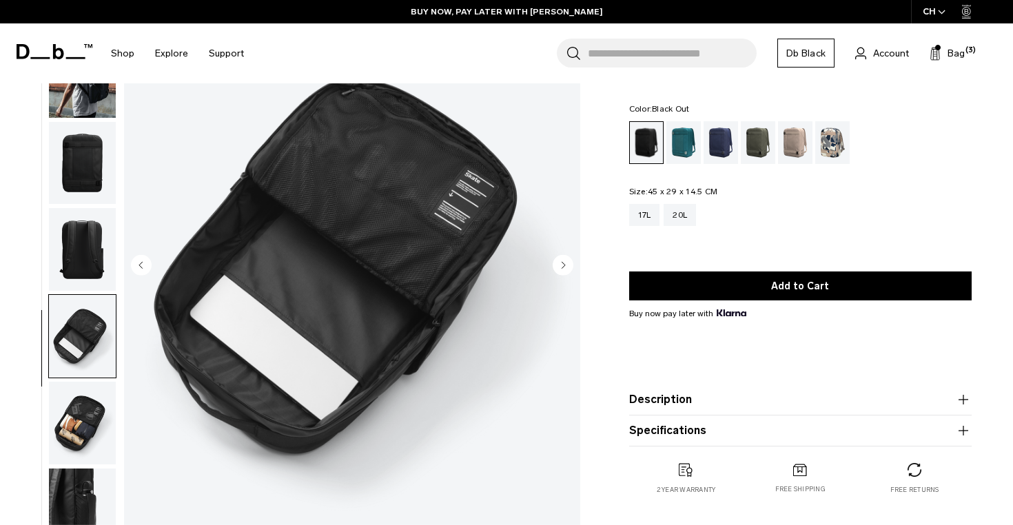
click at [85, 384] on img "button" at bounding box center [82, 423] width 67 height 83
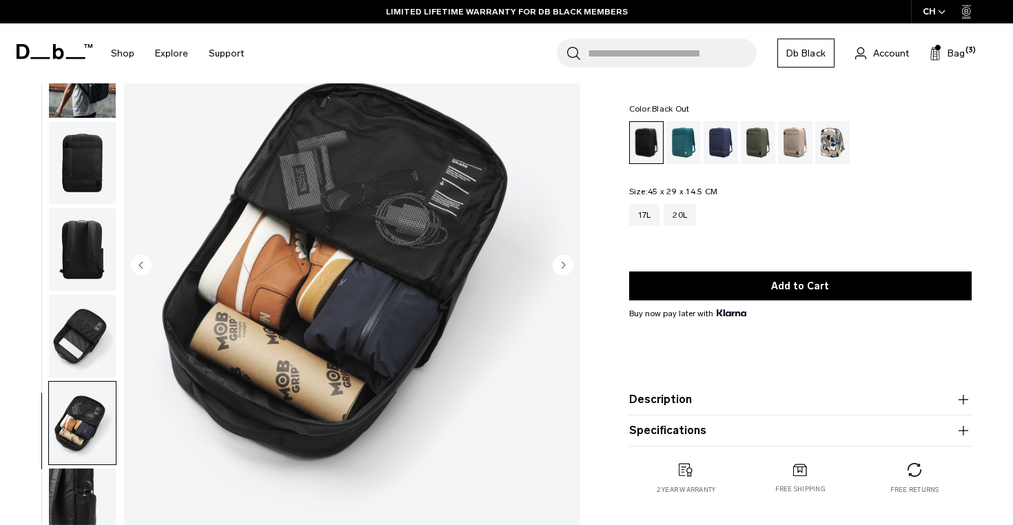
click at [562, 269] on circle "Next slide" at bounding box center [563, 264] width 21 height 21
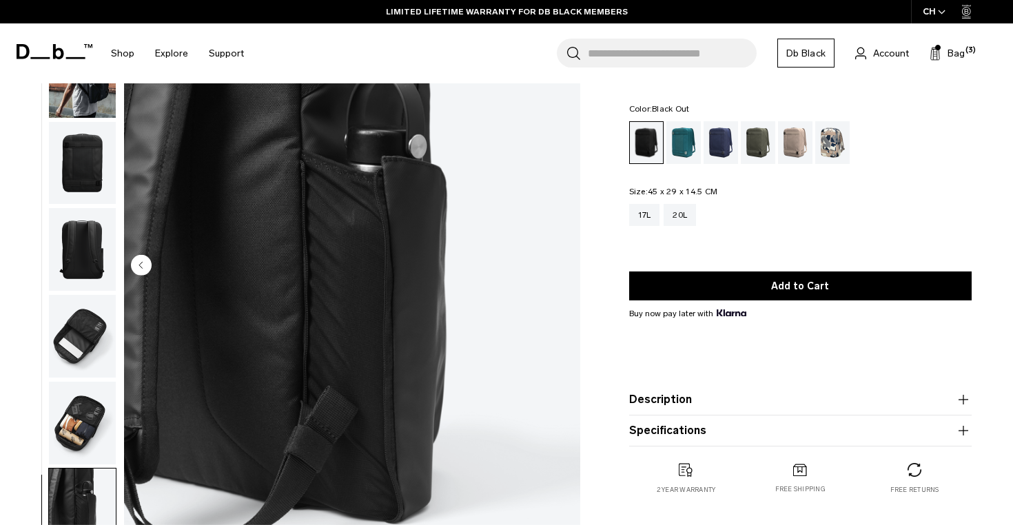
click at [562, 269] on img "7 / 7" at bounding box center [352, 266] width 456 height 570
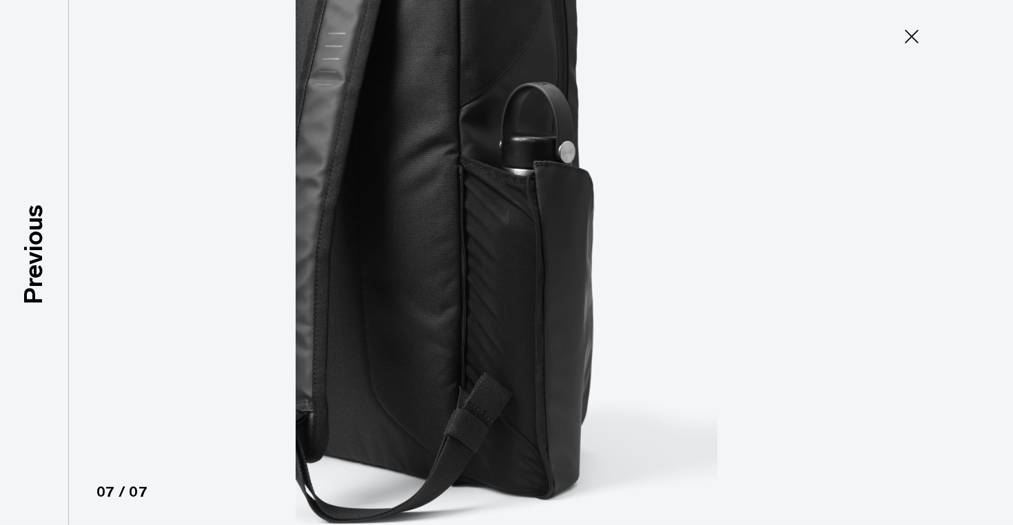
click at [562, 269] on img at bounding box center [506, 262] width 620 height 525
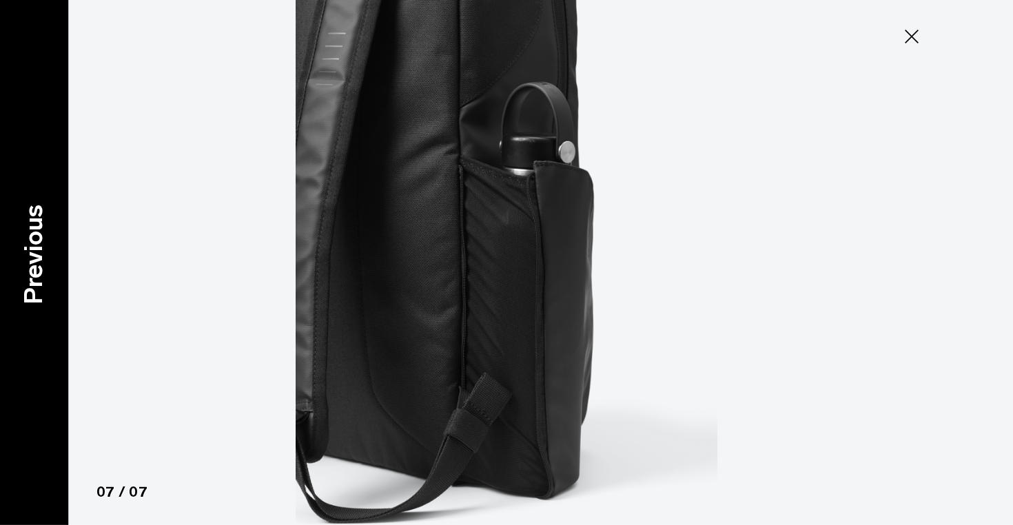
click at [50, 221] on p "Previous" at bounding box center [33, 254] width 37 height 100
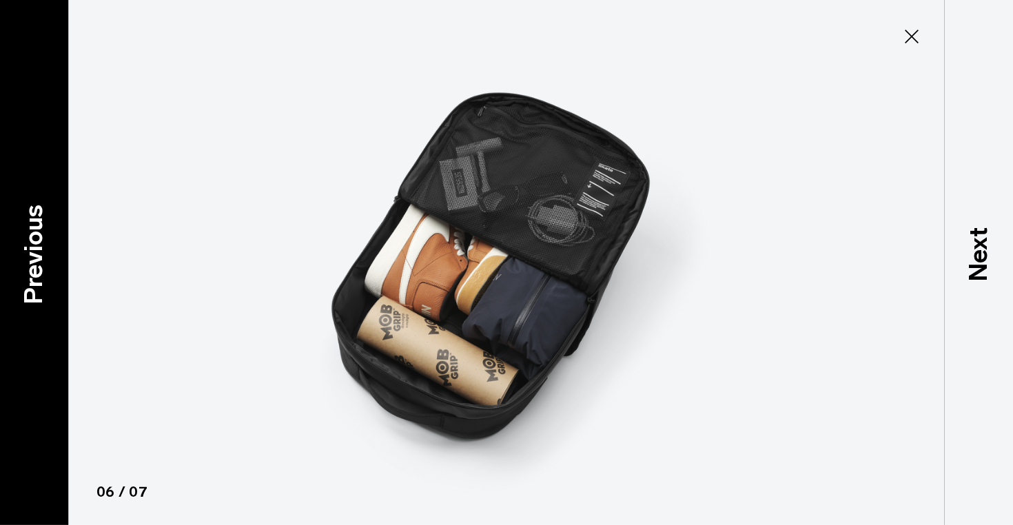
click at [48, 114] on div "Previous" at bounding box center [34, 262] width 69 height 525
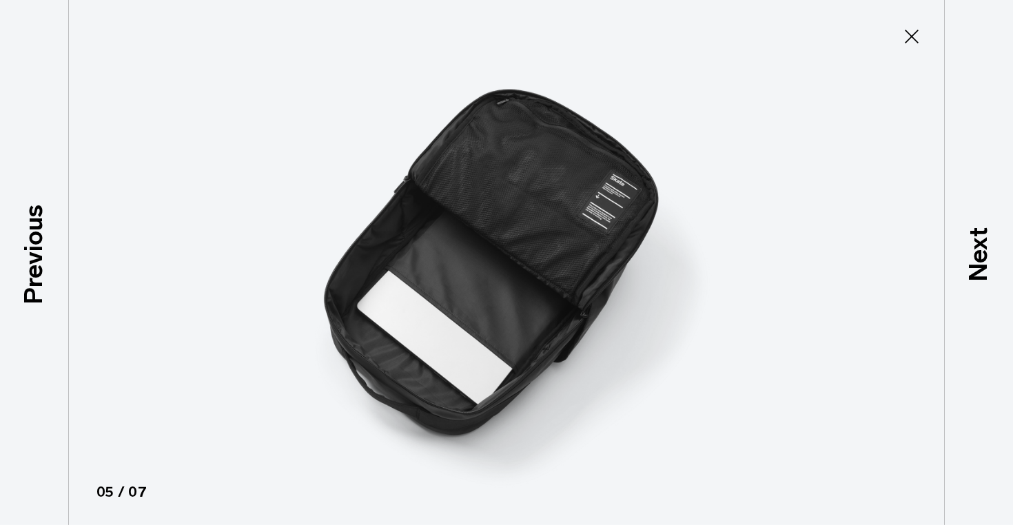
click at [905, 39] on icon at bounding box center [912, 36] width 22 height 22
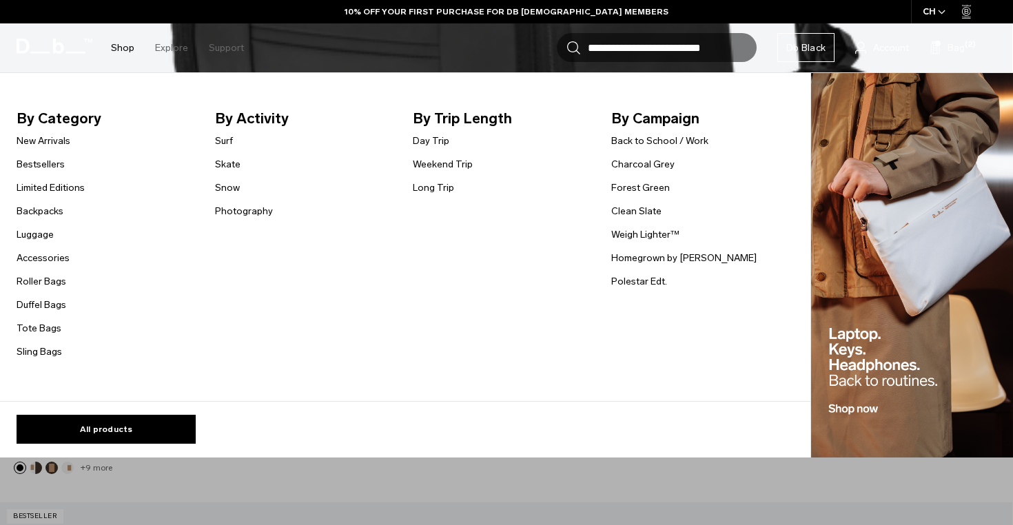
scroll to position [2373, 0]
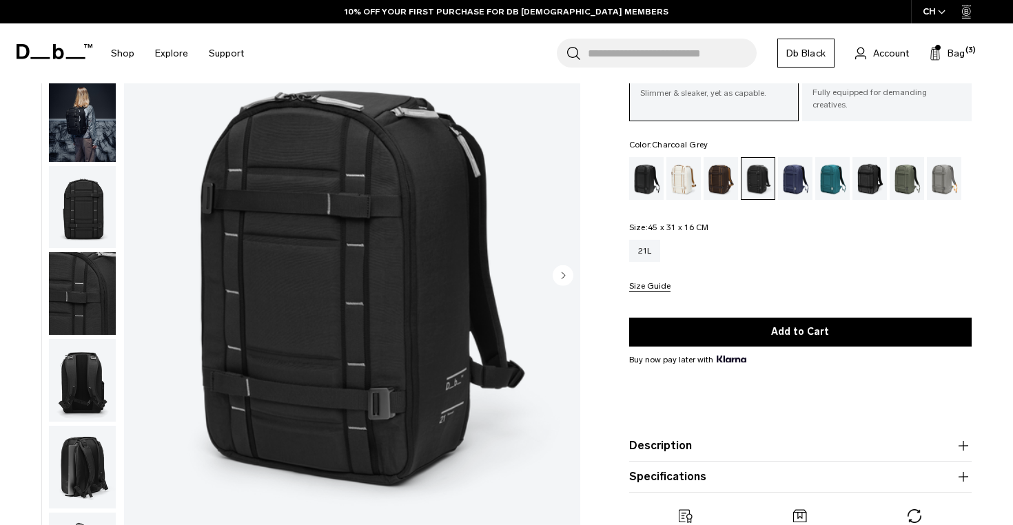
scroll to position [105, 0]
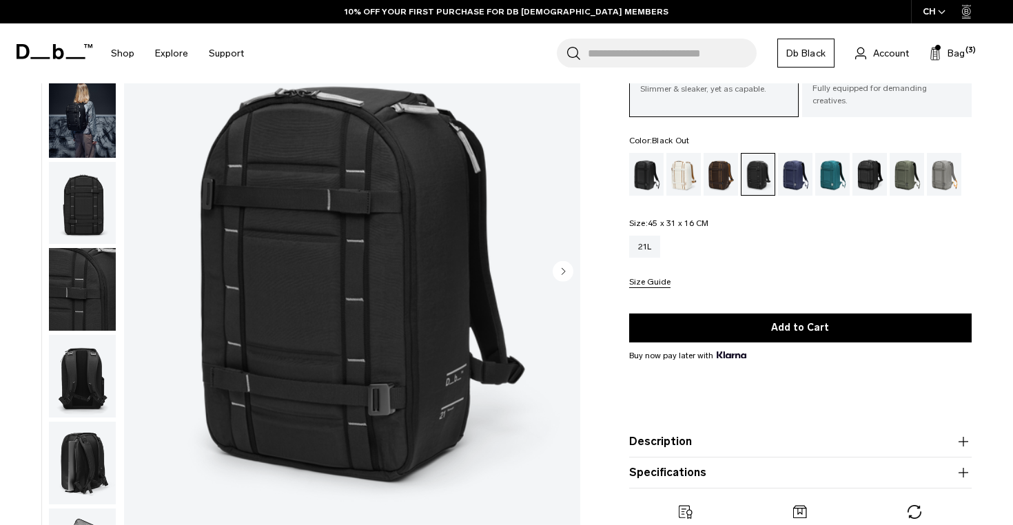
click at [648, 183] on div "Black Out" at bounding box center [646, 174] width 35 height 43
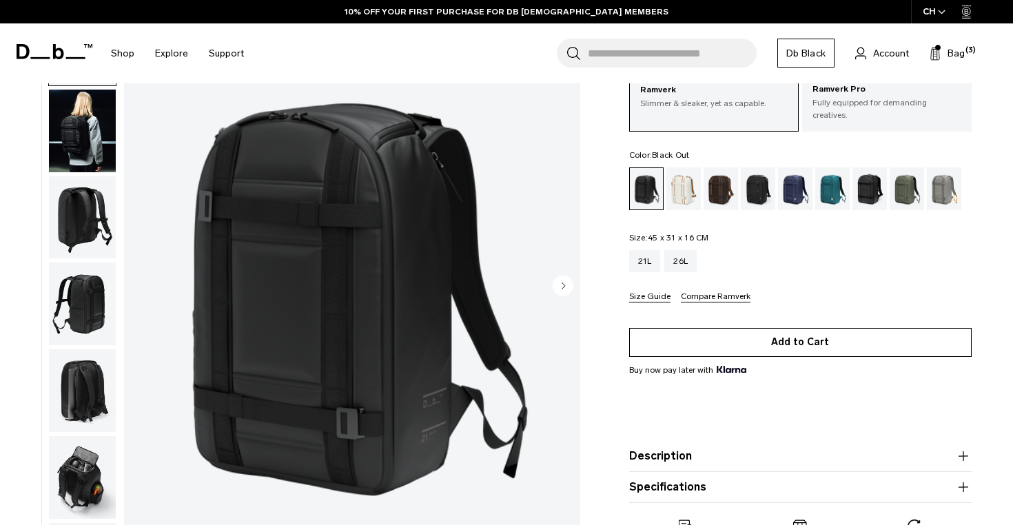
click at [691, 343] on button "Add to Cart" at bounding box center [800, 342] width 342 height 29
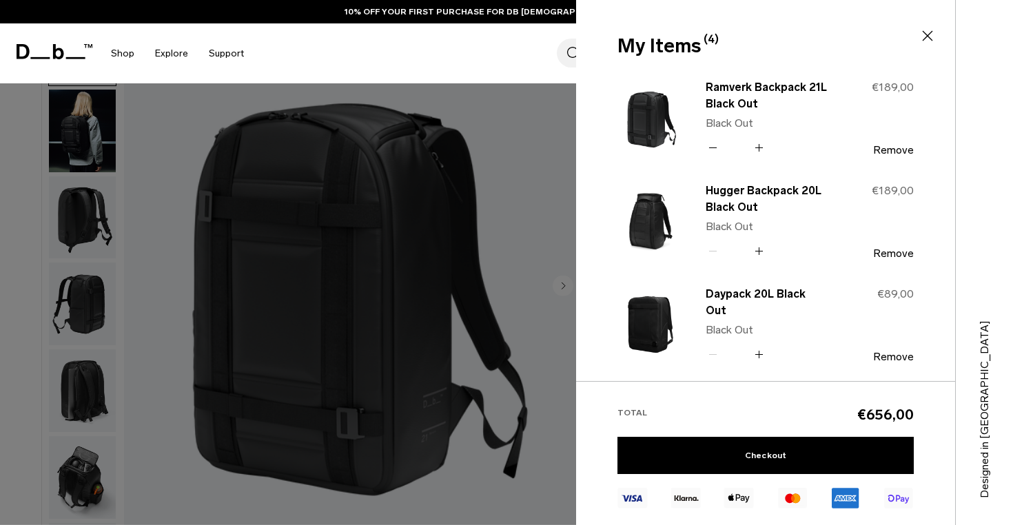
click at [491, 249] on div at bounding box center [506, 262] width 1013 height 525
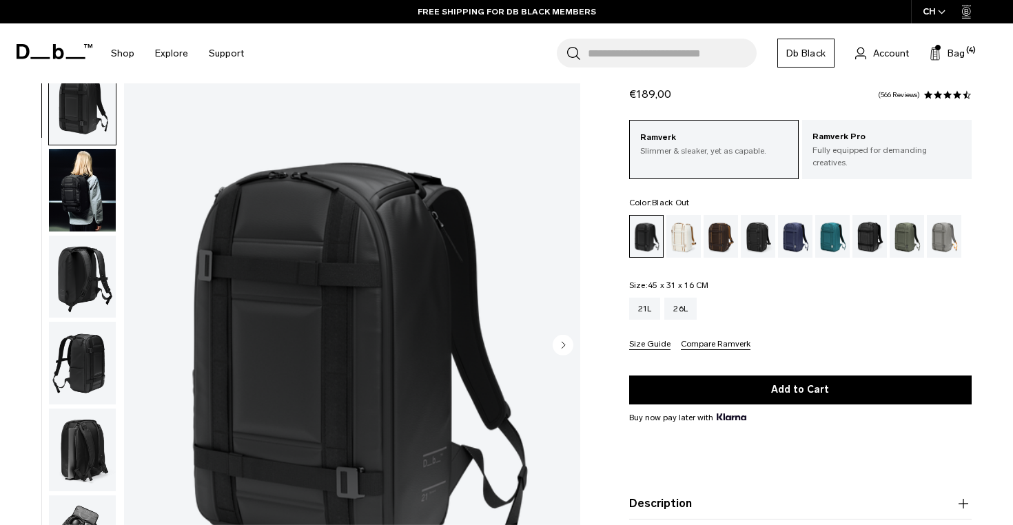
scroll to position [40, 0]
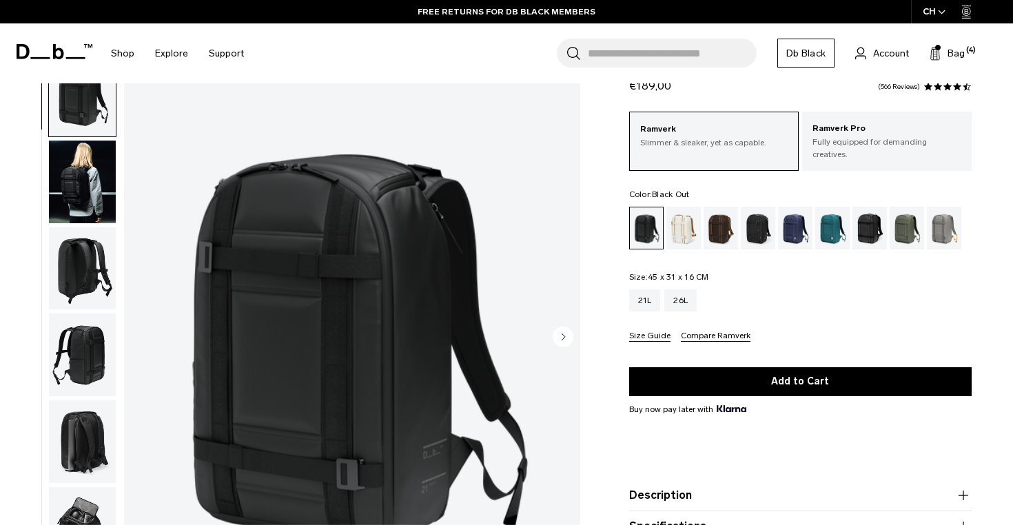
click at [86, 185] on img "button" at bounding box center [82, 182] width 67 height 83
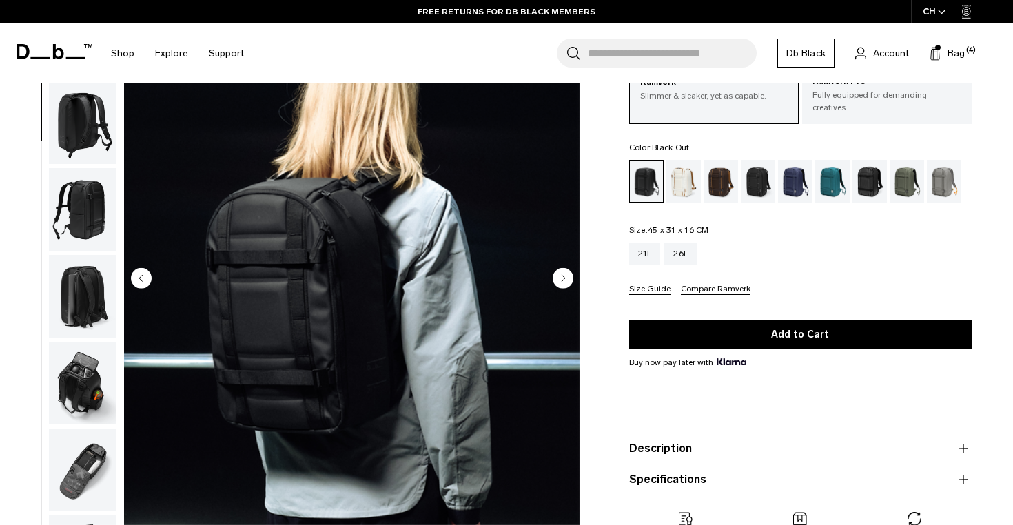
scroll to position [126, 0]
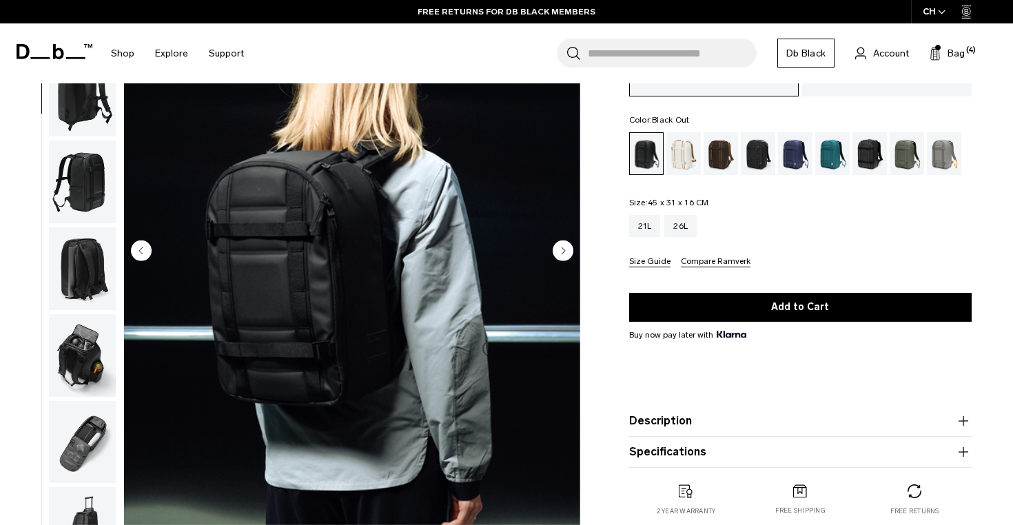
click at [561, 255] on circle "Next slide" at bounding box center [563, 250] width 21 height 21
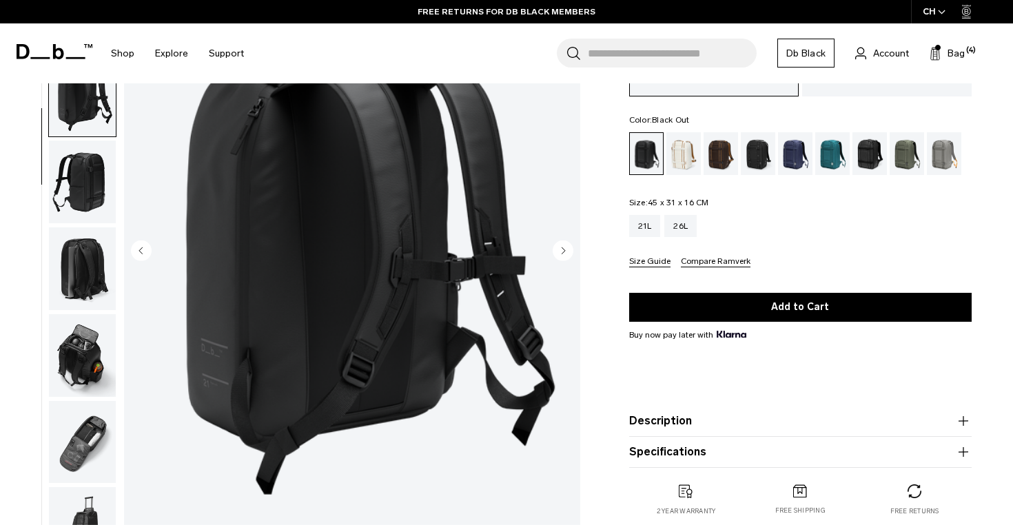
scroll to position [121, 0]
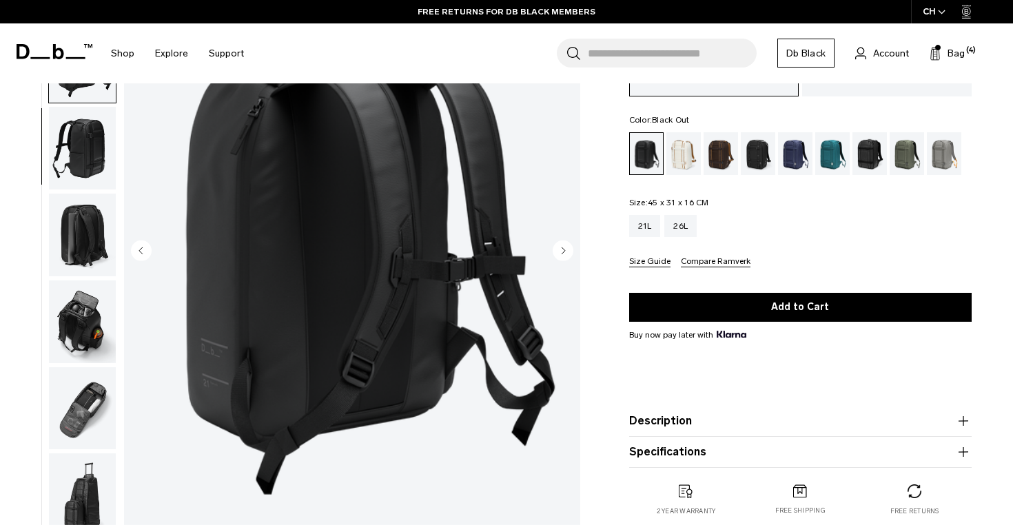
click at [561, 255] on circle "Next slide" at bounding box center [563, 250] width 21 height 21
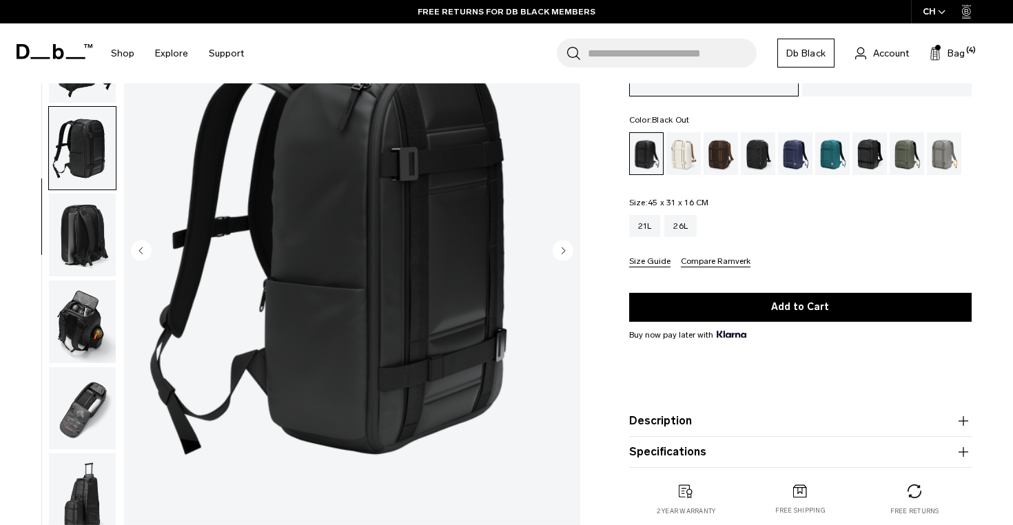
click at [561, 255] on circle "Next slide" at bounding box center [563, 250] width 21 height 21
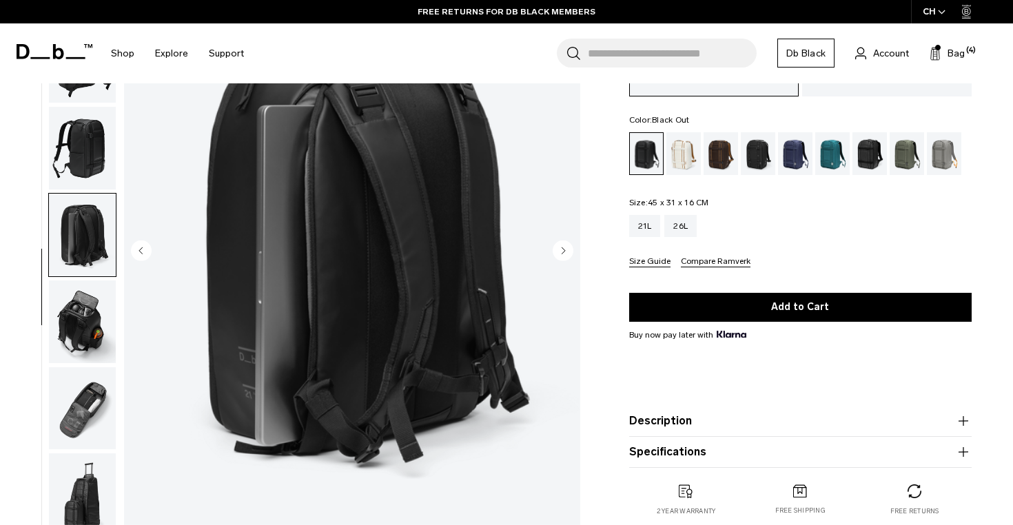
click at [561, 255] on circle "Next slide" at bounding box center [563, 250] width 21 height 21
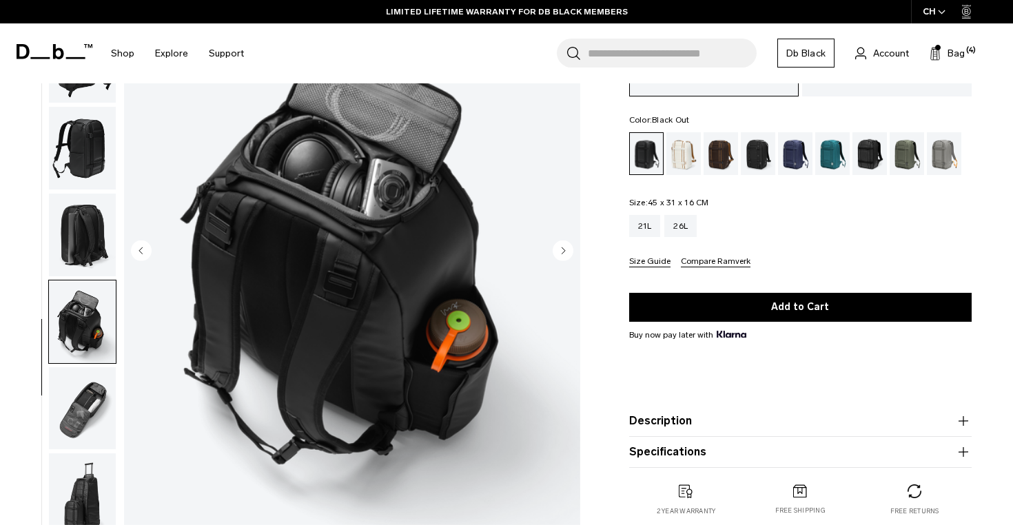
click at [128, 252] on img "6 / 8" at bounding box center [352, 252] width 456 height 570
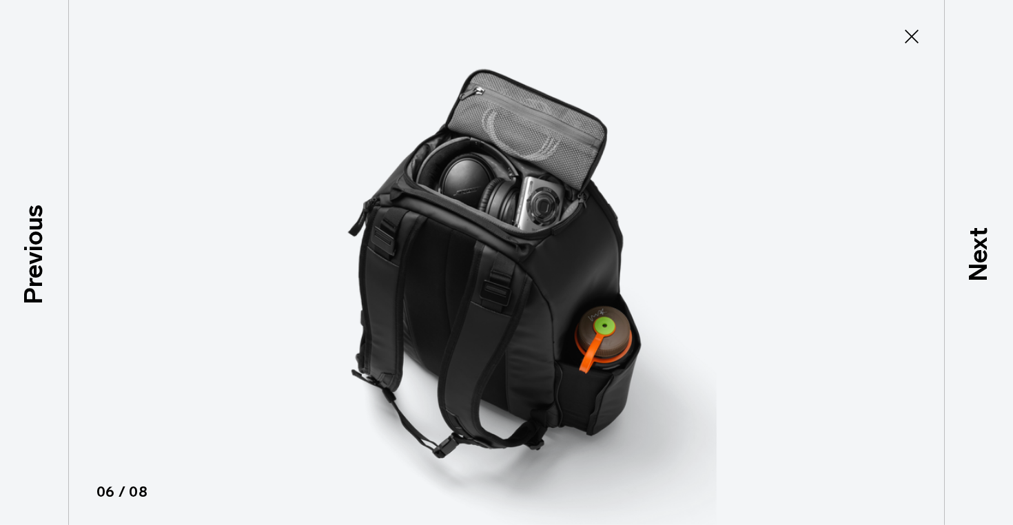
click at [914, 30] on icon at bounding box center [912, 36] width 22 height 22
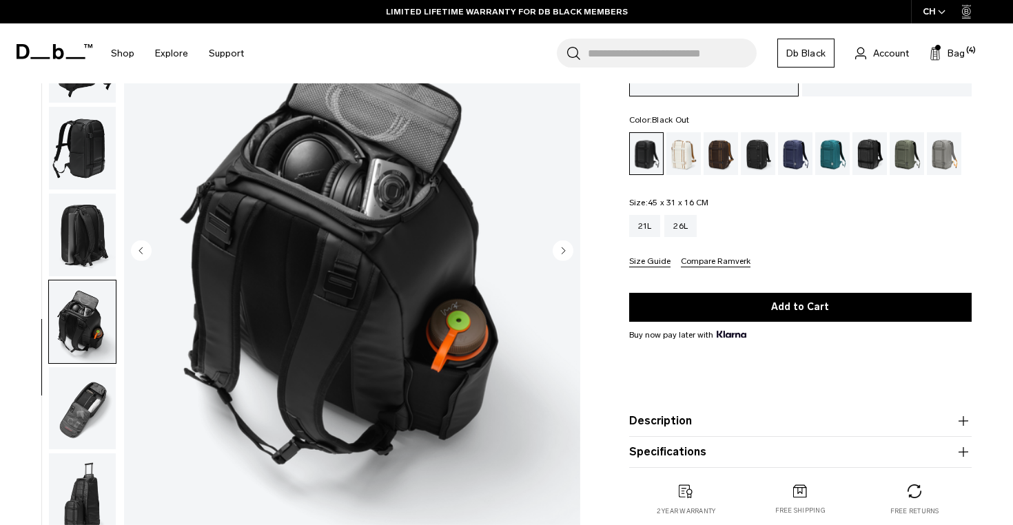
click at [148, 251] on circle "Previous slide" at bounding box center [141, 250] width 21 height 21
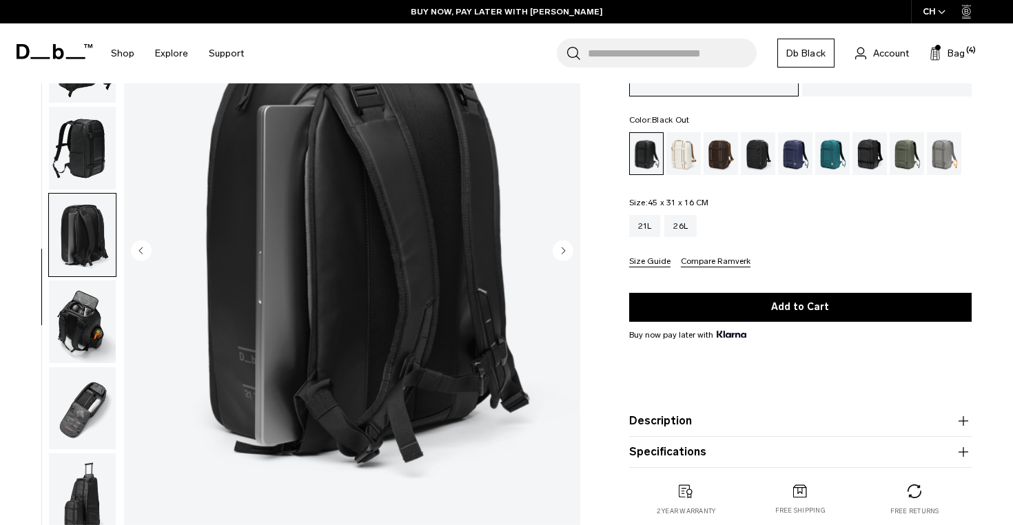
click at [567, 248] on circle "Next slide" at bounding box center [563, 250] width 21 height 21
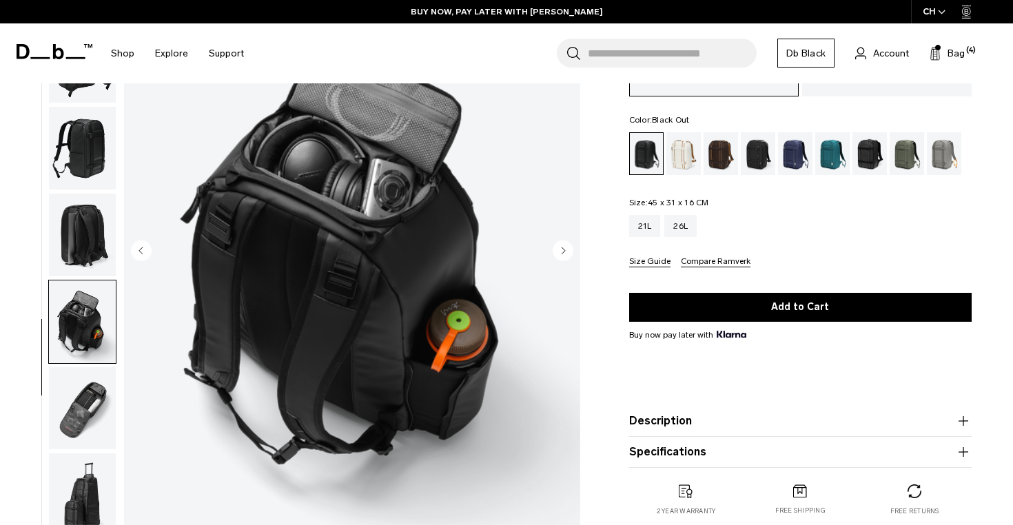
click at [567, 248] on circle "Next slide" at bounding box center [563, 250] width 21 height 21
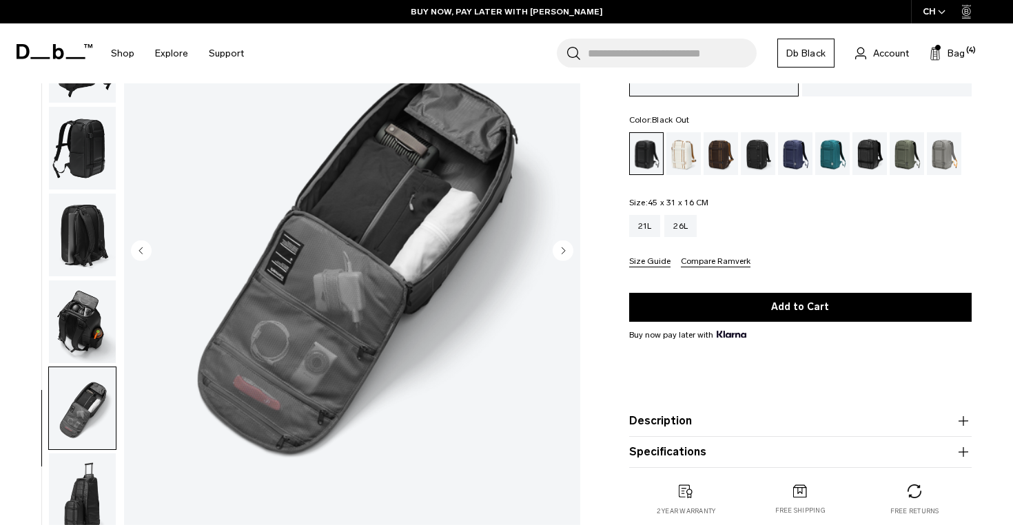
click at [567, 248] on circle "Next slide" at bounding box center [563, 250] width 21 height 21
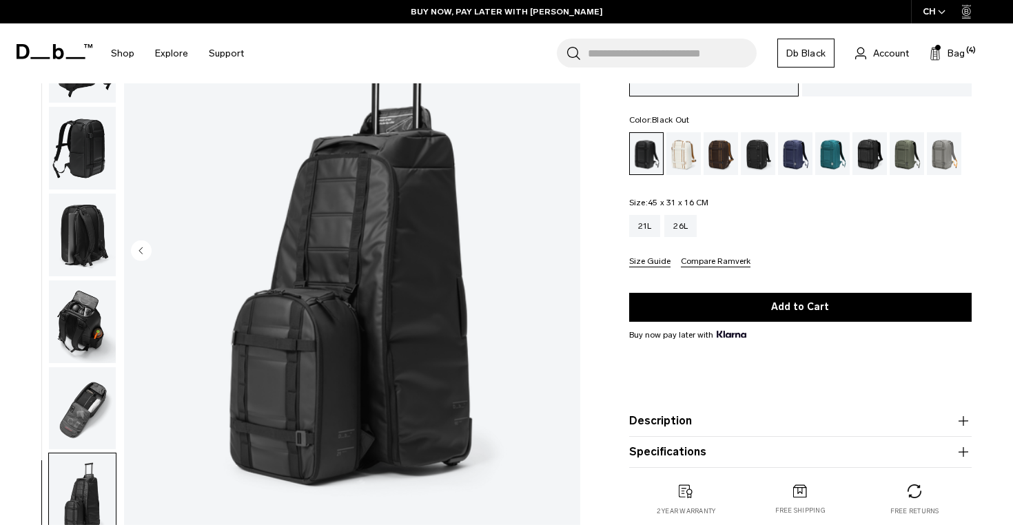
click at [567, 248] on img "8 / 8" at bounding box center [352, 252] width 456 height 570
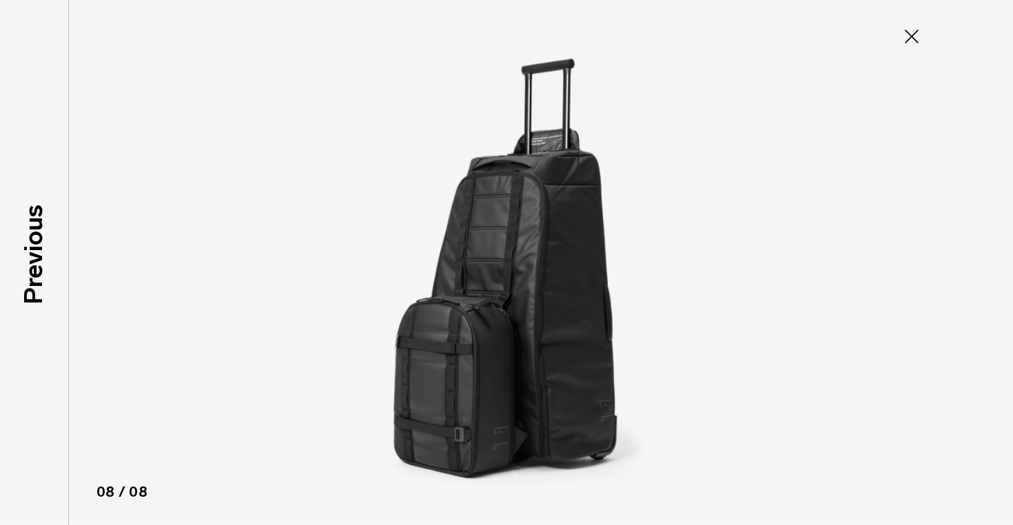
click at [906, 35] on icon at bounding box center [912, 36] width 22 height 22
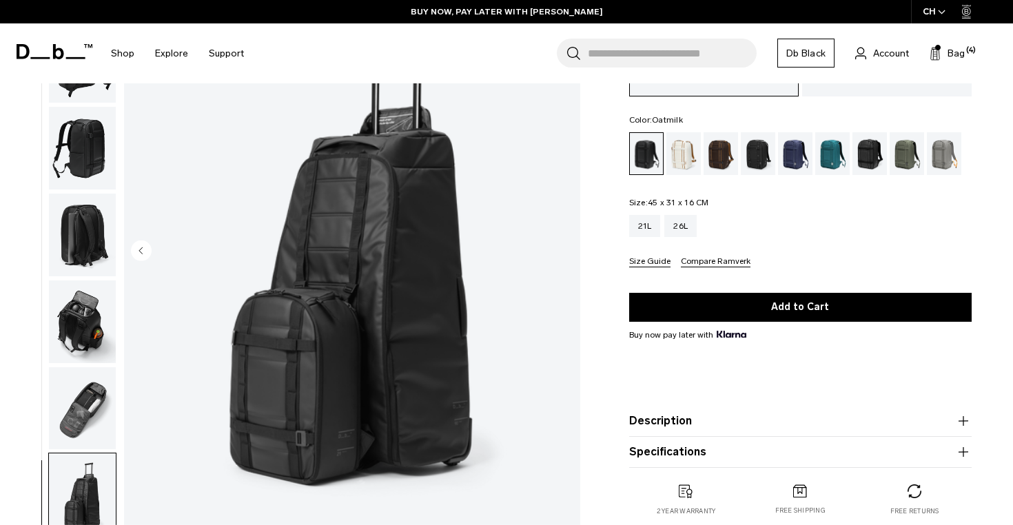
scroll to position [0, 0]
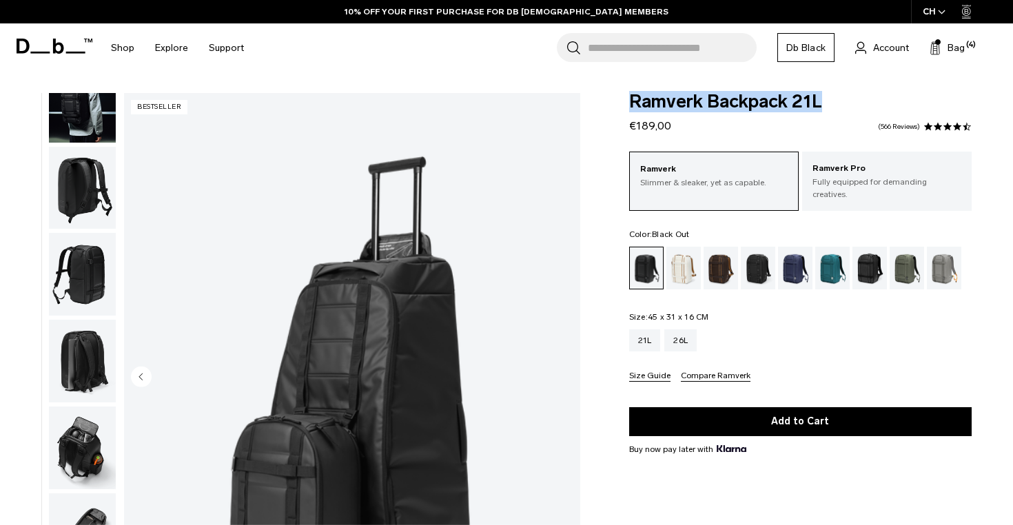
drag, startPoint x: 625, startPoint y: 103, endPoint x: 859, endPoint y: 93, distance: 233.8
click at [859, 93] on div "Ramverk Backpack 21L €189,00 4.7 star rating 566 Reviews Ramverk Slimmer & slea…" at bounding box center [800, 375] width 425 height 565
copy span "Ramverk Backpack 21L"
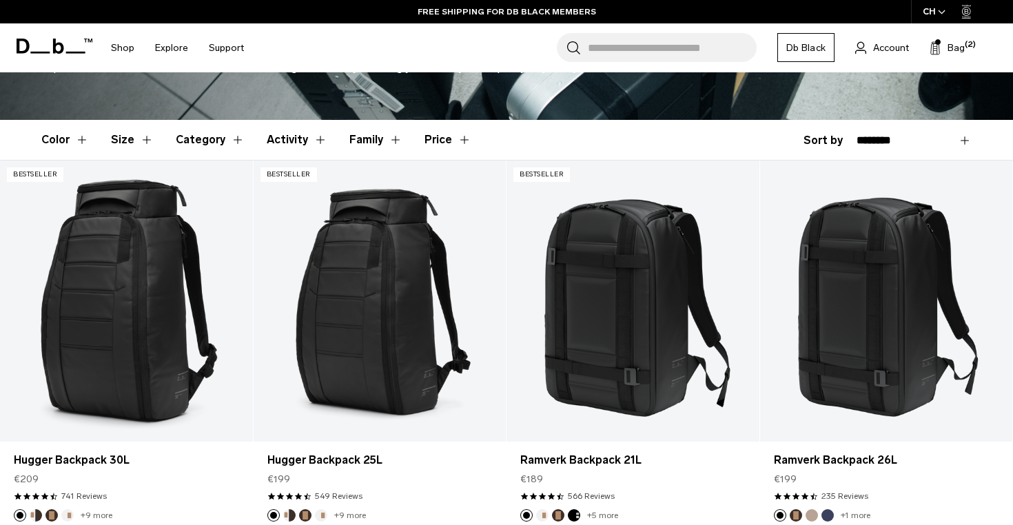
scroll to position [169, 0]
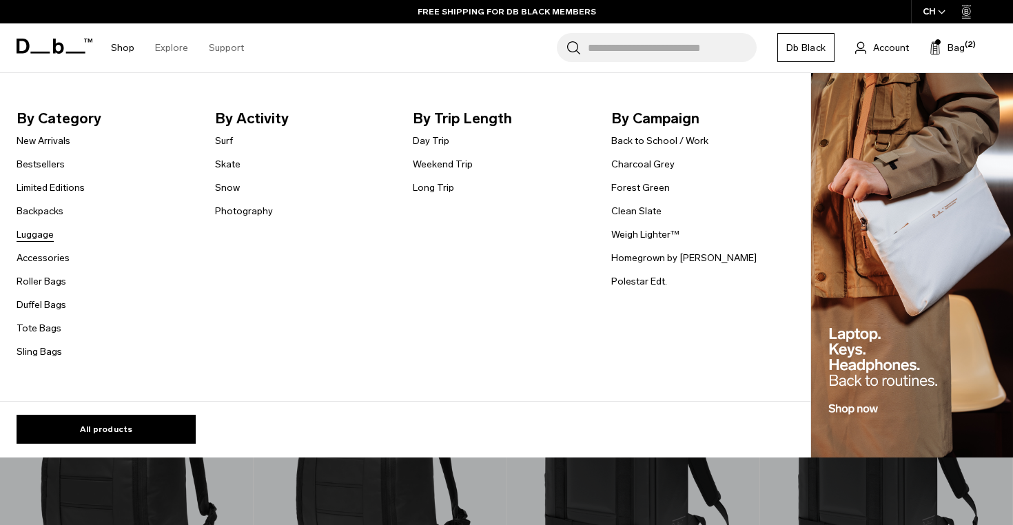
click at [50, 231] on link "Luggage" at bounding box center [35, 234] width 37 height 14
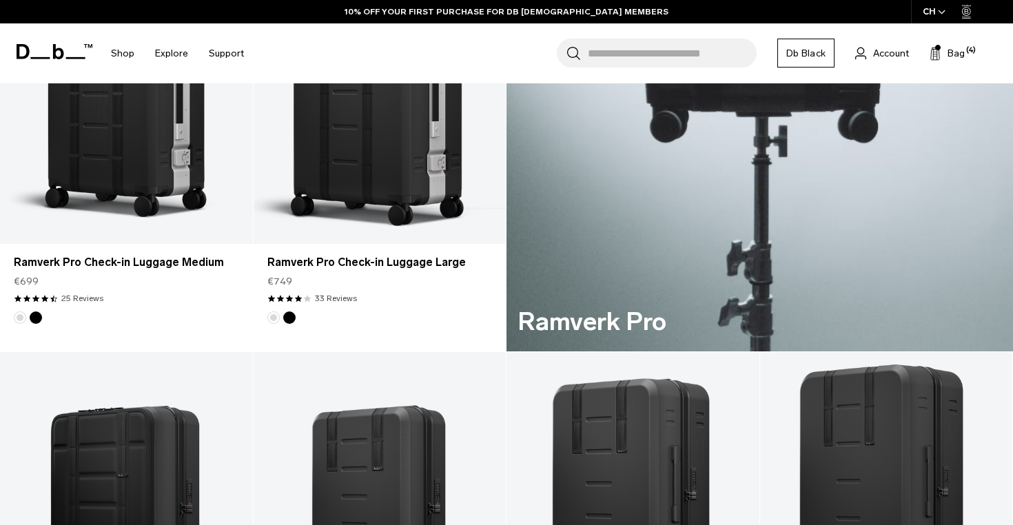
scroll to position [781, 0]
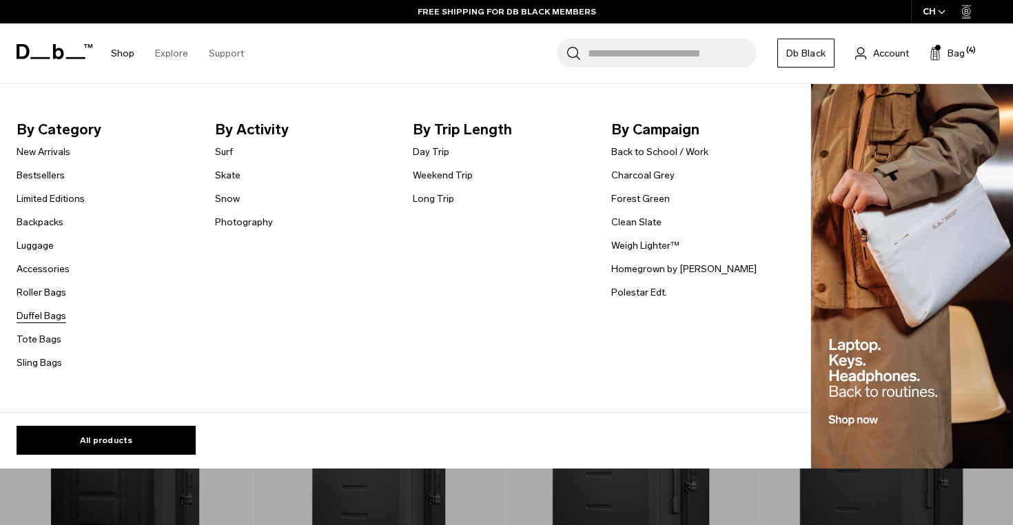
click at [45, 320] on link "Duffel Bags" at bounding box center [42, 316] width 50 height 14
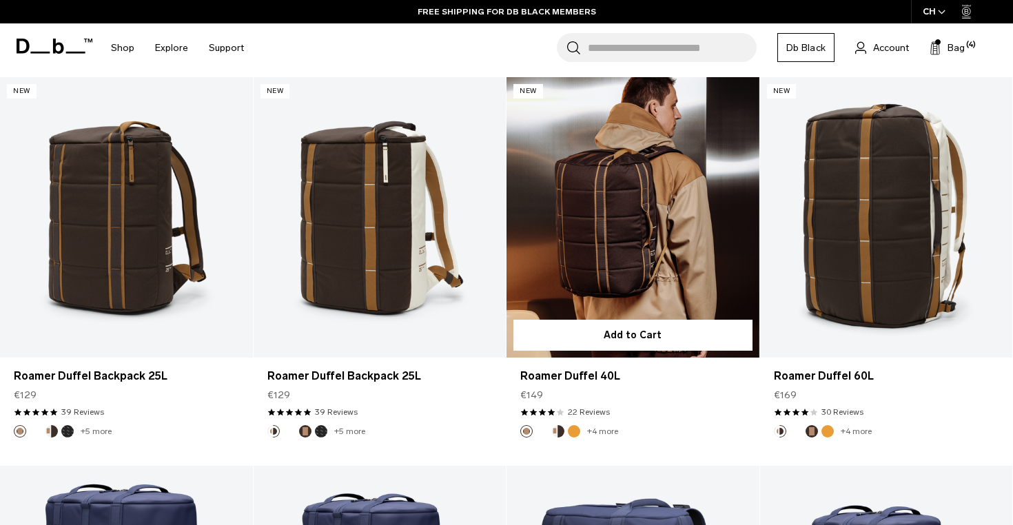
scroll to position [657, 0]
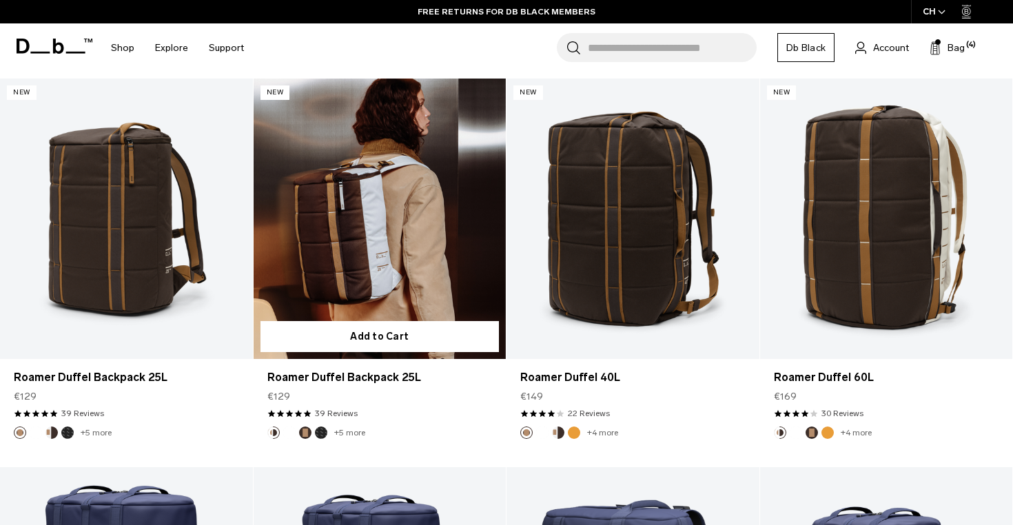
click at [391, 232] on link "Roamer Duffel Backpack 25L" at bounding box center [380, 219] width 253 height 280
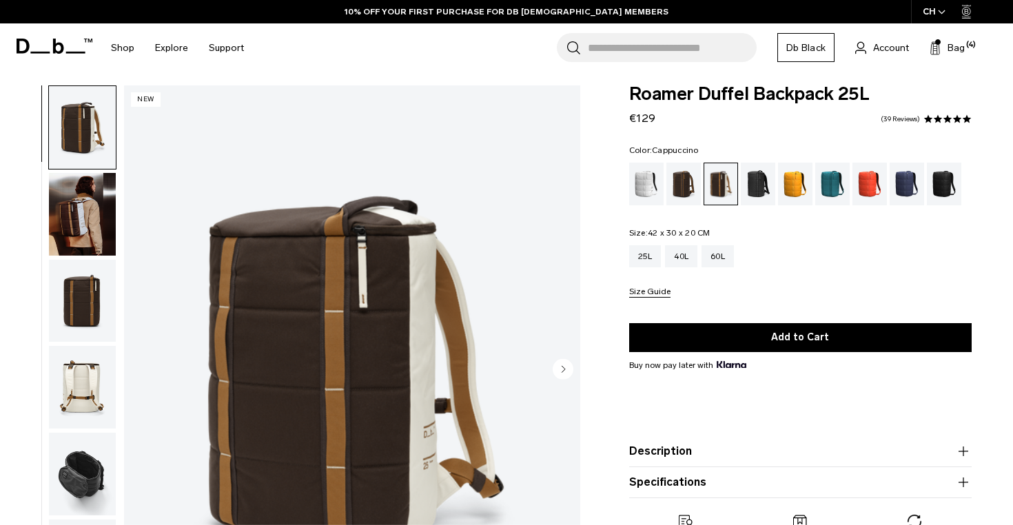
scroll to position [8, 0]
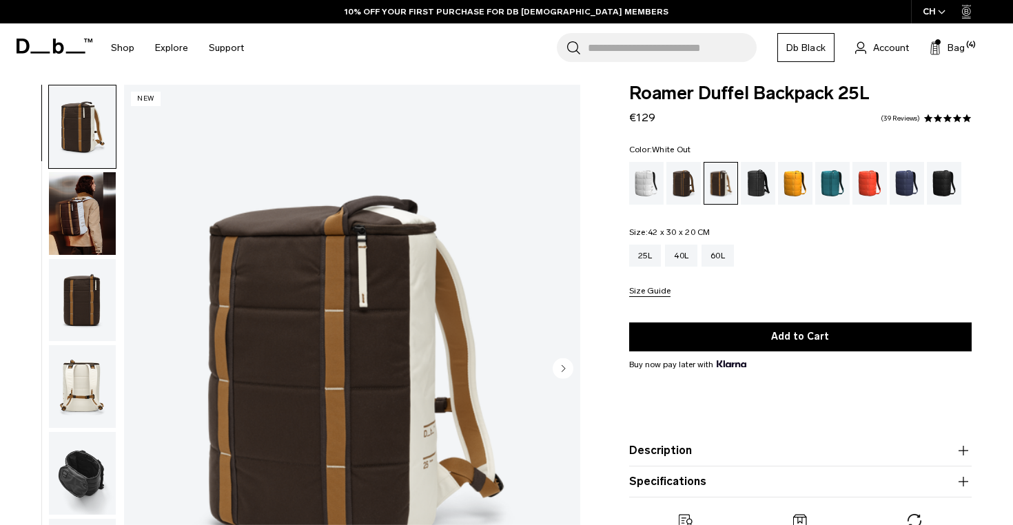
click at [648, 190] on div "White Out" at bounding box center [646, 183] width 35 height 43
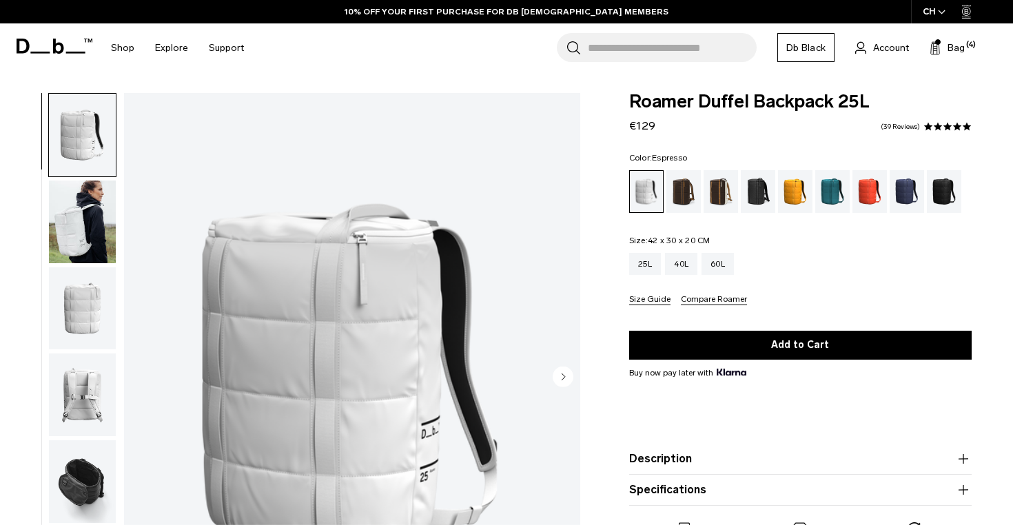
click at [685, 197] on div "Espresso" at bounding box center [683, 191] width 35 height 43
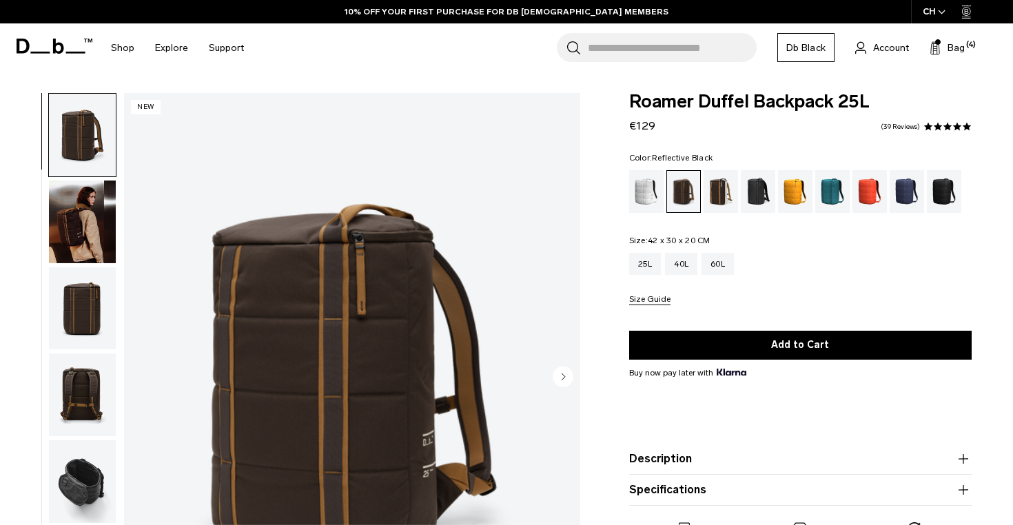
click at [766, 203] on div "Reflective Black" at bounding box center [758, 191] width 35 height 43
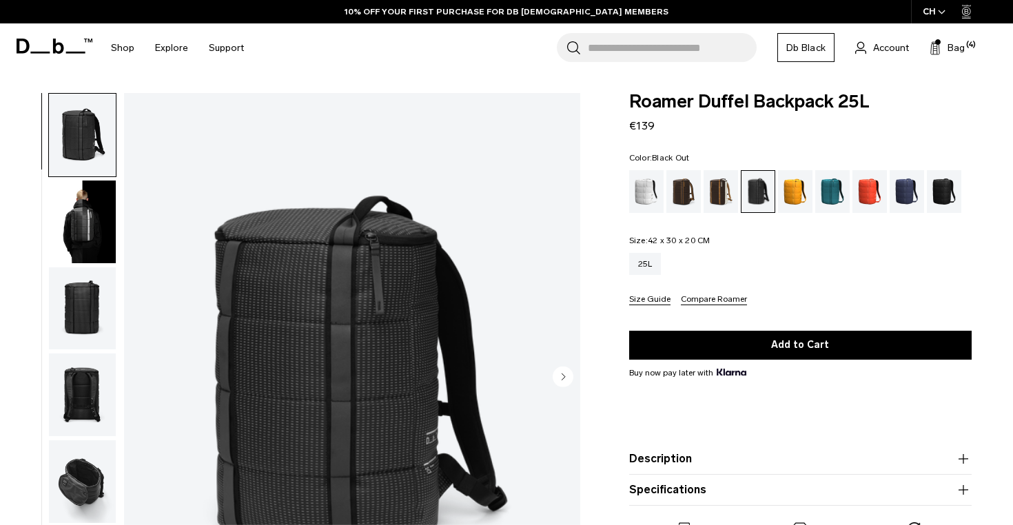
click at [938, 187] on div "Black Out" at bounding box center [944, 191] width 35 height 43
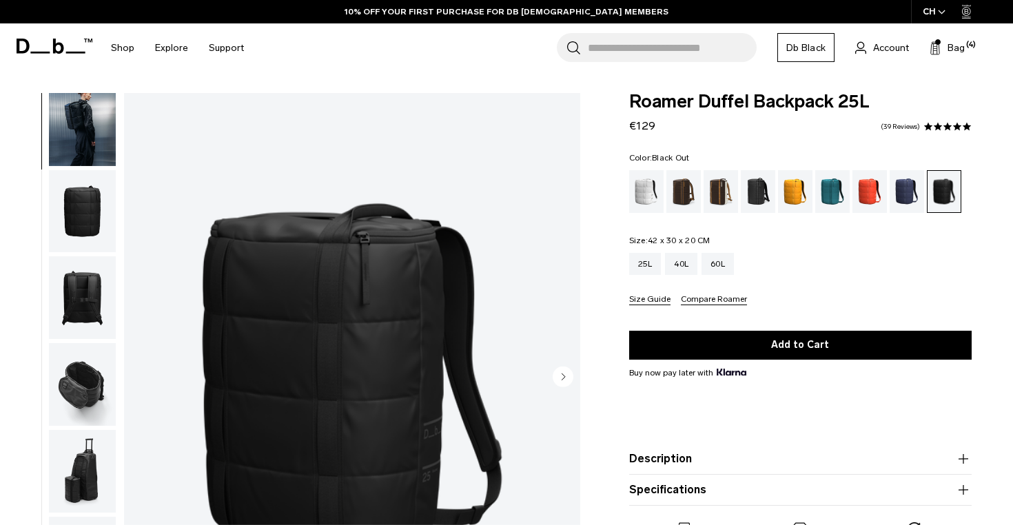
click at [85, 389] on img "button" at bounding box center [82, 384] width 67 height 83
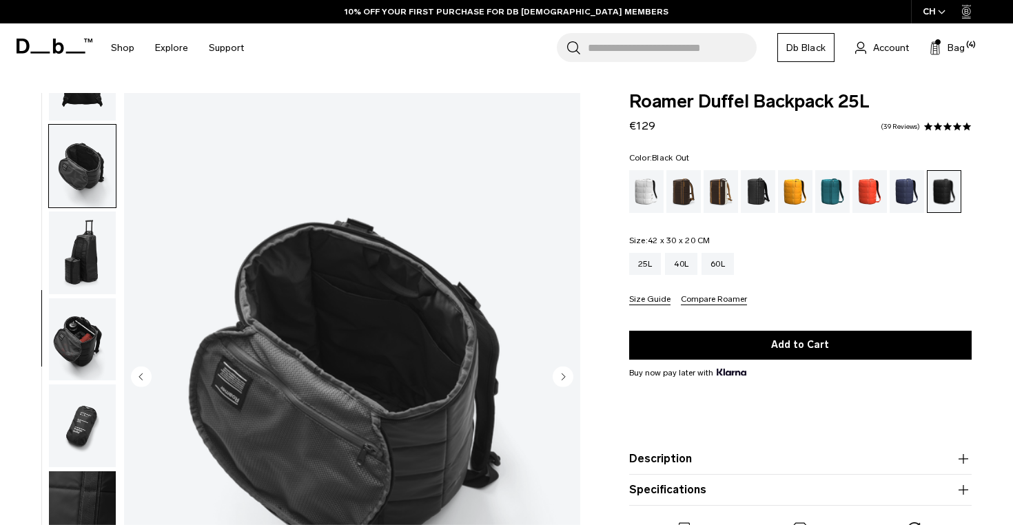
scroll to position [347, 0]
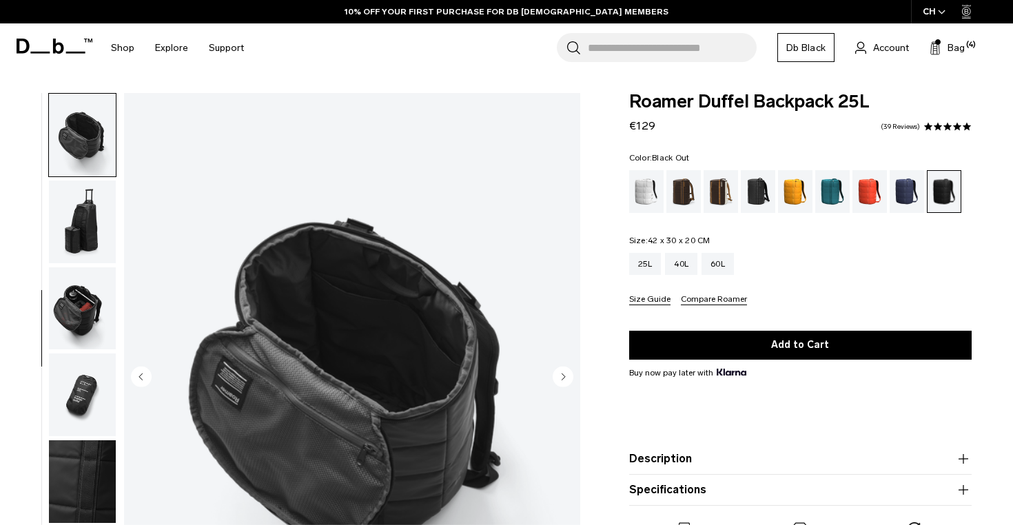
click at [74, 240] on img "button" at bounding box center [82, 222] width 67 height 83
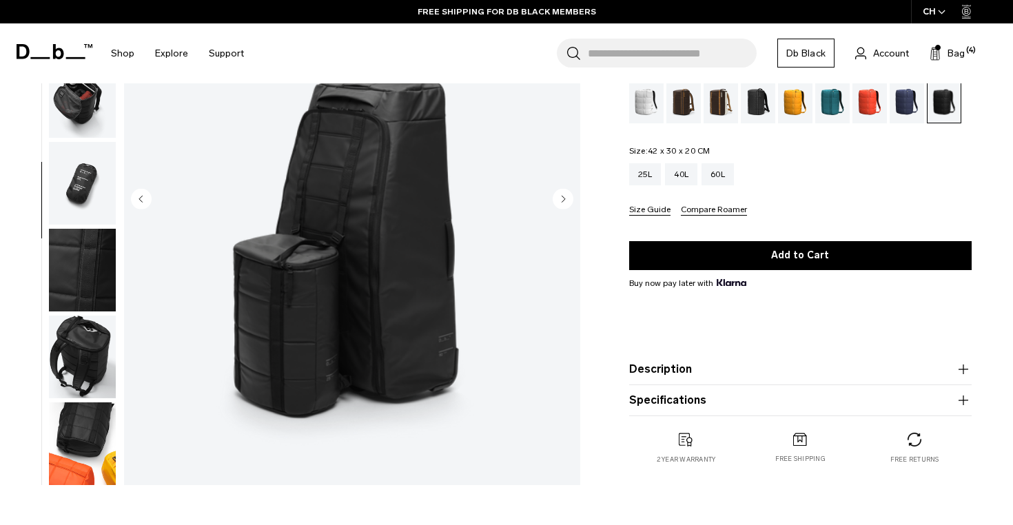
scroll to position [180, 0]
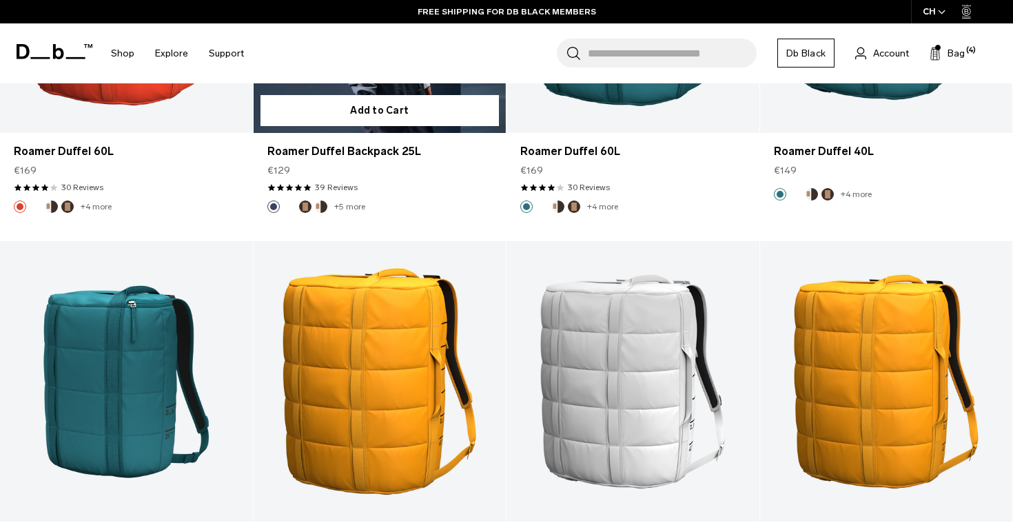
scroll to position [3031, 0]
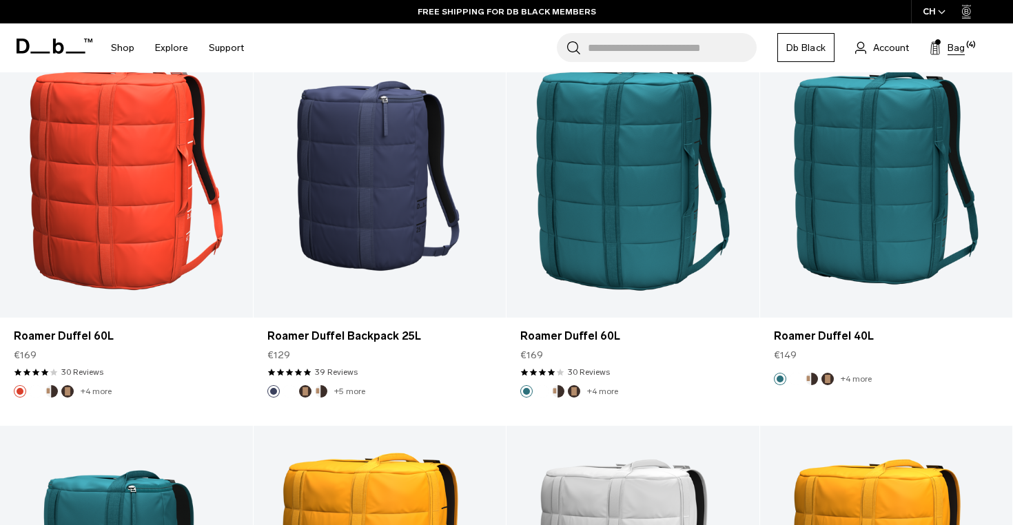
click at [958, 50] on span "Bag" at bounding box center [955, 48] width 17 height 14
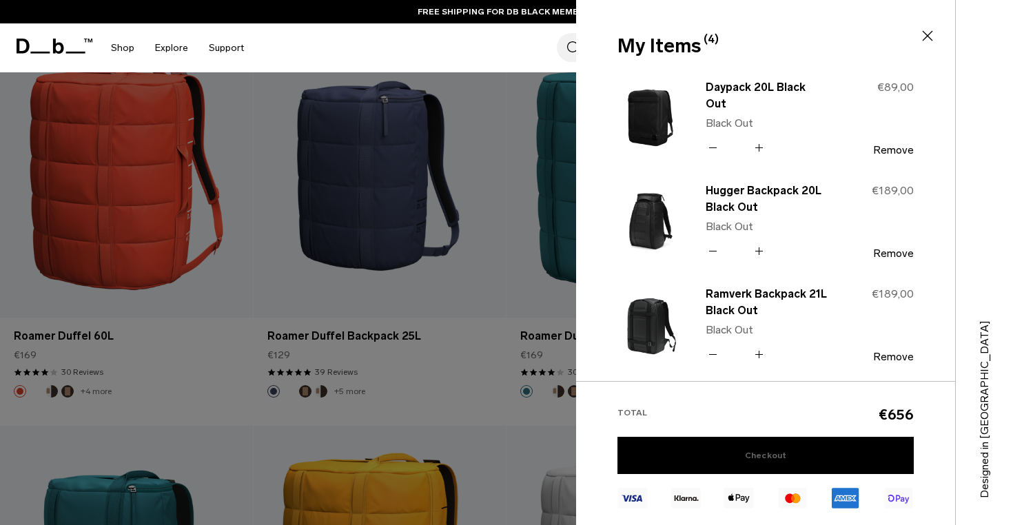
click at [753, 453] on link "Checkout" at bounding box center [765, 455] width 296 height 37
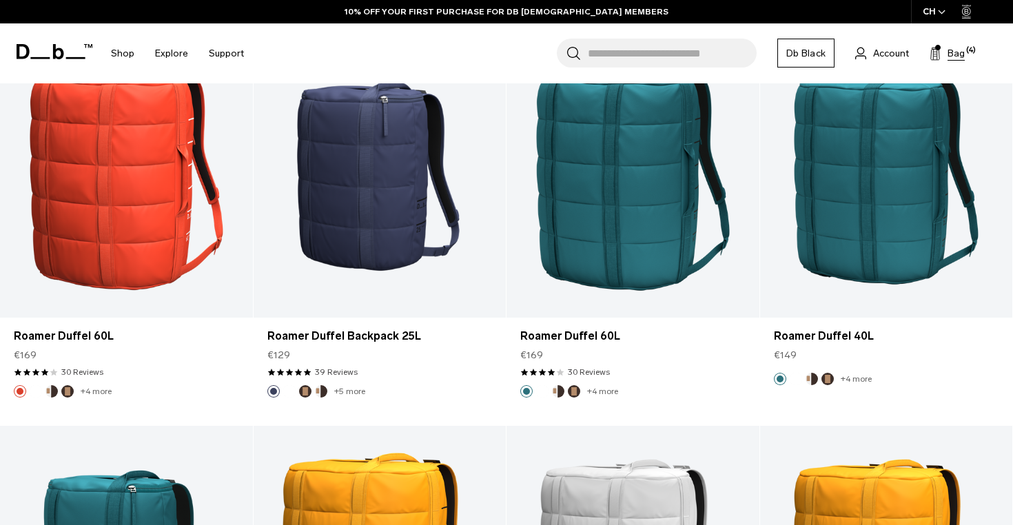
click at [933, 54] on rect at bounding box center [933, 55] width 1 height 10
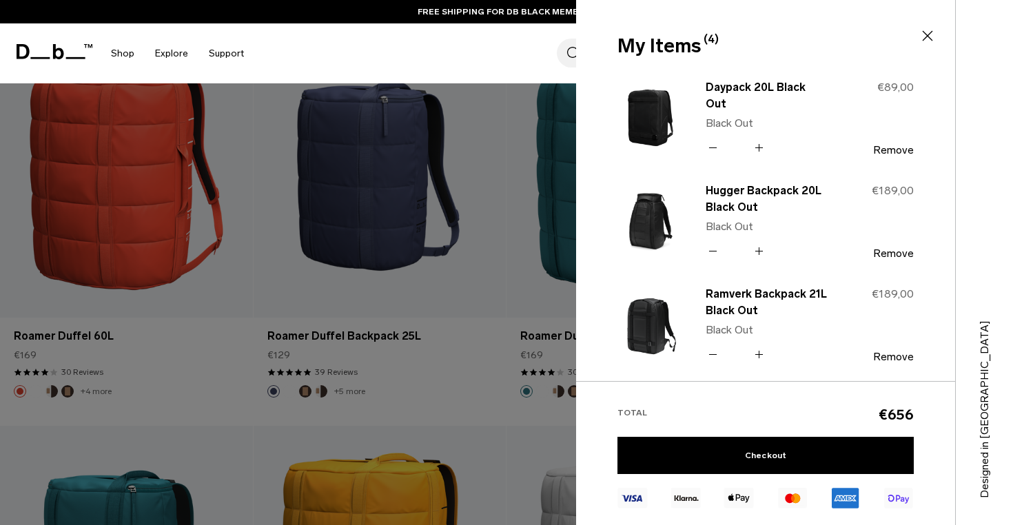
click at [712, 356] on icon at bounding box center [712, 355] width 13 height 20
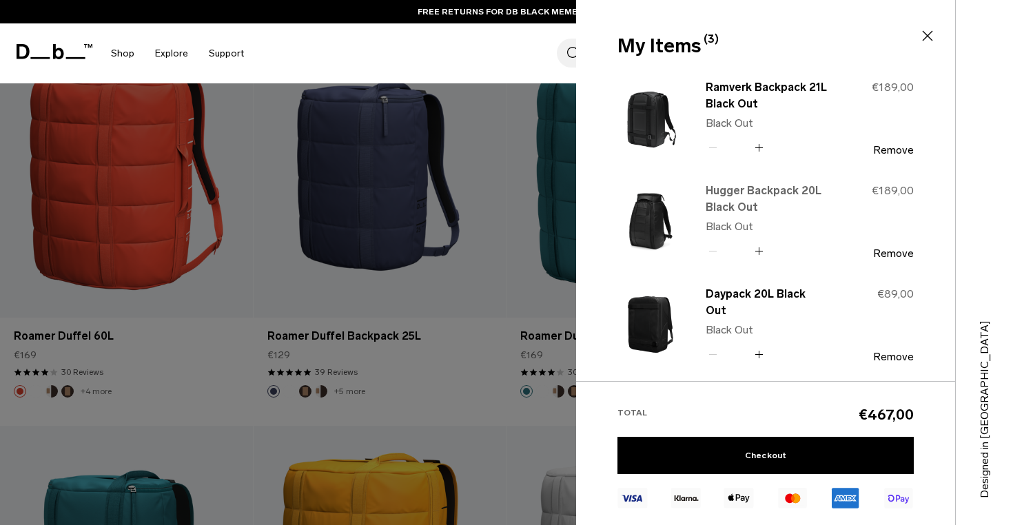
click at [760, 192] on link "Hugger Backpack 20L Black Out" at bounding box center [766, 199] width 121 height 33
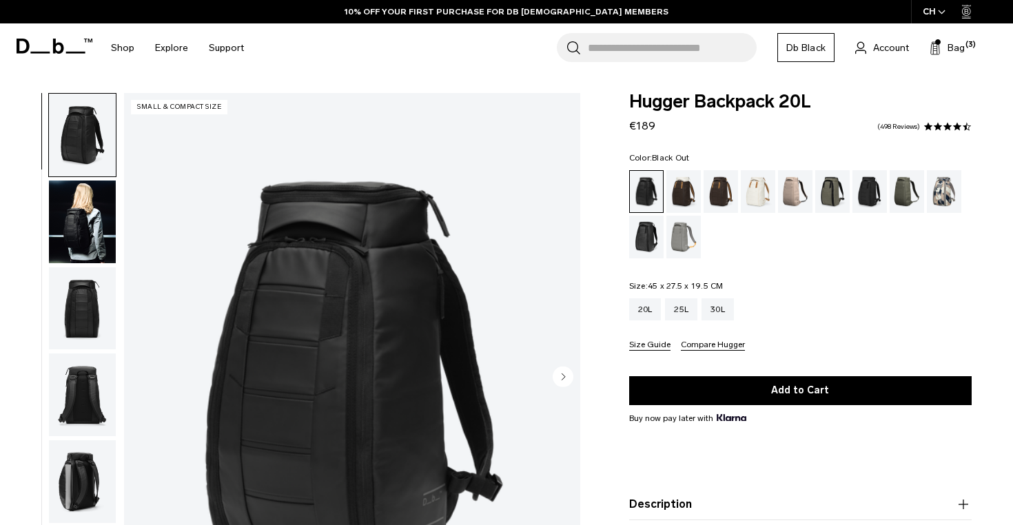
click at [80, 225] on img "button" at bounding box center [82, 222] width 67 height 83
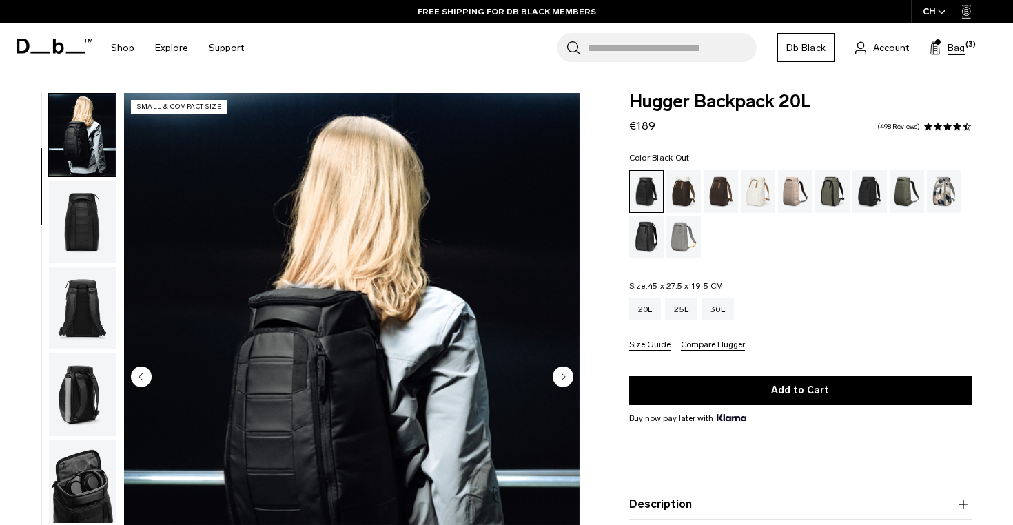
click at [960, 45] on span "Bag" at bounding box center [955, 48] width 17 height 14
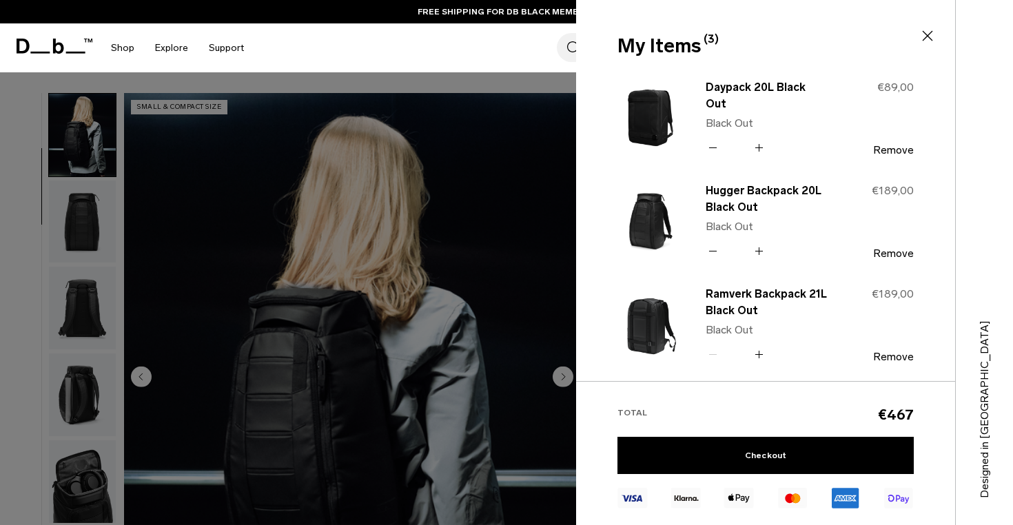
click at [716, 251] on icon at bounding box center [713, 251] width 8 height 1
click at [704, 249] on div "Hugger Backpack 20L Black Out Black Out Quantity - * + €189,00 Remove" at bounding box center [799, 221] width 230 height 81
click at [710, 249] on icon at bounding box center [712, 251] width 13 height 20
click at [891, 254] on button "Remove" at bounding box center [893, 253] width 41 height 12
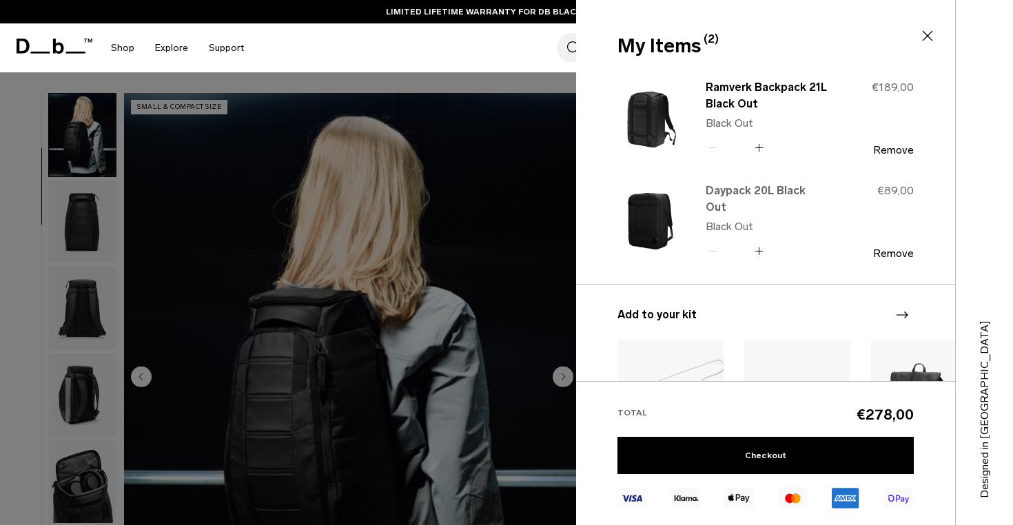
click at [733, 195] on link "Daypack 20L Black Out" at bounding box center [766, 199] width 121 height 33
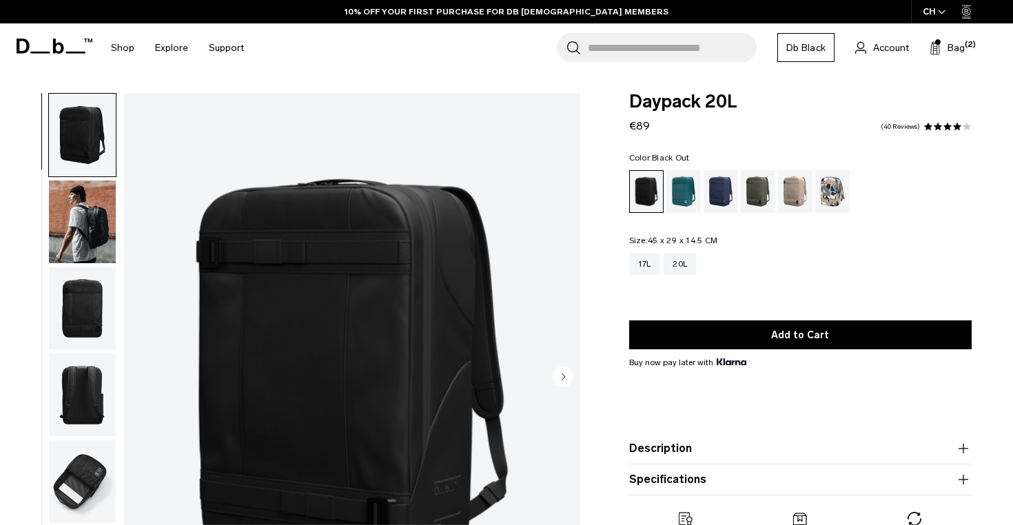
click at [562, 373] on circle "Next slide" at bounding box center [563, 376] width 21 height 21
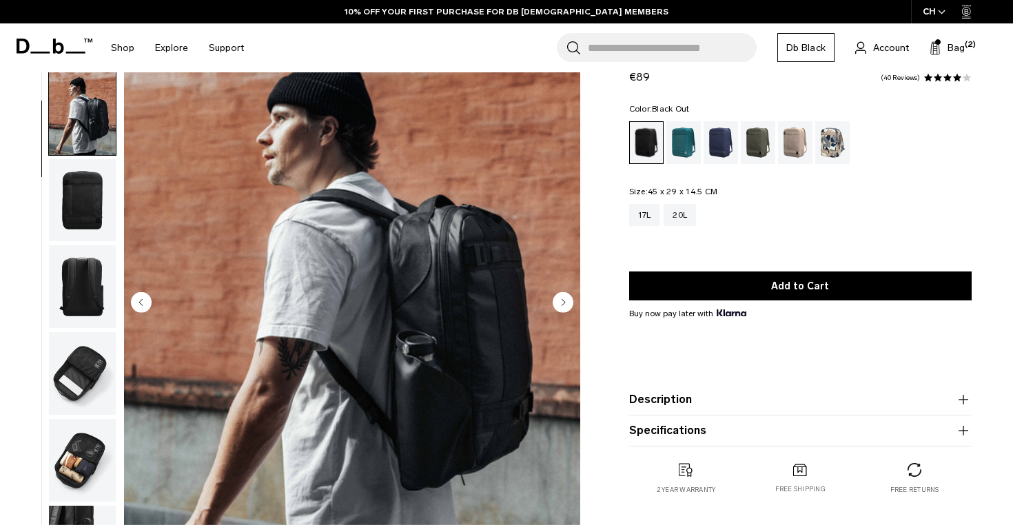
scroll to position [75, 0]
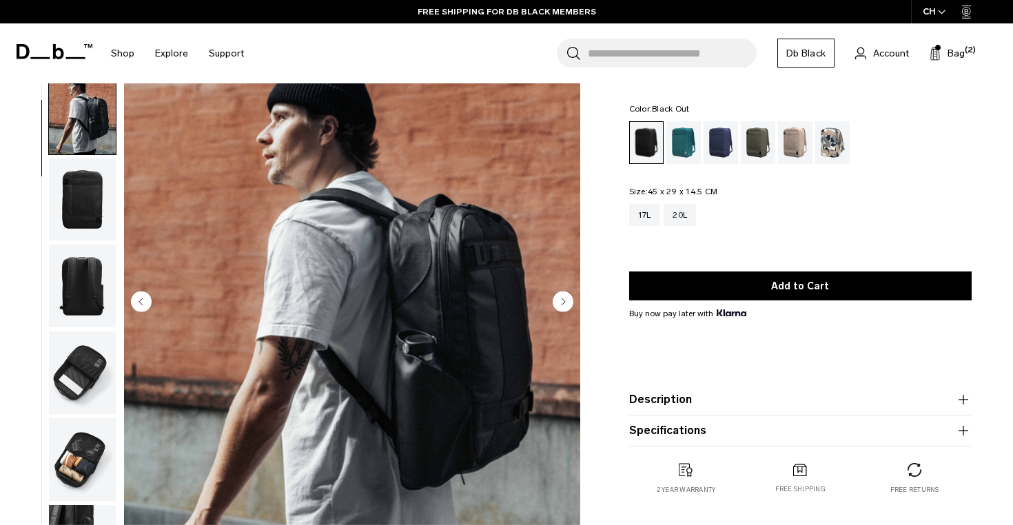
click at [559, 298] on circle "Next slide" at bounding box center [563, 301] width 21 height 21
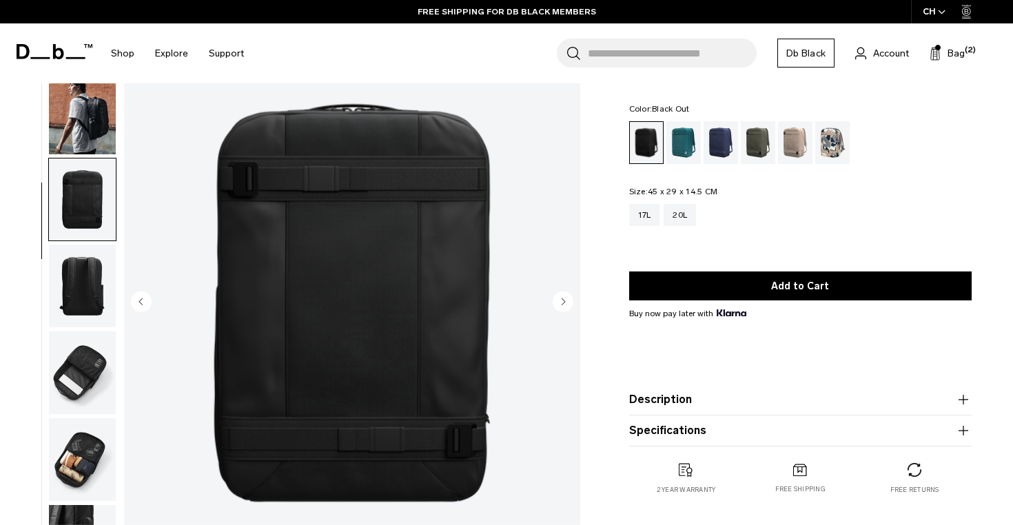
click at [562, 300] on icon "Next slide" at bounding box center [563, 301] width 3 height 6
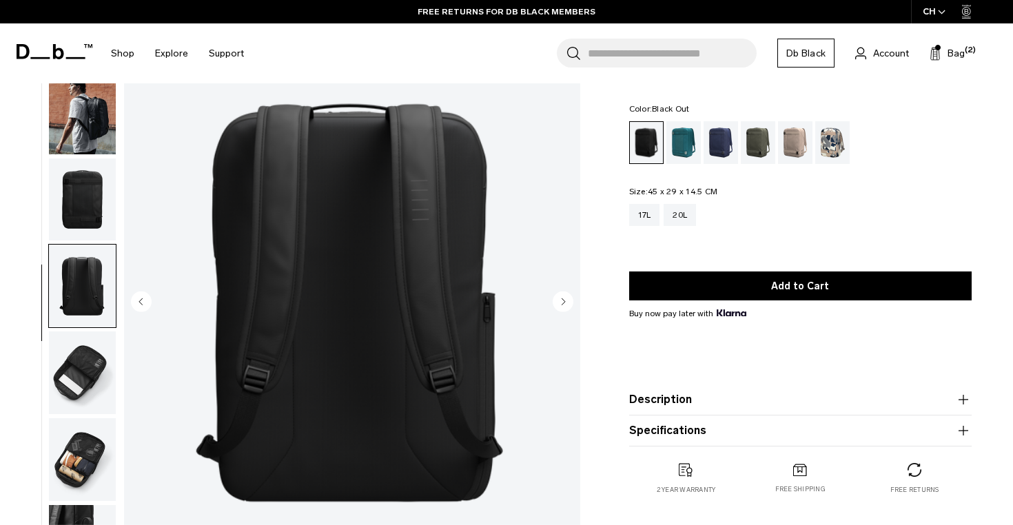
click at [562, 300] on icon "Next slide" at bounding box center [563, 301] width 3 height 6
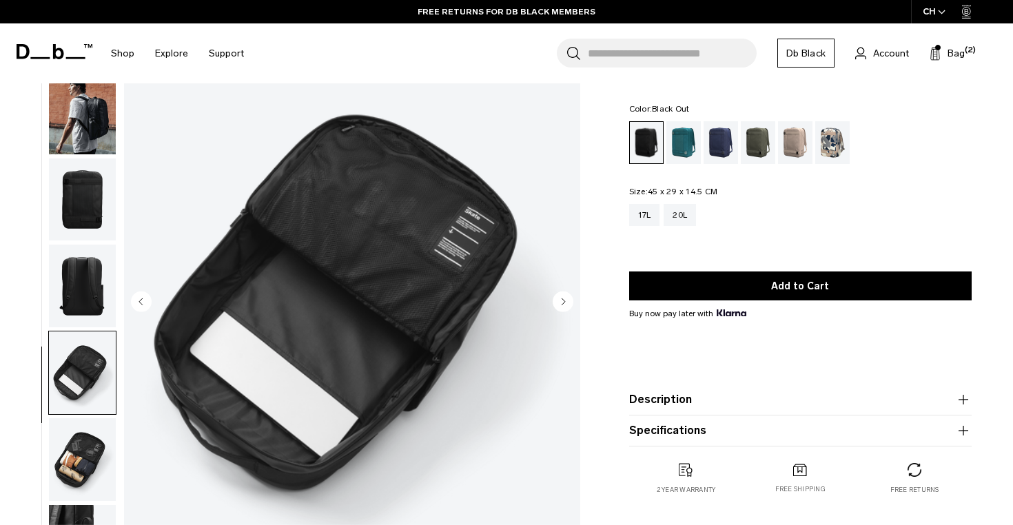
click at [562, 300] on icon "Next slide" at bounding box center [563, 301] width 3 height 6
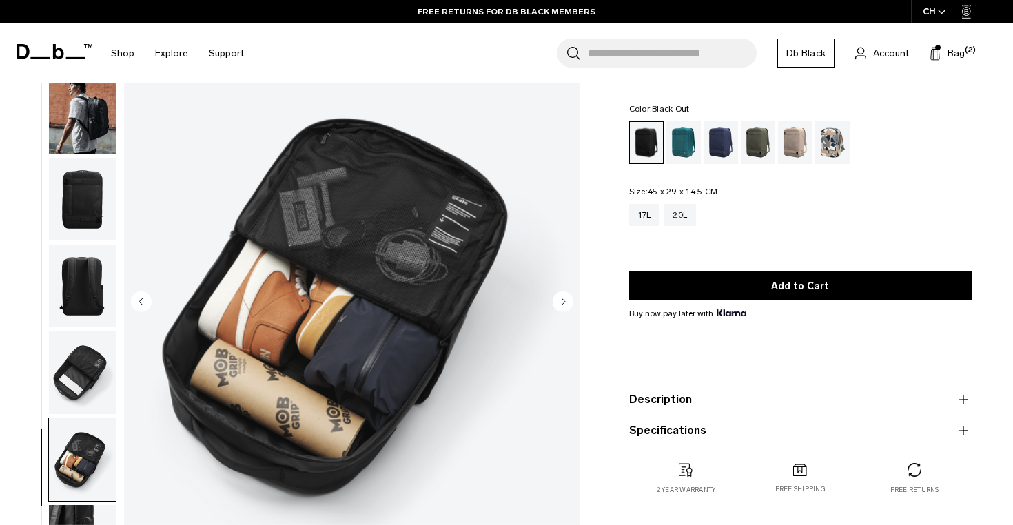
click at [562, 300] on icon "Next slide" at bounding box center [563, 301] width 3 height 6
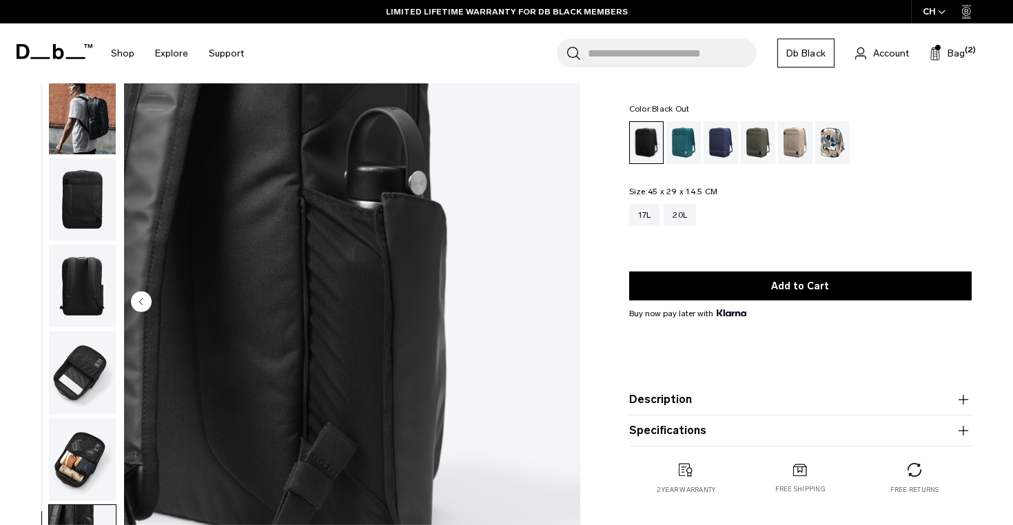
click at [562, 300] on img "7 / 7" at bounding box center [352, 303] width 456 height 570
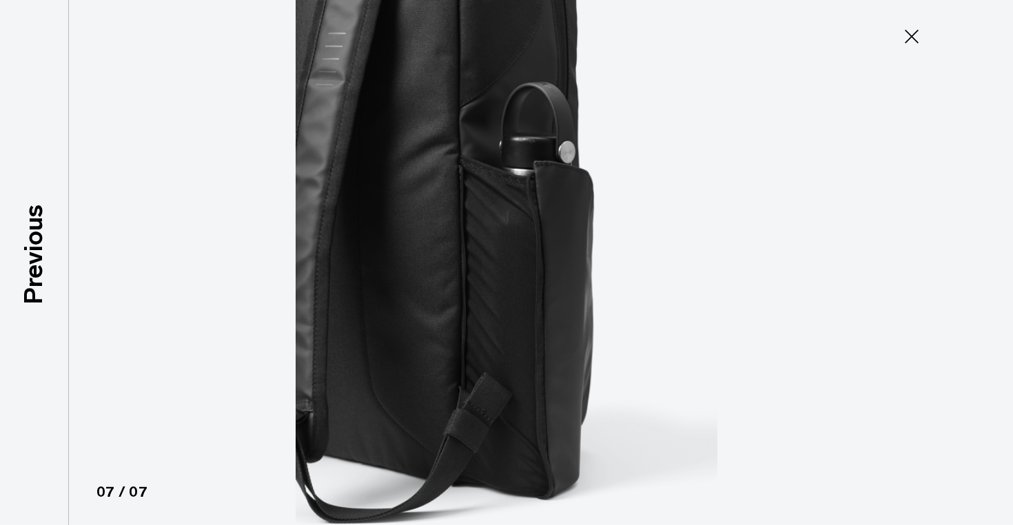
click at [562, 300] on img at bounding box center [506, 262] width 620 height 525
click at [788, 225] on img at bounding box center [506, 262] width 620 height 525
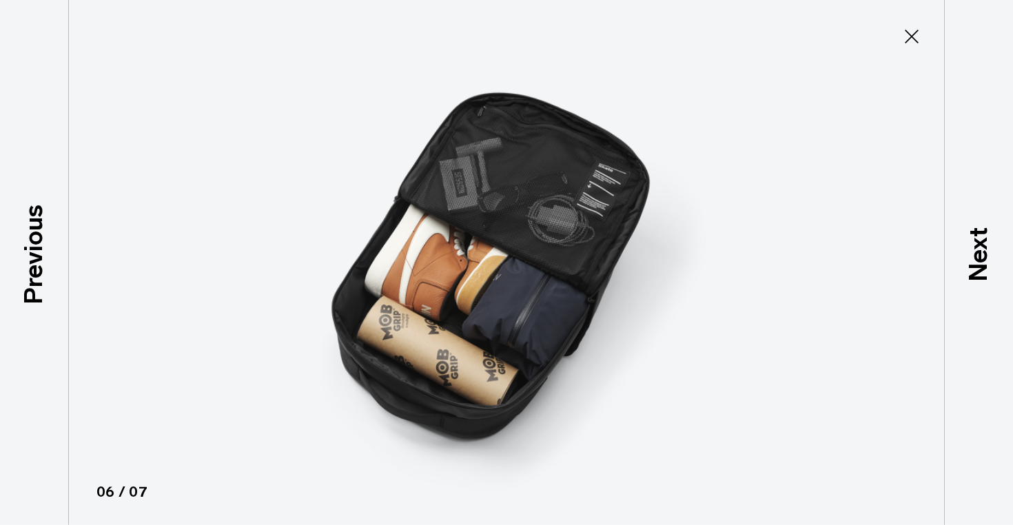
click at [907, 52] on div at bounding box center [506, 262] width 1013 height 525
click at [907, 48] on button "Close" at bounding box center [911, 36] width 45 height 29
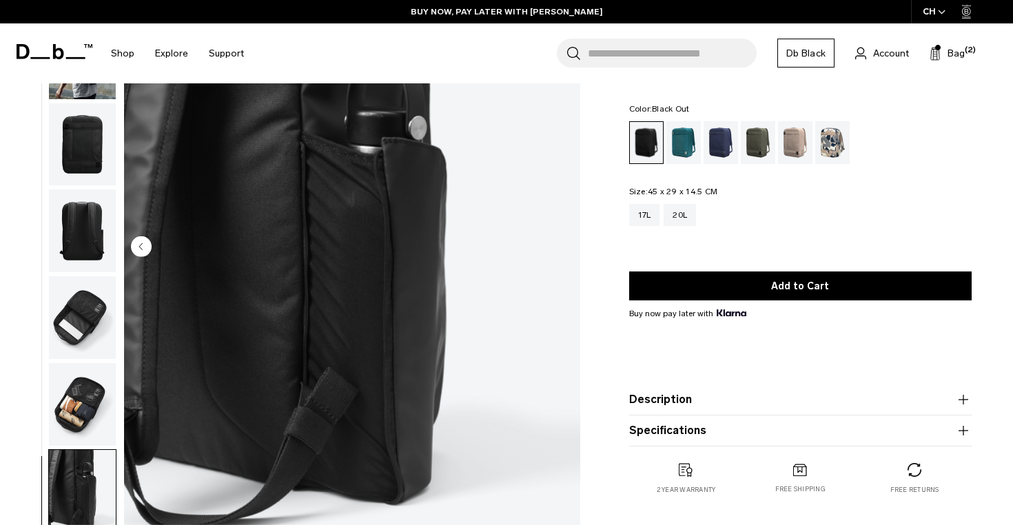
scroll to position [0, 0]
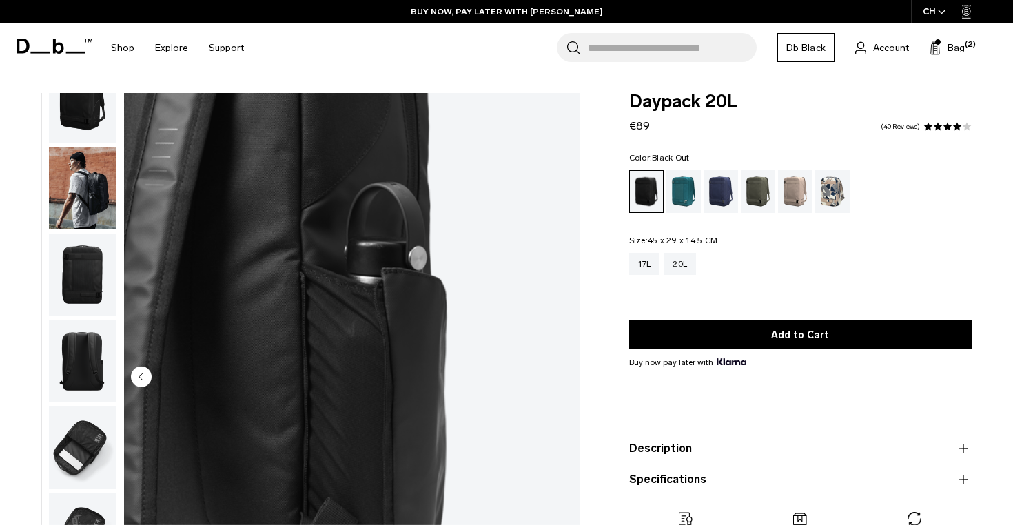
click at [83, 111] on img "button" at bounding box center [82, 101] width 67 height 83
